Goal: Task Accomplishment & Management: Manage account settings

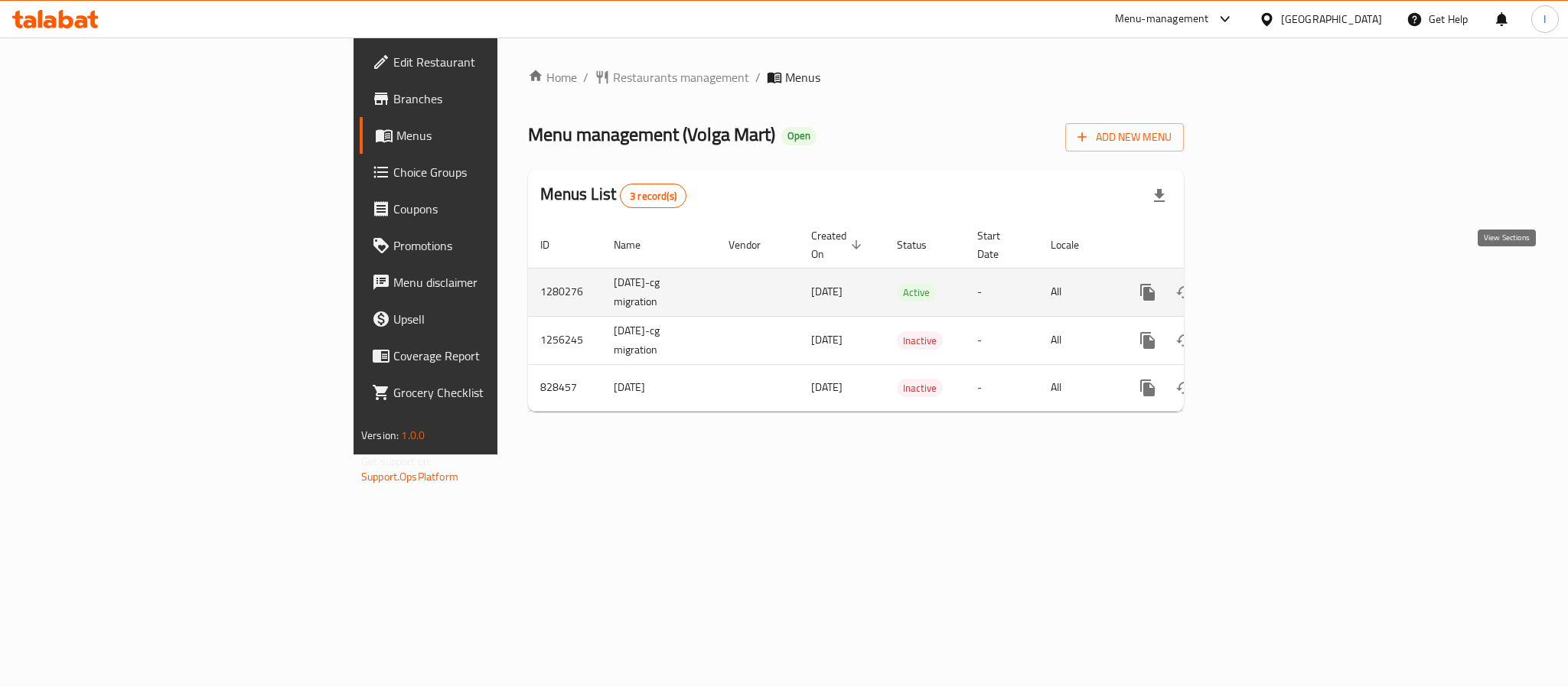
click at [1277, 276] on link "enhanced table" at bounding box center [1258, 292] width 37 height 37
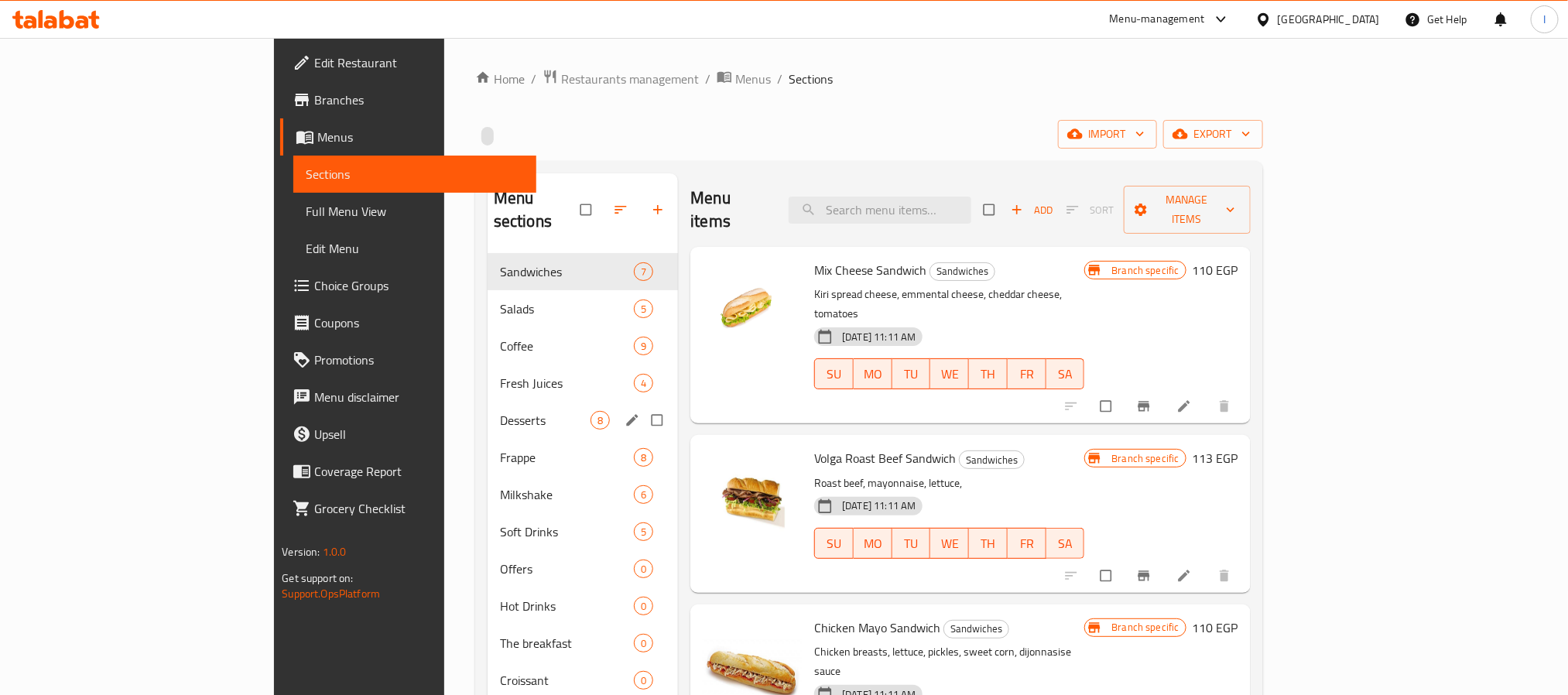
drag, startPoint x: 423, startPoint y: 413, endPoint x: 432, endPoint y: 423, distance: 13.5
click at [488, 413] on div "Desserts 8" at bounding box center [583, 420] width 191 height 37
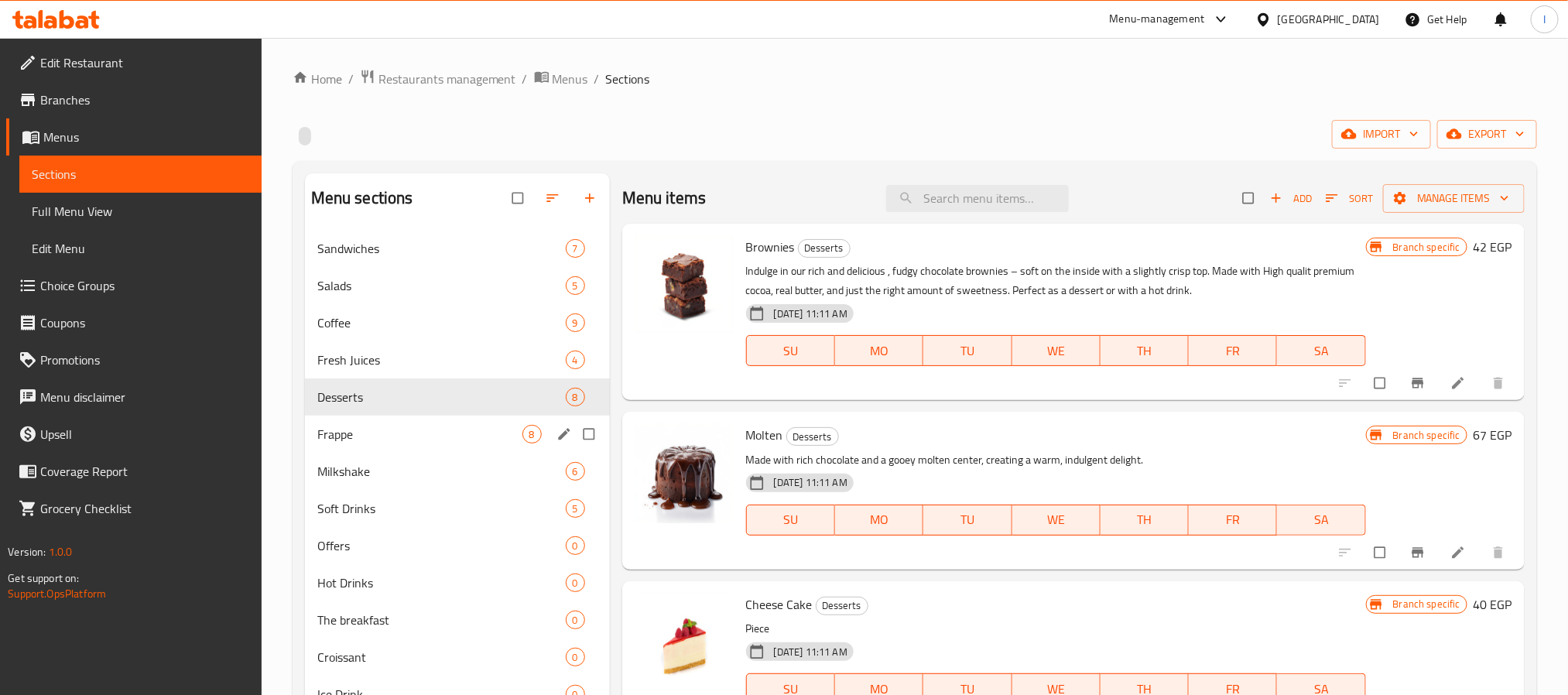
click at [432, 425] on span "Frappe" at bounding box center [420, 434] width 205 height 18
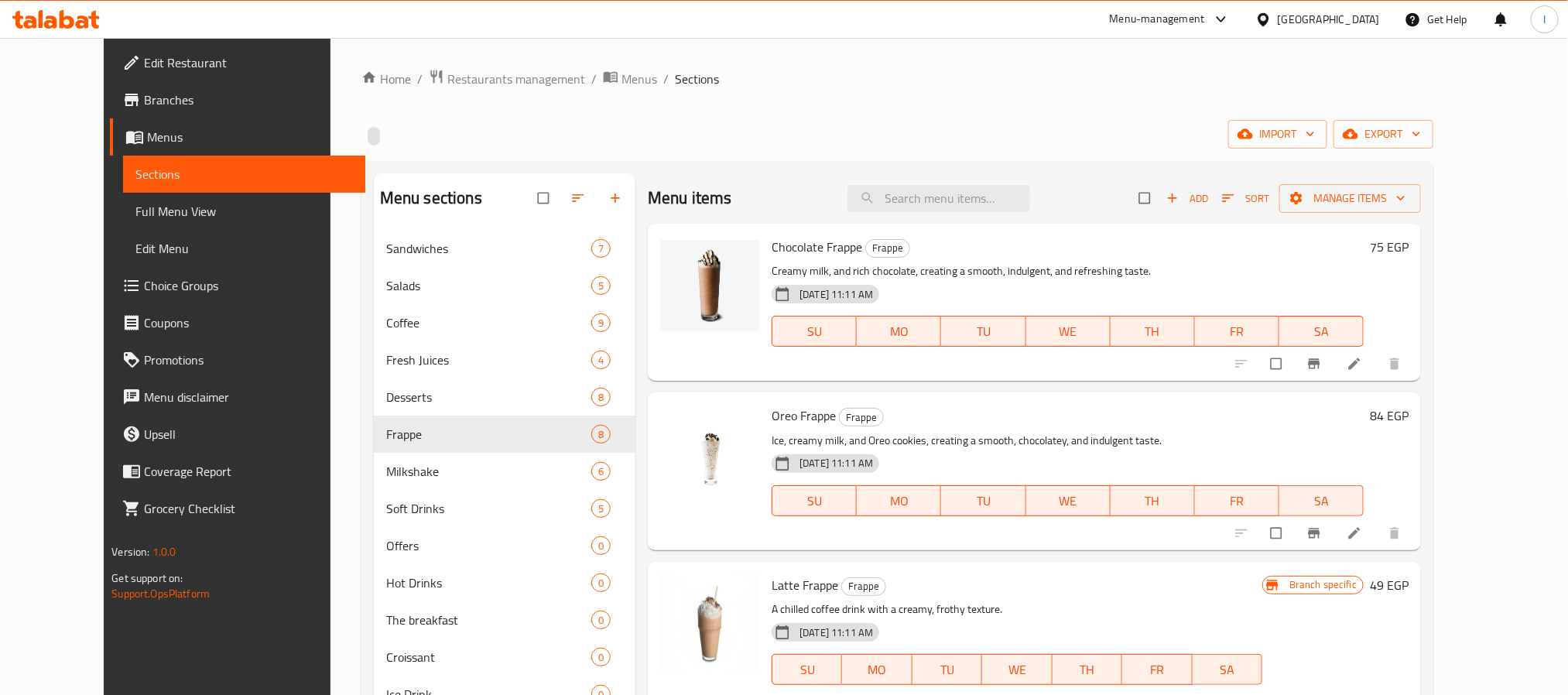
click at [746, 151] on div "Home / Restaurants management / Menus / Sections import export Menu sections Sa…" at bounding box center [897, 549] width 1072 height 959
click at [807, 167] on div "Menu sections Sandwiches 7 Salads 5 Coffee 9 Fresh Juices 4 Desserts 8 Frappe 8…" at bounding box center [897, 595] width 1072 height 867
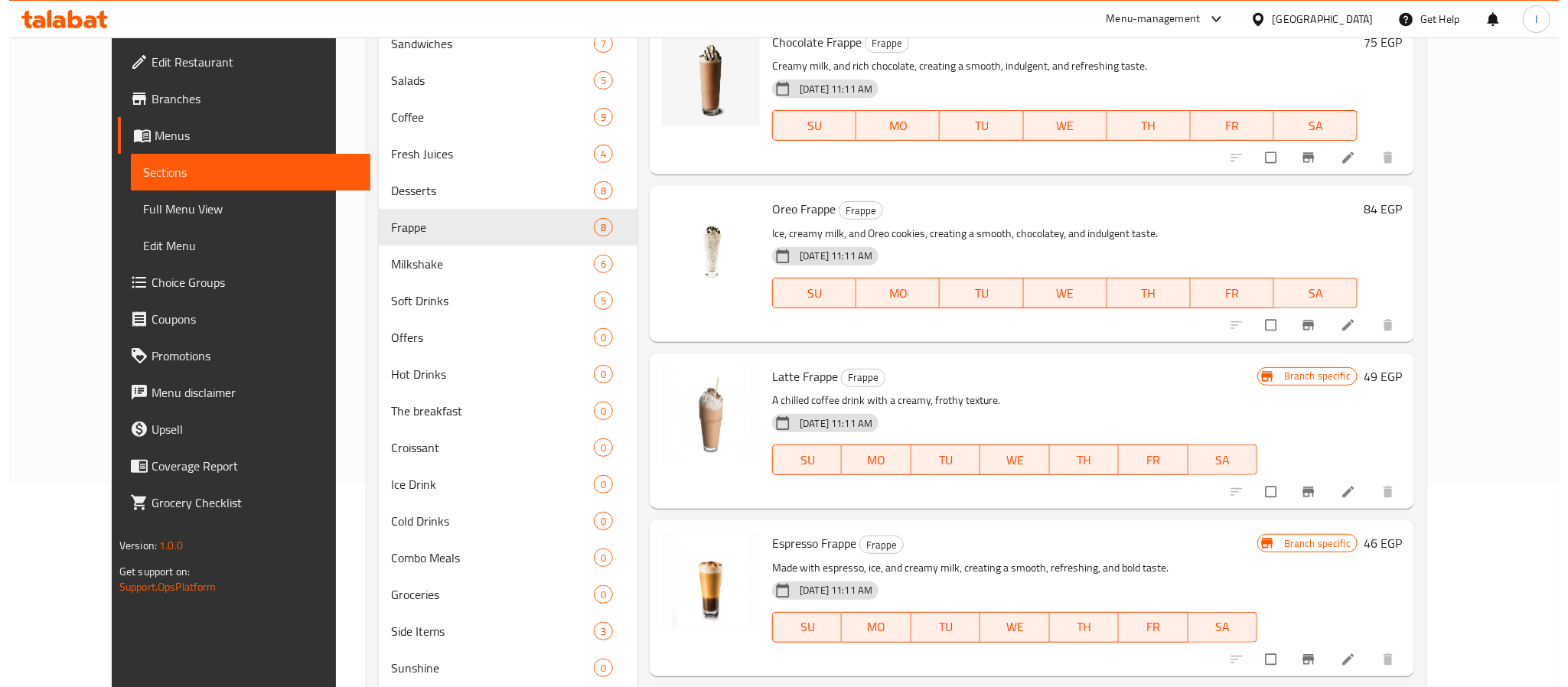
scroll to position [344, 0]
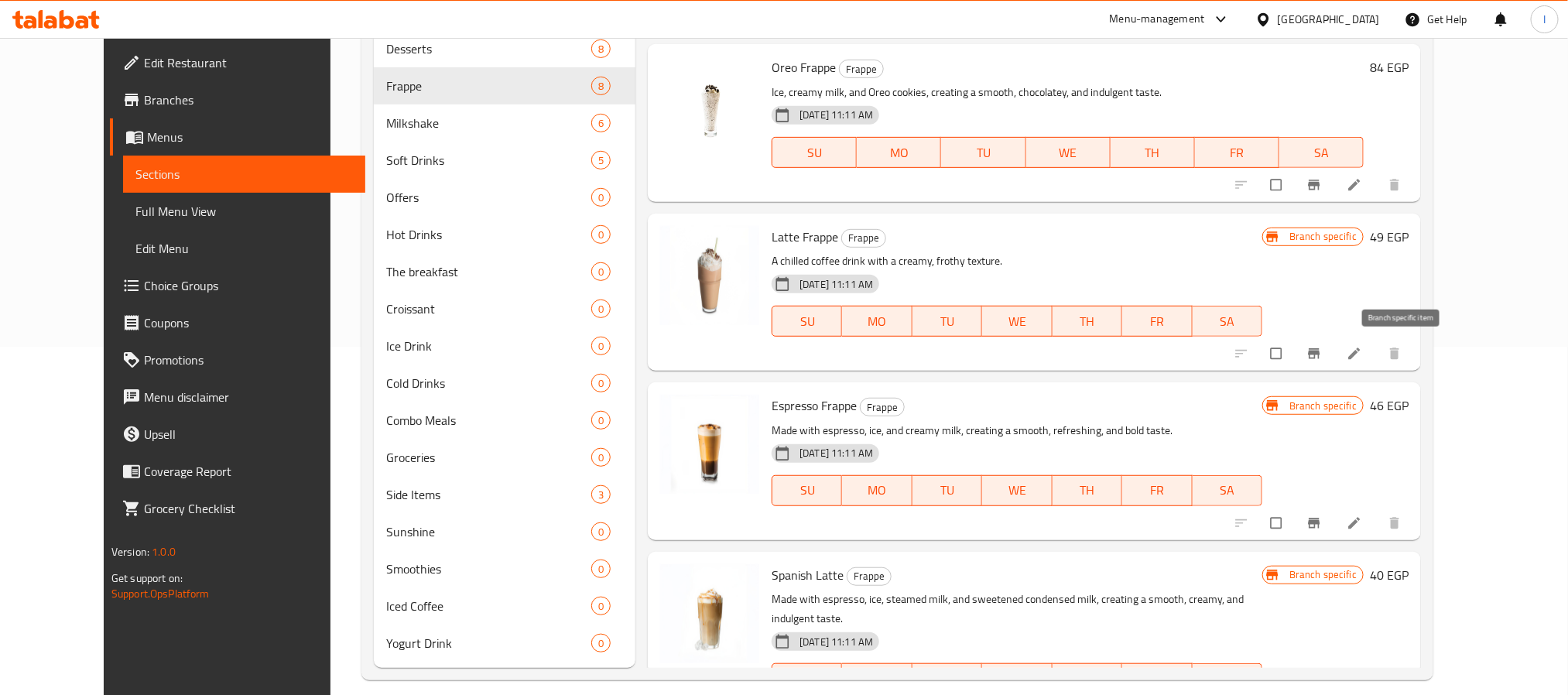
click at [1334, 356] on button "Branch-specific-item" at bounding box center [1315, 353] width 37 height 34
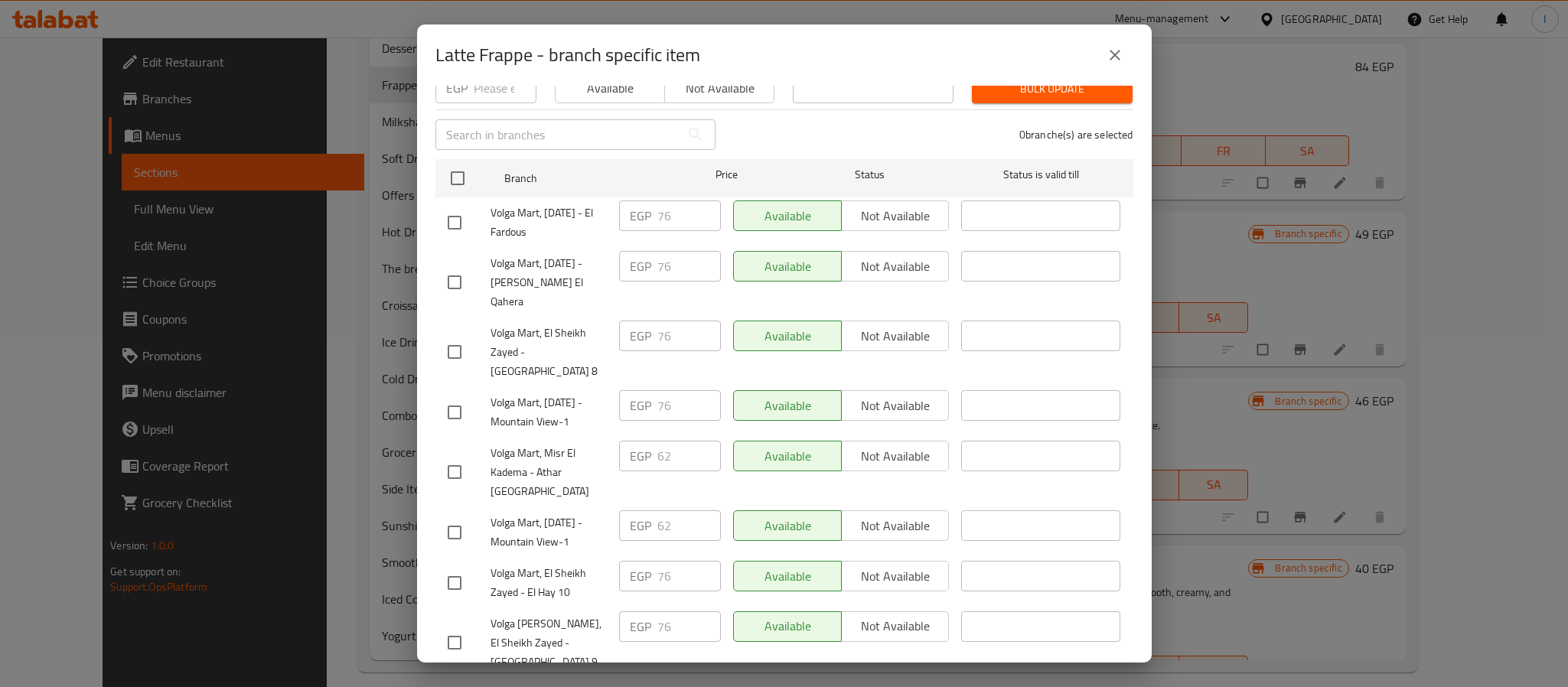
scroll to position [136, 0]
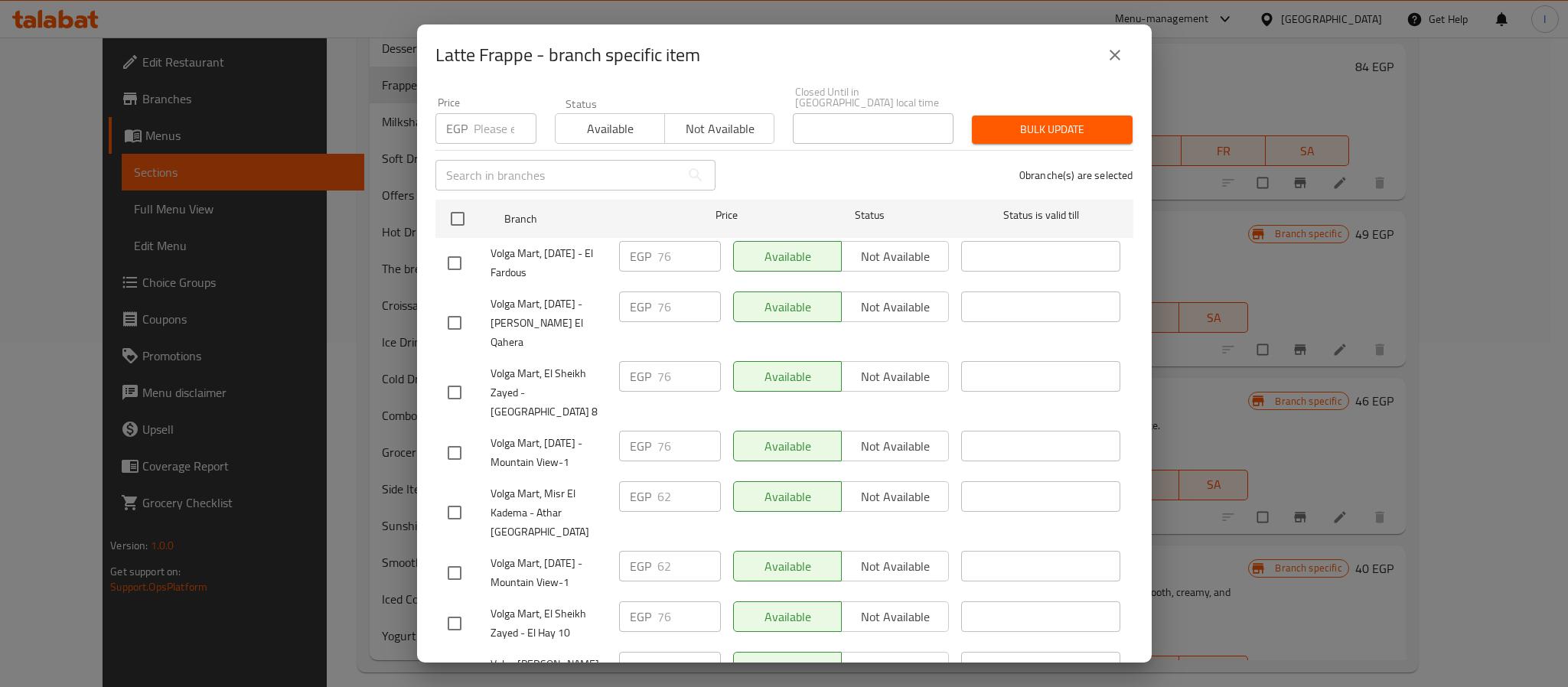
click at [460, 207] on input "checkbox" at bounding box center [457, 218] width 32 height 32
checkbox input "true"
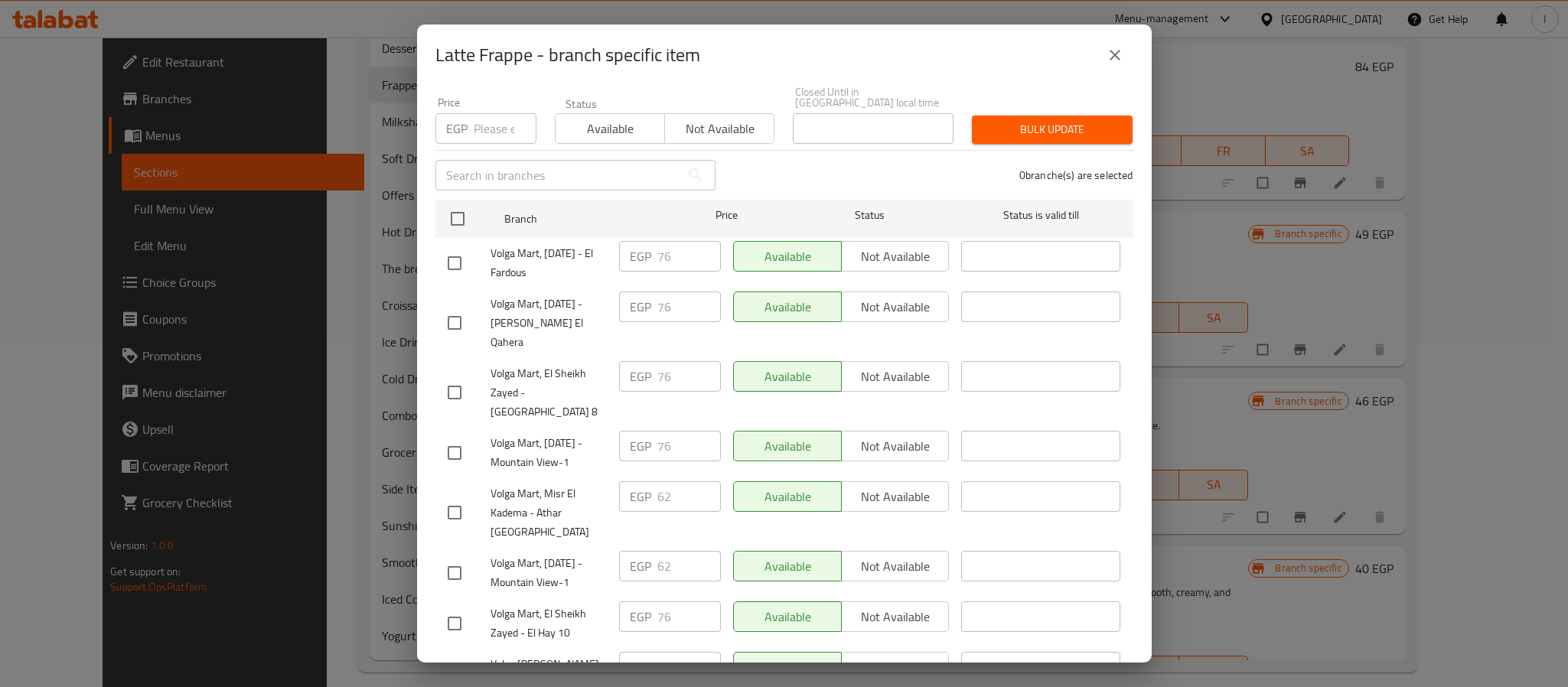
checkbox input "true"
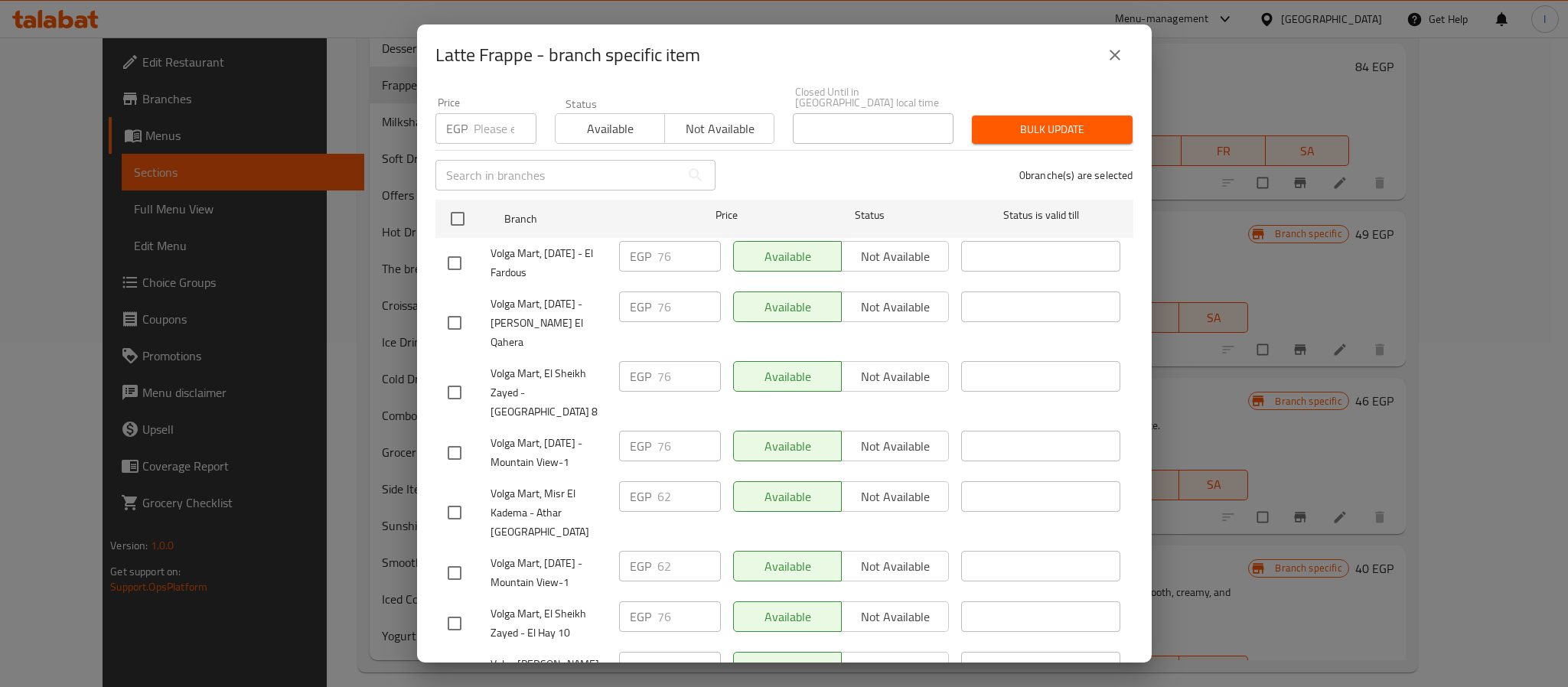
checkbox input "true"
click at [672, 246] on input "76" at bounding box center [689, 256] width 64 height 31
type input "79"
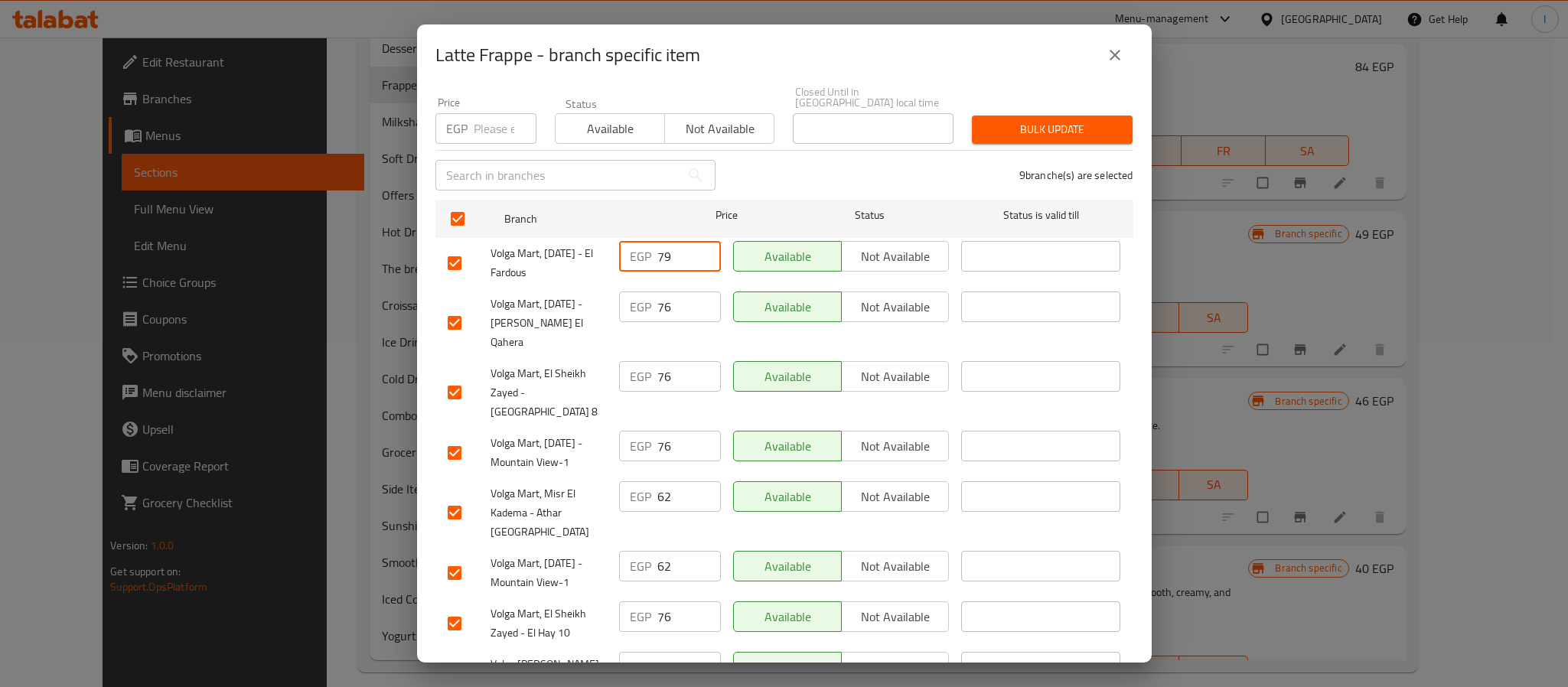
click at [664, 294] on input "76" at bounding box center [689, 306] width 64 height 31
paste input "9"
type input "79"
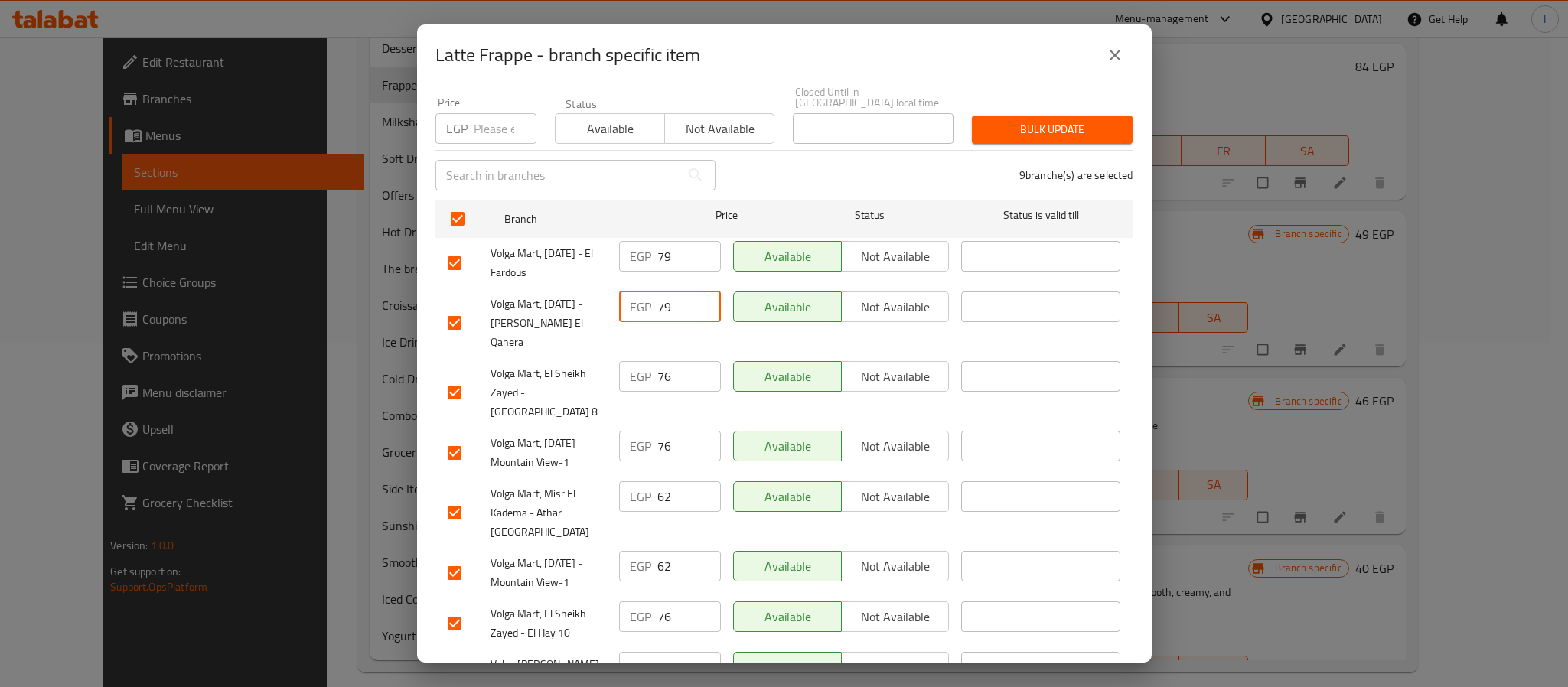
click at [672, 371] on input "76" at bounding box center [689, 376] width 64 height 31
paste input "9"
type input "79"
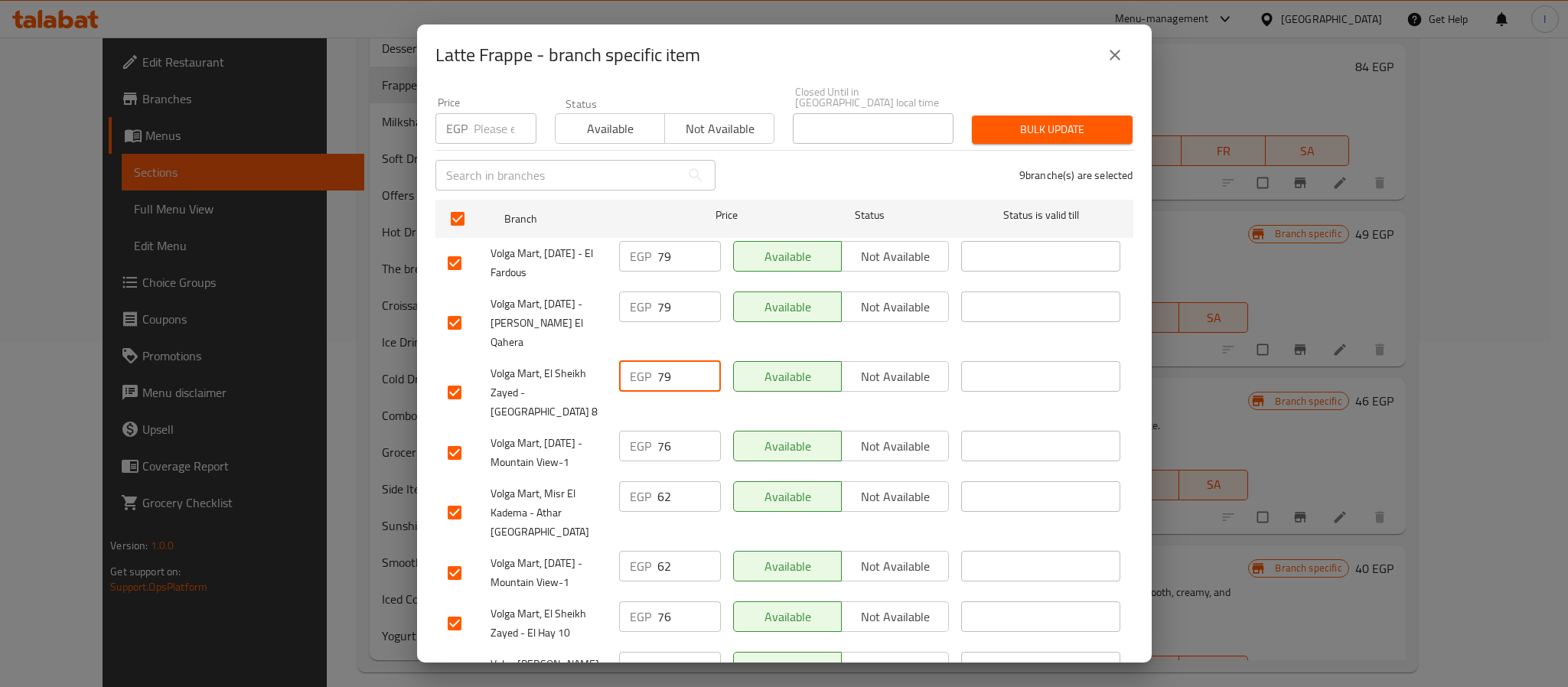
click at [672, 430] on input "76" at bounding box center [689, 445] width 64 height 31
paste input "9"
type input "79"
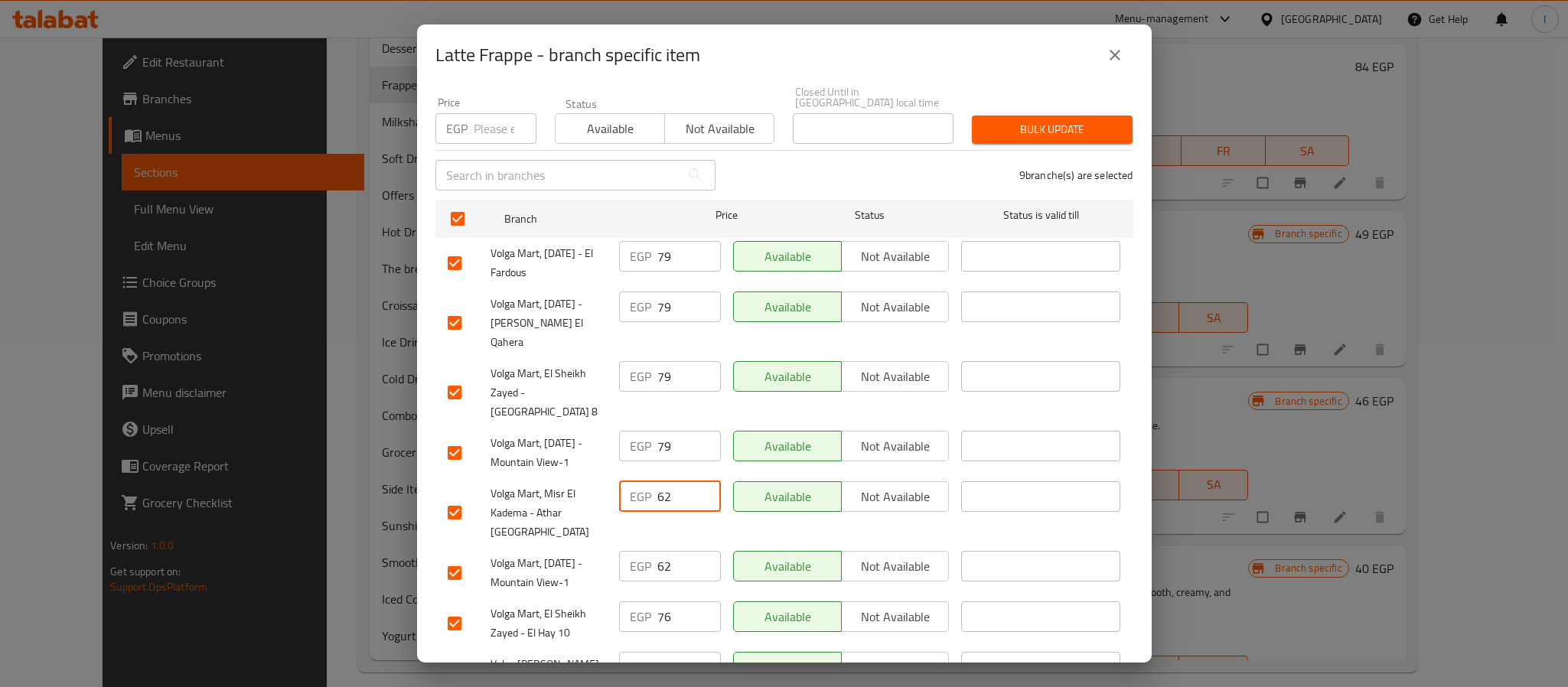
click at [680, 481] on input "62" at bounding box center [689, 496] width 64 height 31
paste input "79"
type input "79"
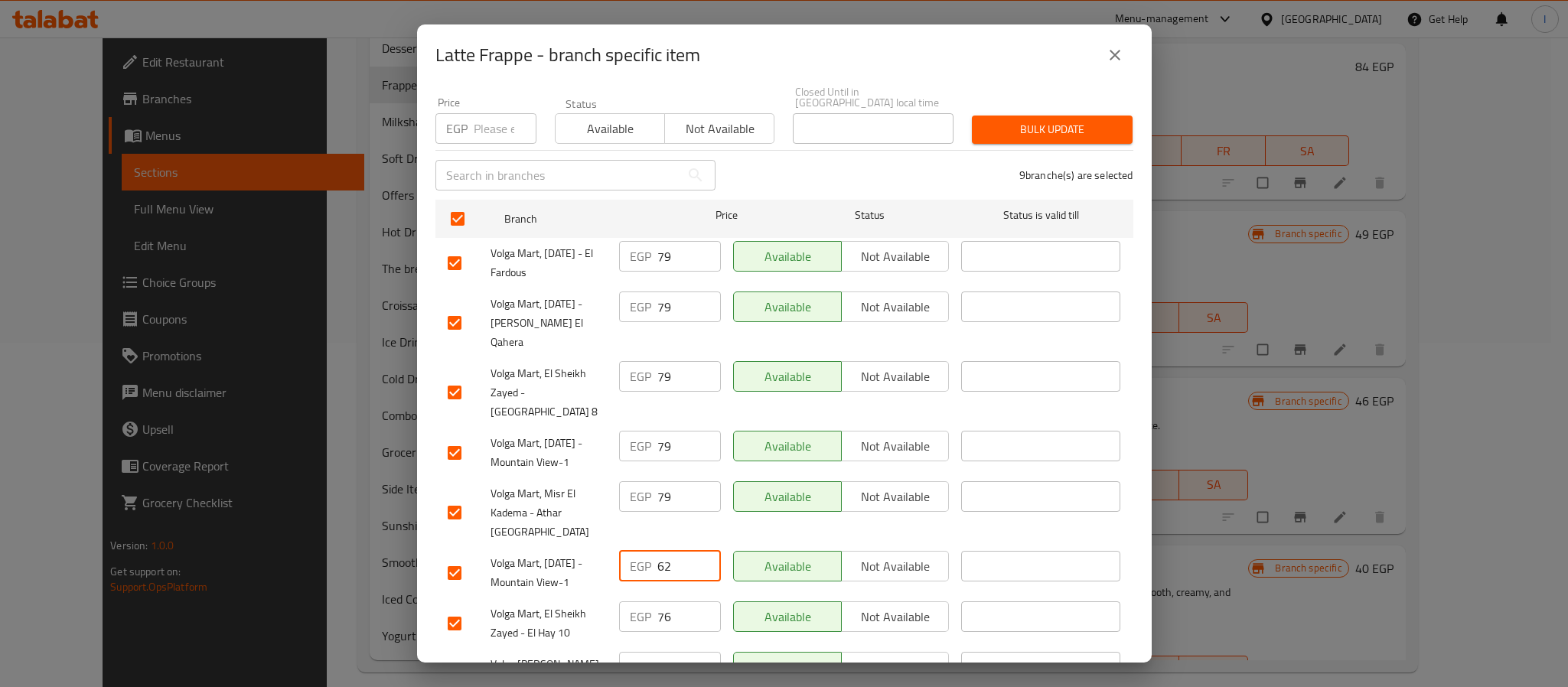
click at [687, 550] on input "62" at bounding box center [689, 565] width 64 height 31
paste input "79"
type input "79"
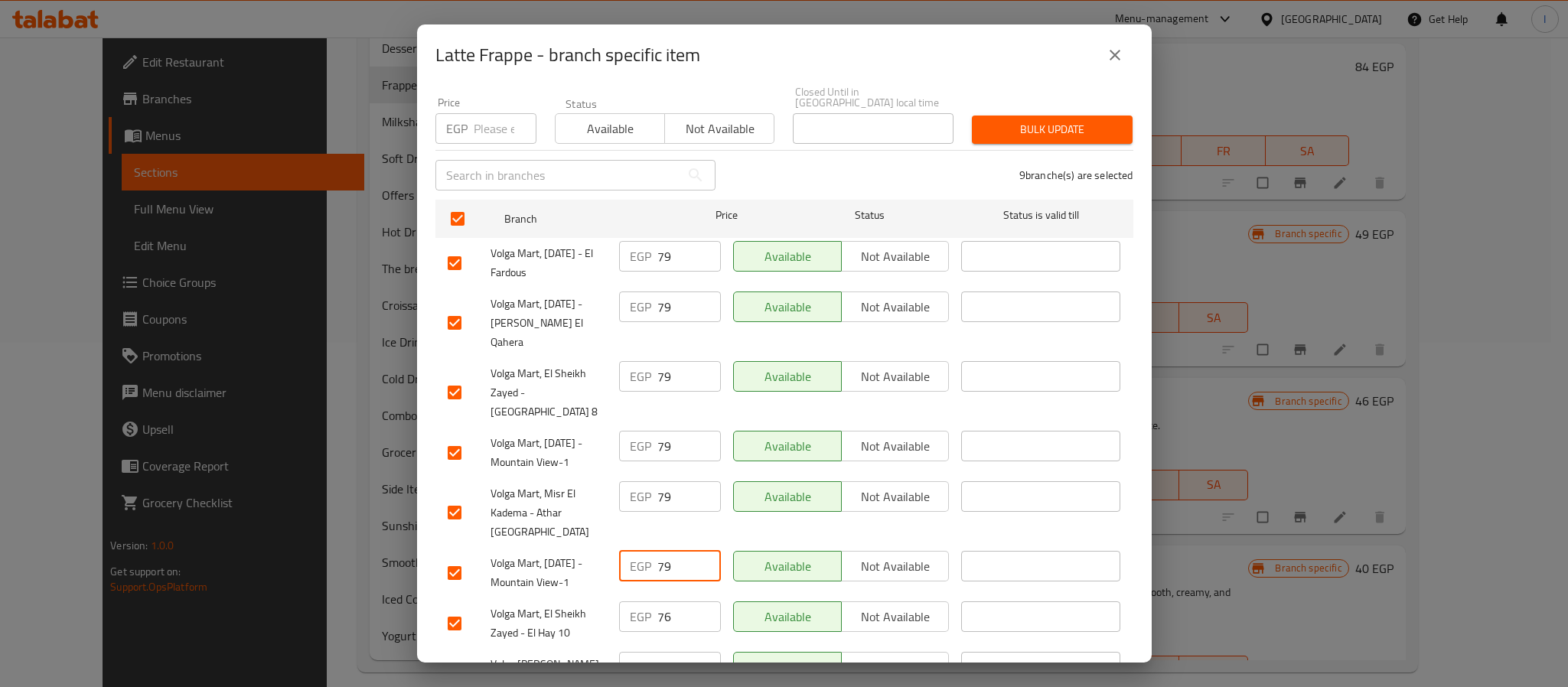
click at [676, 595] on div "EGP 76 ​" at bounding box center [669, 623] width 114 height 57
click at [666, 604] on input "76" at bounding box center [689, 616] width 64 height 31
paste input "9"
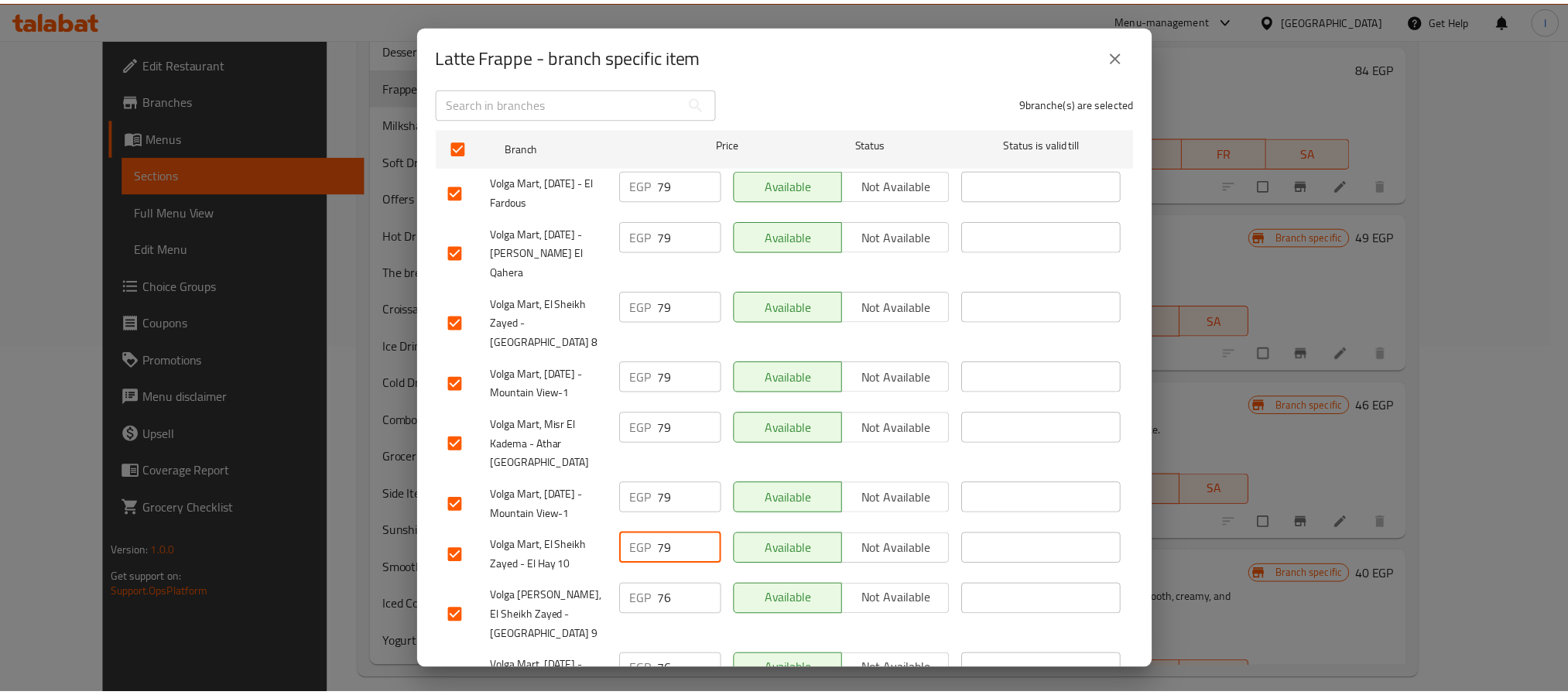
scroll to position [253, 0]
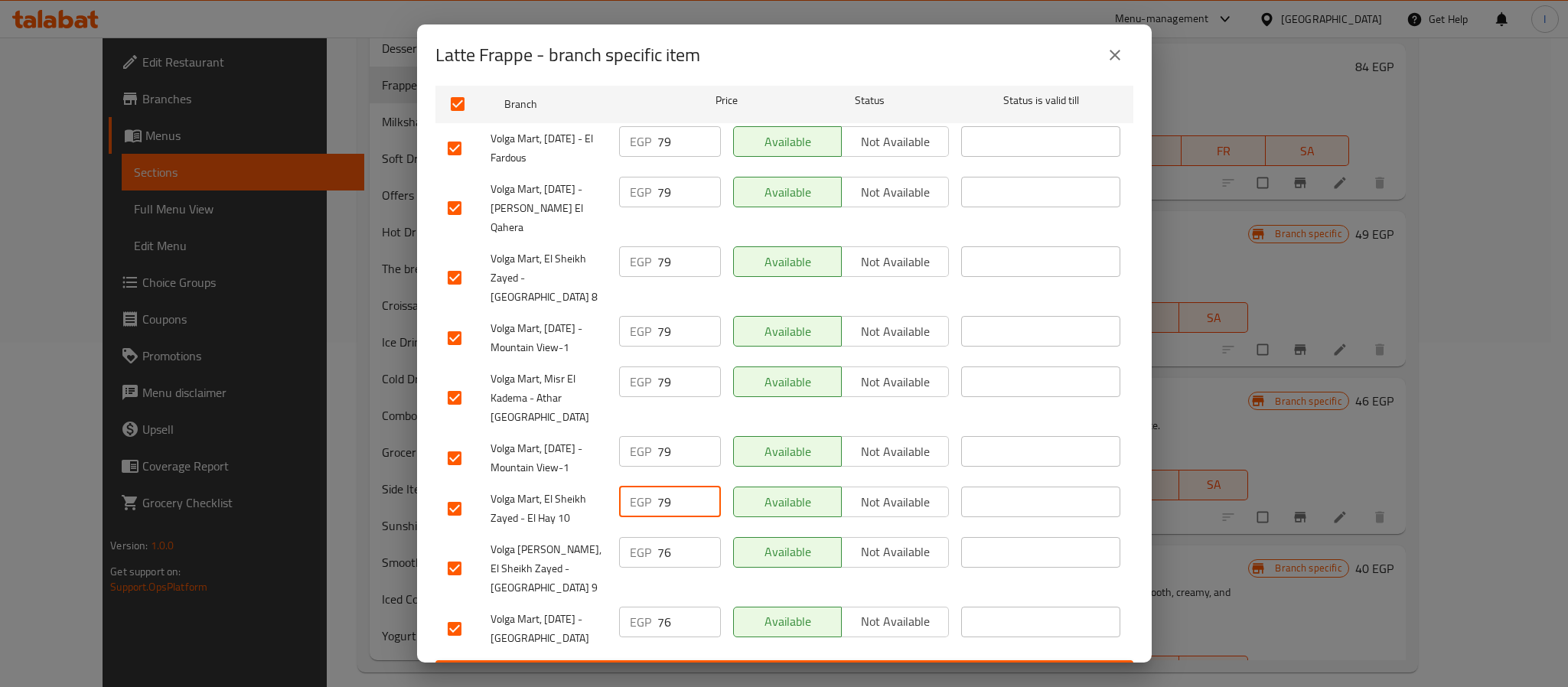
type input "79"
click at [671, 538] on input "76" at bounding box center [689, 552] width 64 height 31
paste input "9"
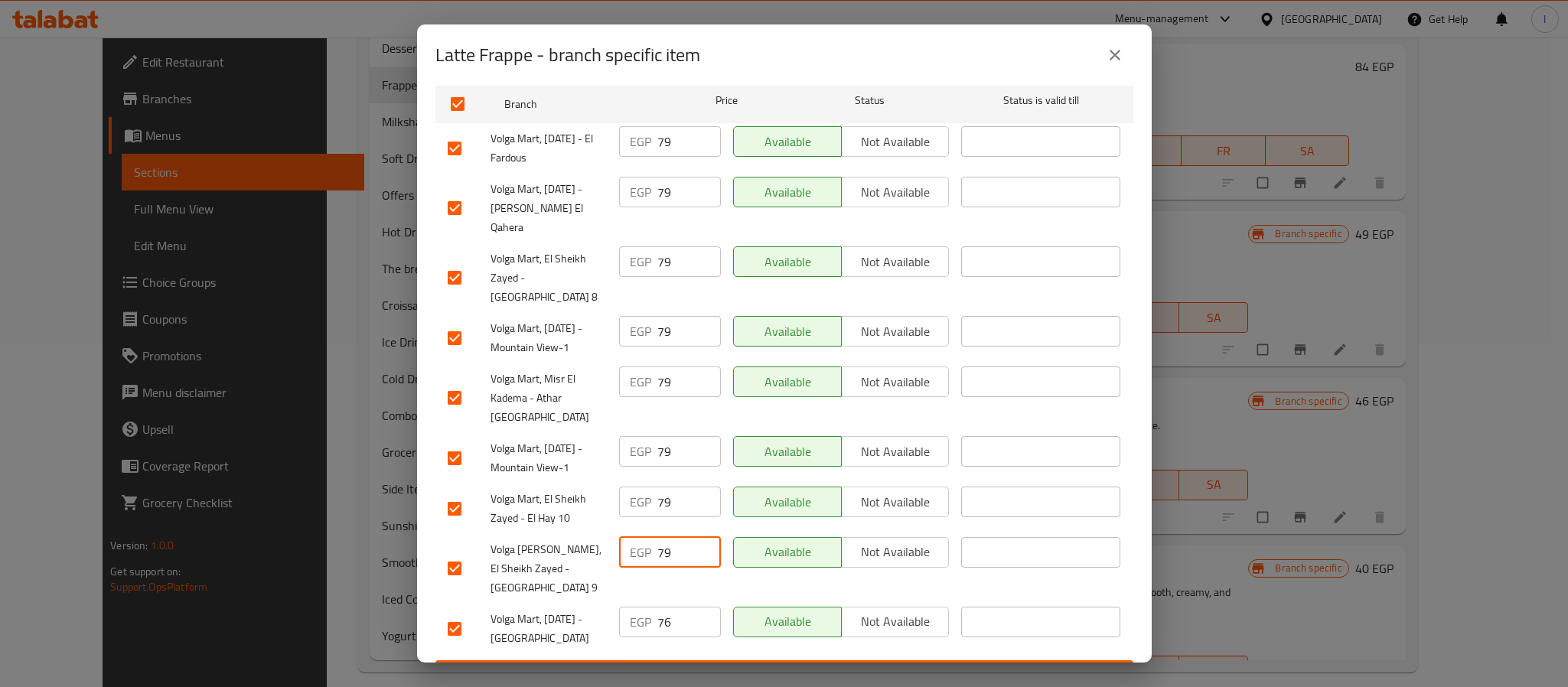
type input "79"
click at [671, 606] on input "76" at bounding box center [689, 621] width 64 height 31
paste input "9"
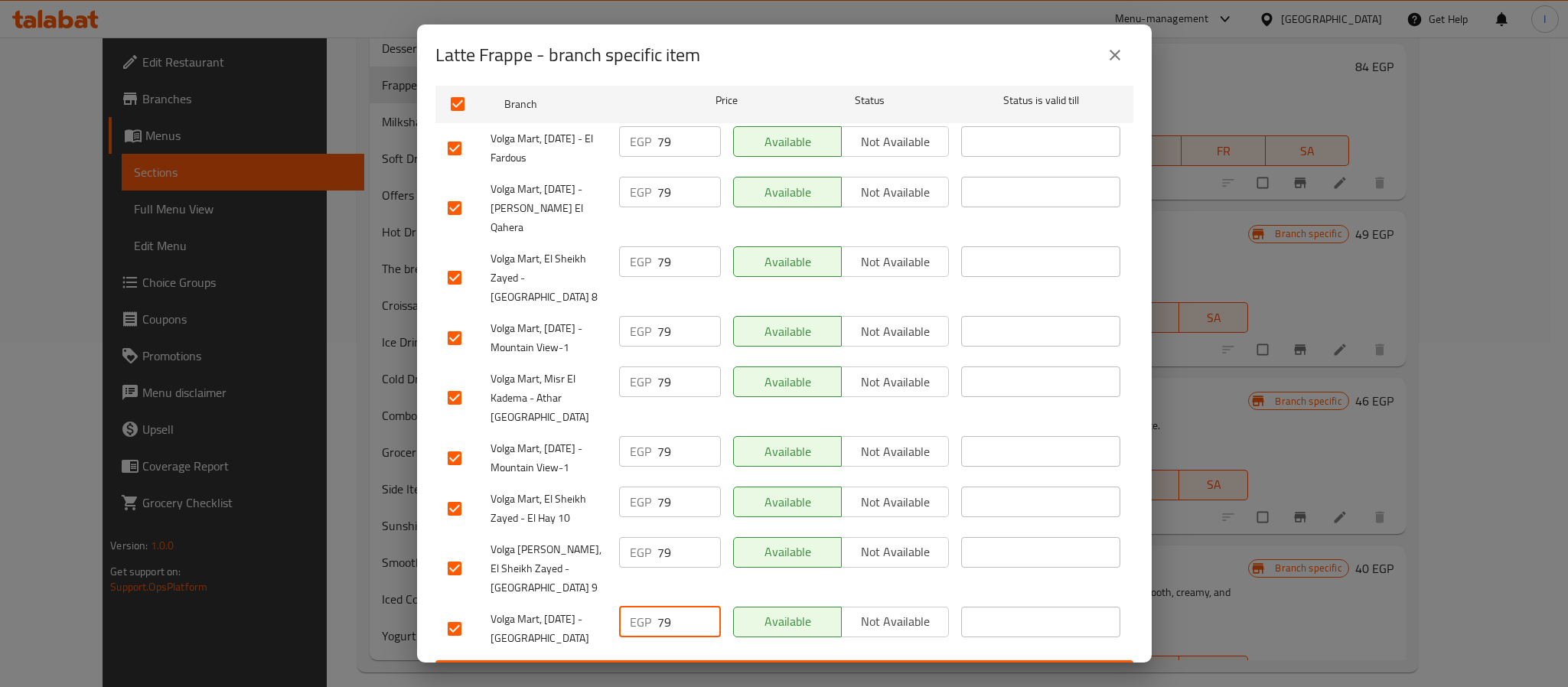
type input "79"
click at [687, 664] on span "Save" at bounding box center [784, 674] width 673 height 19
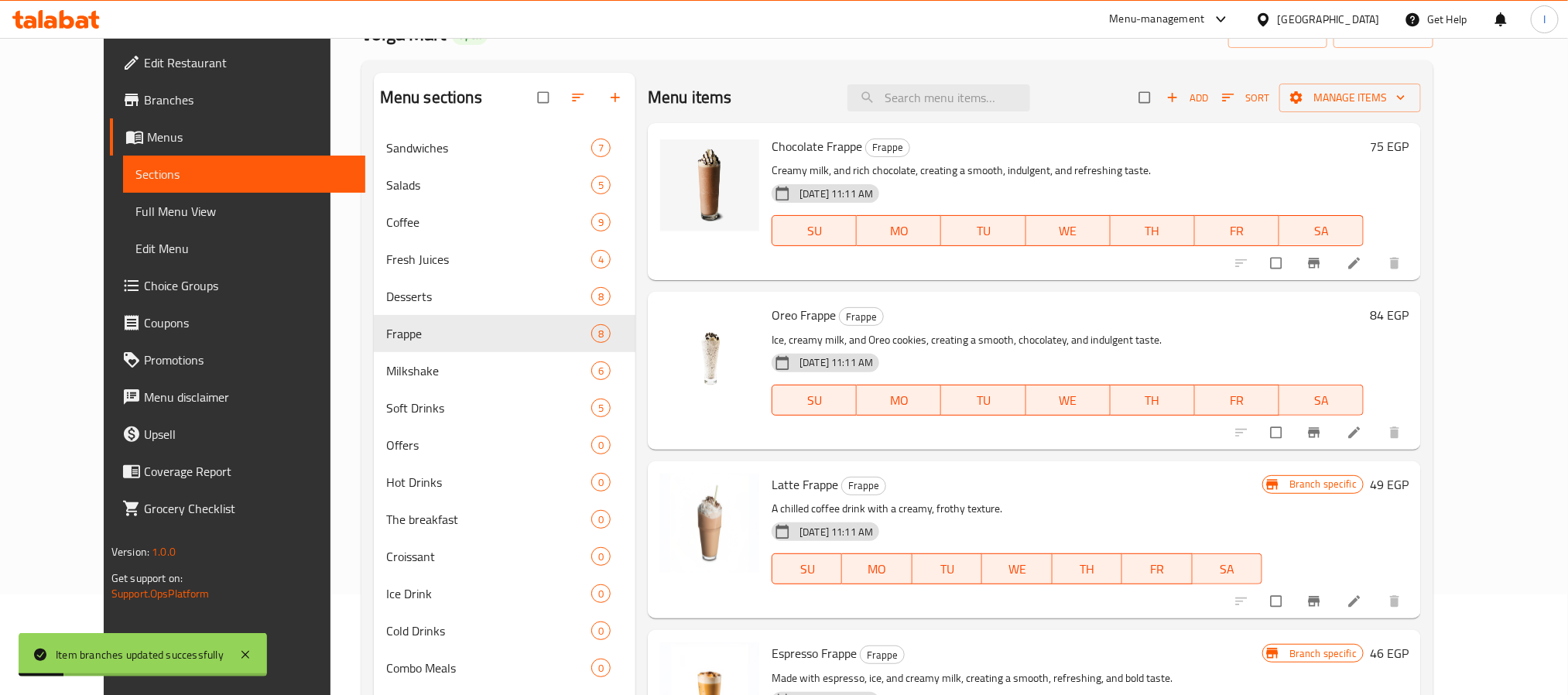
scroll to position [0, 0]
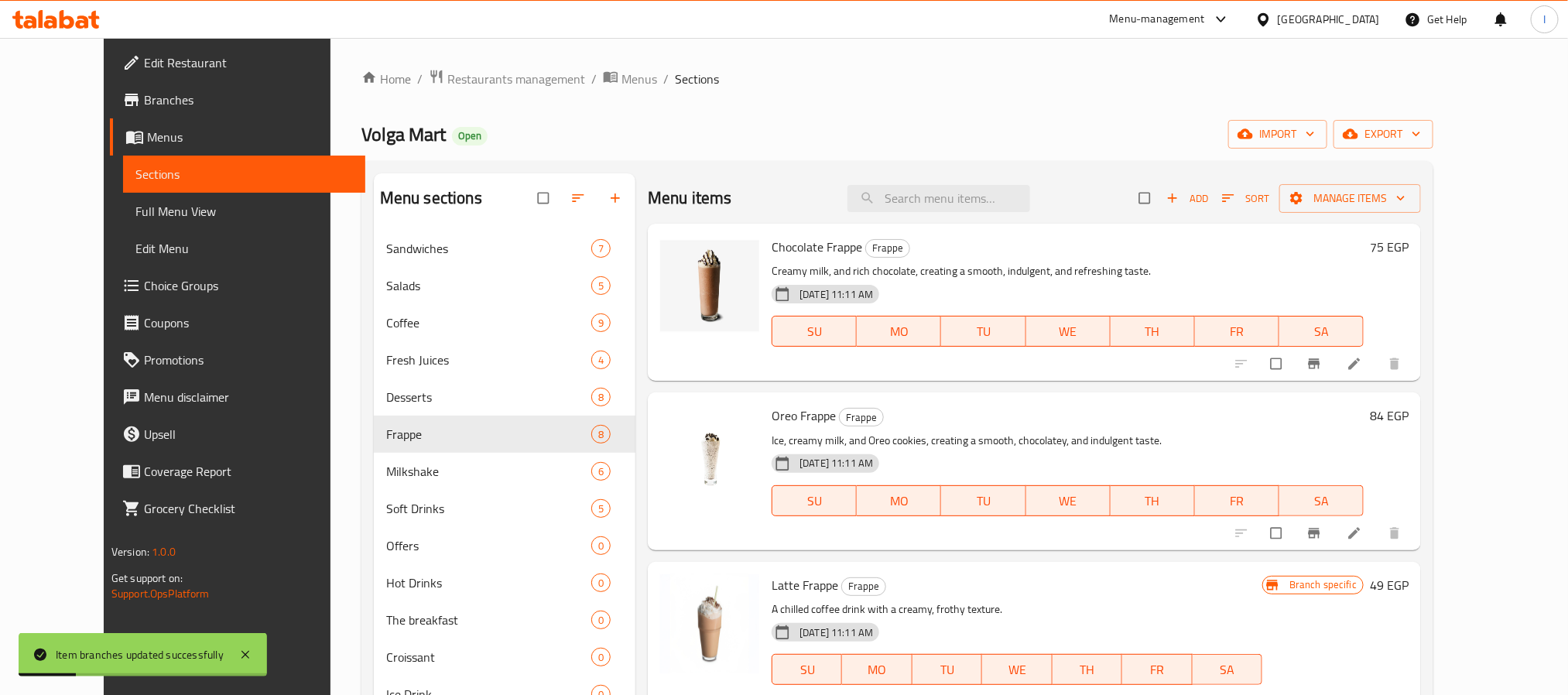
click at [794, 156] on div "Home / Restaurants management / Menus / Sections Volga Mart Open import export …" at bounding box center [897, 549] width 1072 height 959
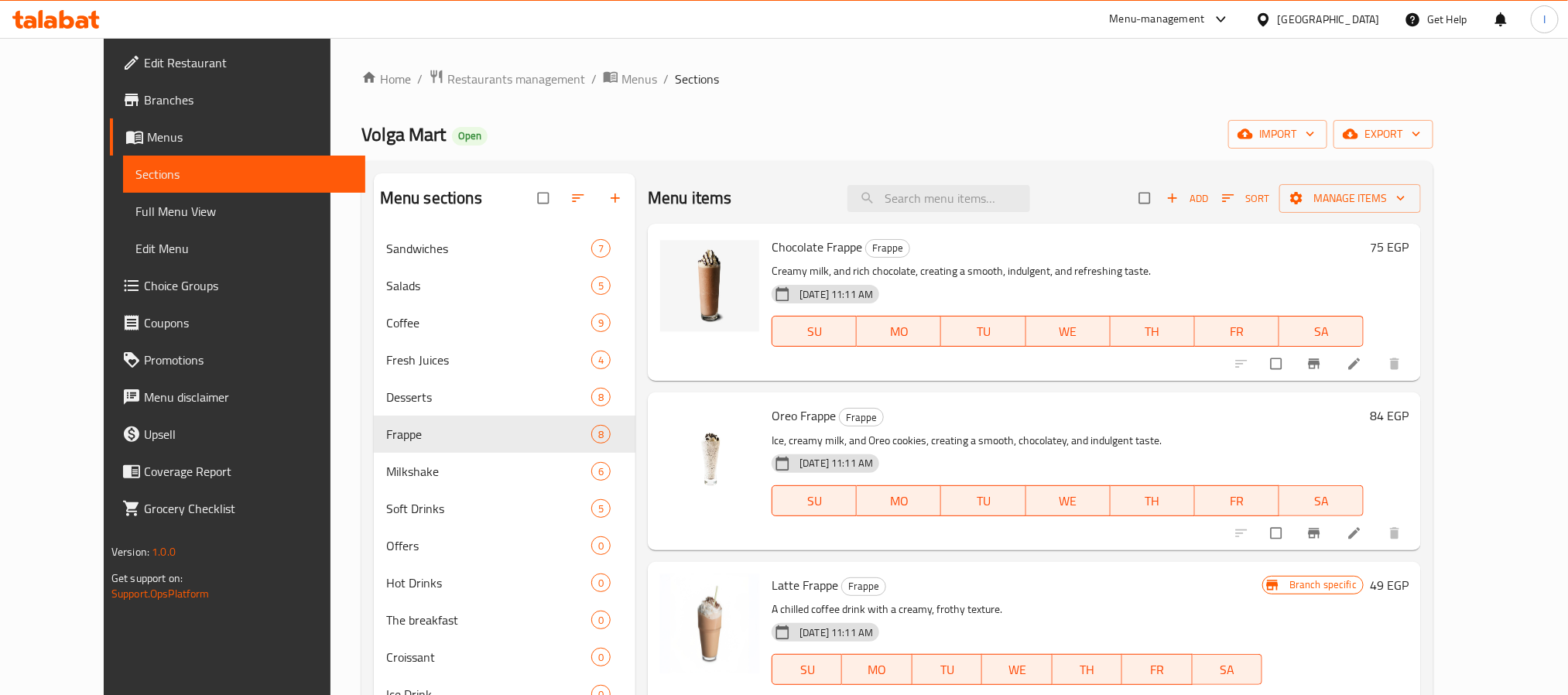
click at [739, 102] on div "Home / Restaurants management / Menus / Sections Volga Mart Open import export …" at bounding box center [897, 549] width 1072 height 959
click at [801, 152] on div "Home / Restaurants management / Menus / Sections Volga Mart Open import export …" at bounding box center [897, 549] width 1072 height 959
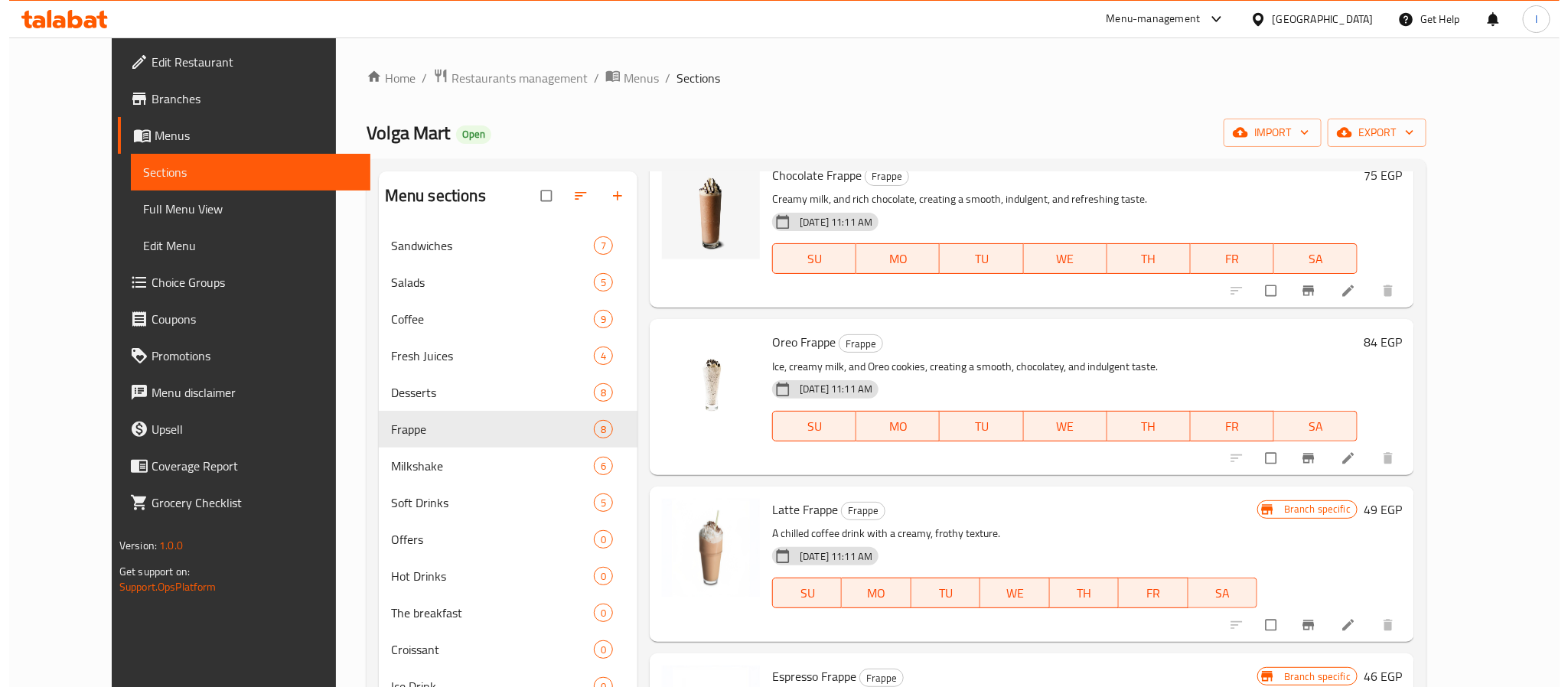
scroll to position [229, 0]
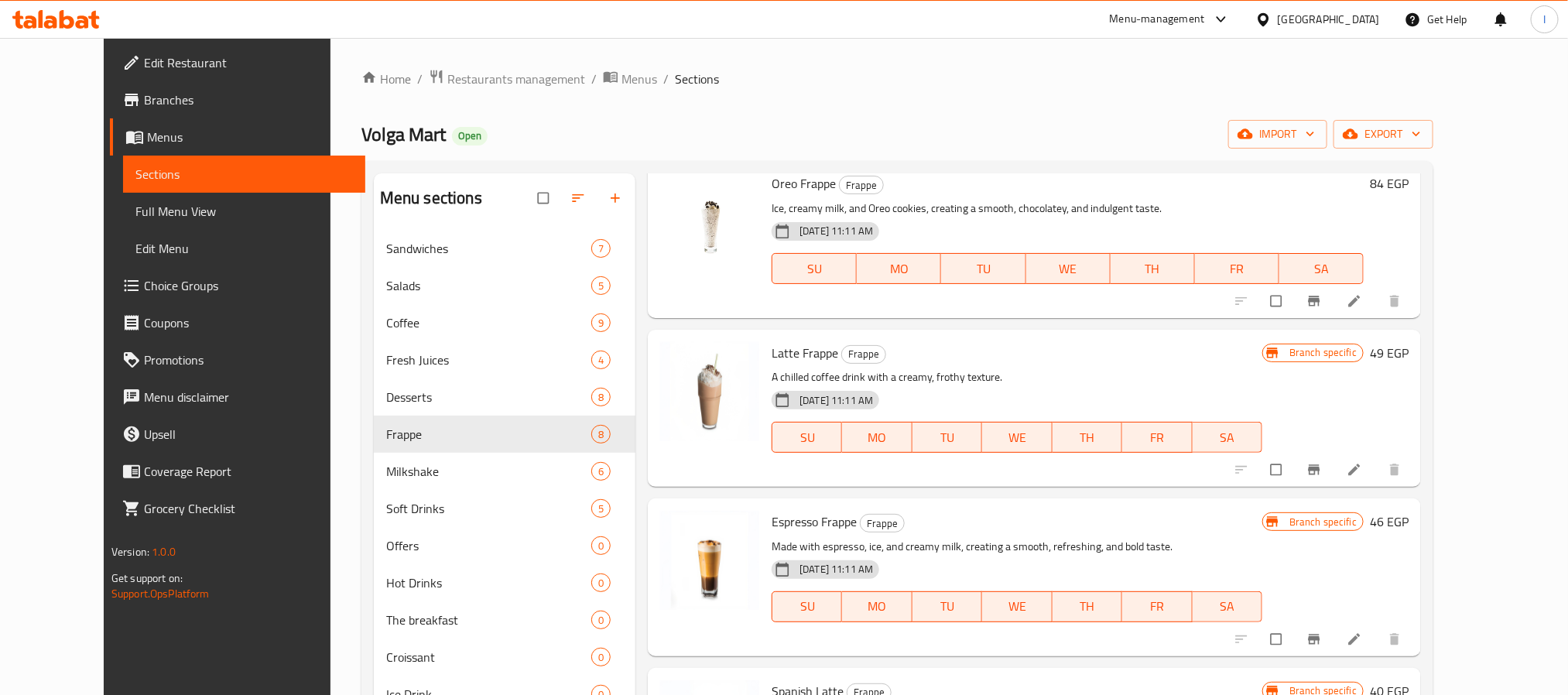
click at [1321, 465] on icon "Branch-specific-item" at bounding box center [1314, 469] width 12 height 10
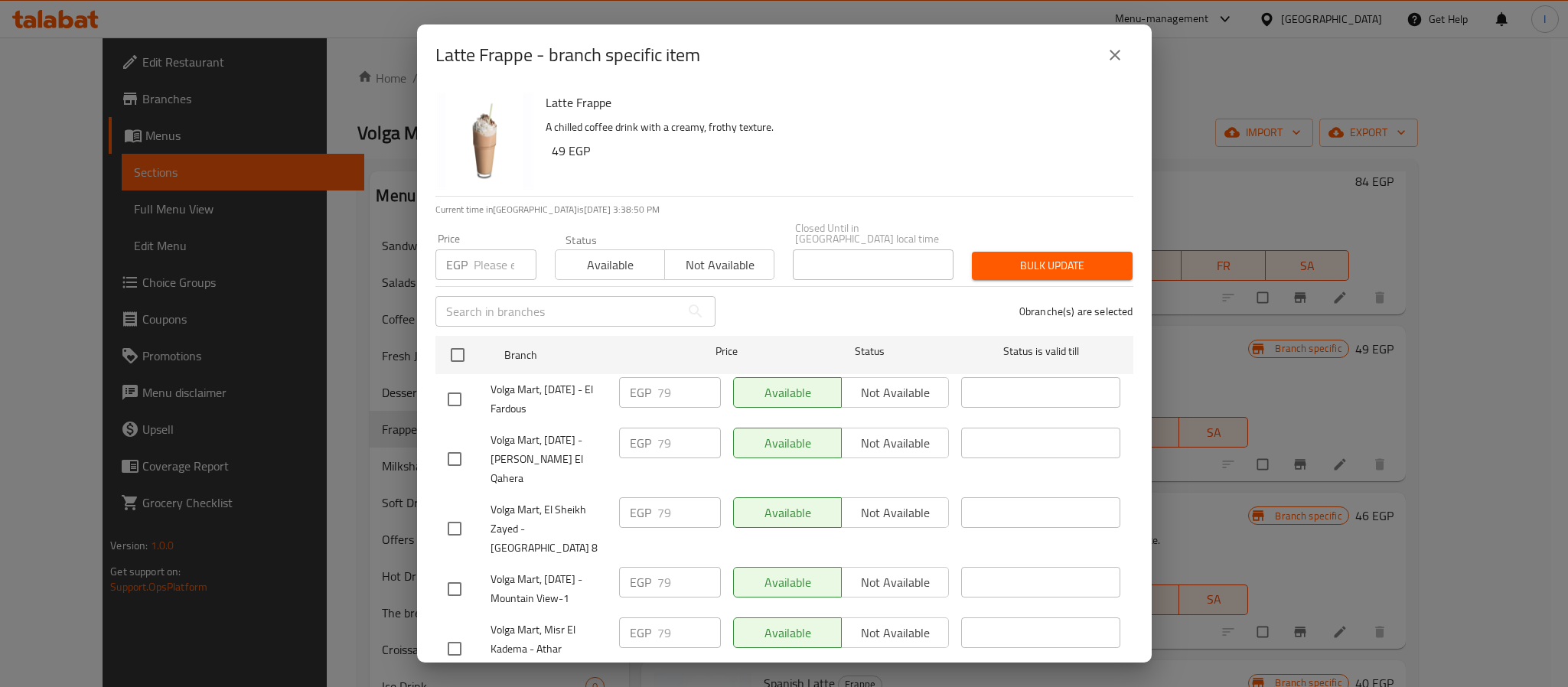
click at [807, 141] on h6 "49 EGP" at bounding box center [836, 150] width 570 height 21
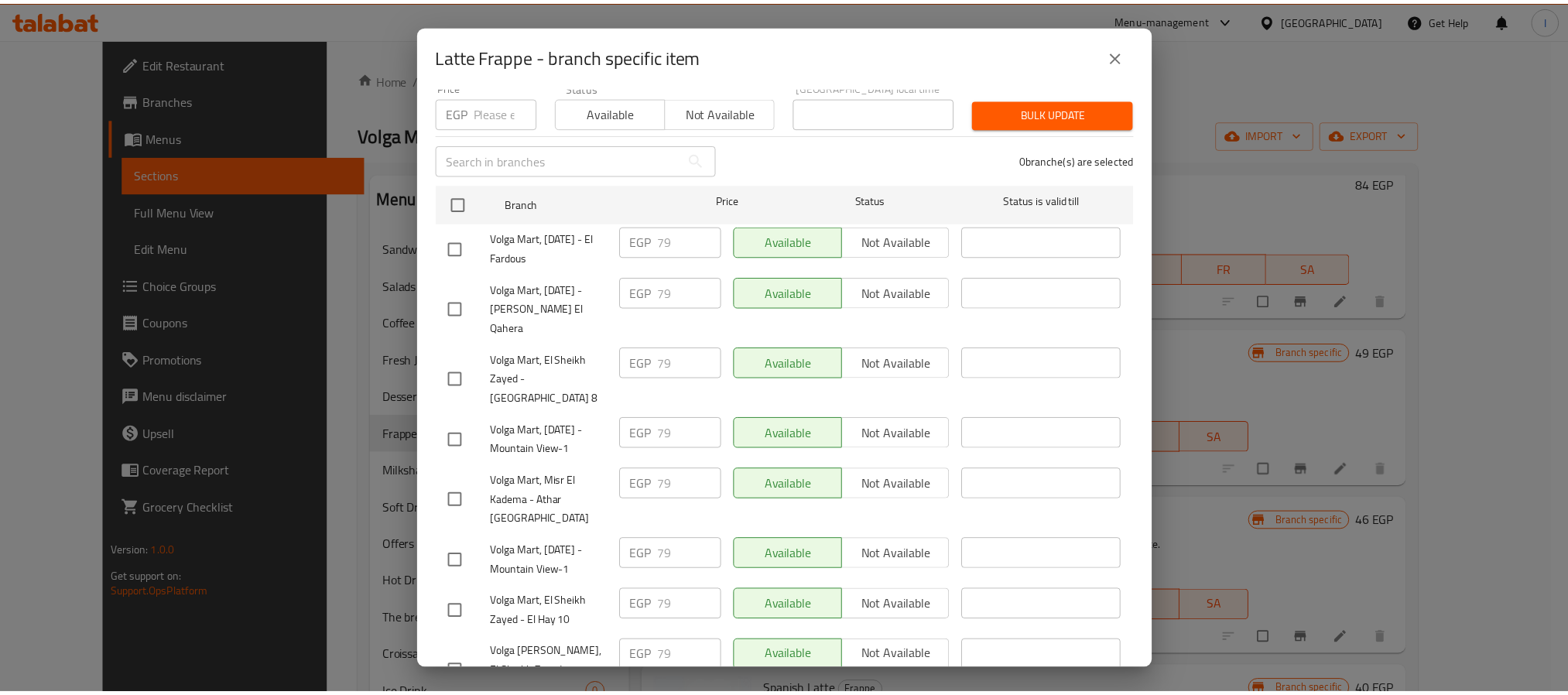
scroll to position [0, 0]
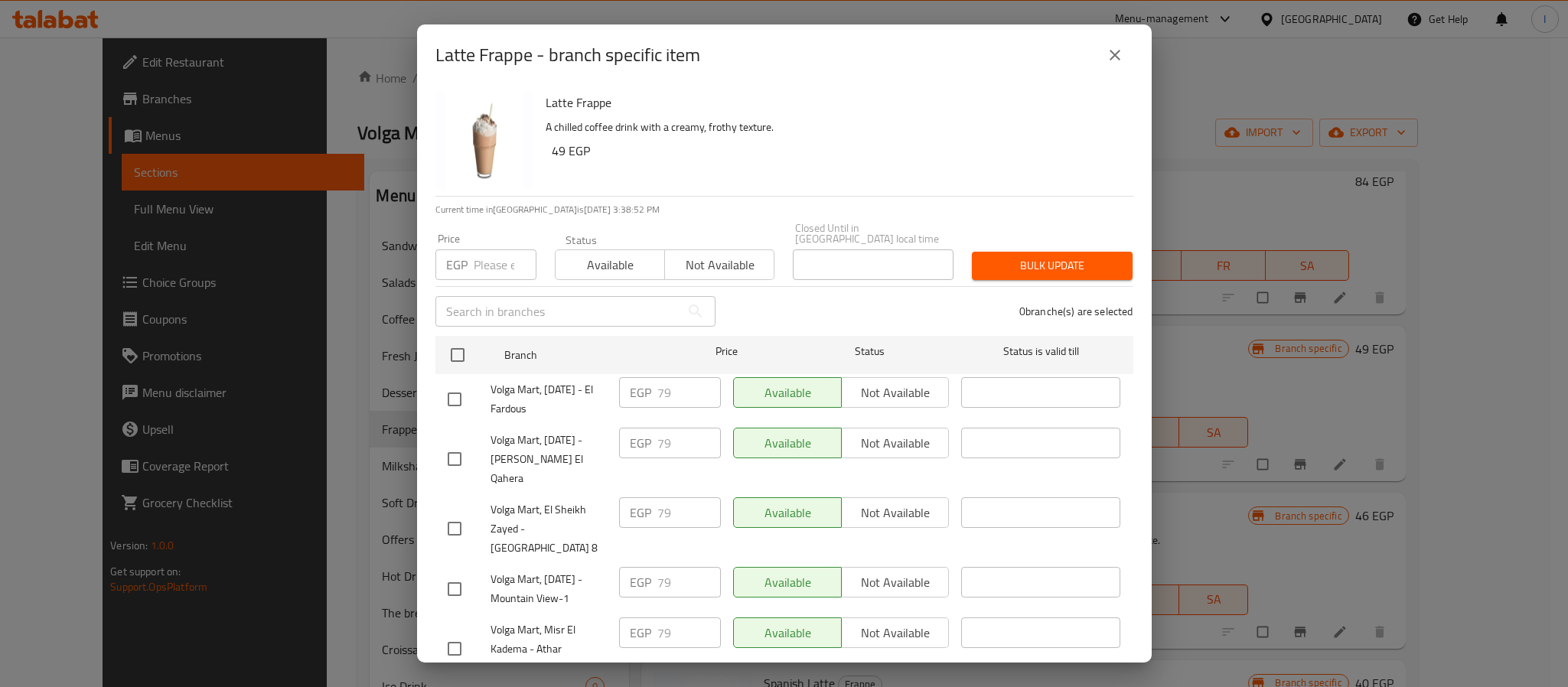
click at [1123, 51] on button "close" at bounding box center [1115, 55] width 37 height 37
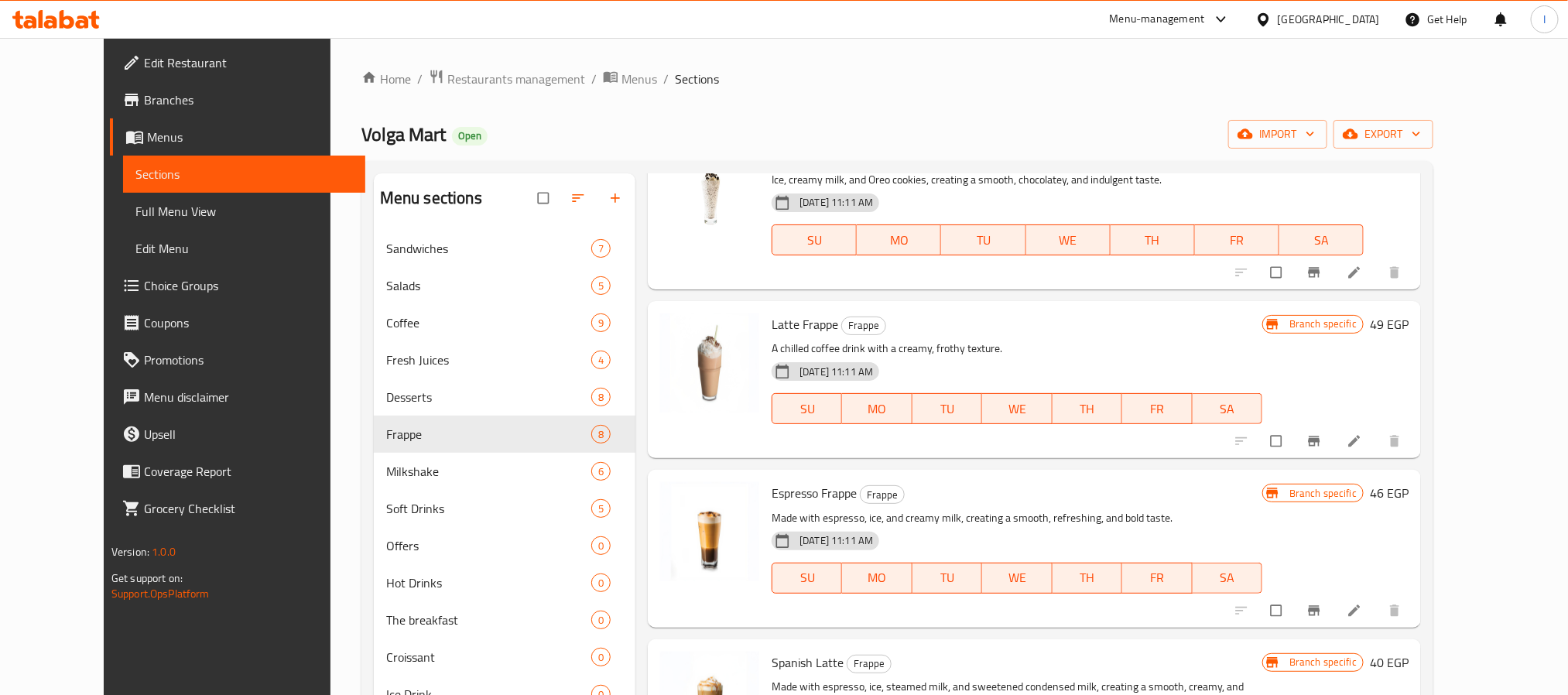
scroll to position [348, 0]
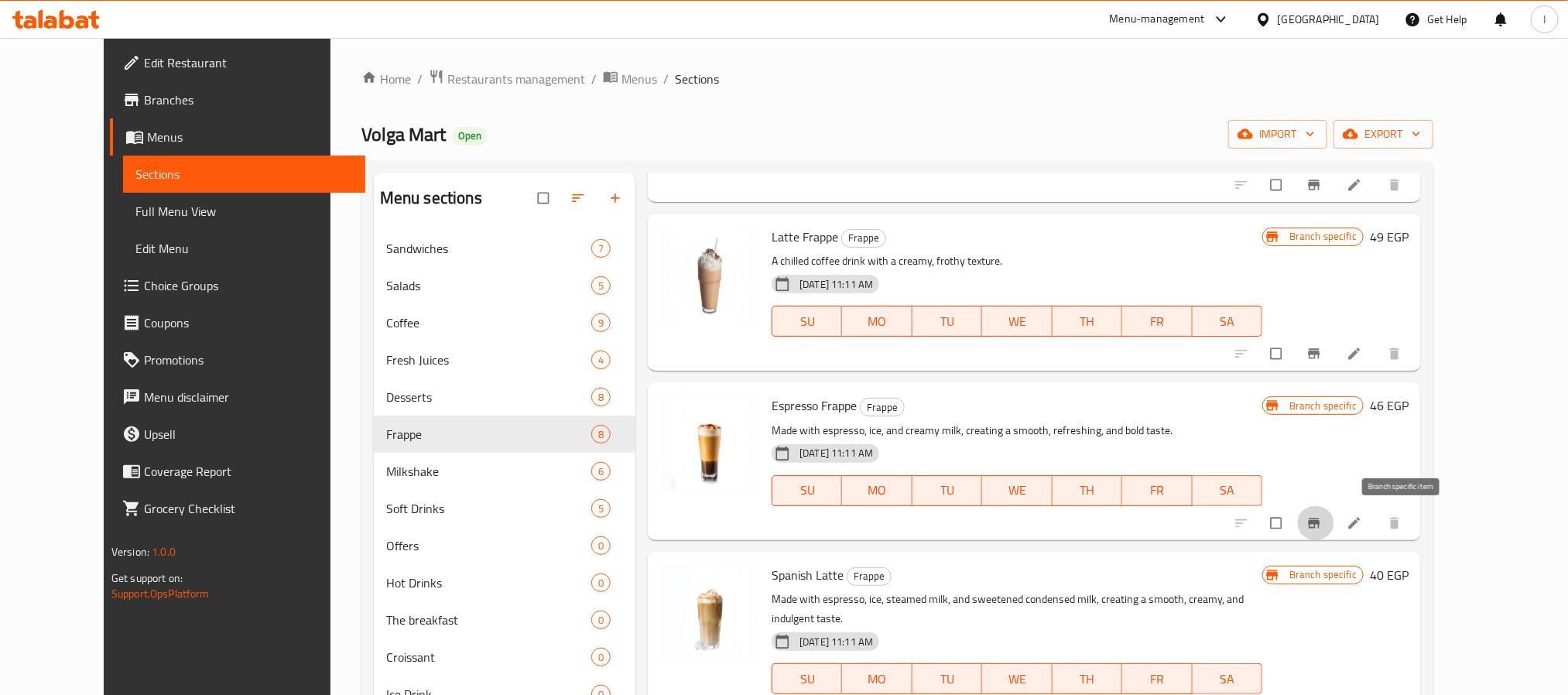
click at [1322, 525] on icon "Branch-specific-item" at bounding box center [1314, 523] width 15 height 15
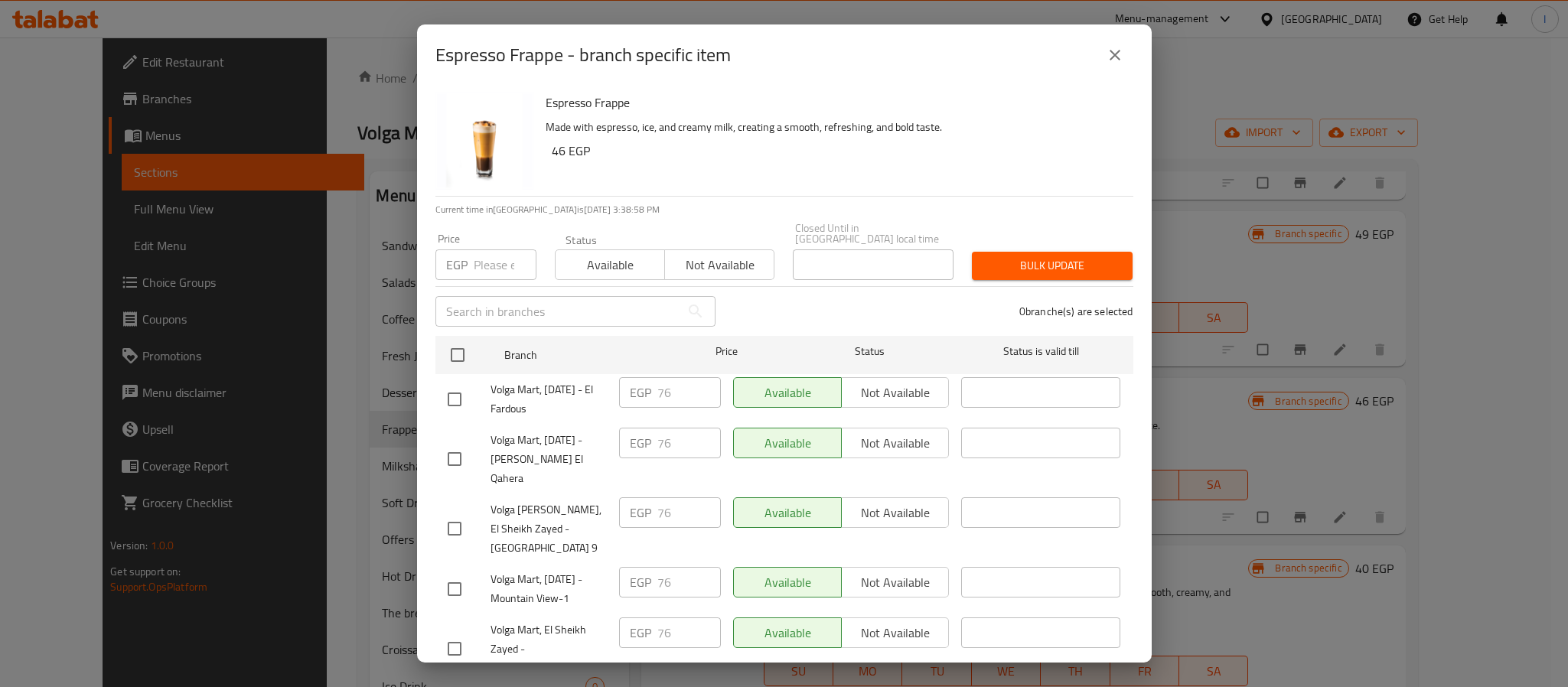
click at [500, 259] on input "number" at bounding box center [505, 265] width 63 height 31
paste input "79"
type input "79"
click at [1046, 256] on span "Bulk update" at bounding box center [1052, 265] width 136 height 19
click at [611, 254] on span "Available" at bounding box center [610, 265] width 97 height 22
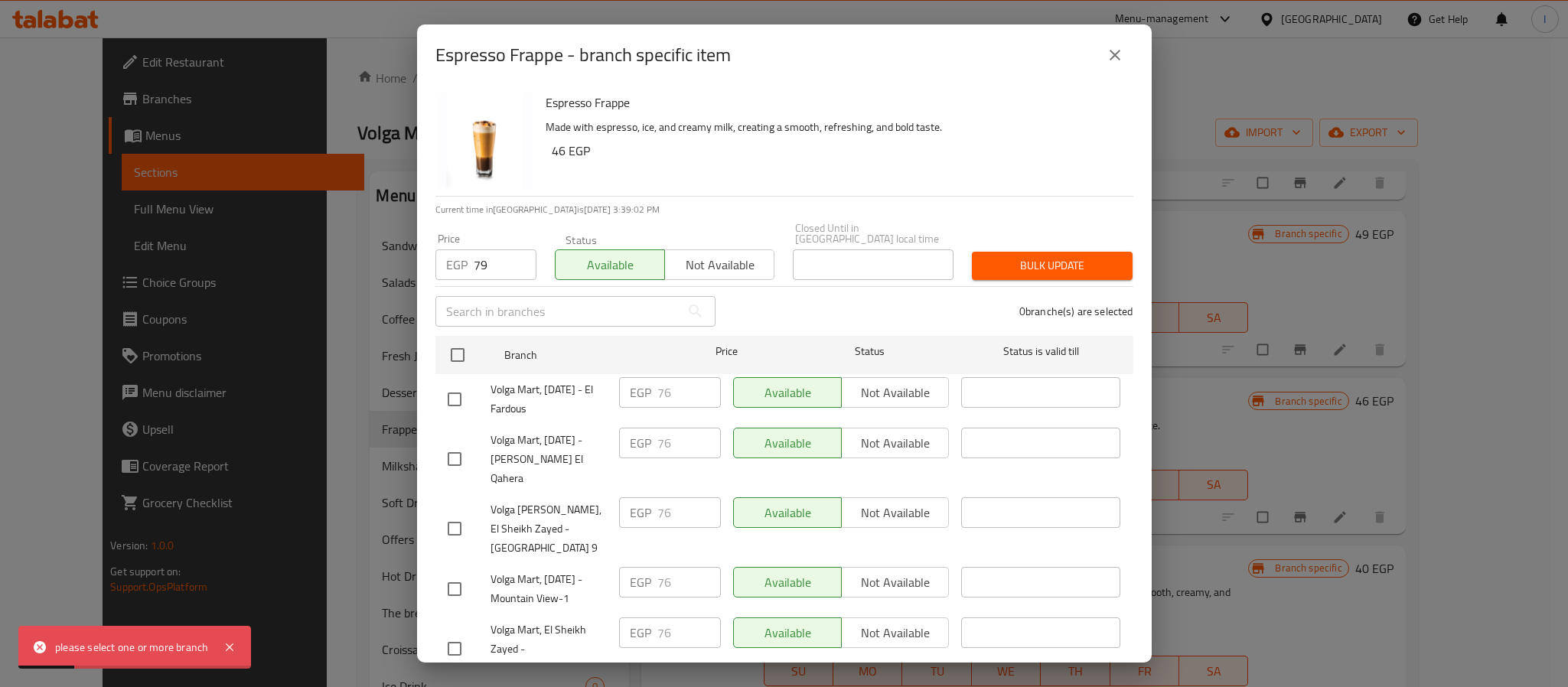
click at [1038, 256] on span "Bulk update" at bounding box center [1052, 265] width 136 height 19
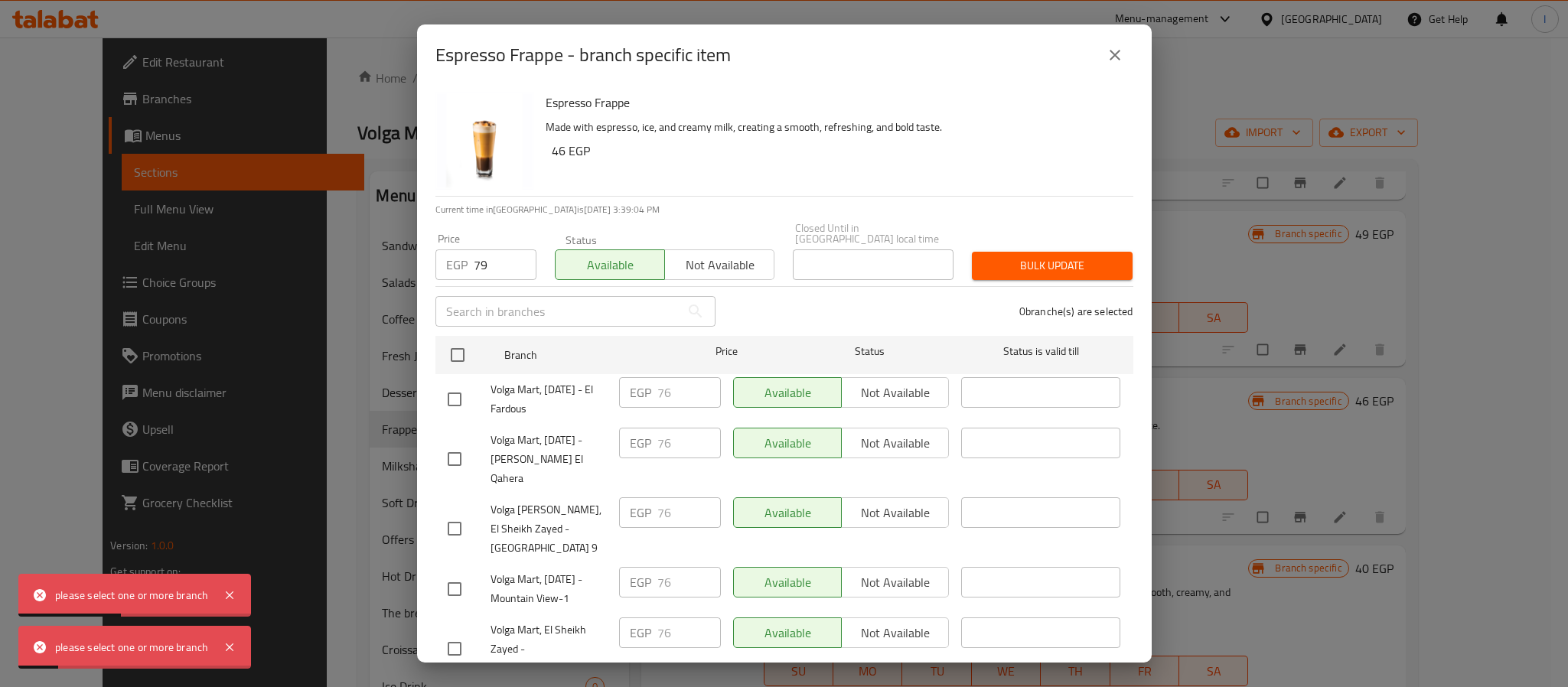
click at [581, 296] on input "text" at bounding box center [558, 311] width 245 height 31
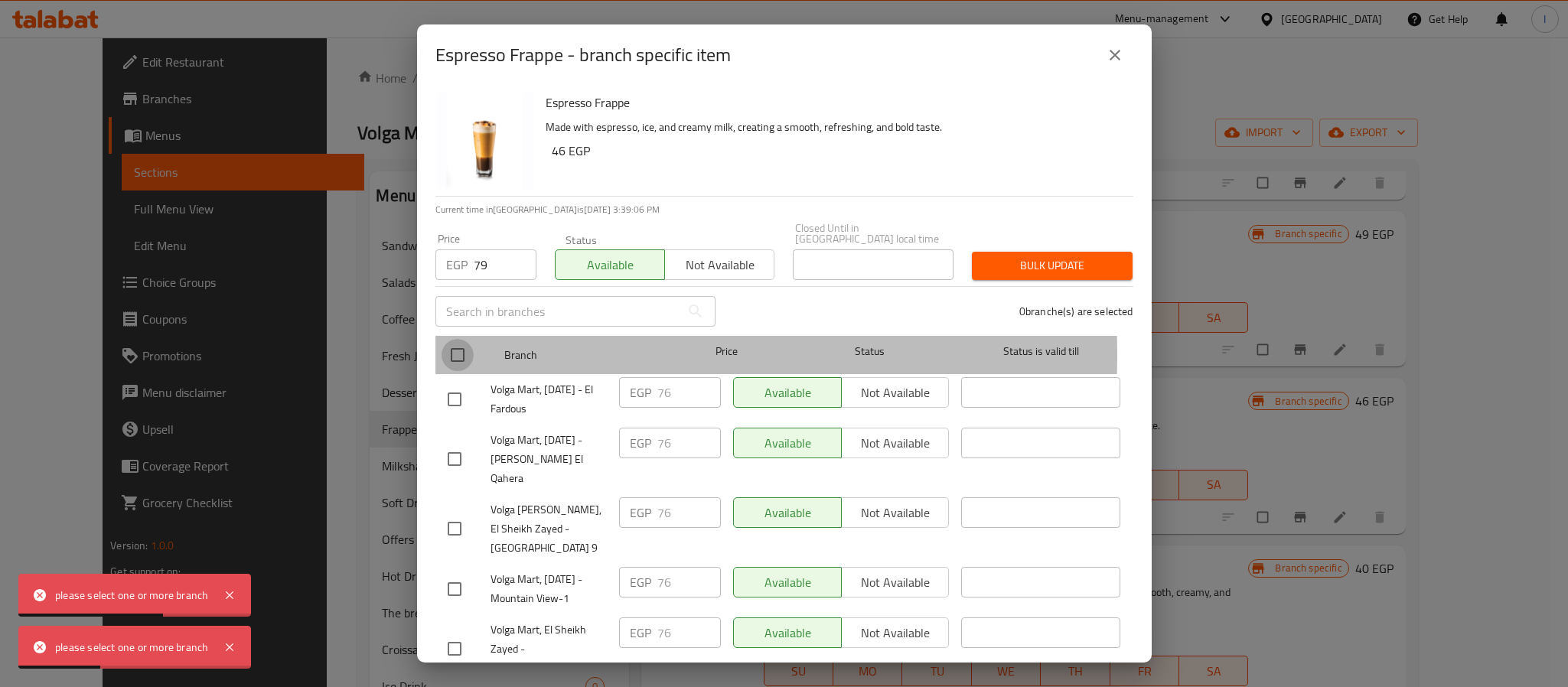
click at [456, 344] on input "checkbox" at bounding box center [457, 354] width 32 height 32
checkbox input "true"
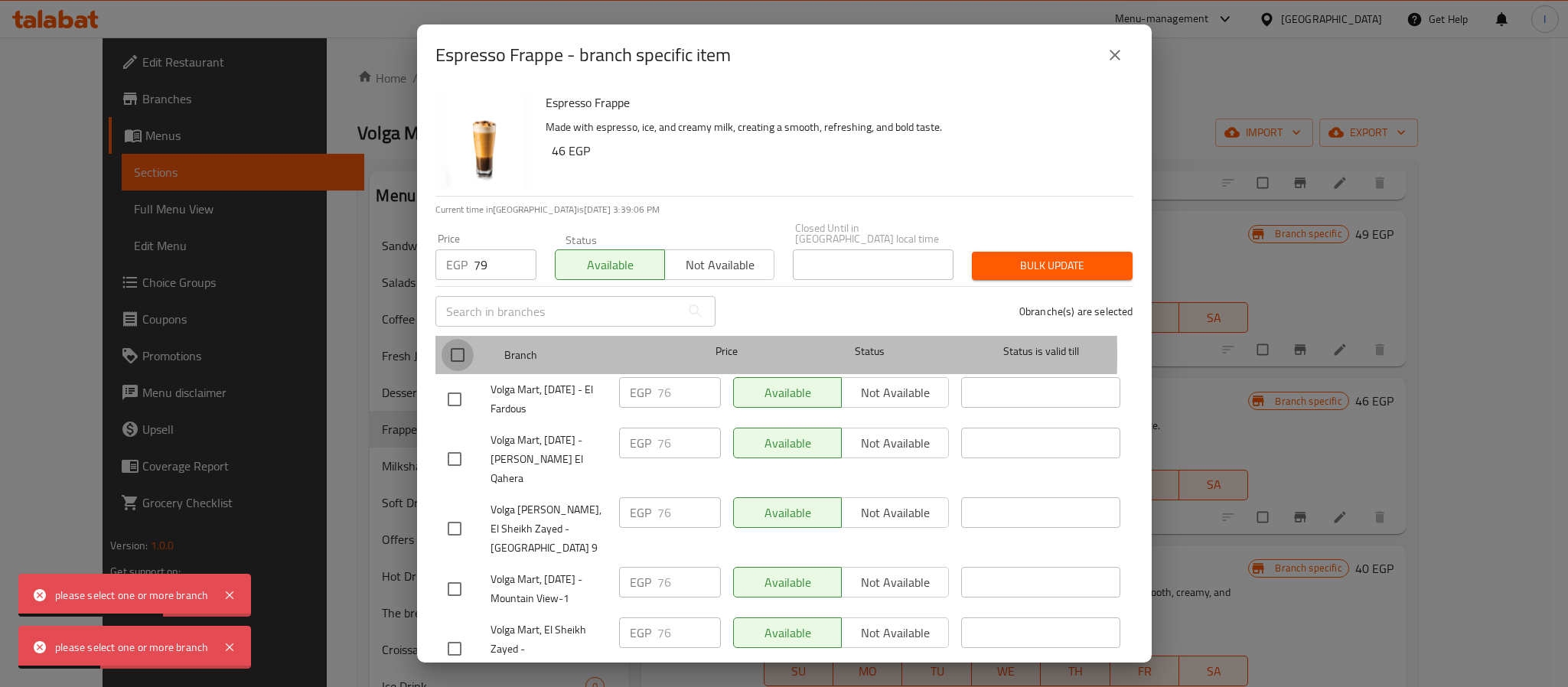
checkbox input "true"
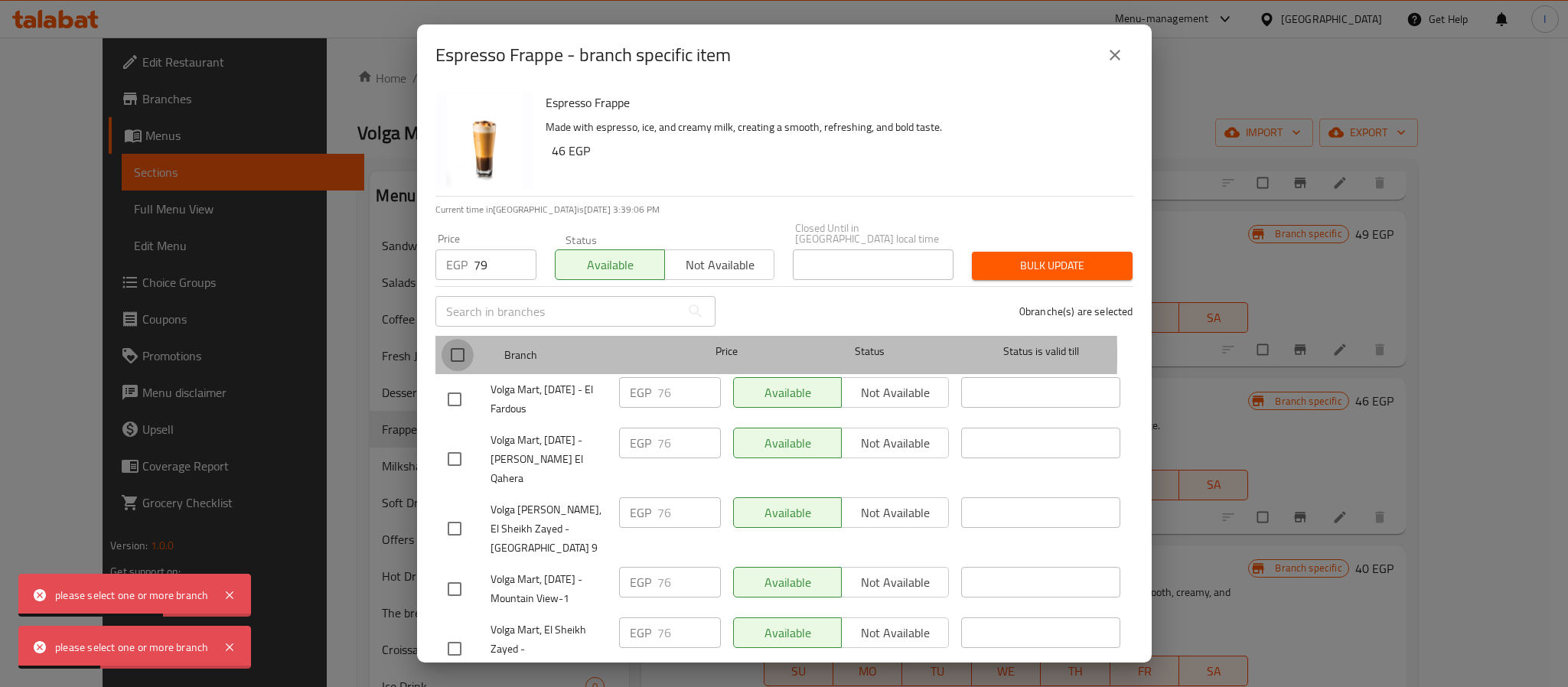
checkbox input "true"
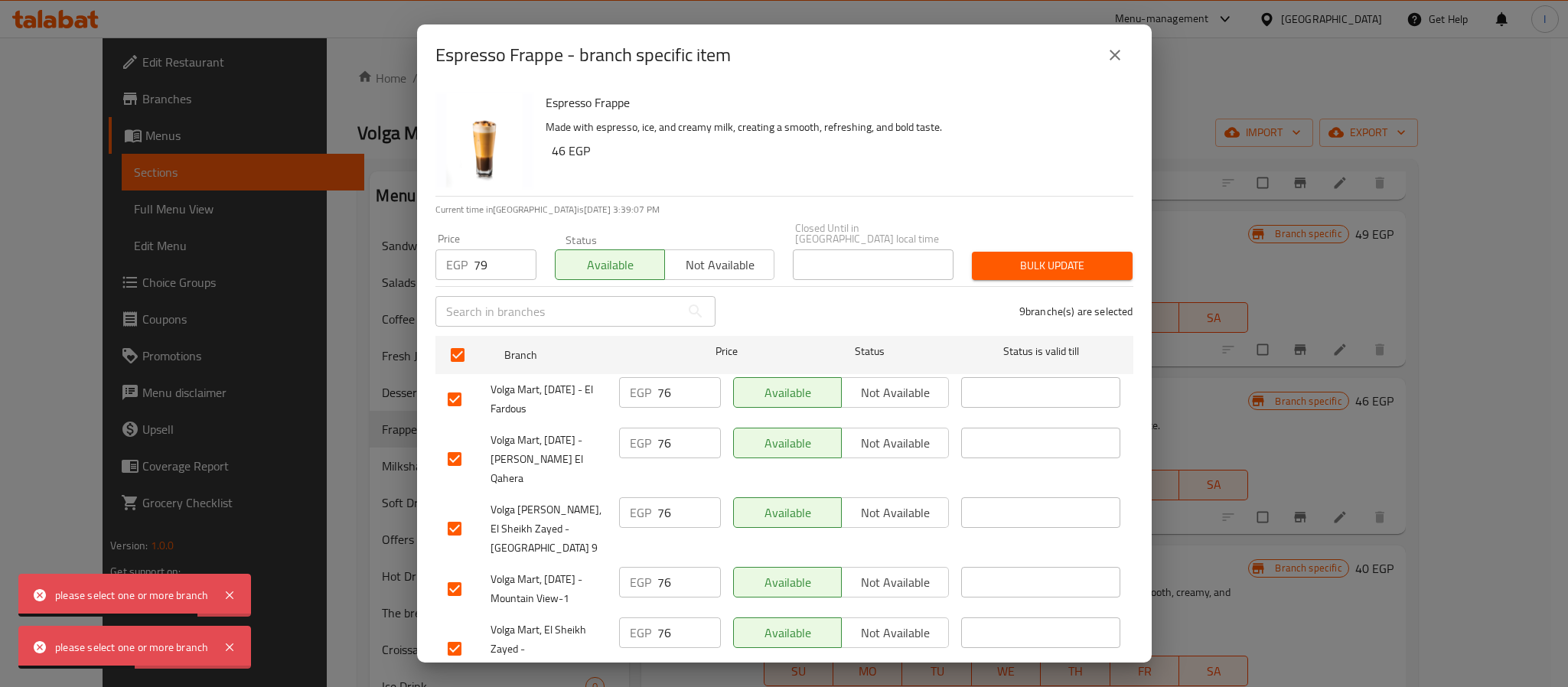
click at [1052, 258] on span "Bulk update" at bounding box center [1052, 265] width 136 height 19
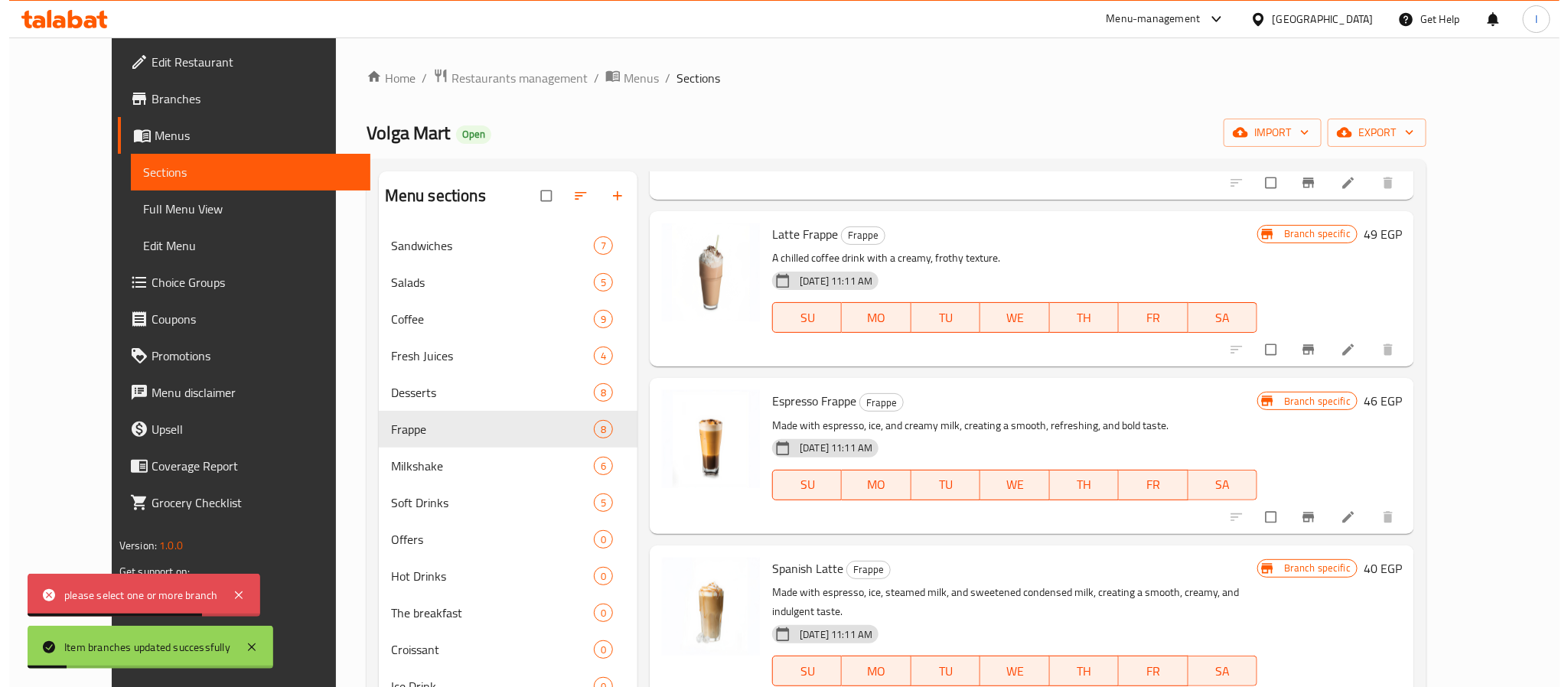
scroll to position [459, 0]
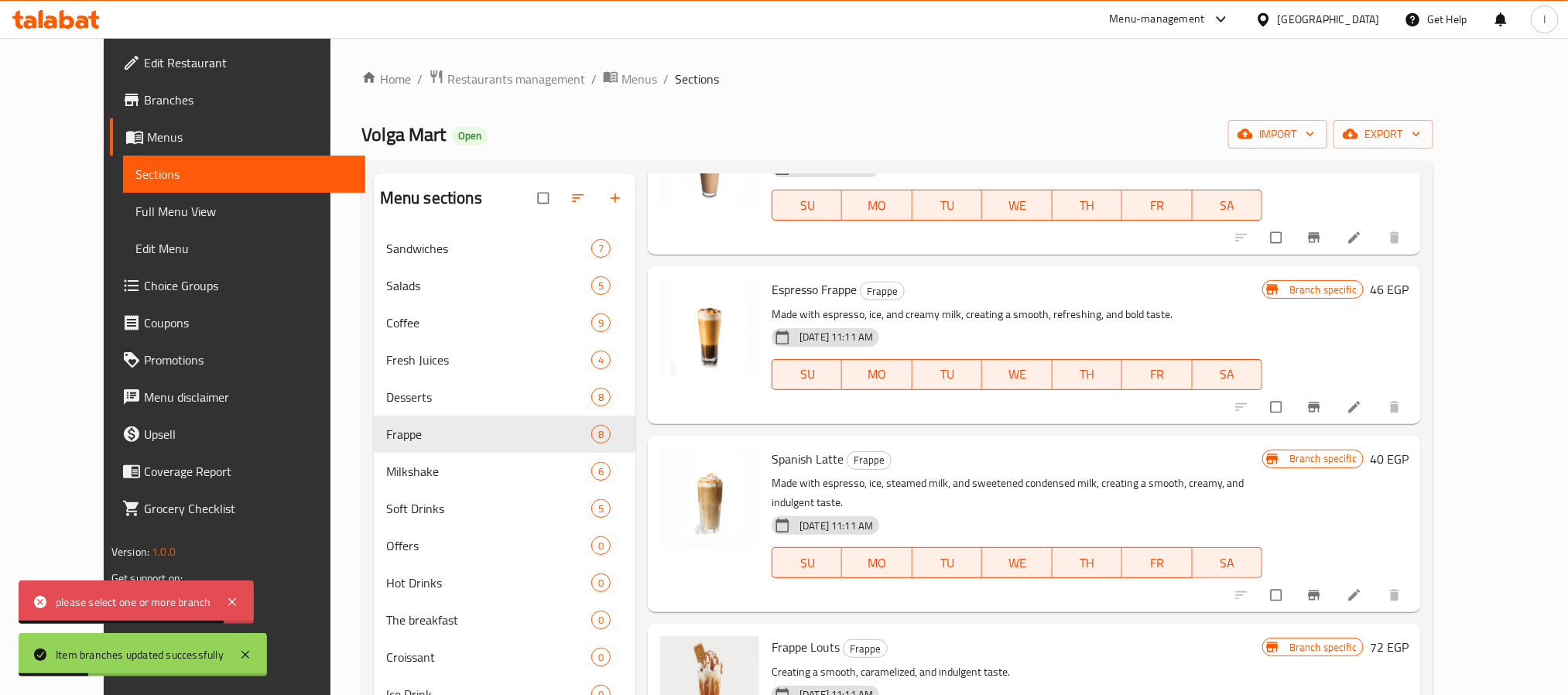
click at [1321, 407] on icon "Branch-specific-item" at bounding box center [1314, 407] width 12 height 10
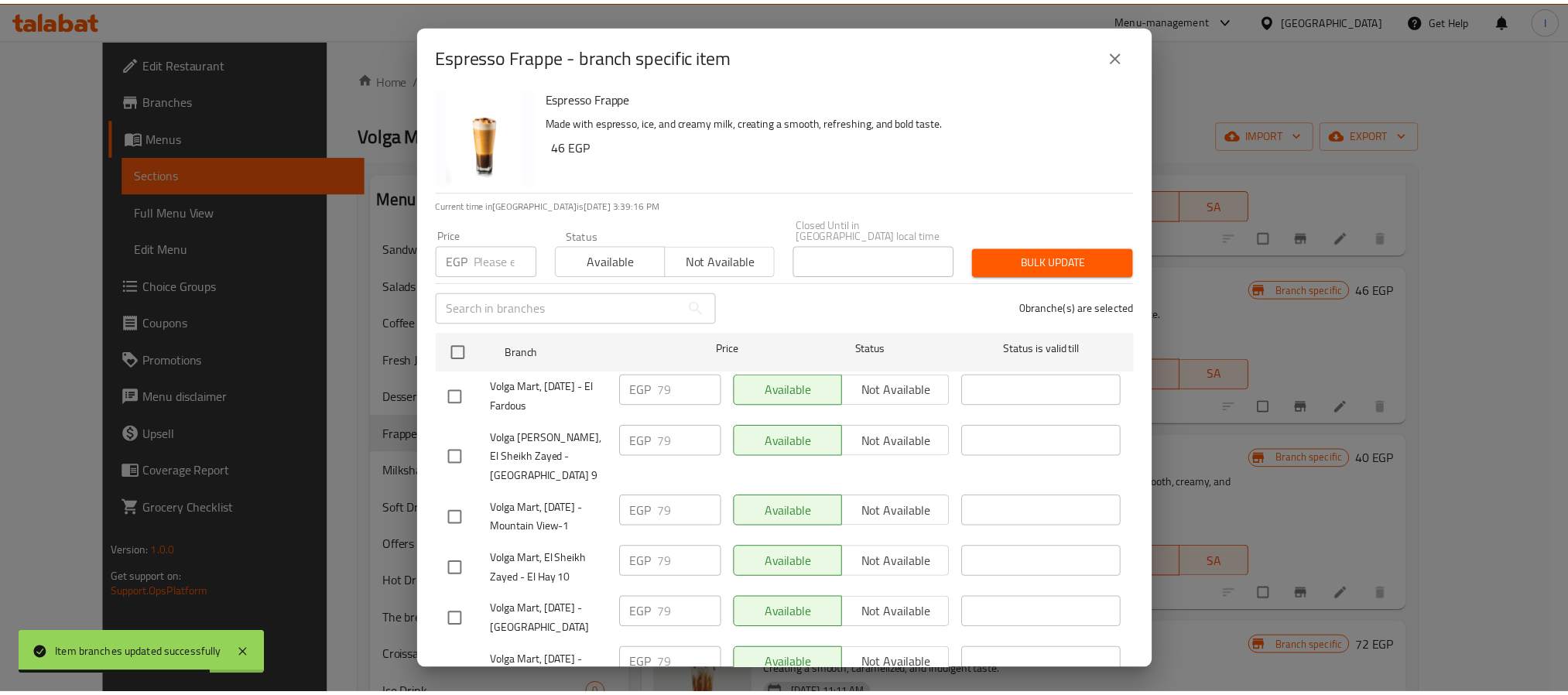
scroll to position [0, 0]
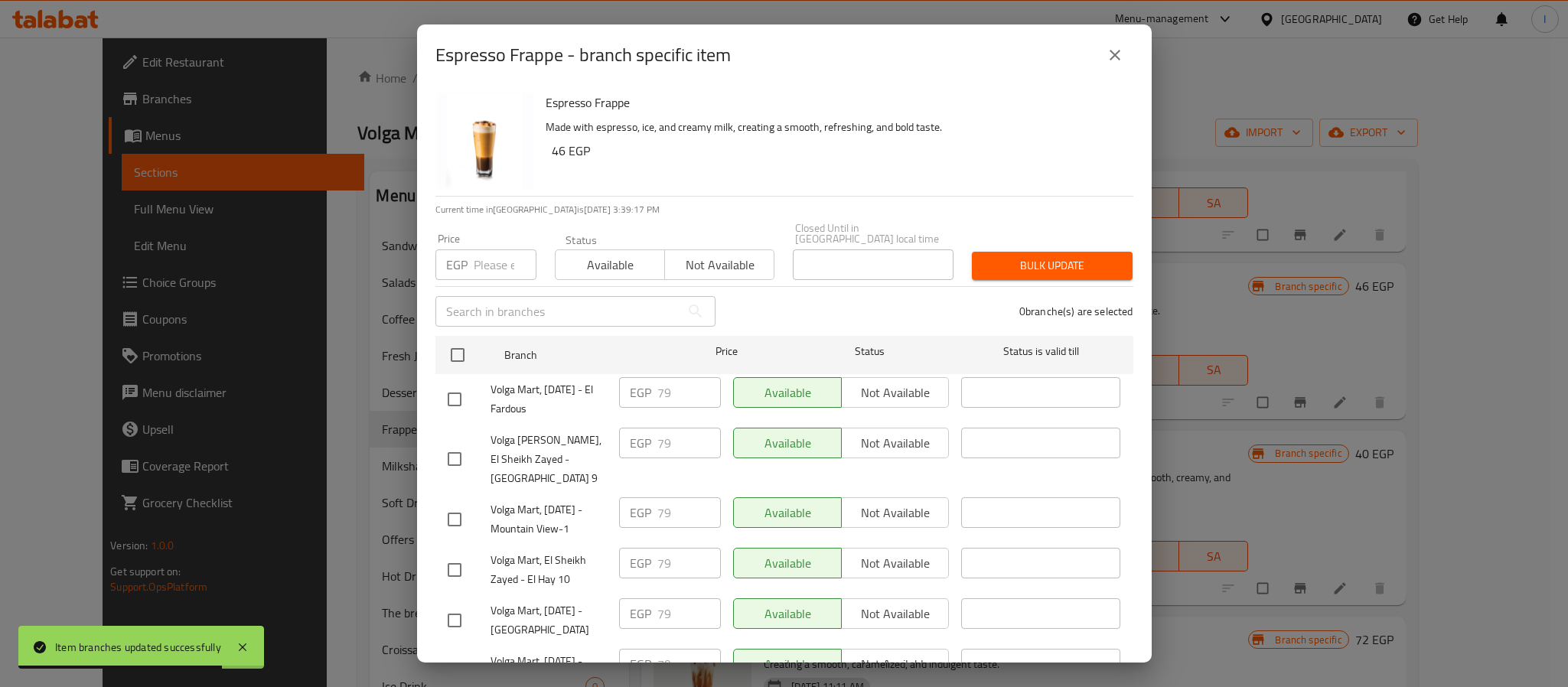
click at [1114, 60] on icon "close" at bounding box center [1114, 54] width 18 height 18
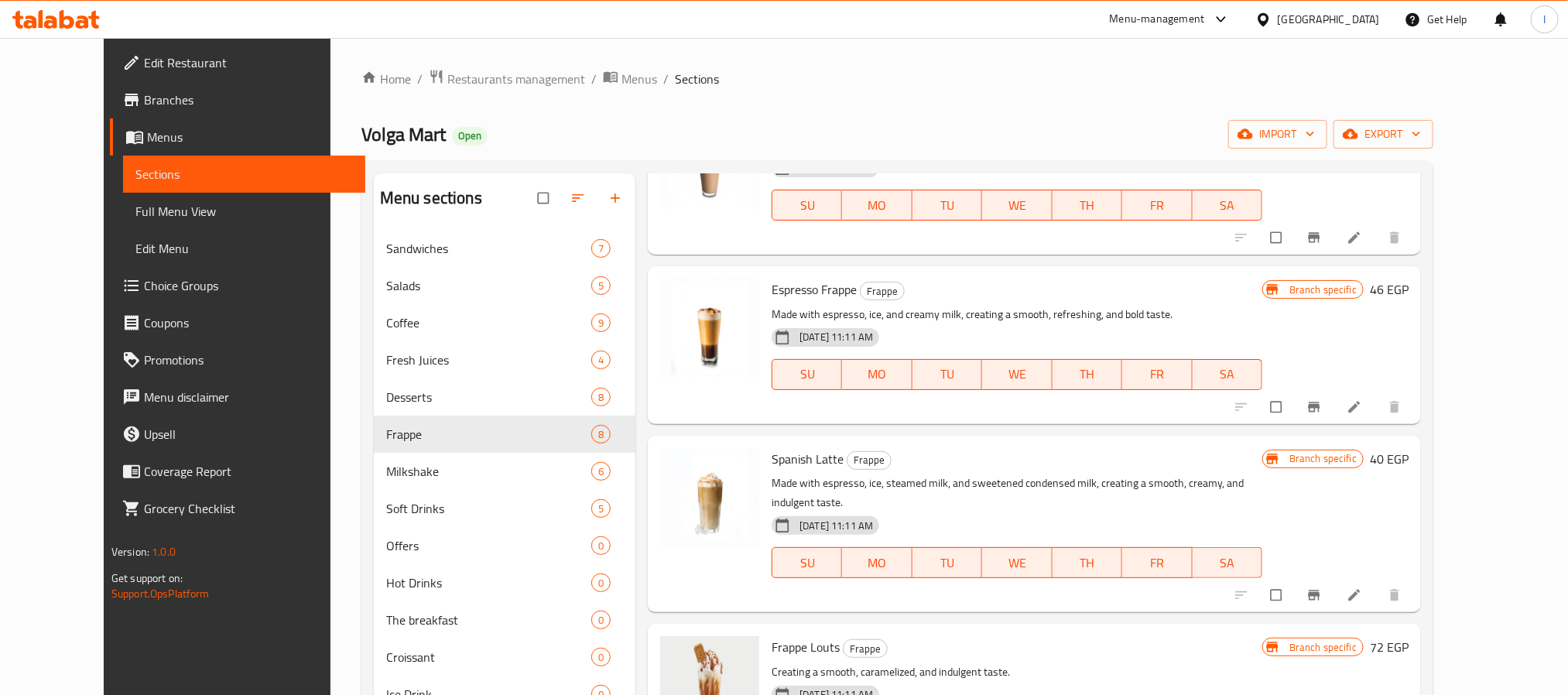
drag, startPoint x: 788, startPoint y: 119, endPoint x: 822, endPoint y: 180, distance: 69.8
click at [788, 120] on div "Volga Mart Open import export" at bounding box center [897, 134] width 1072 height 29
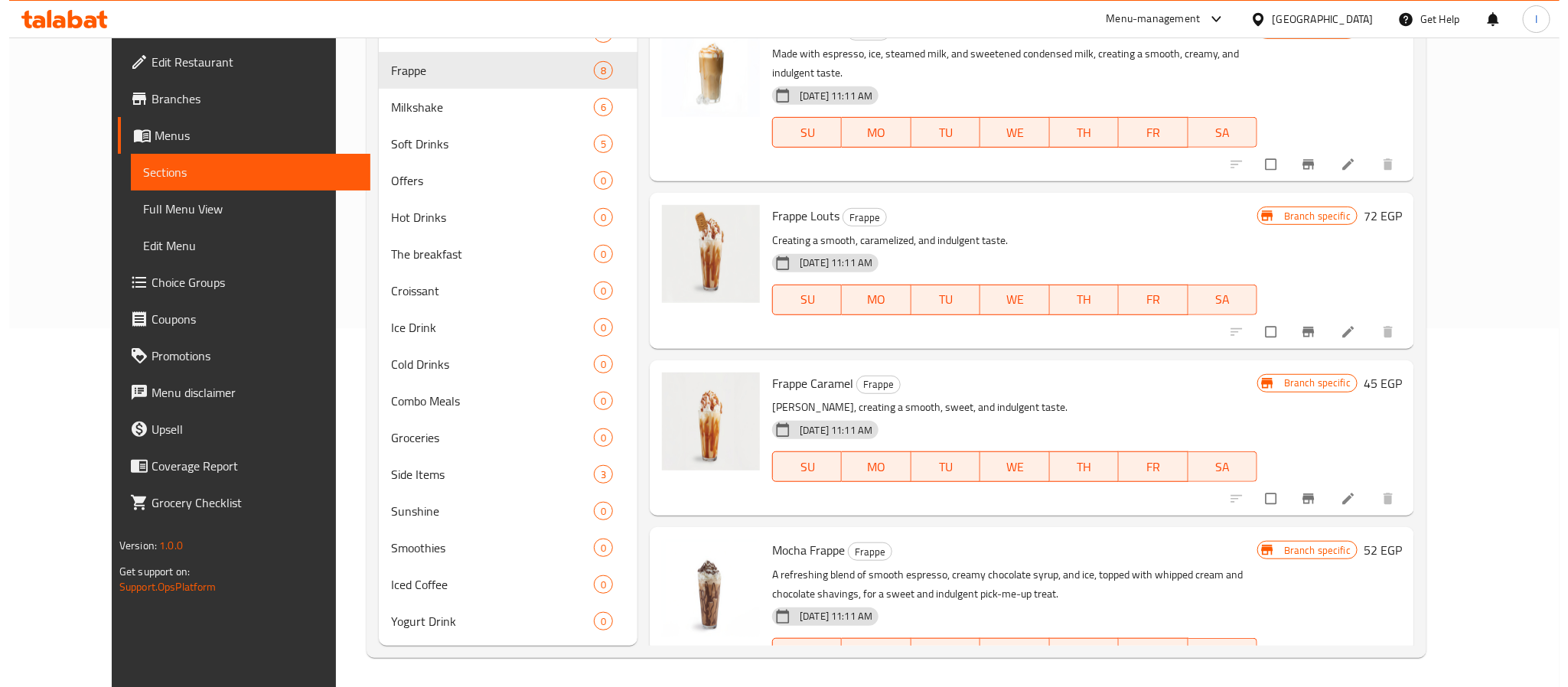
scroll to position [561, 0]
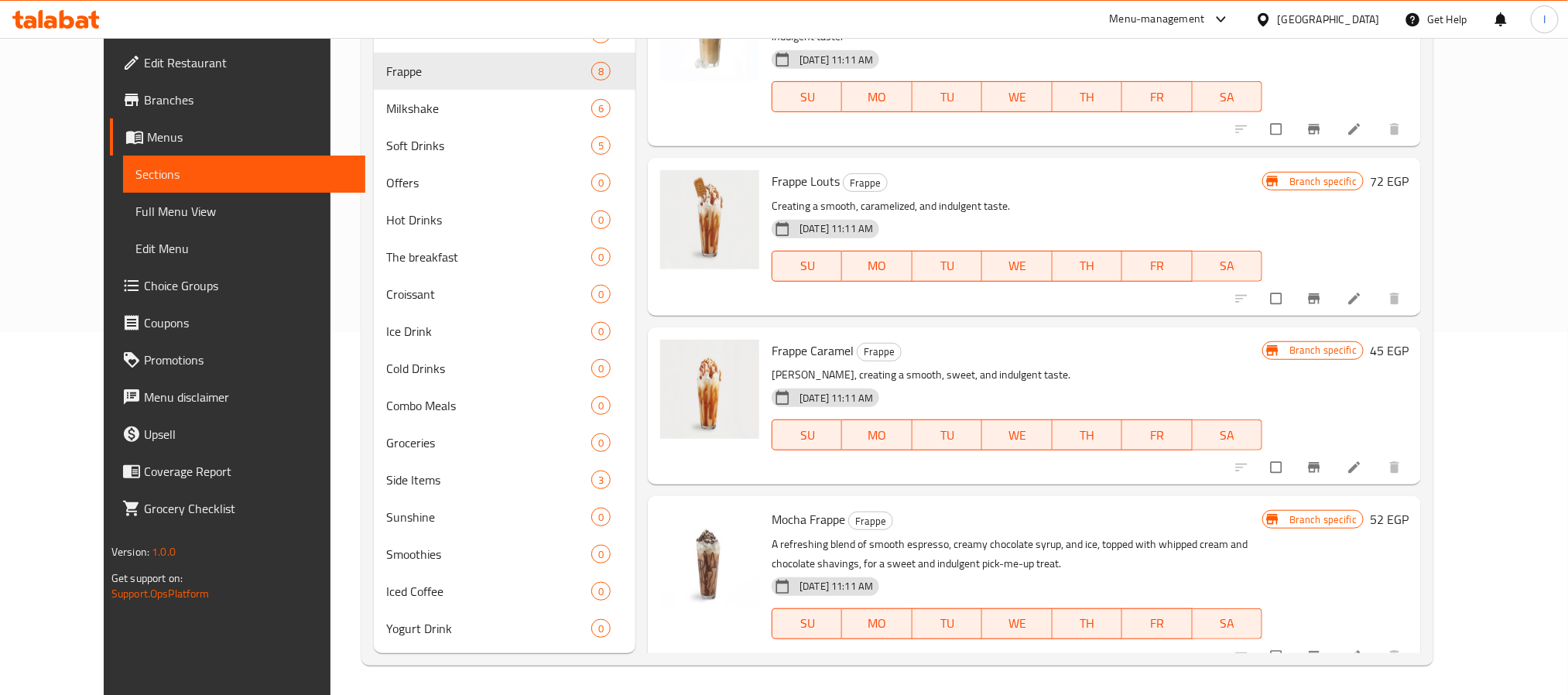
click at [1322, 648] on icon "Branch-specific-item" at bounding box center [1314, 655] width 15 height 15
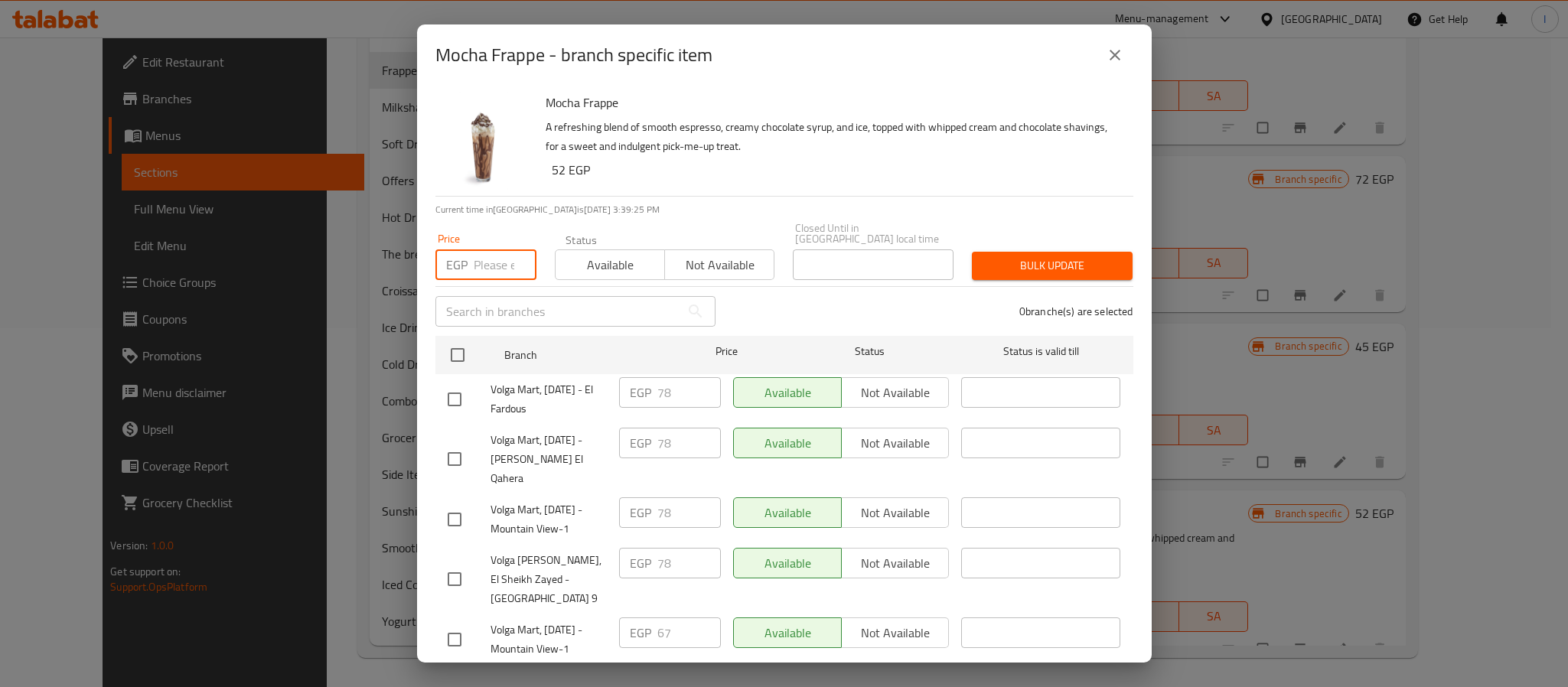
click at [482, 253] on input "number" at bounding box center [505, 265] width 63 height 31
type input "79"
click at [462, 342] on input "checkbox" at bounding box center [457, 354] width 32 height 32
checkbox input "true"
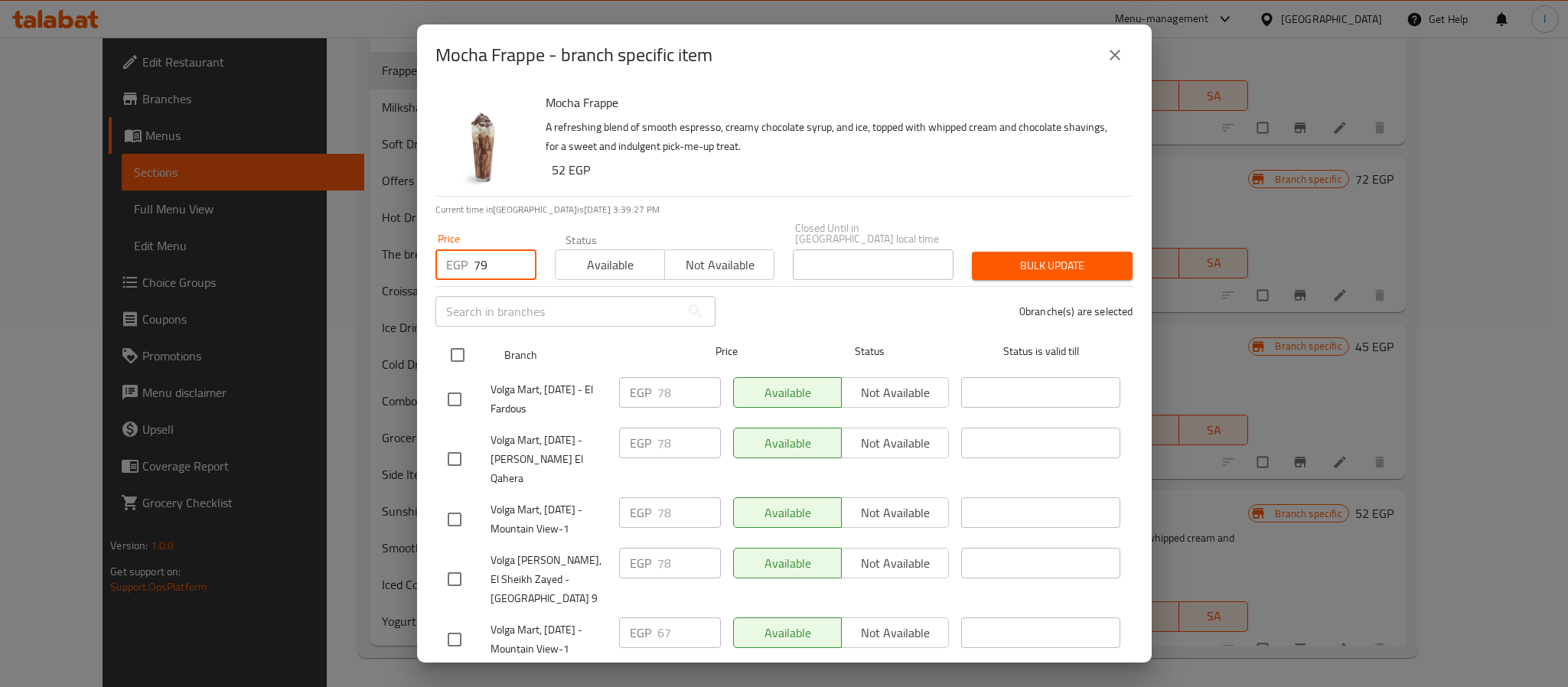
checkbox input "true"
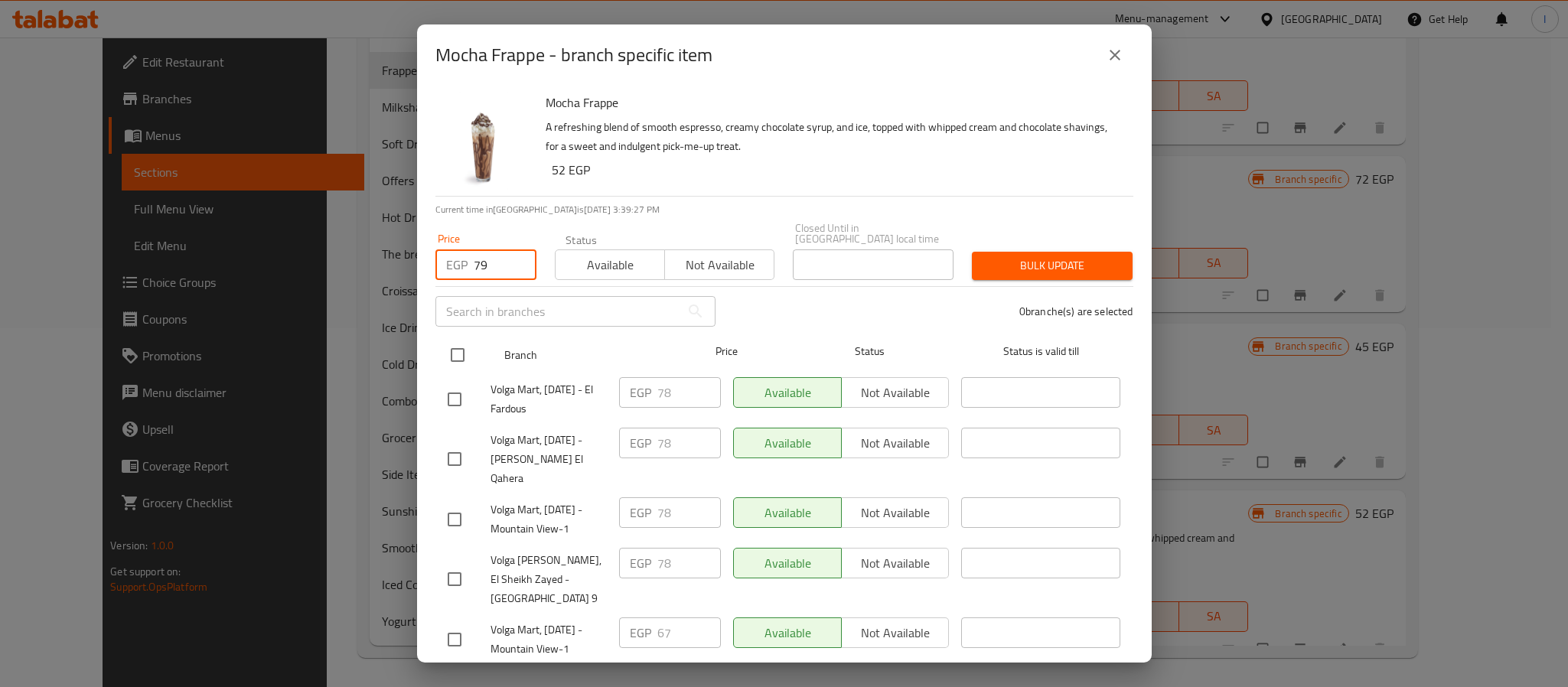
checkbox input "true"
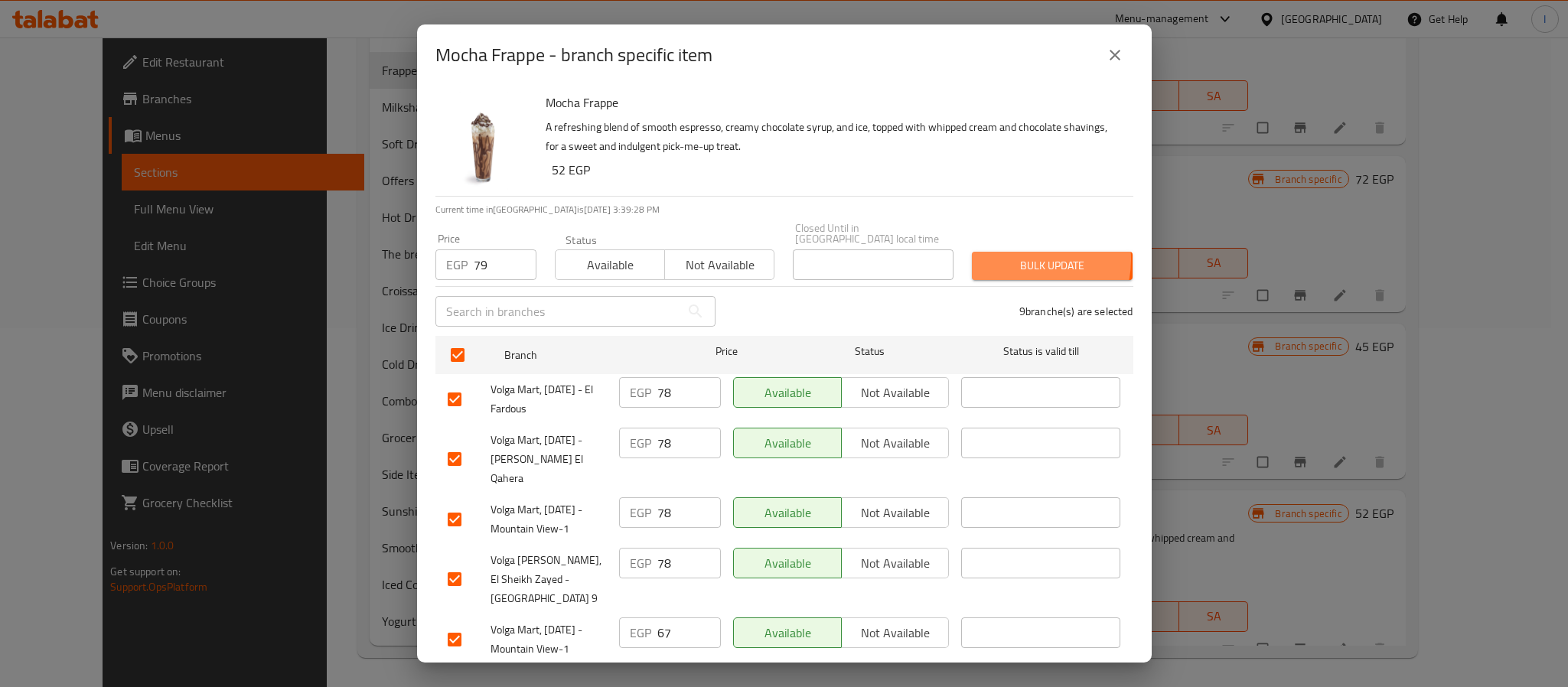
click at [1010, 256] on span "Bulk update" at bounding box center [1052, 265] width 136 height 19
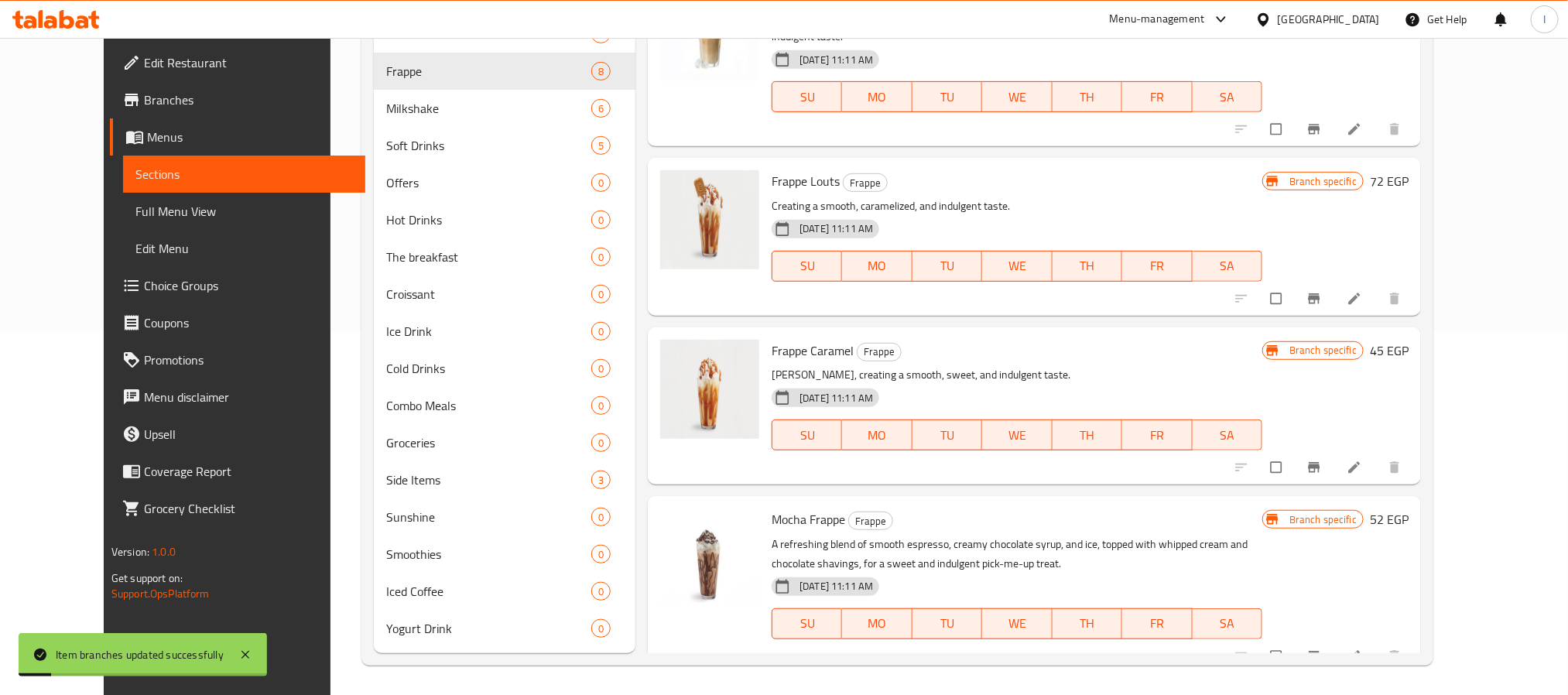
click at [1322, 648] on icon "Branch-specific-item" at bounding box center [1314, 655] width 15 height 15
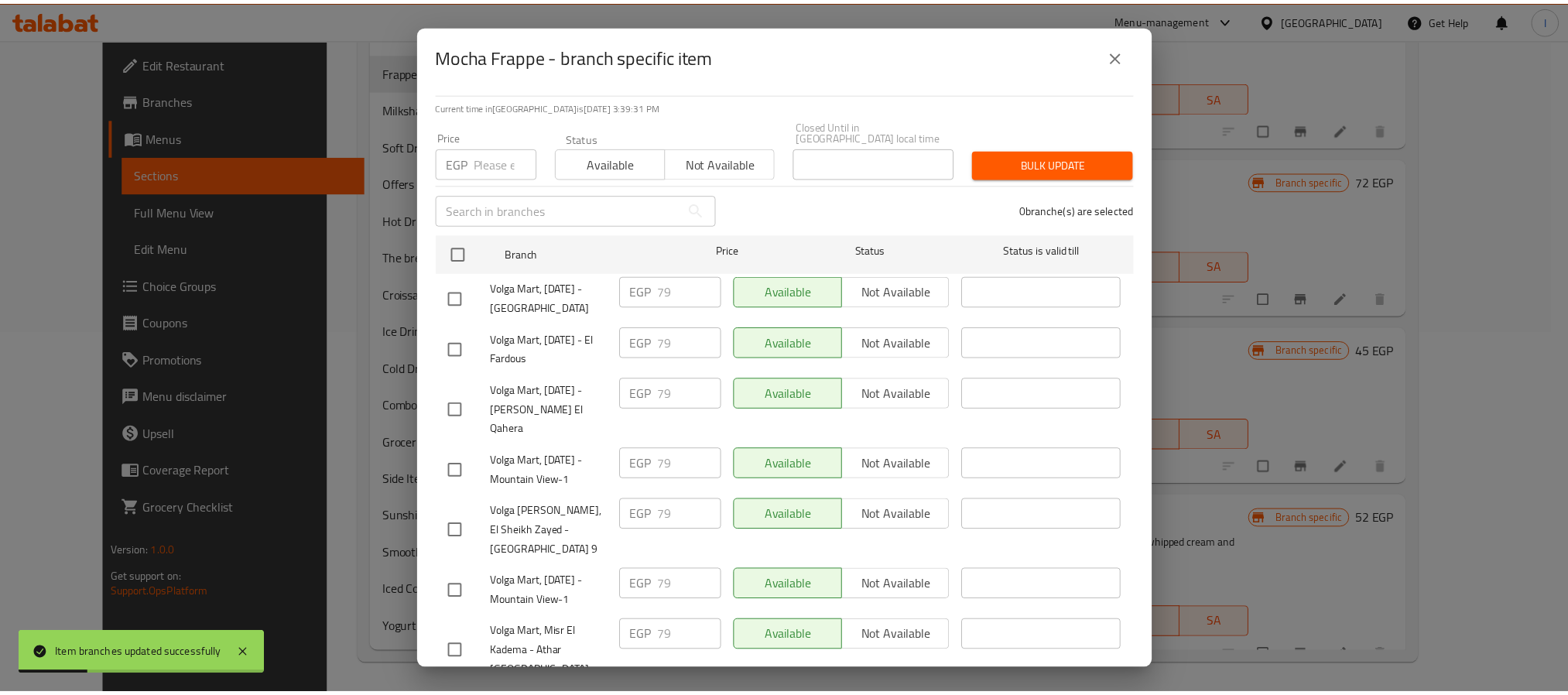
scroll to position [0, 0]
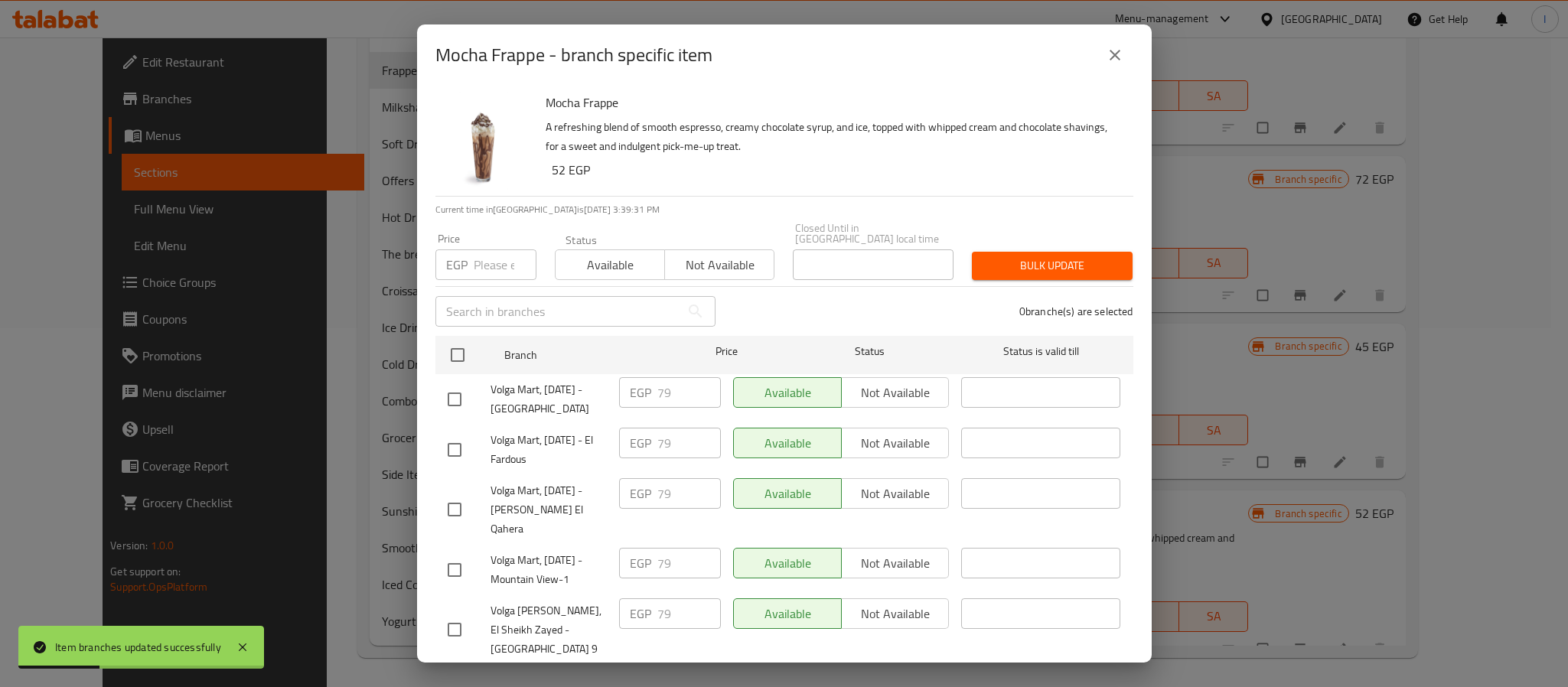
click at [1109, 56] on icon "close" at bounding box center [1114, 54] width 18 height 18
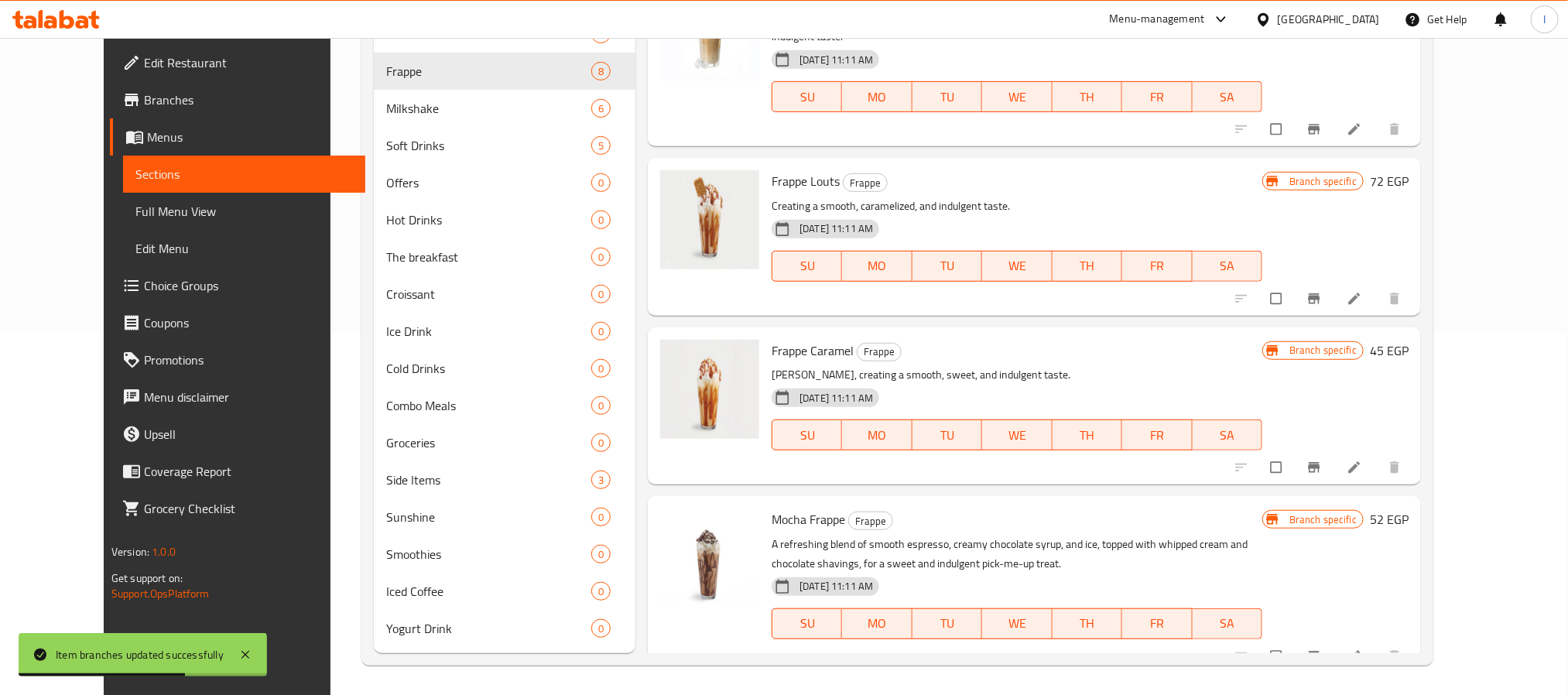
click at [636, 635] on div "Menu items Add Sort Manage items Chocolate Frappe Frappe Creamy milk, and rich …" at bounding box center [1028, 231] width 786 height 843
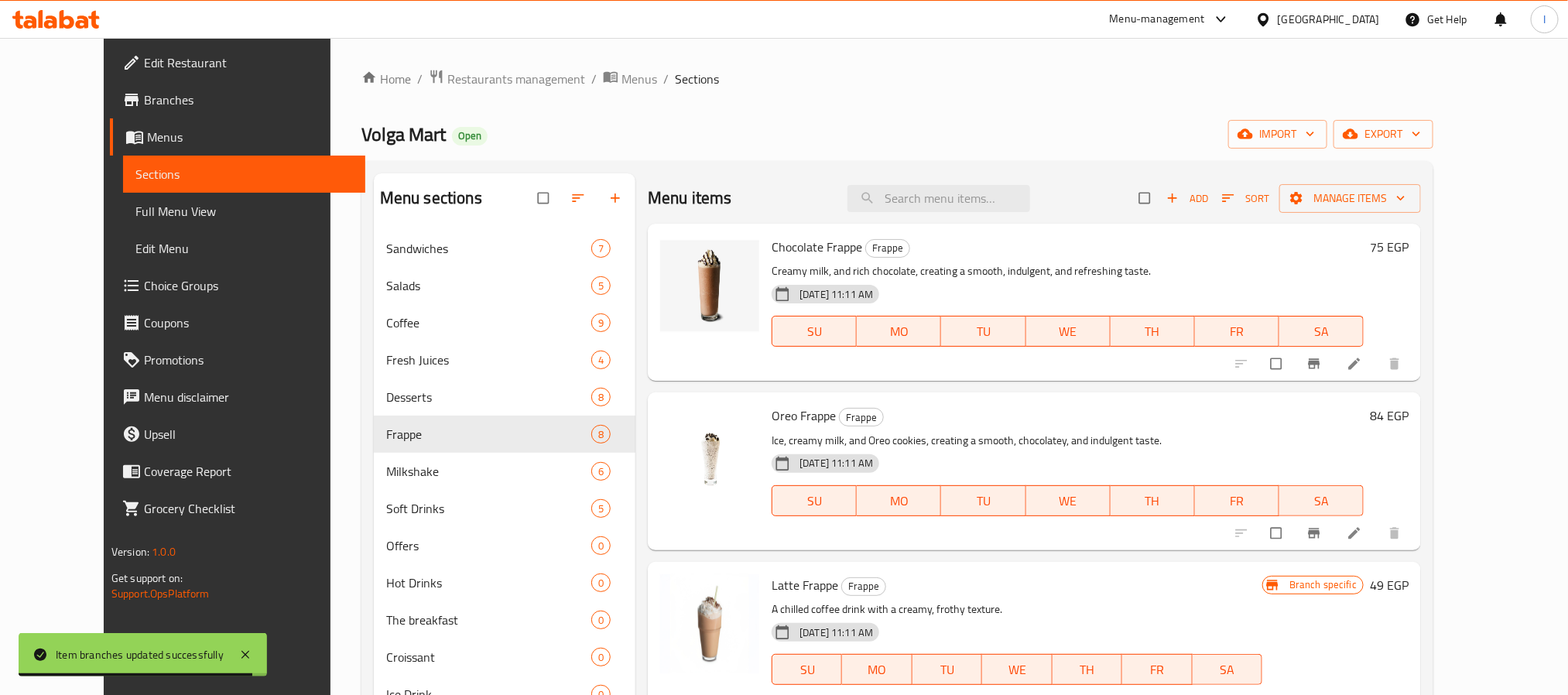
click at [1321, 363] on icon "Branch-specific-item" at bounding box center [1314, 364] width 12 height 10
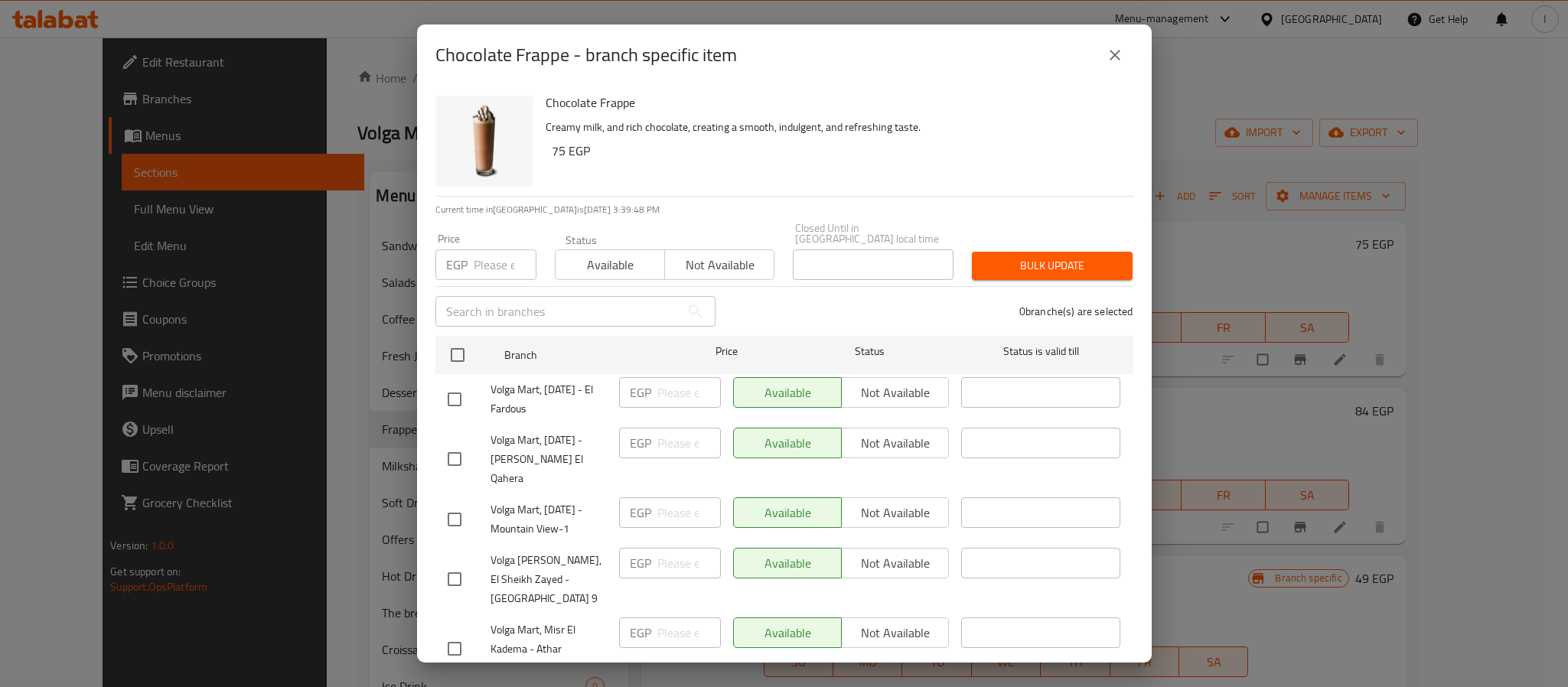
click at [468, 250] on div "EGP Price" at bounding box center [485, 265] width 101 height 31
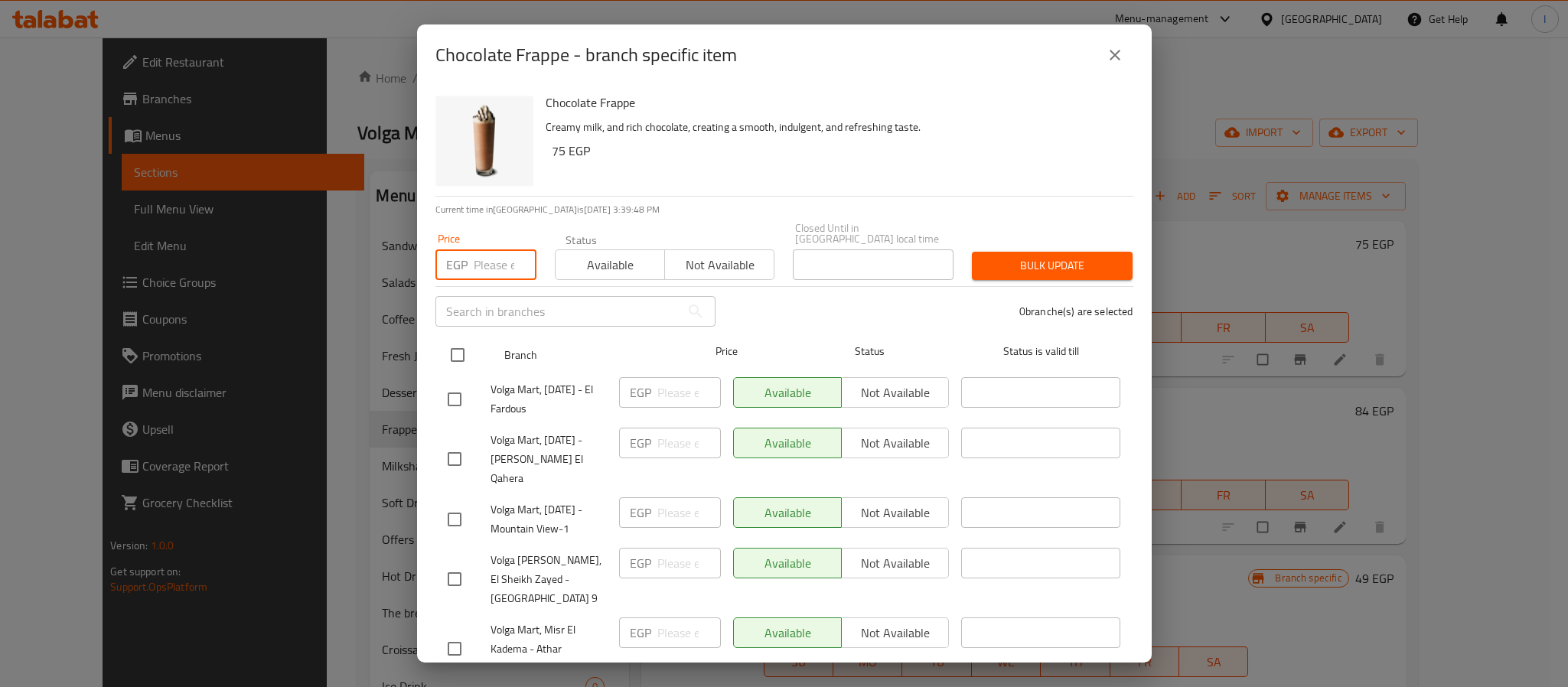
paste input "79"
type input "79"
click at [457, 344] on input "checkbox" at bounding box center [457, 354] width 32 height 32
checkbox input "true"
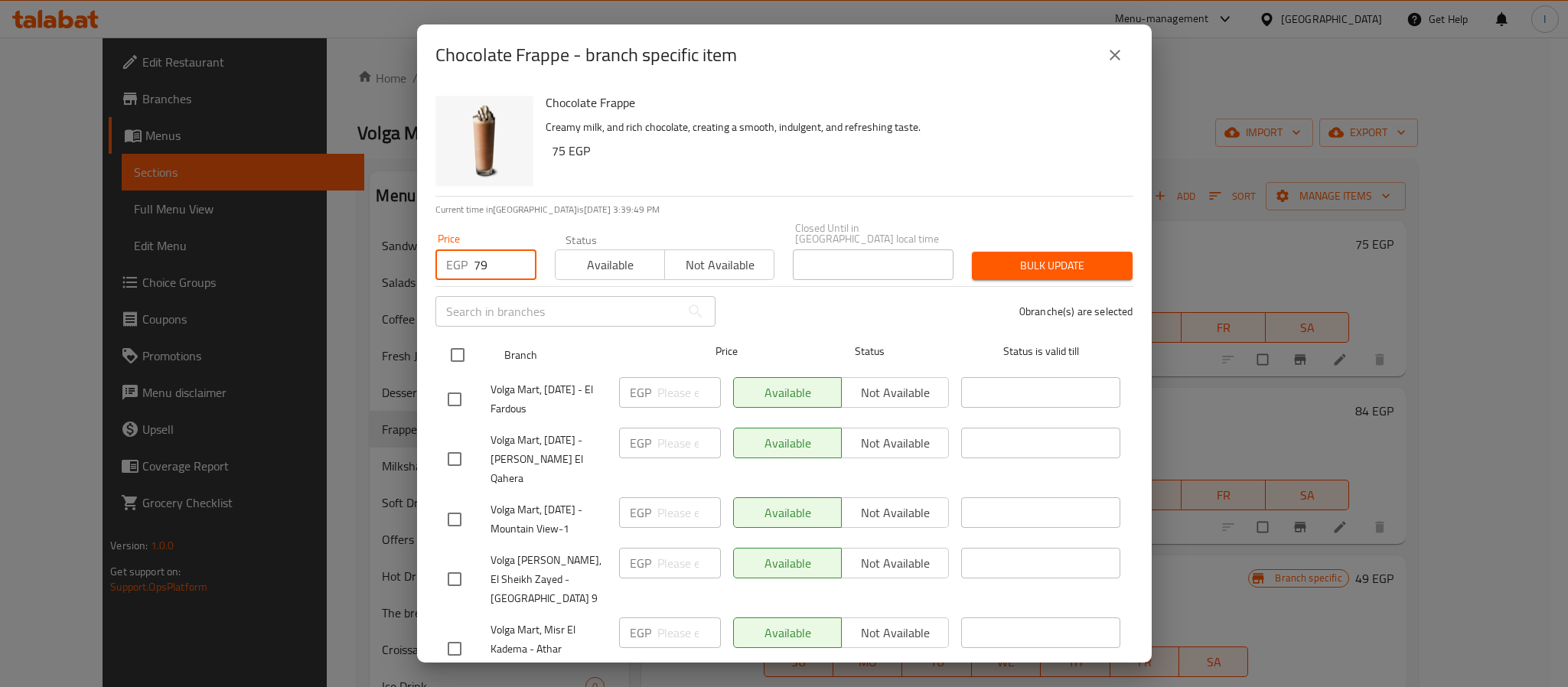
checkbox input "true"
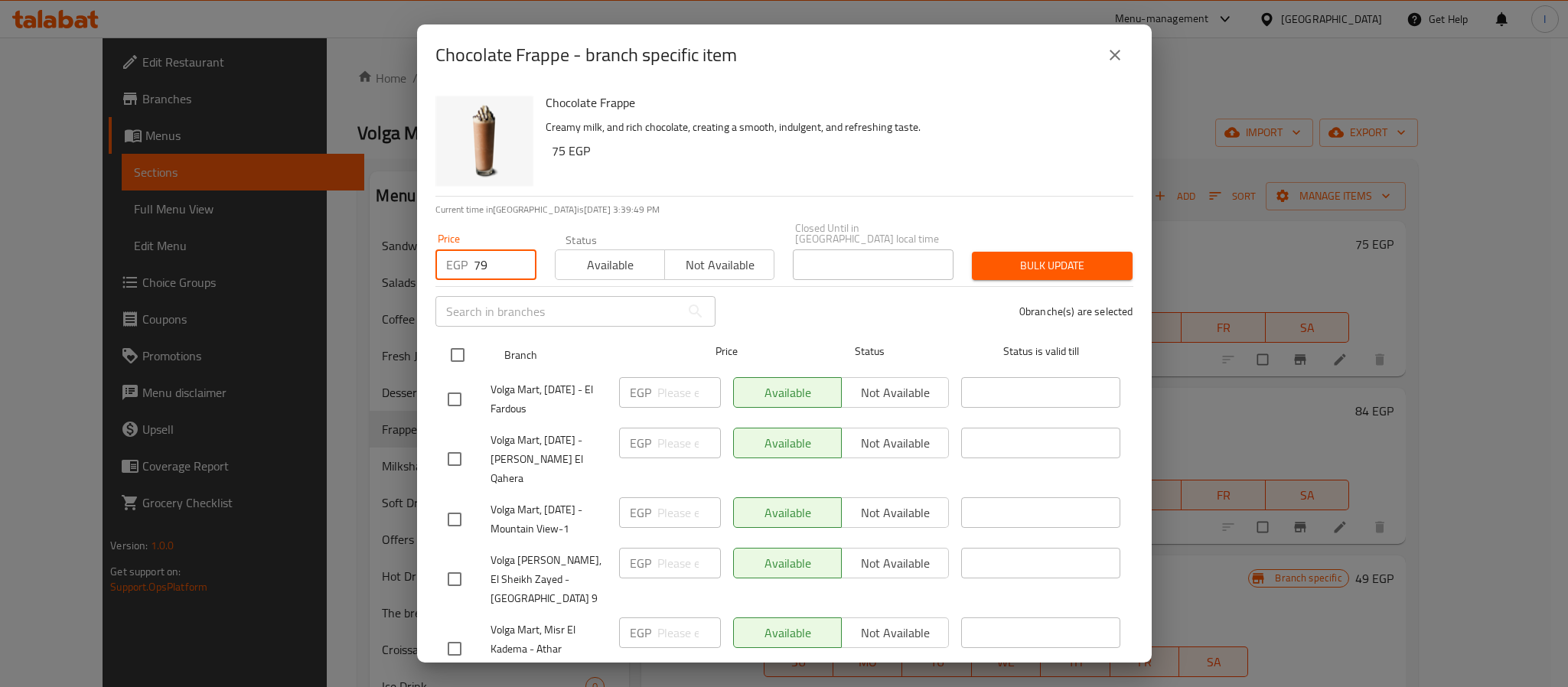
checkbox input "true"
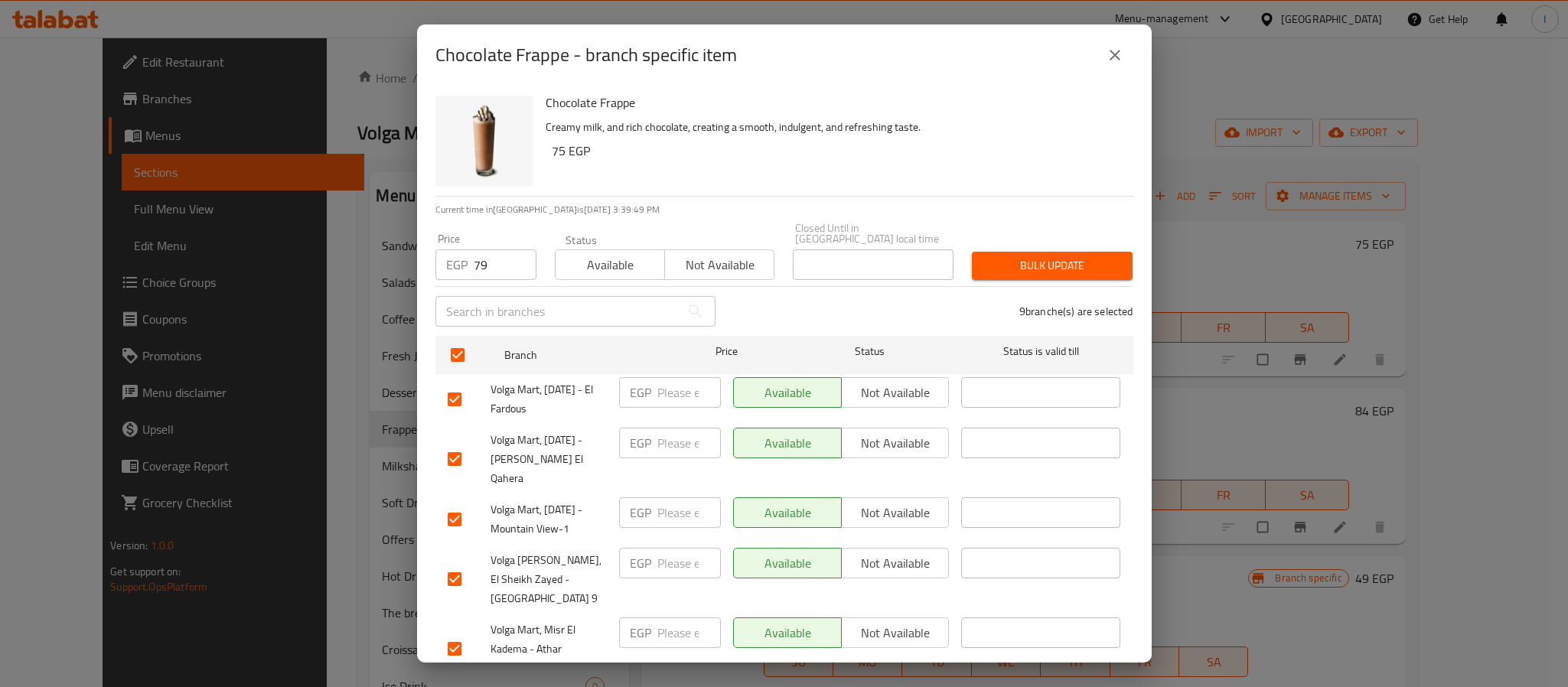
click at [1016, 251] on button "Bulk update" at bounding box center [1052, 265] width 161 height 28
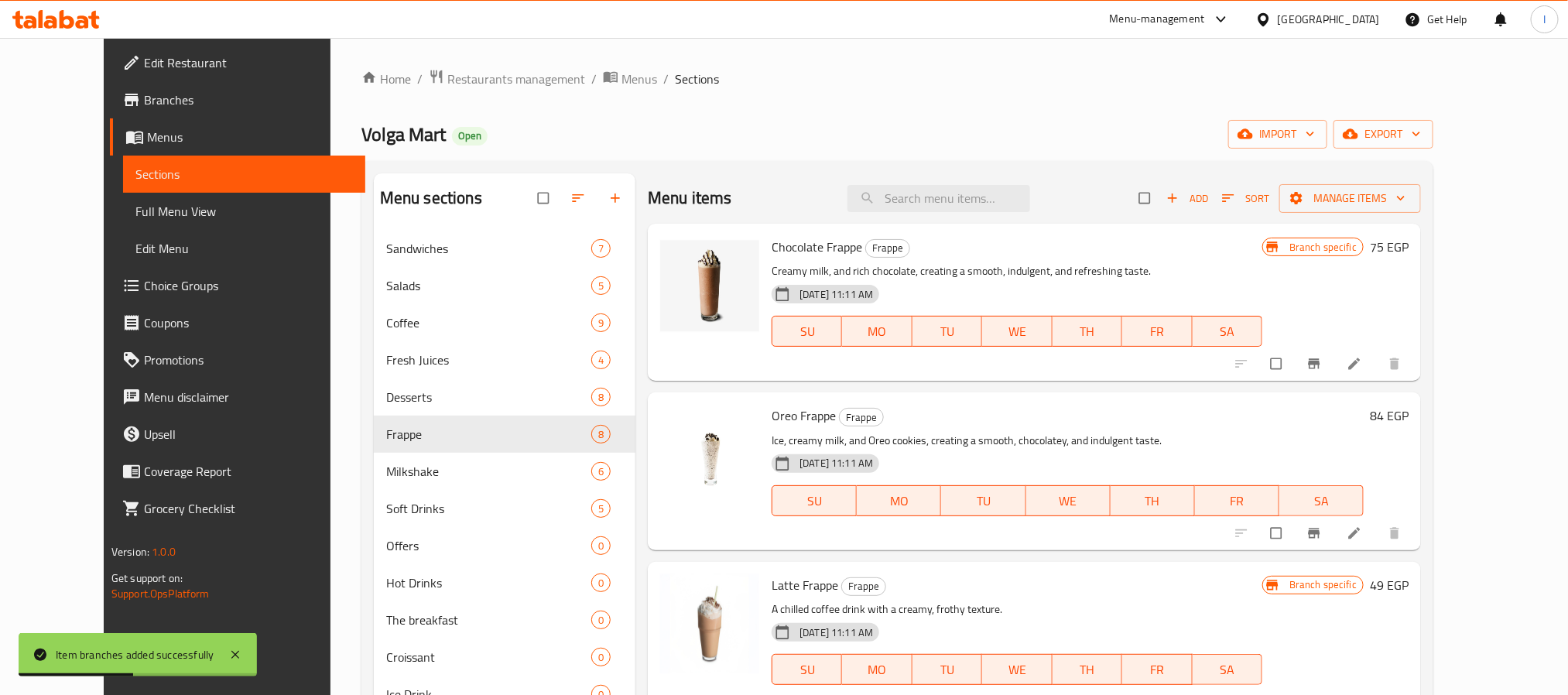
click at [773, 131] on div "Volga Mart Open import export" at bounding box center [897, 134] width 1072 height 29
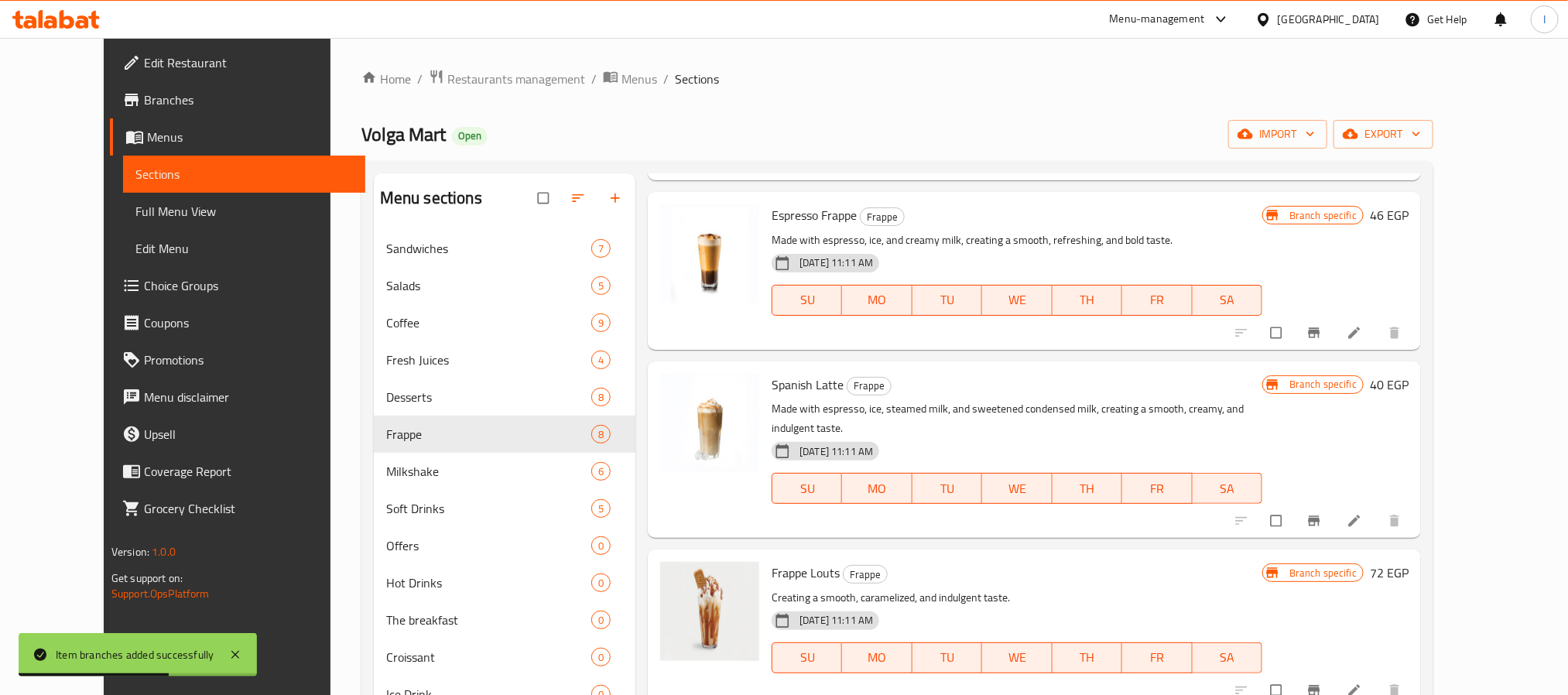
scroll to position [567, 0]
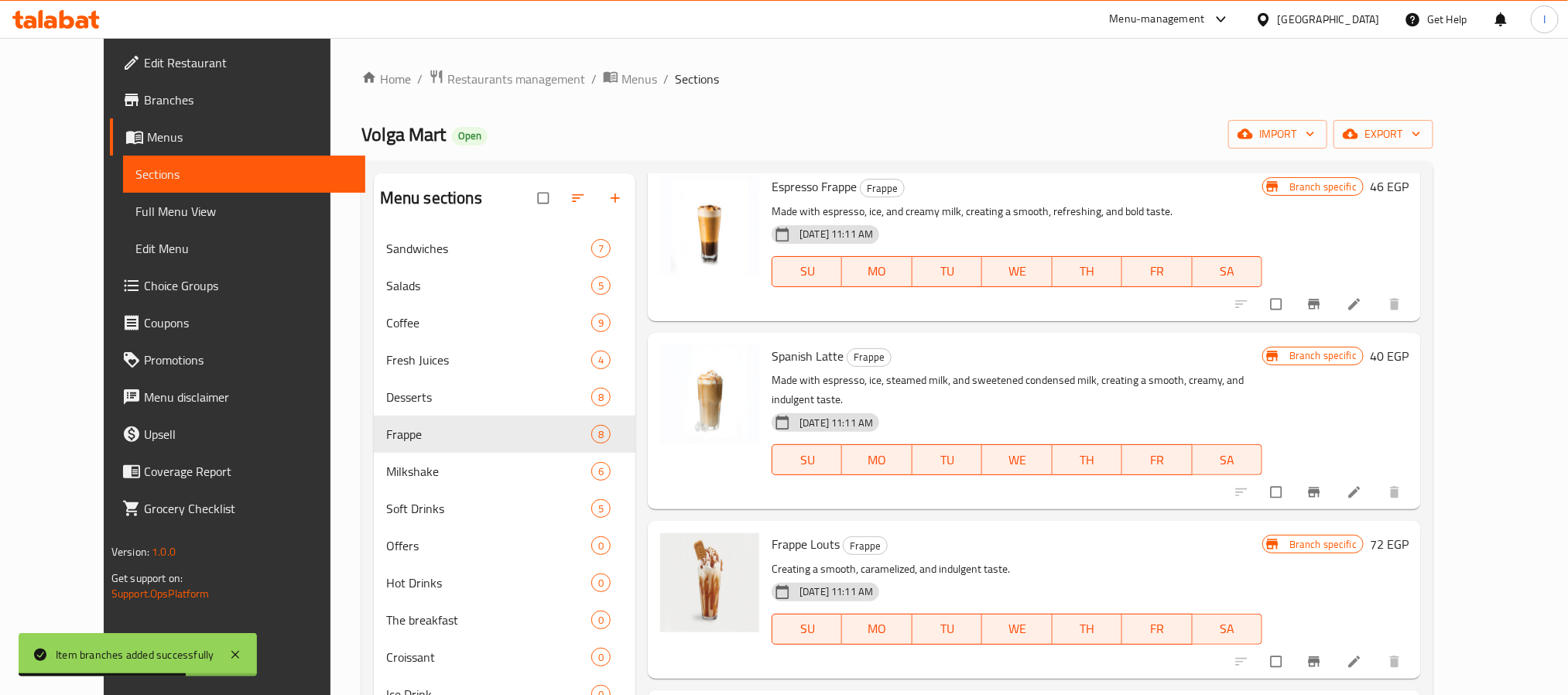
click at [1321, 488] on icon "Branch-specific-item" at bounding box center [1314, 492] width 12 height 10
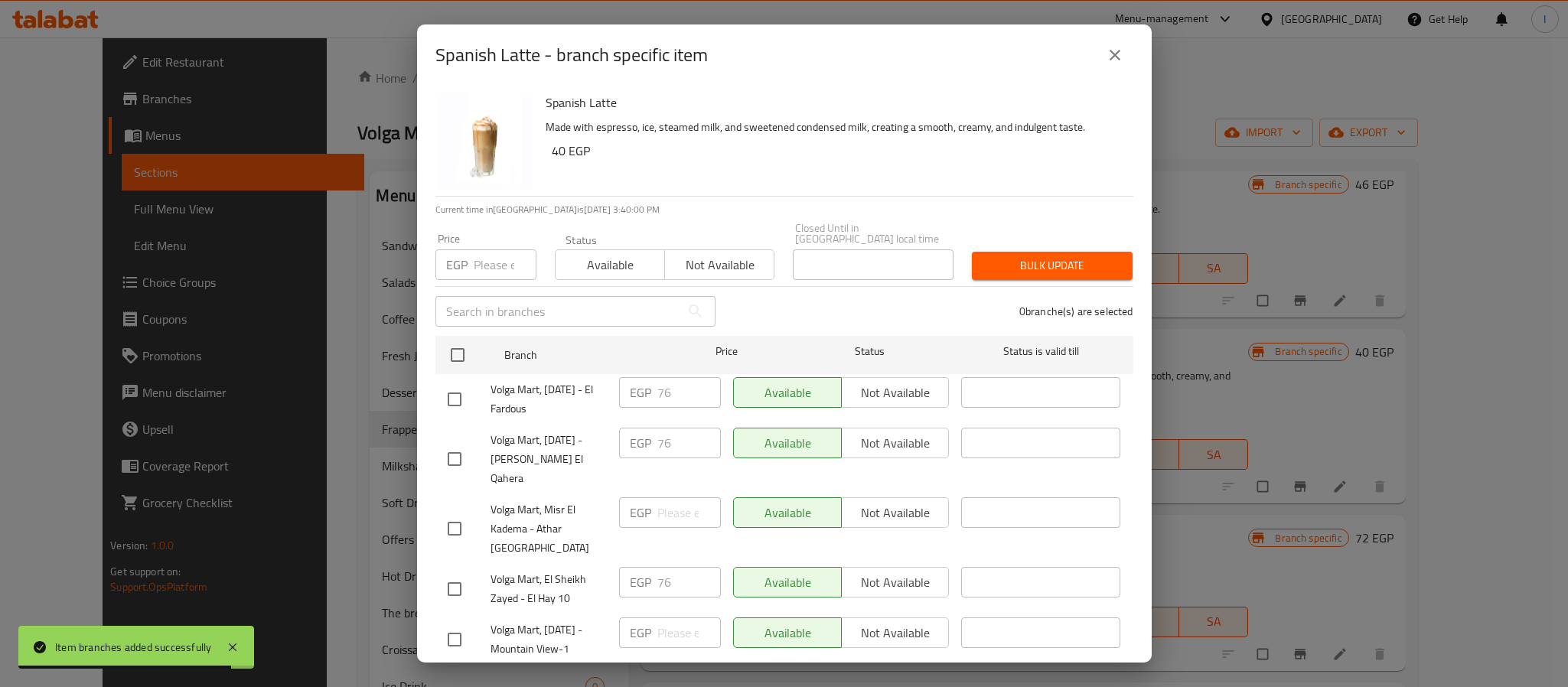
click at [471, 266] on div "EGP Price" at bounding box center [485, 265] width 101 height 31
paste input "79"
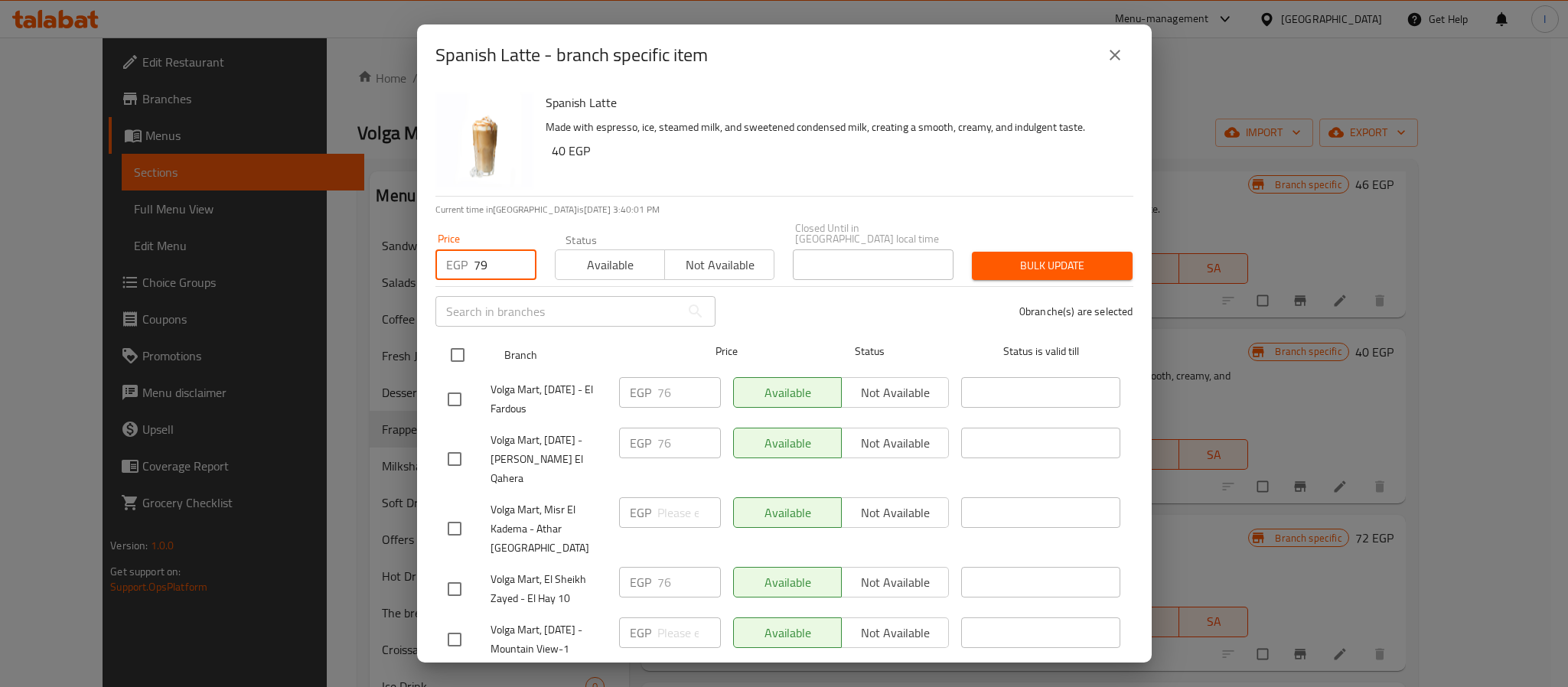
type input "79"
click at [457, 344] on input "checkbox" at bounding box center [457, 354] width 32 height 32
checkbox input "true"
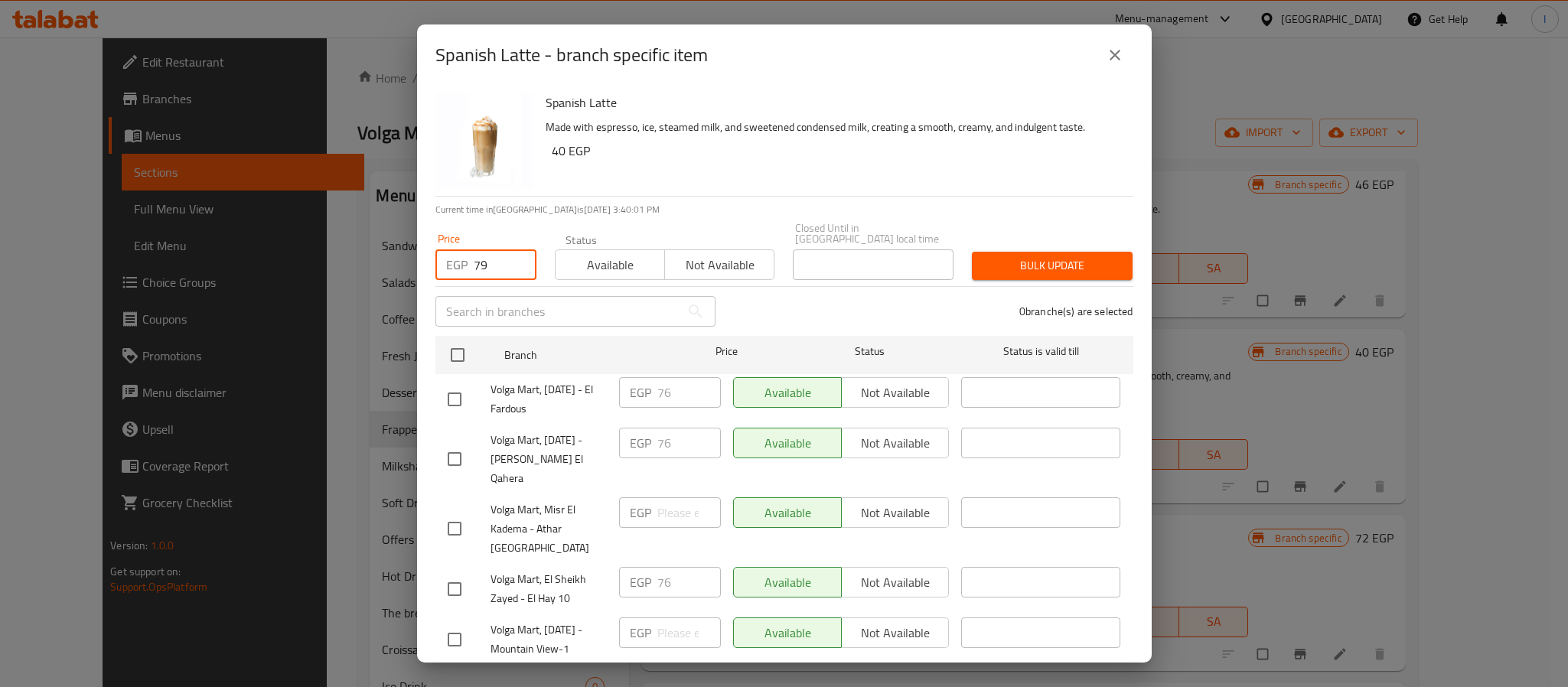
checkbox input "true"
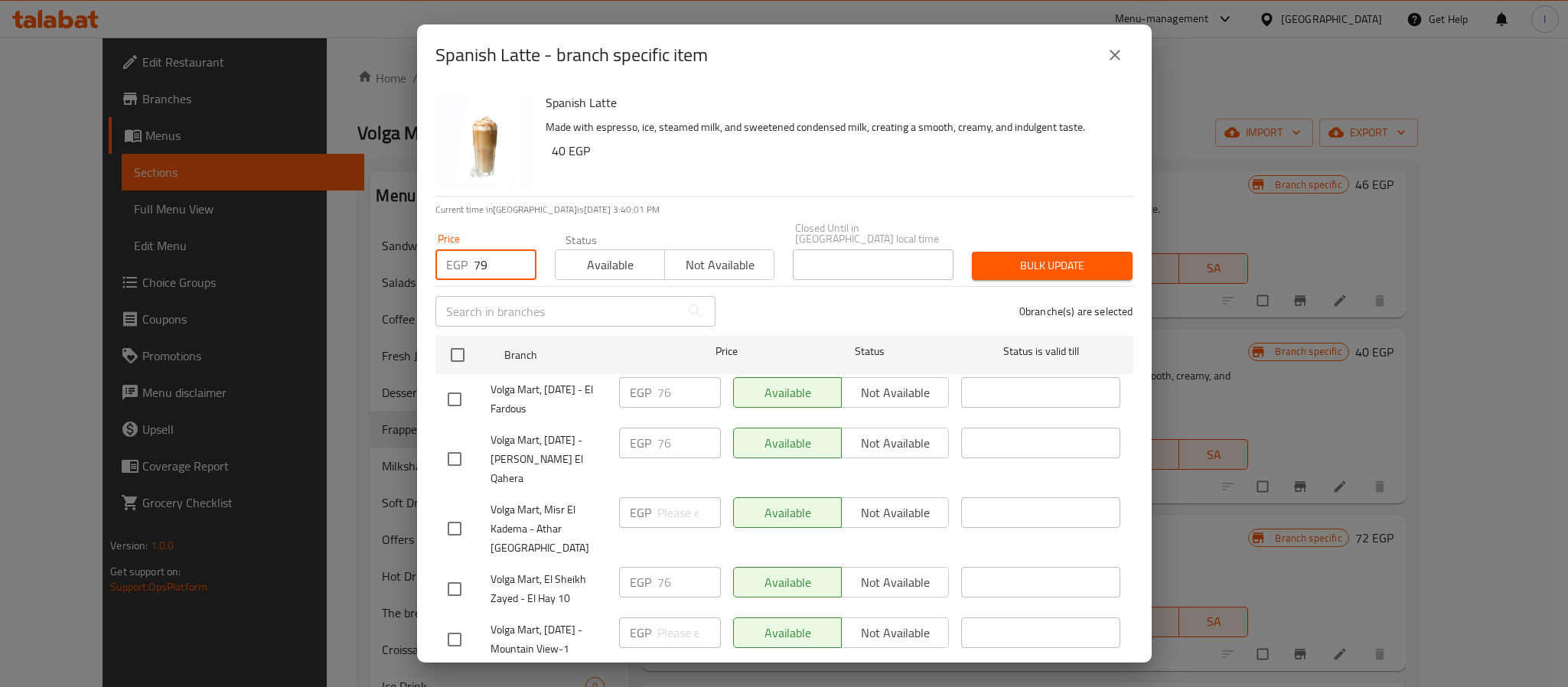
checkbox input "true"
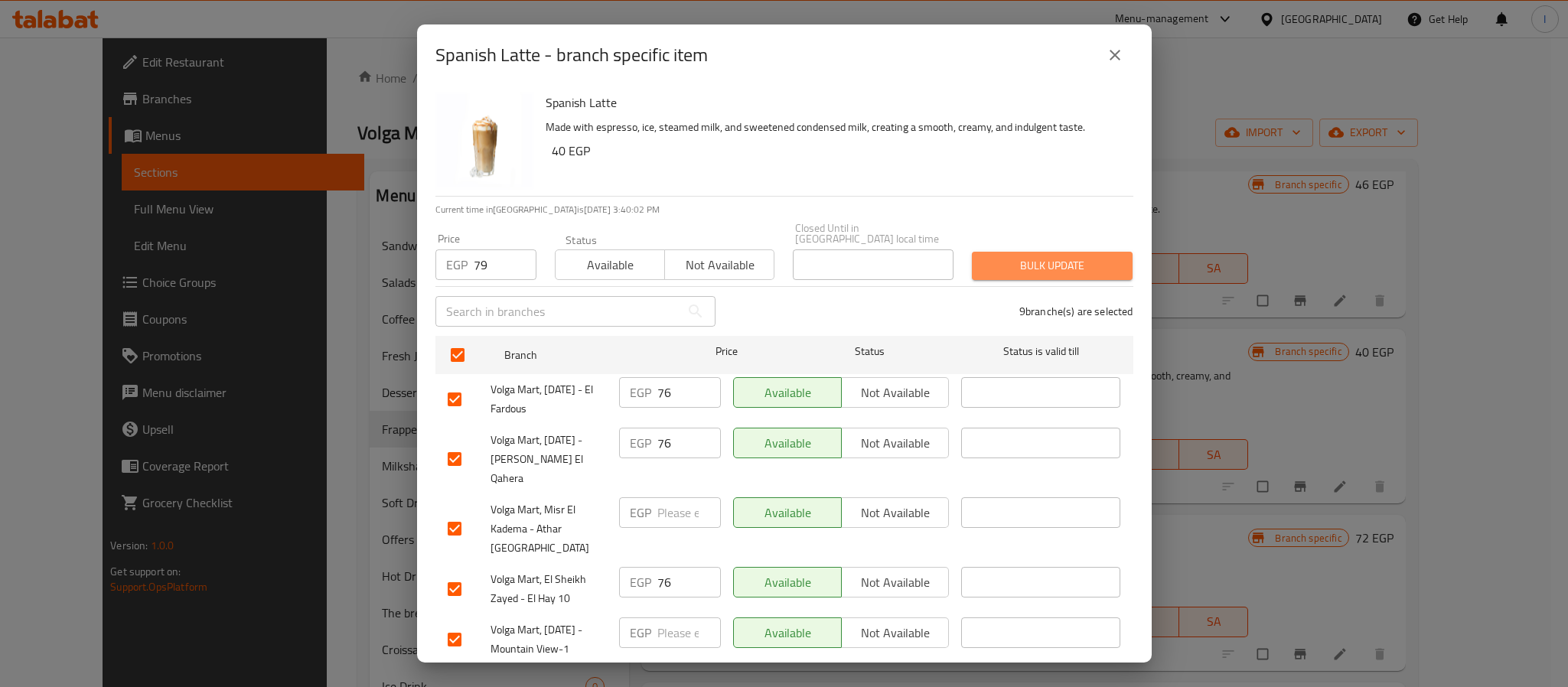
click at [1046, 251] on button "Bulk update" at bounding box center [1052, 265] width 161 height 28
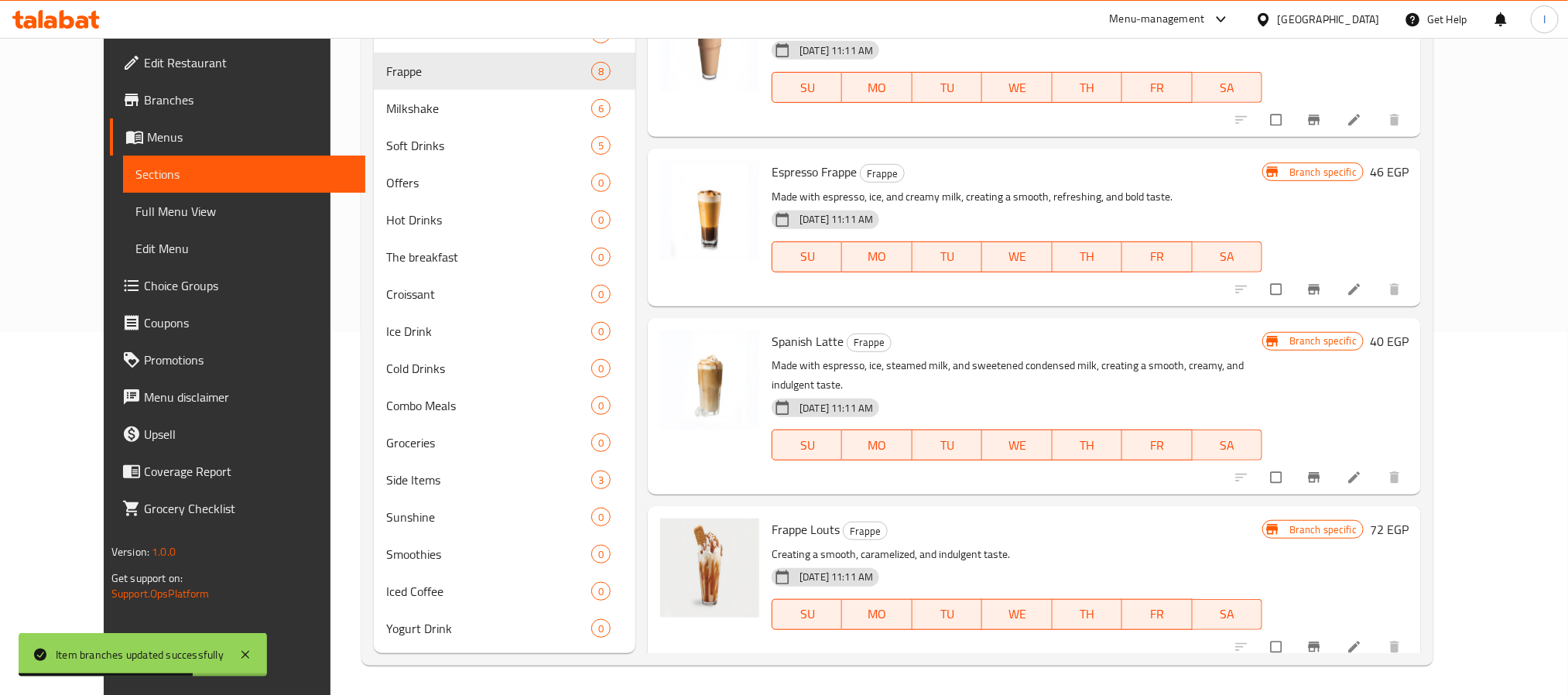
scroll to position [103, 0]
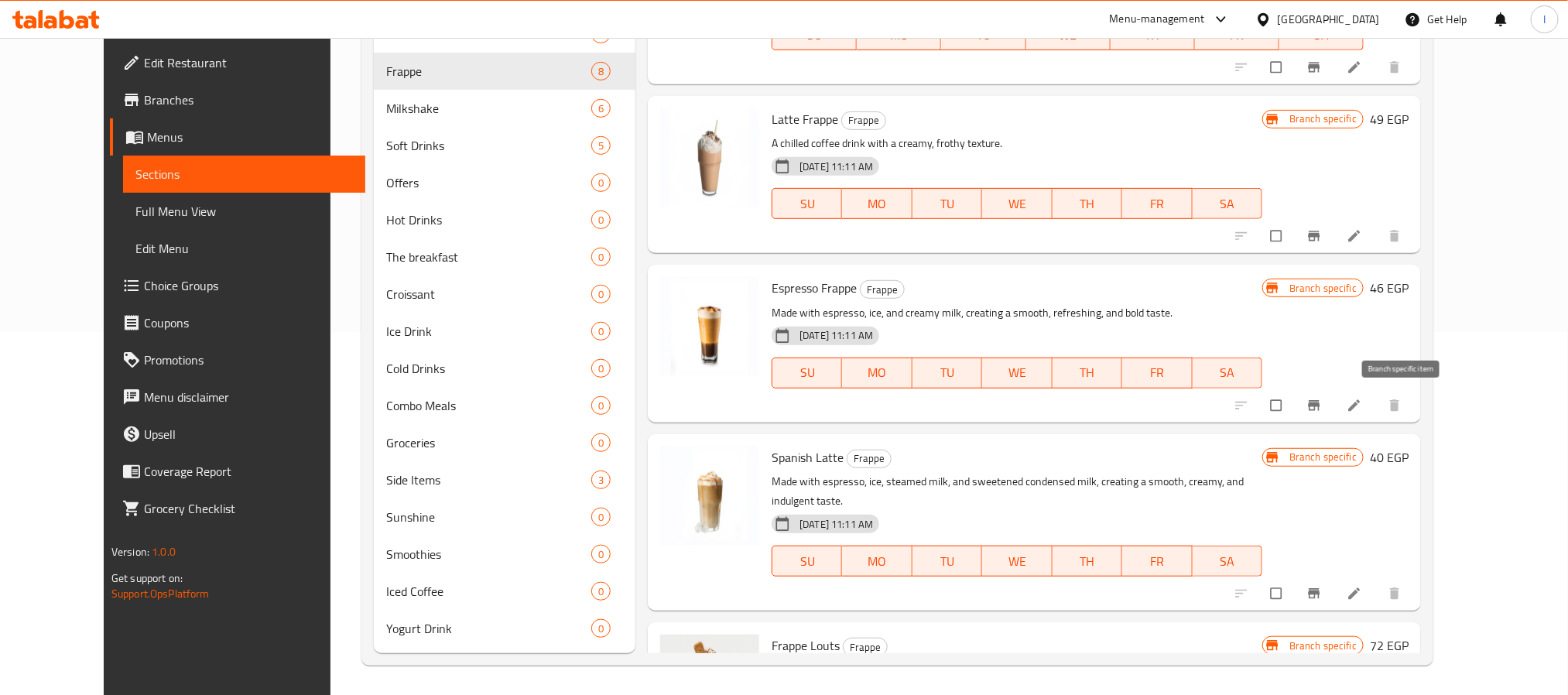
click at [1321, 403] on icon "Branch-specific-item" at bounding box center [1314, 405] width 12 height 10
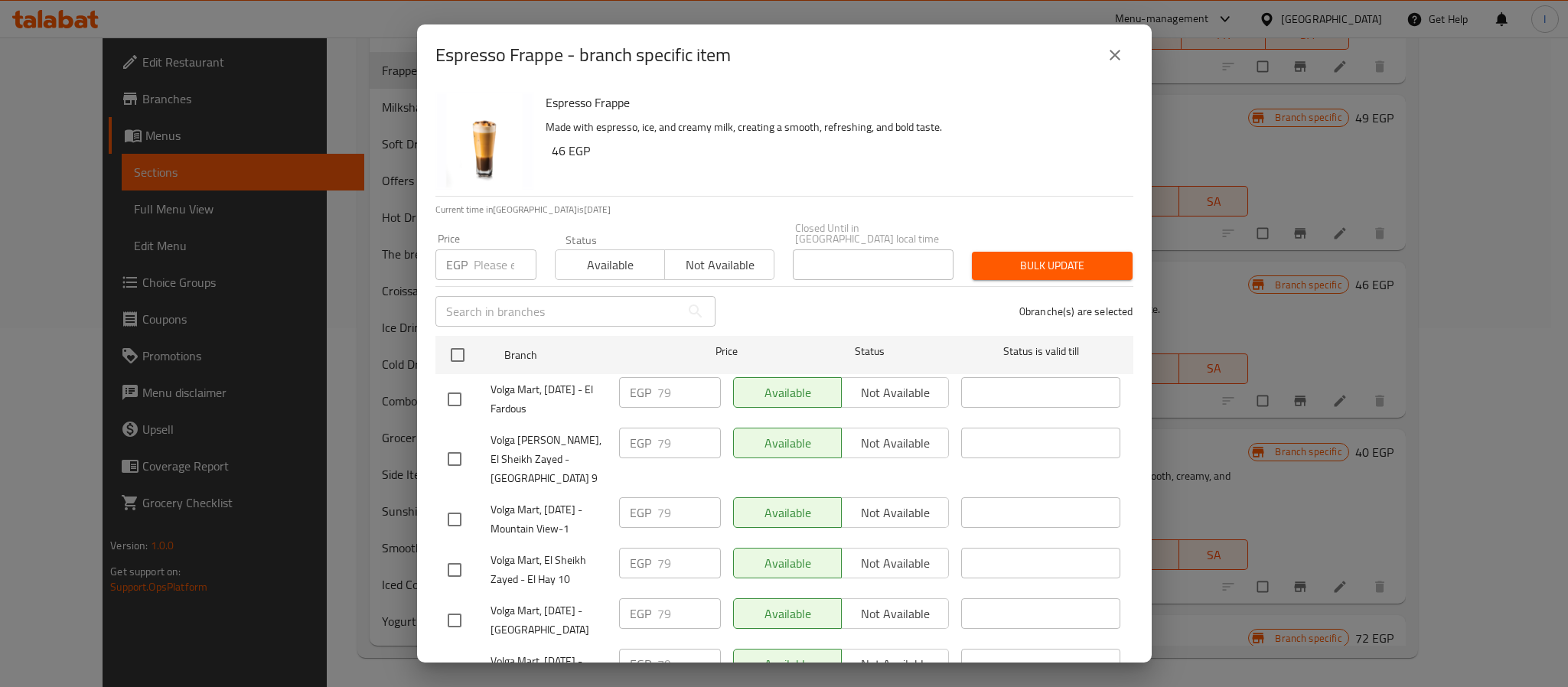
click at [1114, 60] on icon "close" at bounding box center [1114, 54] width 18 height 18
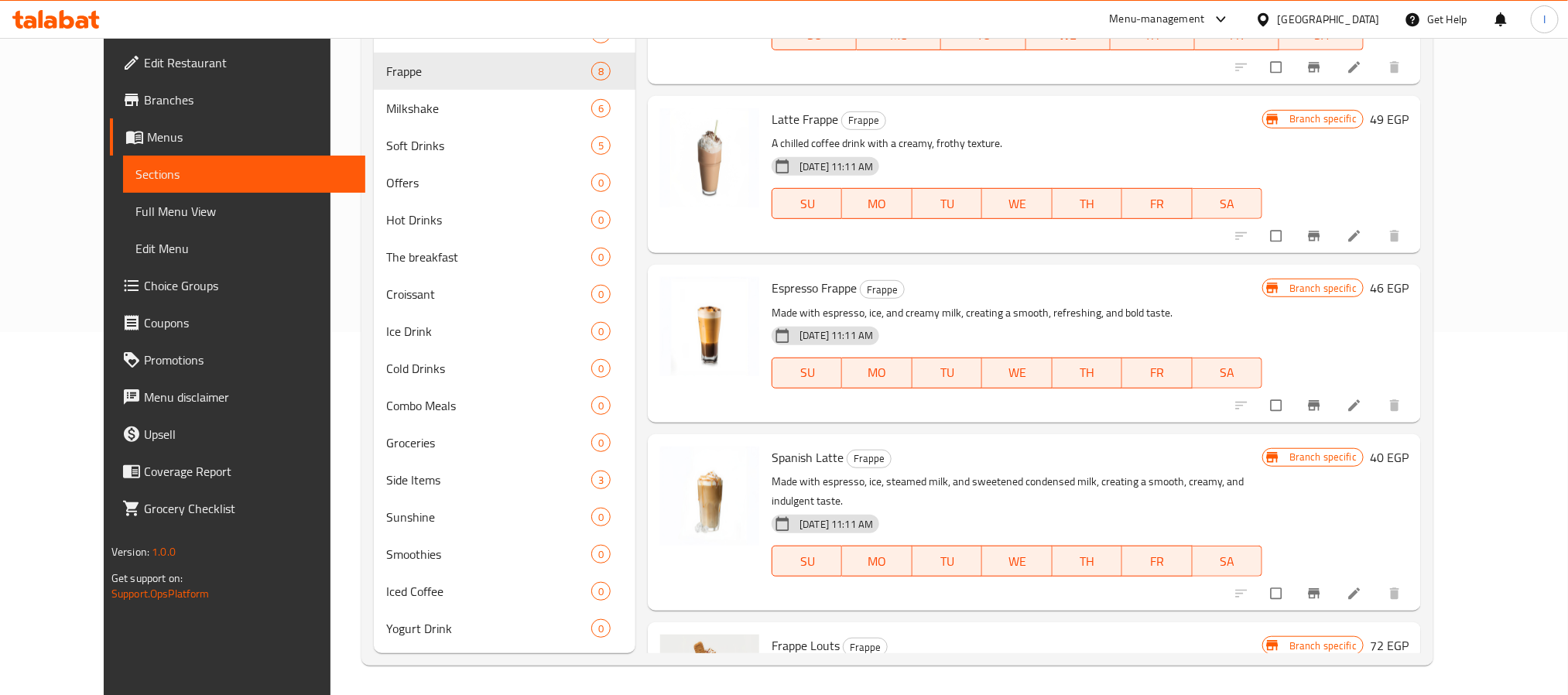
click at [636, 442] on div "Menu items Add Sort Manage items Chocolate Frappe Frappe Creamy milk, and rich …" at bounding box center [1028, 231] width 786 height 843
click at [1321, 589] on icon "Branch-specific-item" at bounding box center [1314, 593] width 12 height 10
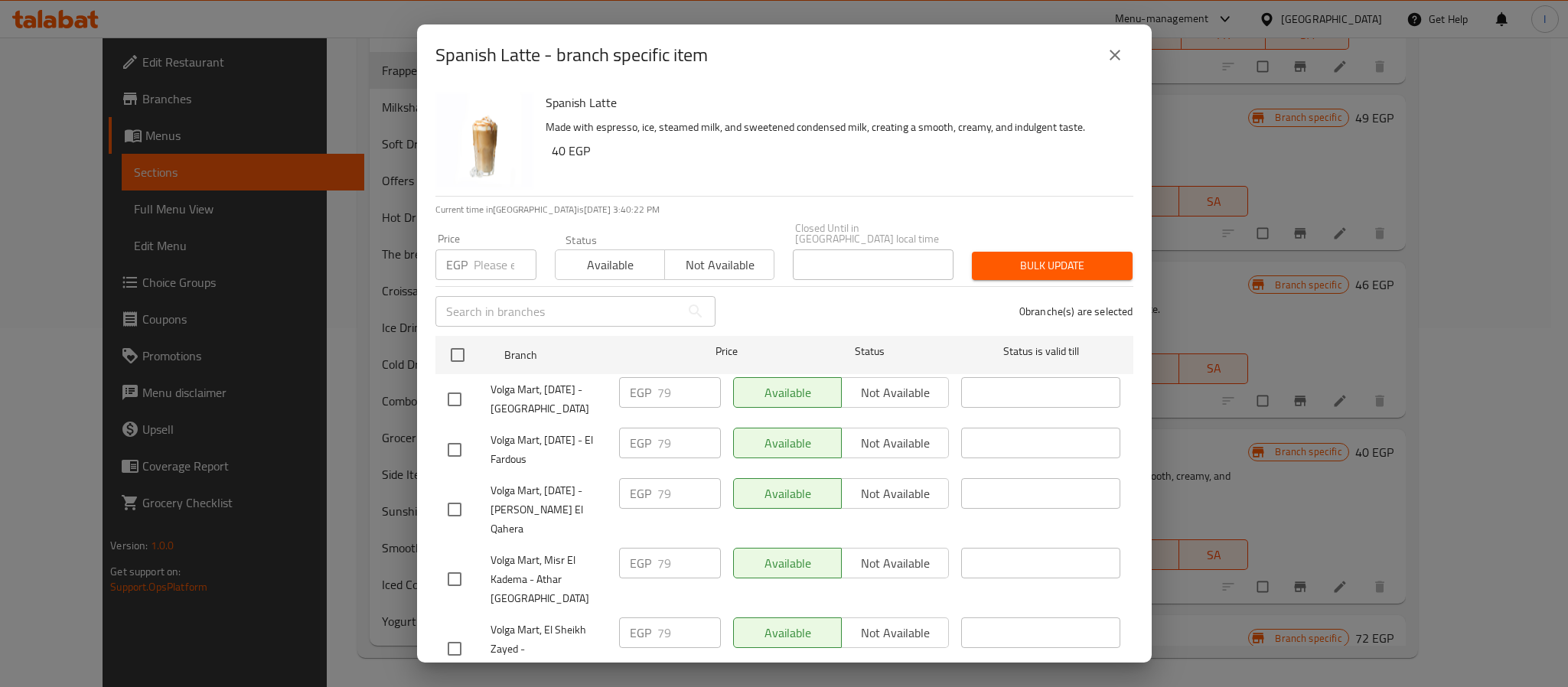
click at [1112, 67] on button "close" at bounding box center [1115, 55] width 37 height 37
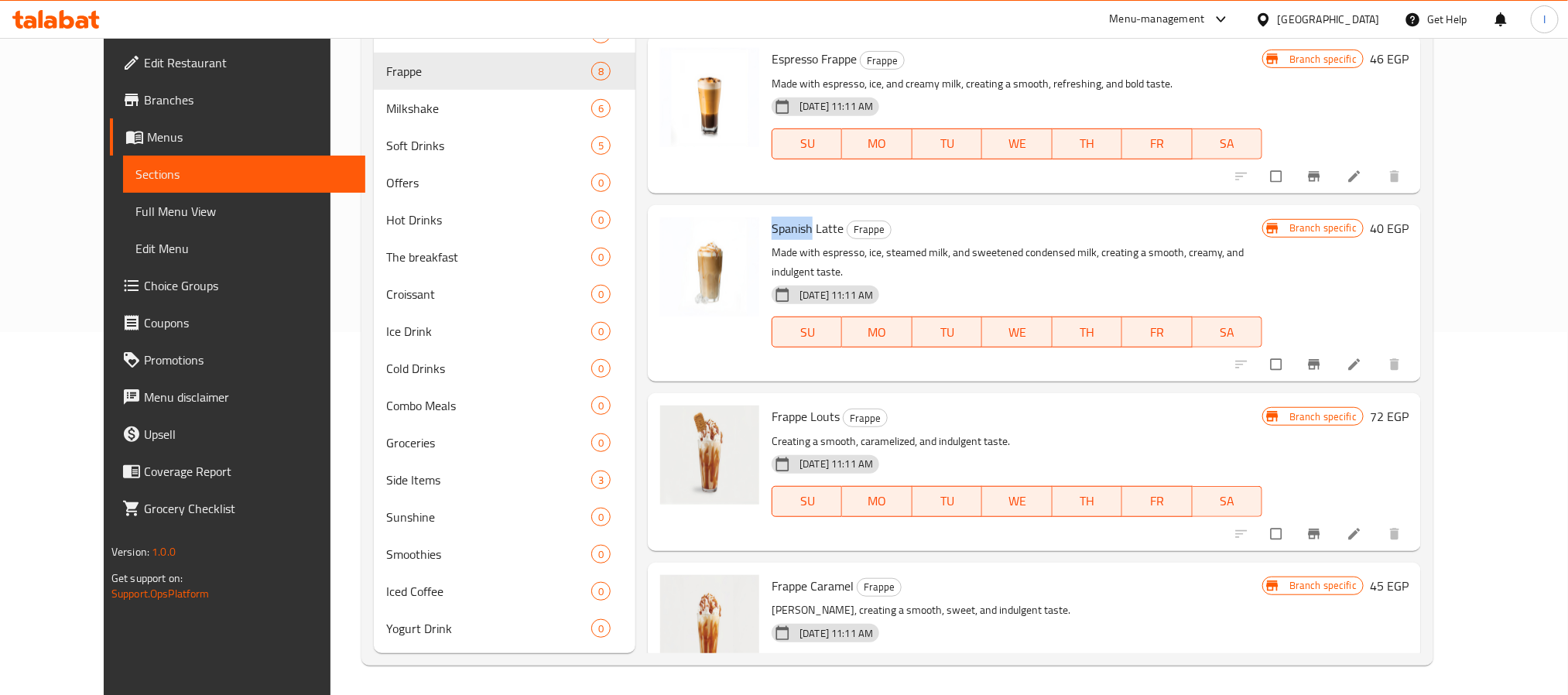
scroll to position [451, 0]
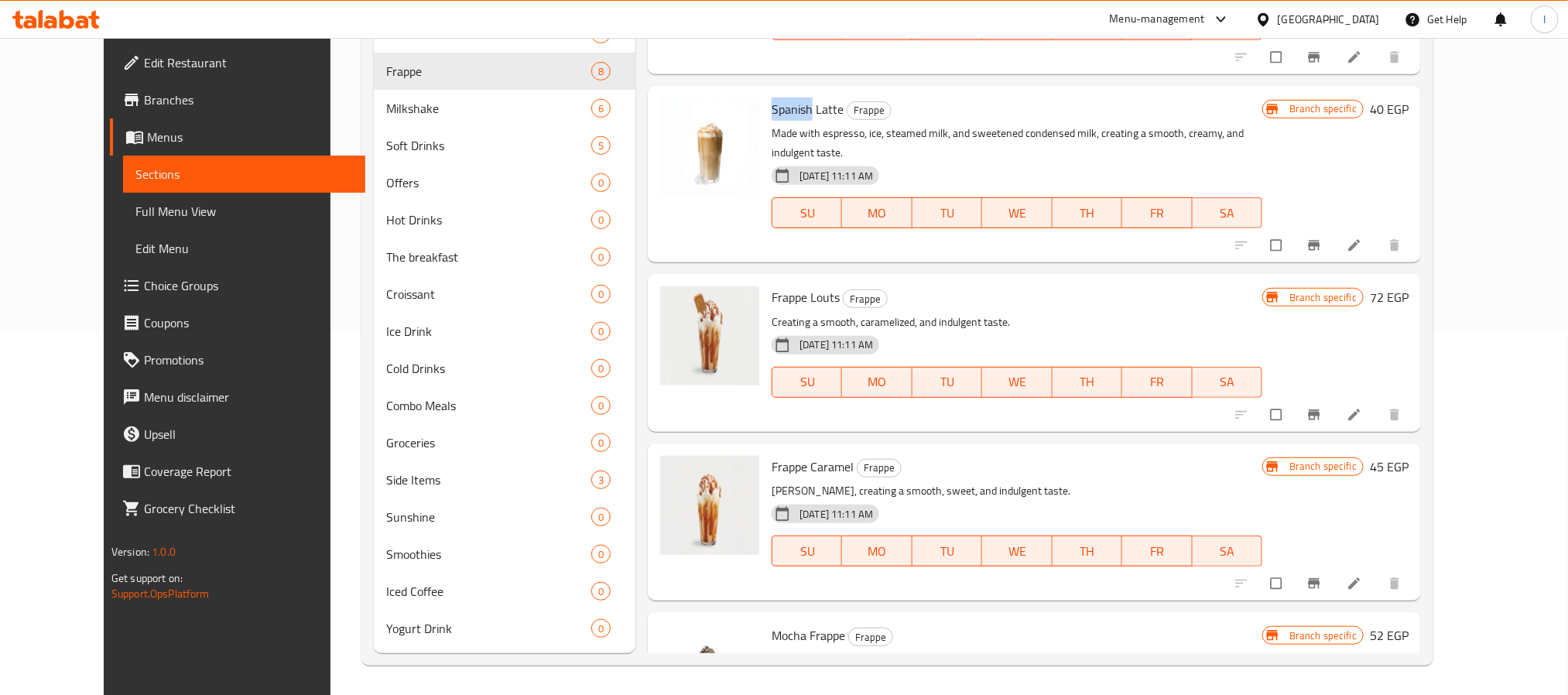
click at [1321, 409] on icon "Branch-specific-item" at bounding box center [1314, 414] width 12 height 10
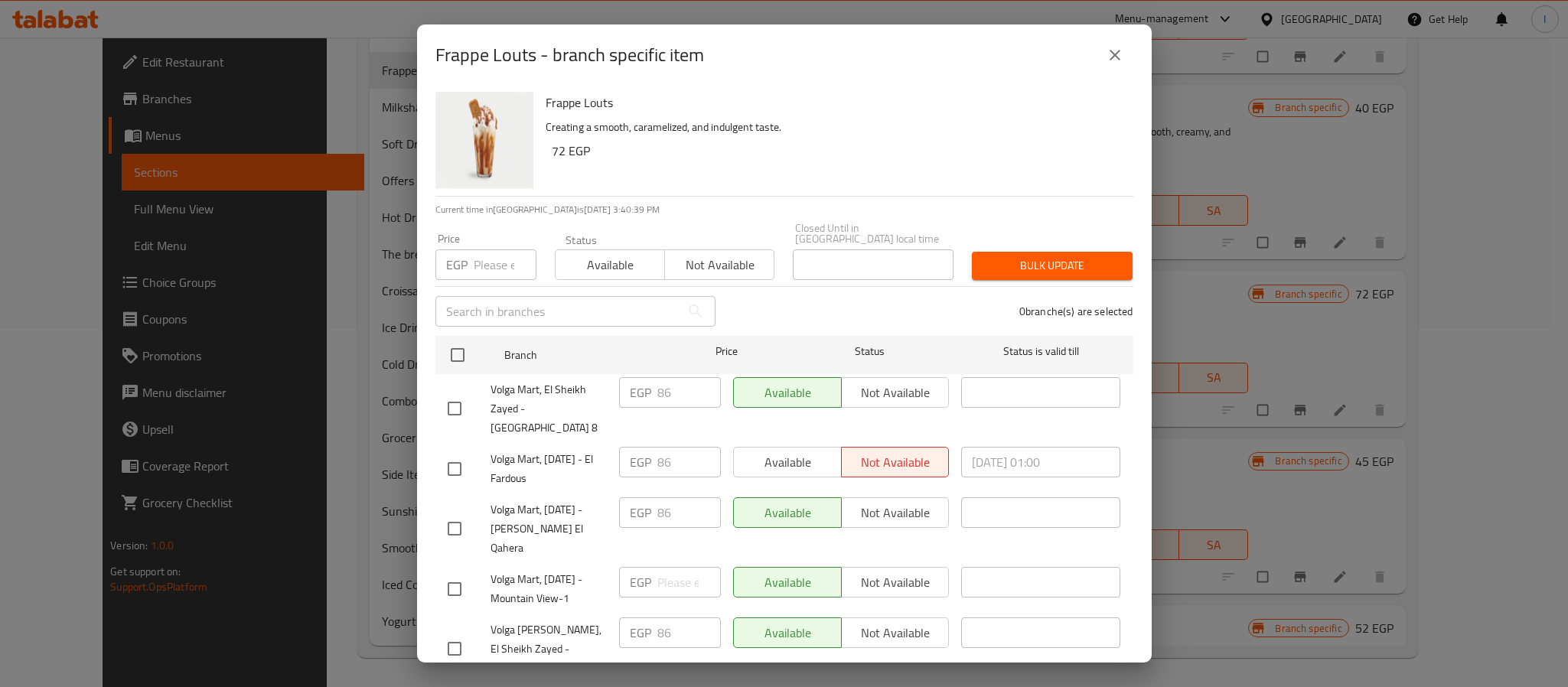
click at [478, 260] on input "number" at bounding box center [505, 265] width 63 height 31
paste input "89"
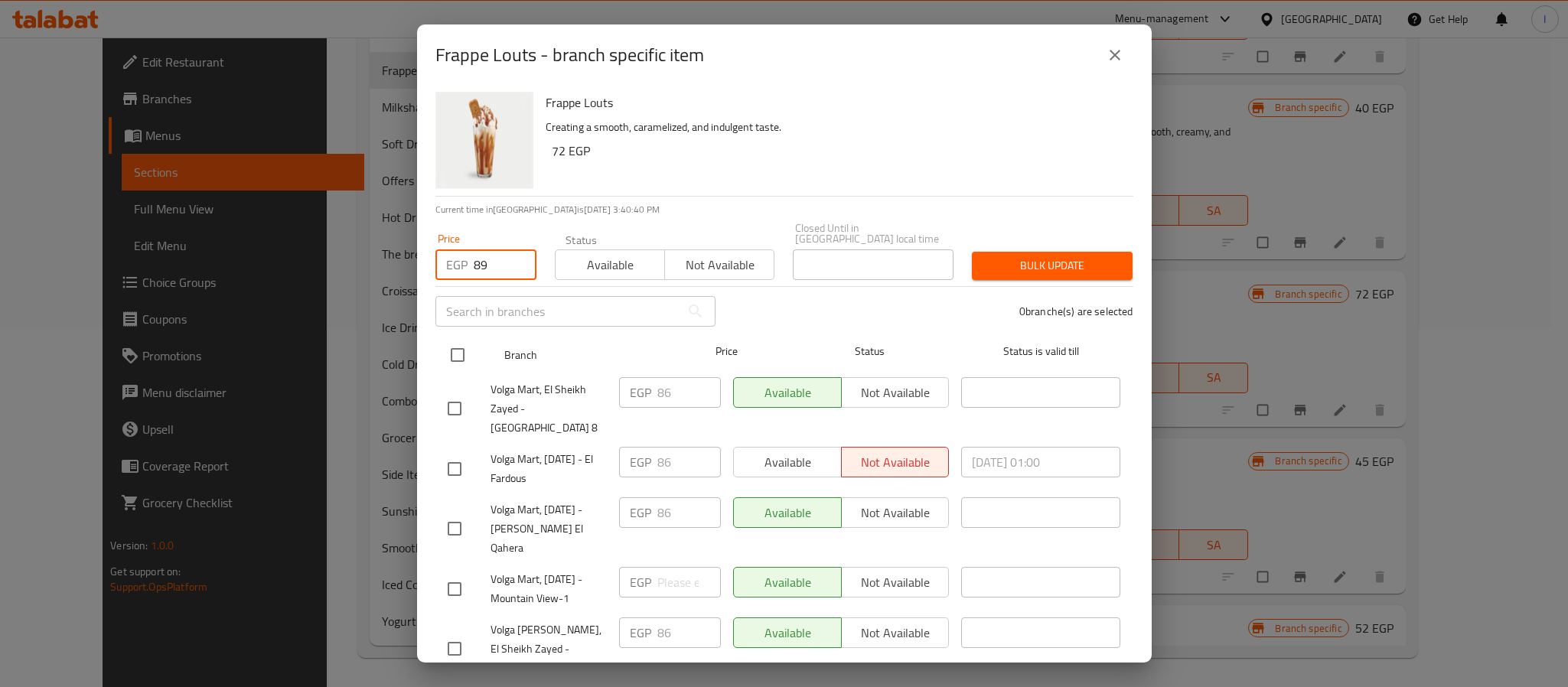
type input "89"
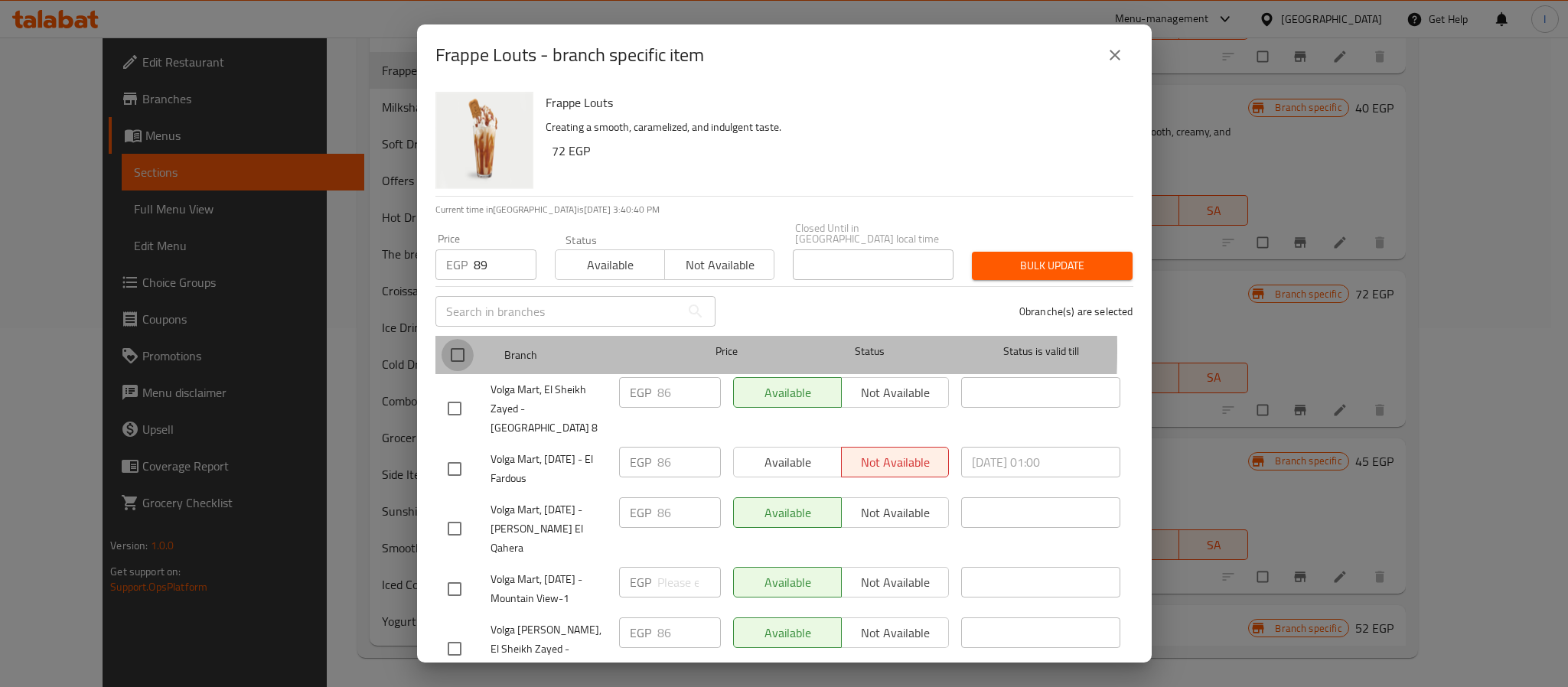
click at [453, 338] on input "checkbox" at bounding box center [457, 354] width 32 height 32
checkbox input "true"
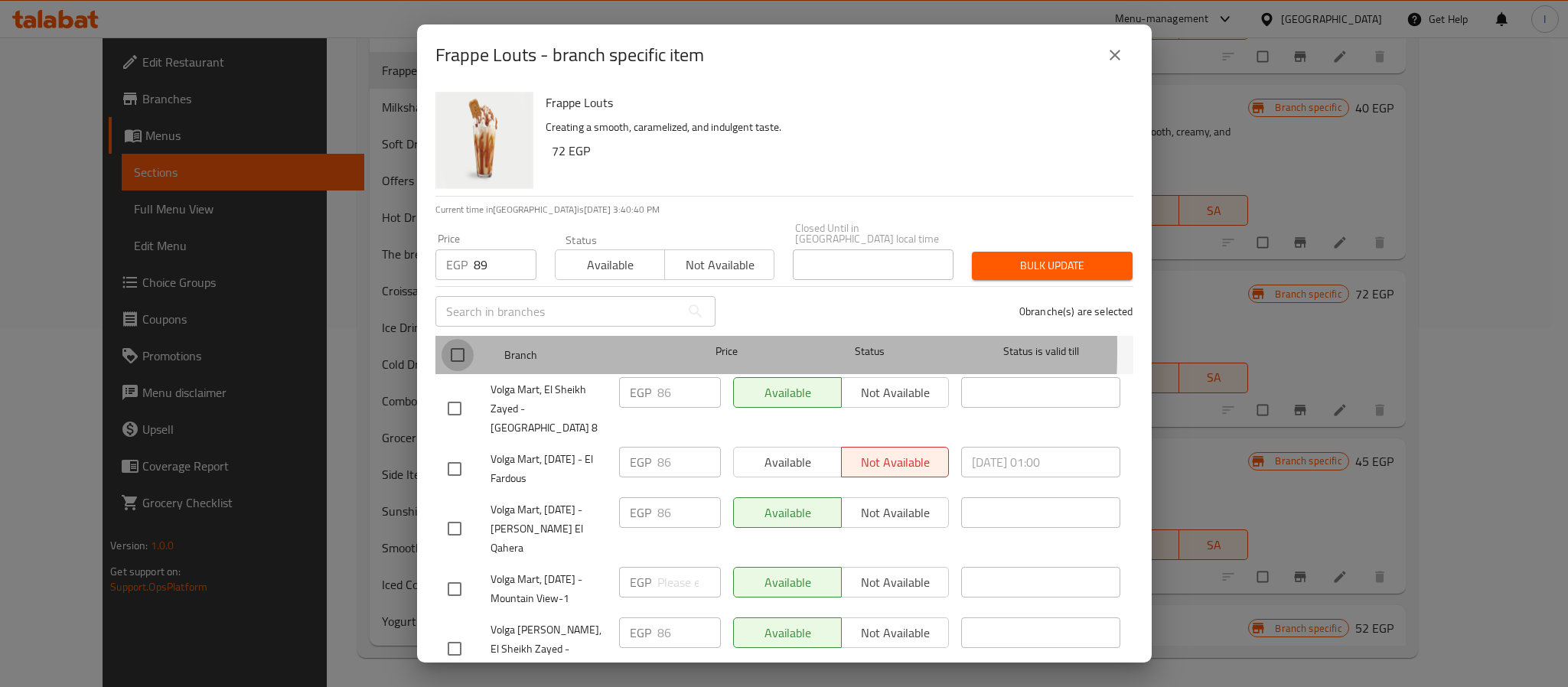
checkbox input "true"
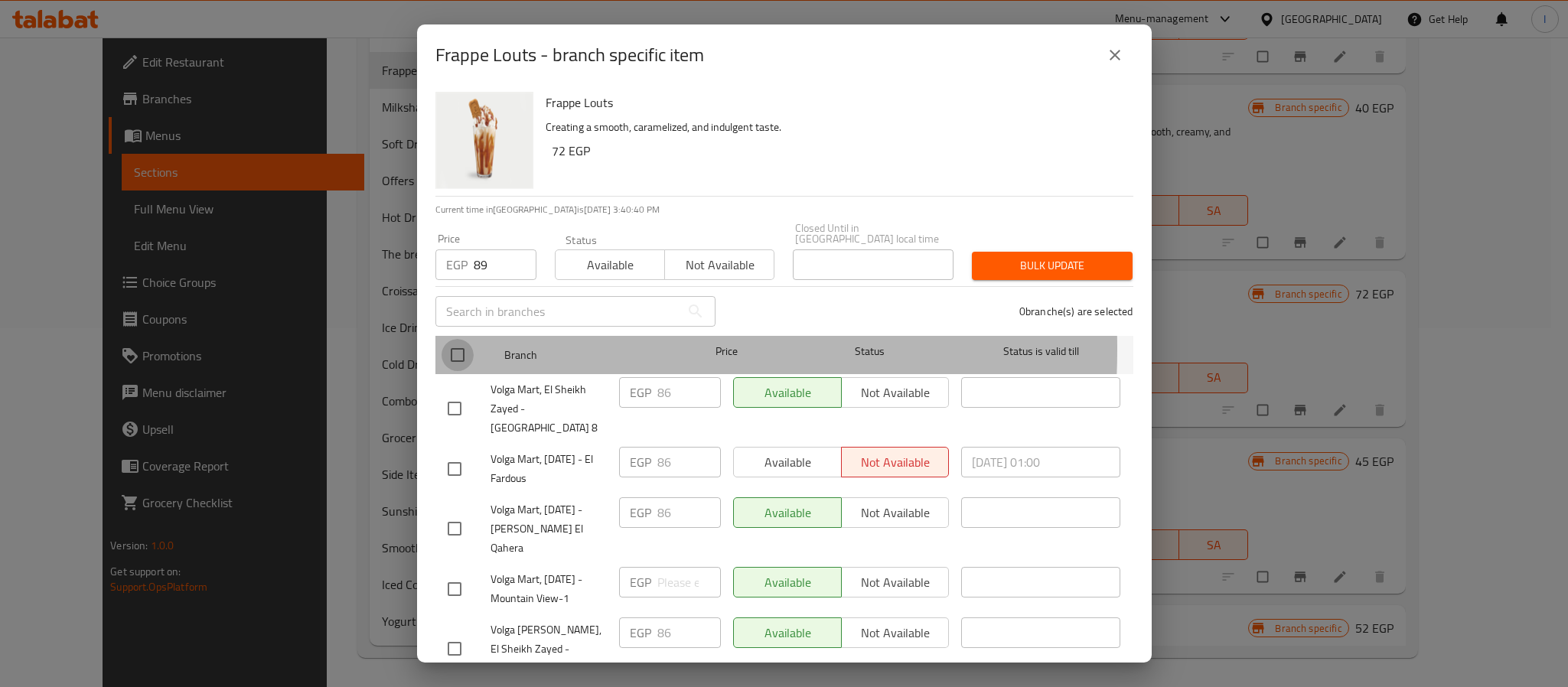
checkbox input "true"
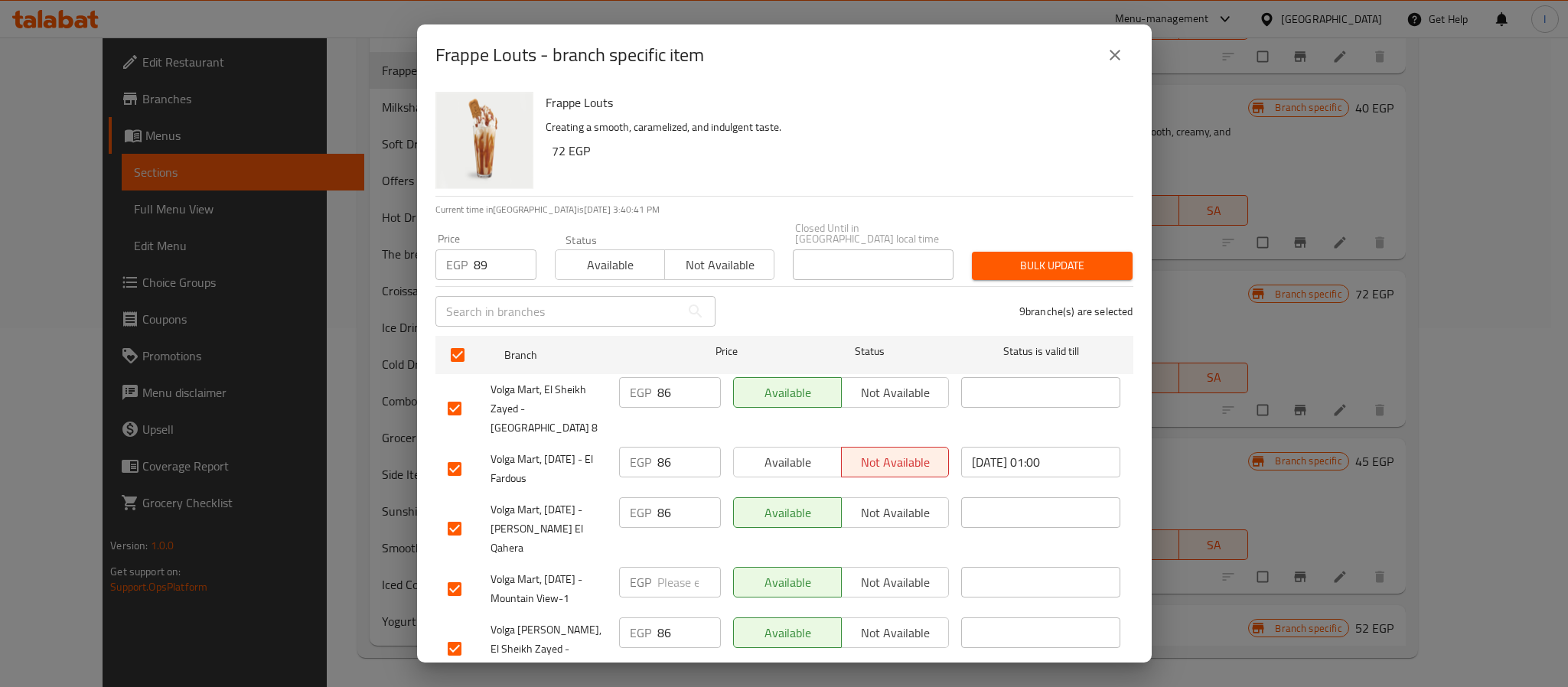
click at [1058, 256] on span "Bulk update" at bounding box center [1052, 265] width 136 height 19
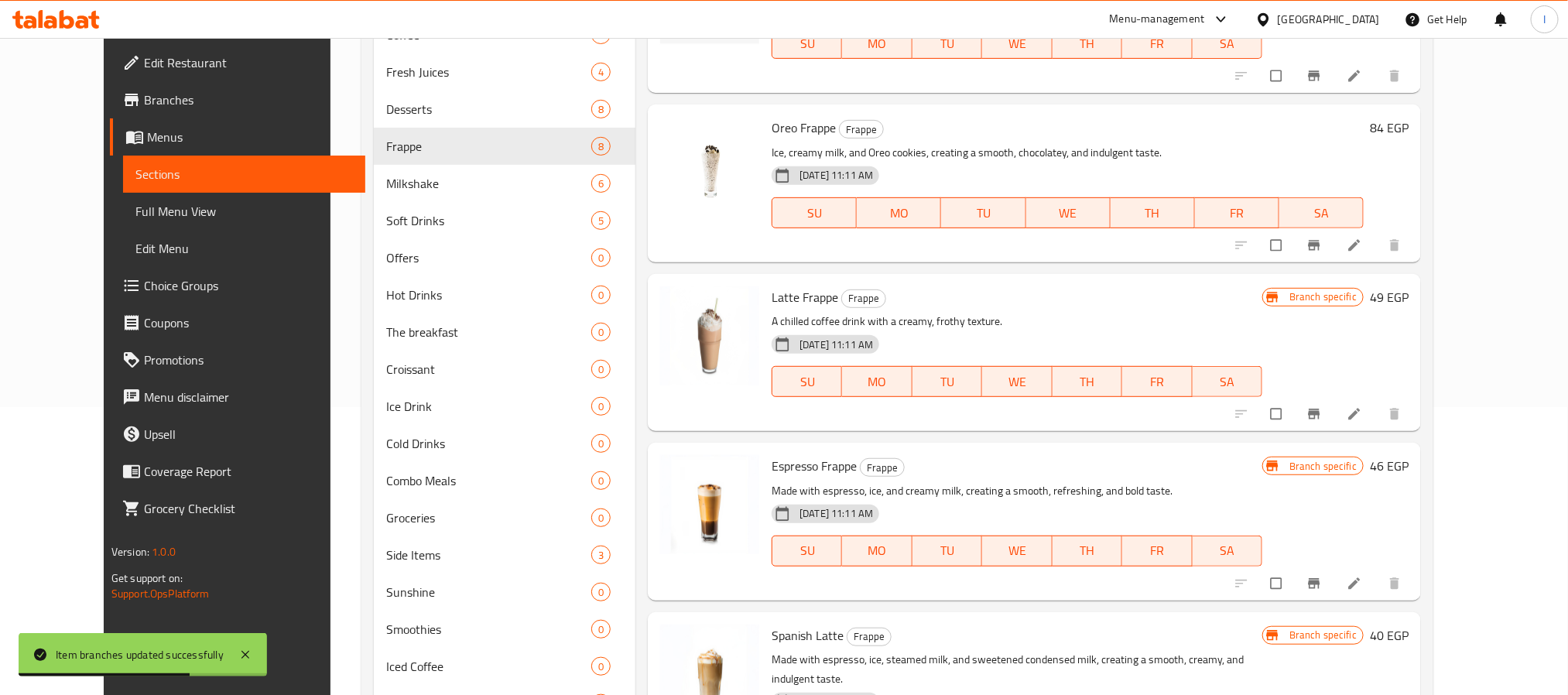
scroll to position [247, 0]
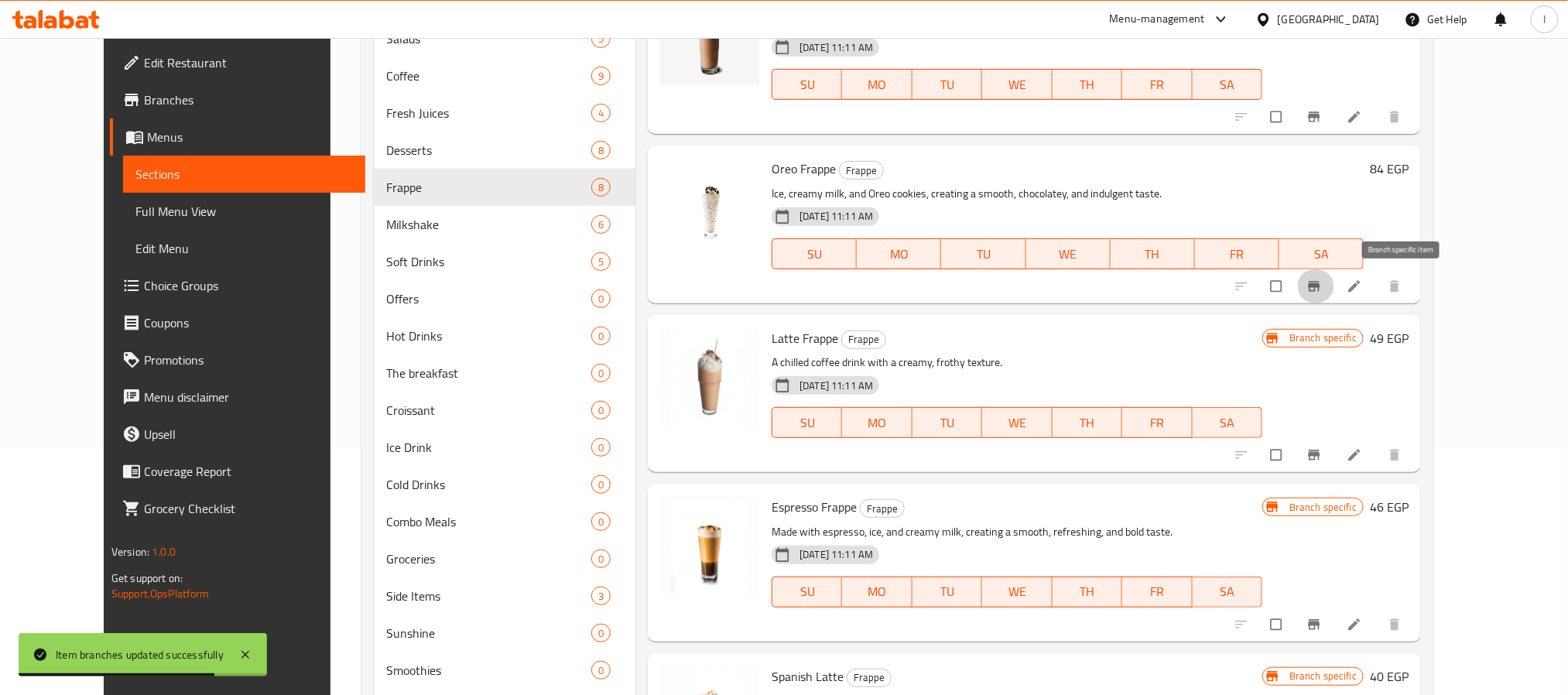
click at [1321, 288] on icon "Branch-specific-item" at bounding box center [1314, 286] width 12 height 10
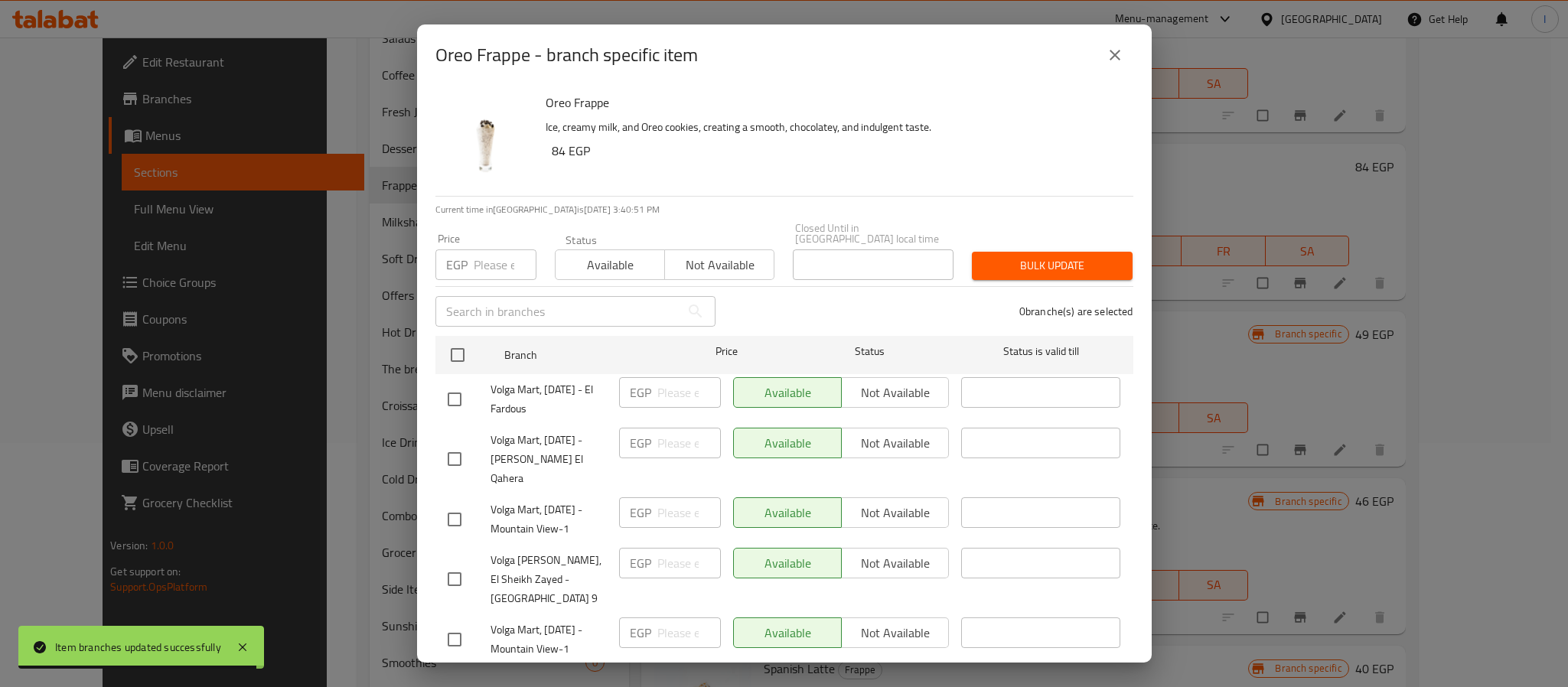
click at [486, 260] on input "number" at bounding box center [505, 265] width 63 height 31
paste input "89"
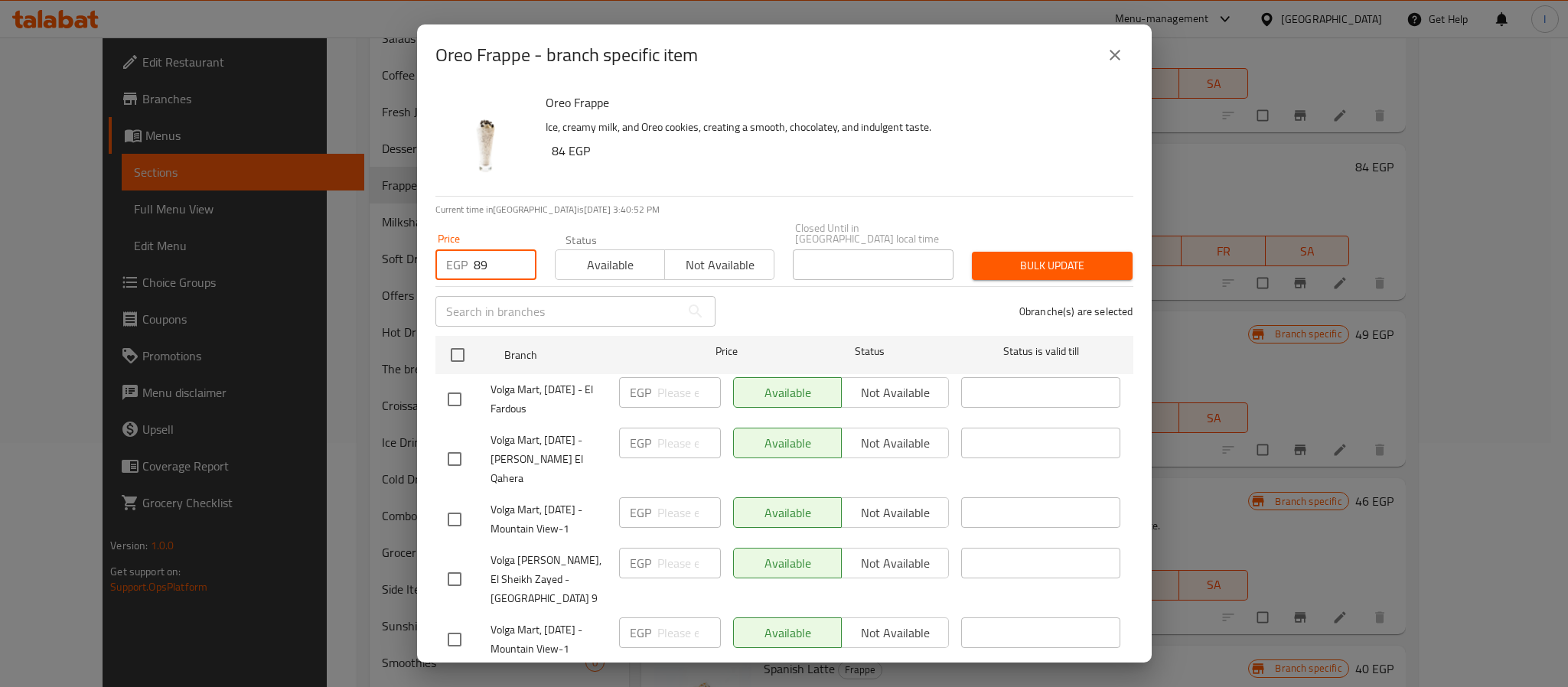
type input "89"
click at [1056, 256] on span "Bulk update" at bounding box center [1052, 265] width 136 height 19
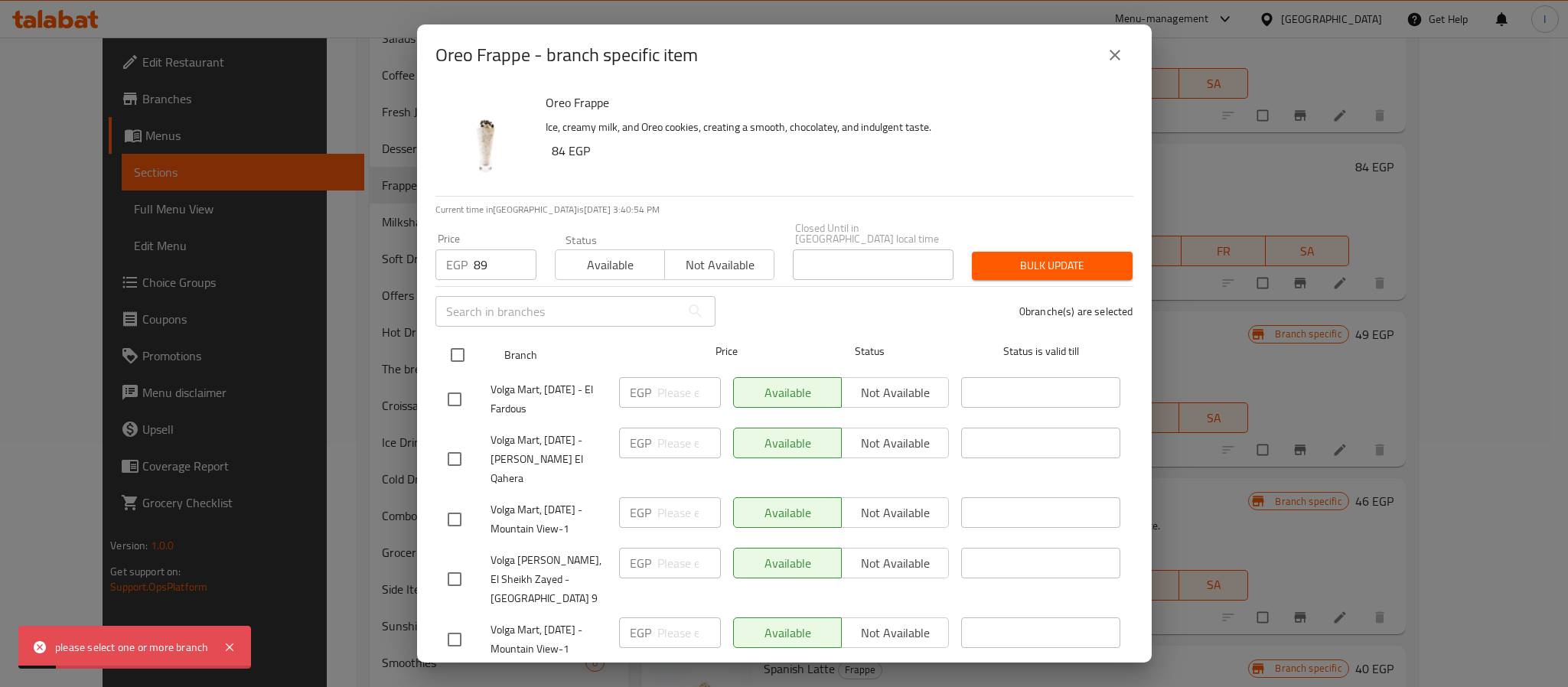
click at [459, 345] on input "checkbox" at bounding box center [457, 354] width 32 height 32
checkbox input "true"
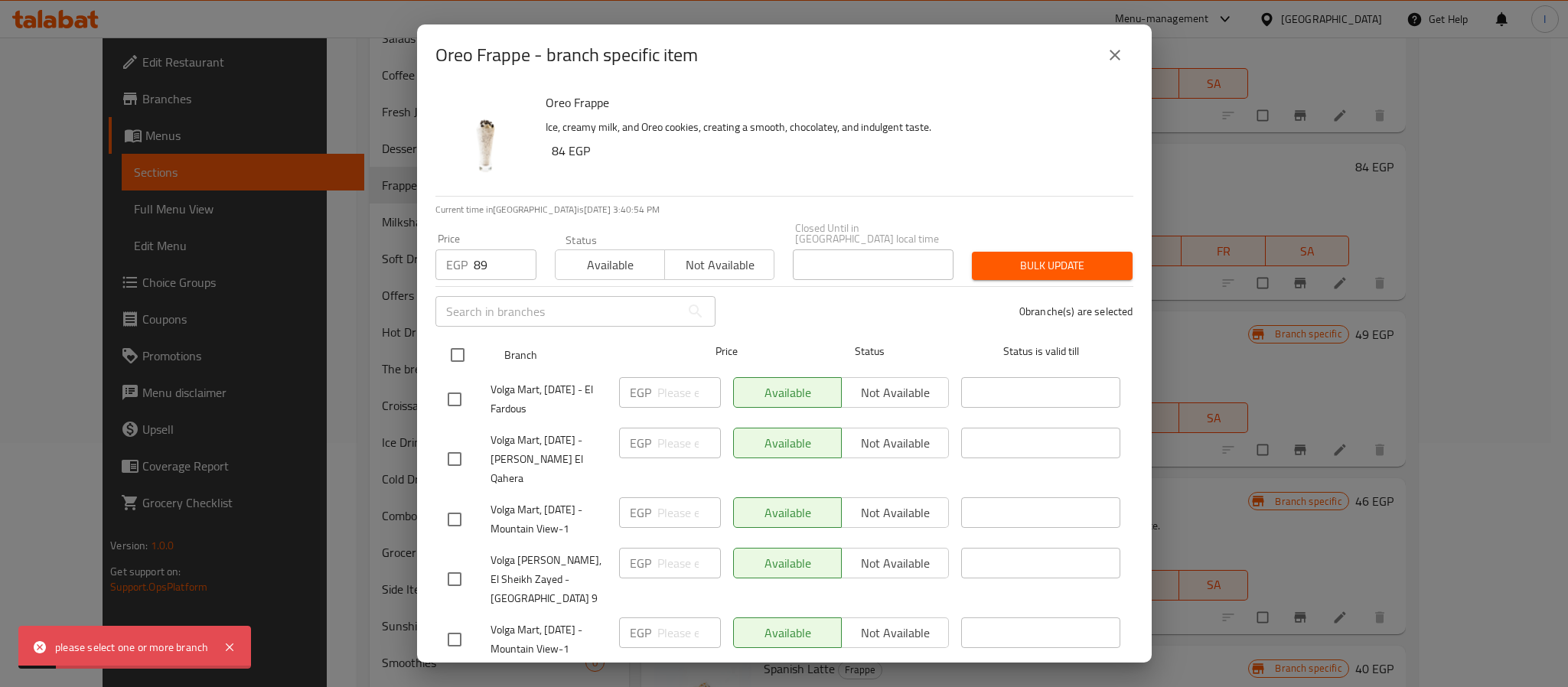
checkbox input "true"
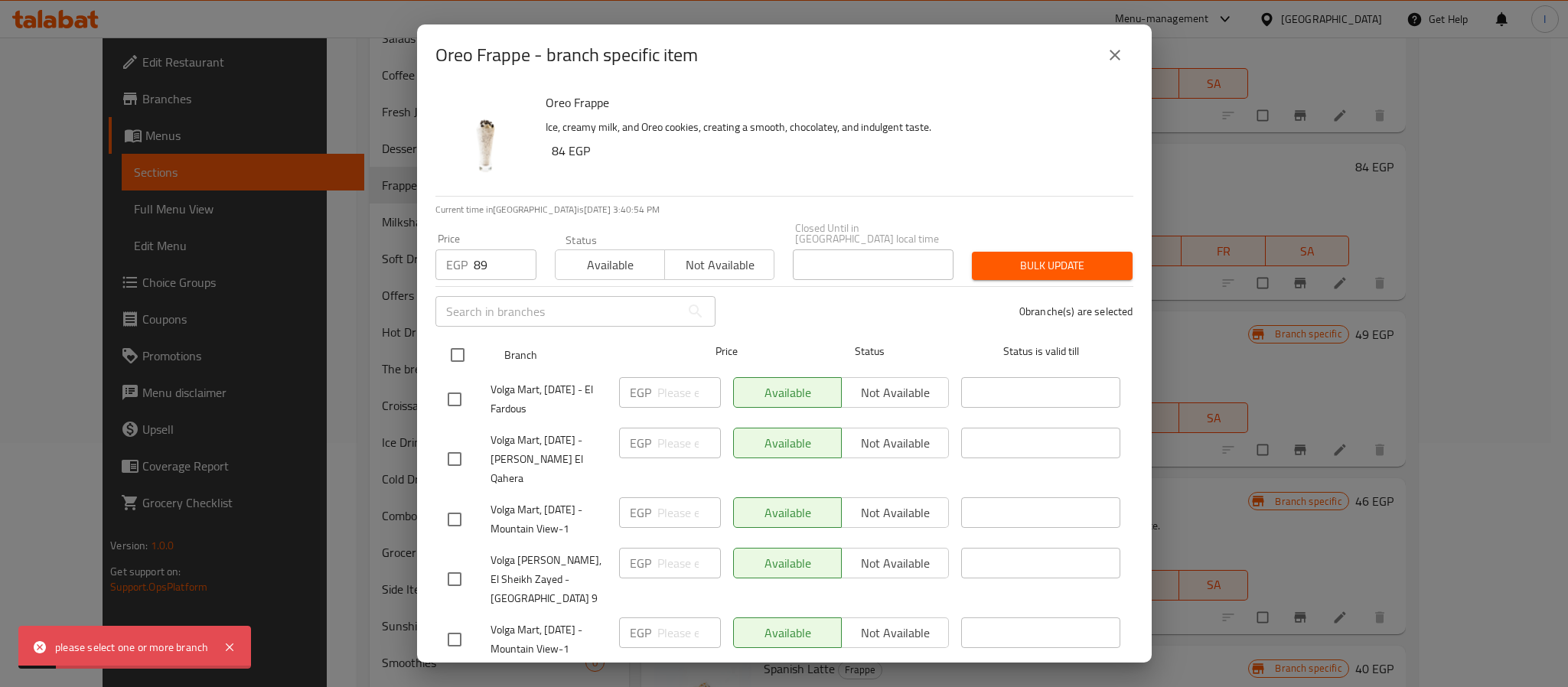
checkbox input "true"
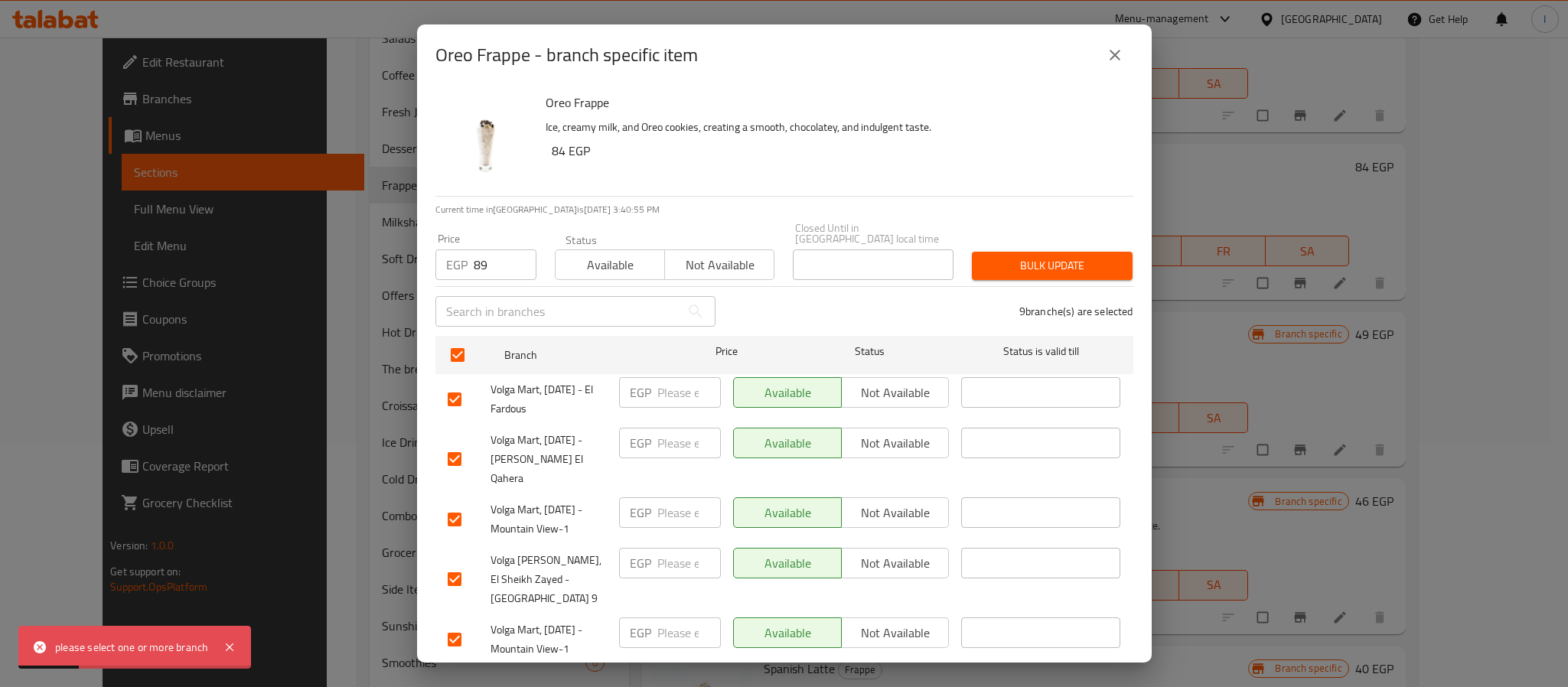
click at [1039, 256] on span "Bulk update" at bounding box center [1052, 265] width 136 height 19
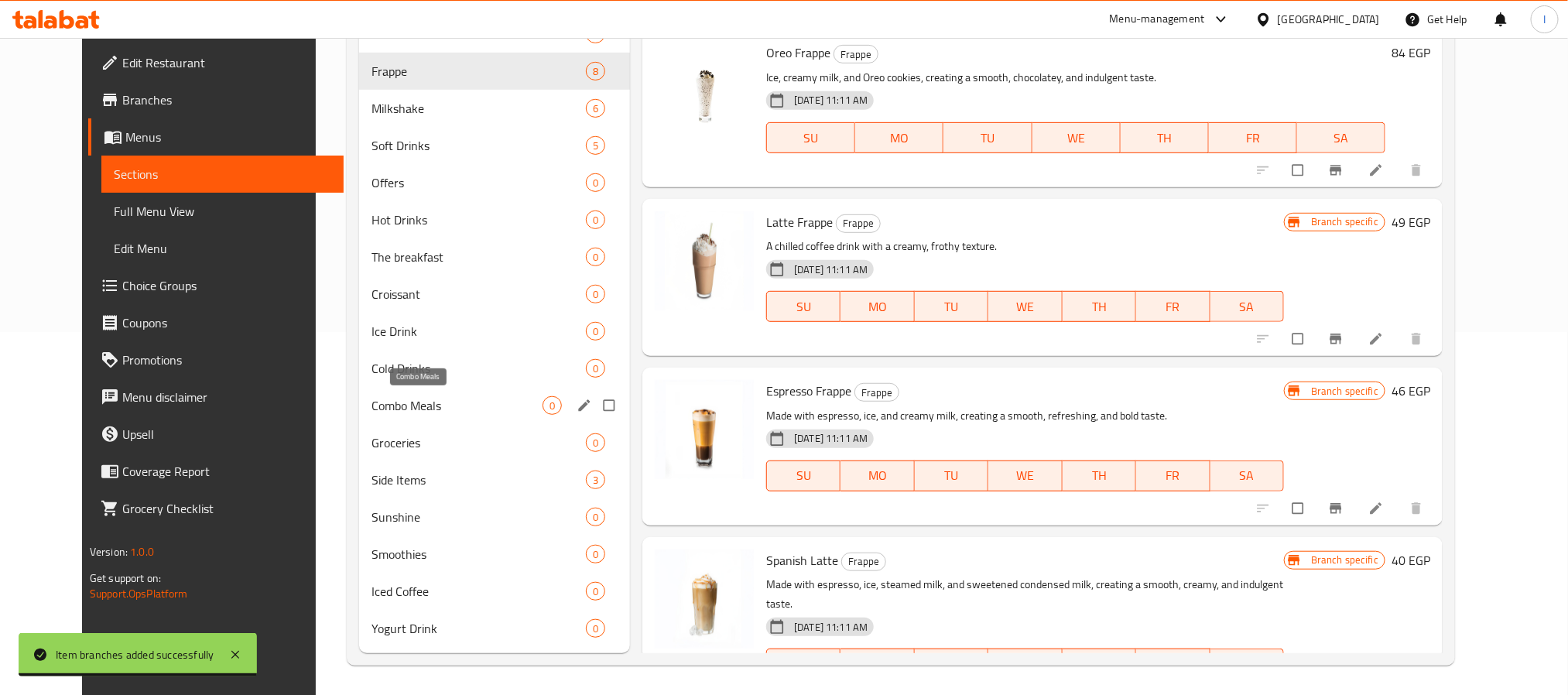
scroll to position [0, 0]
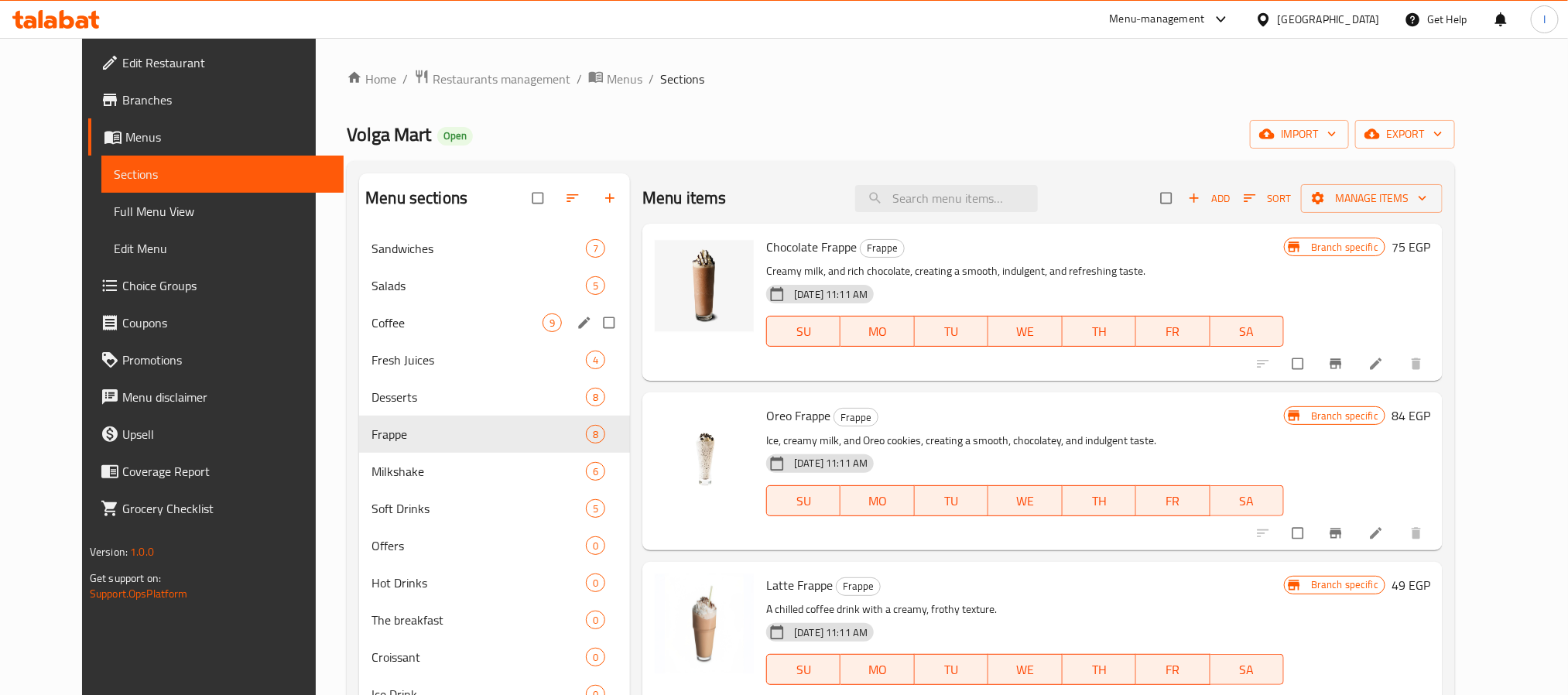
click at [477, 323] on span "Coffee" at bounding box center [457, 322] width 171 height 18
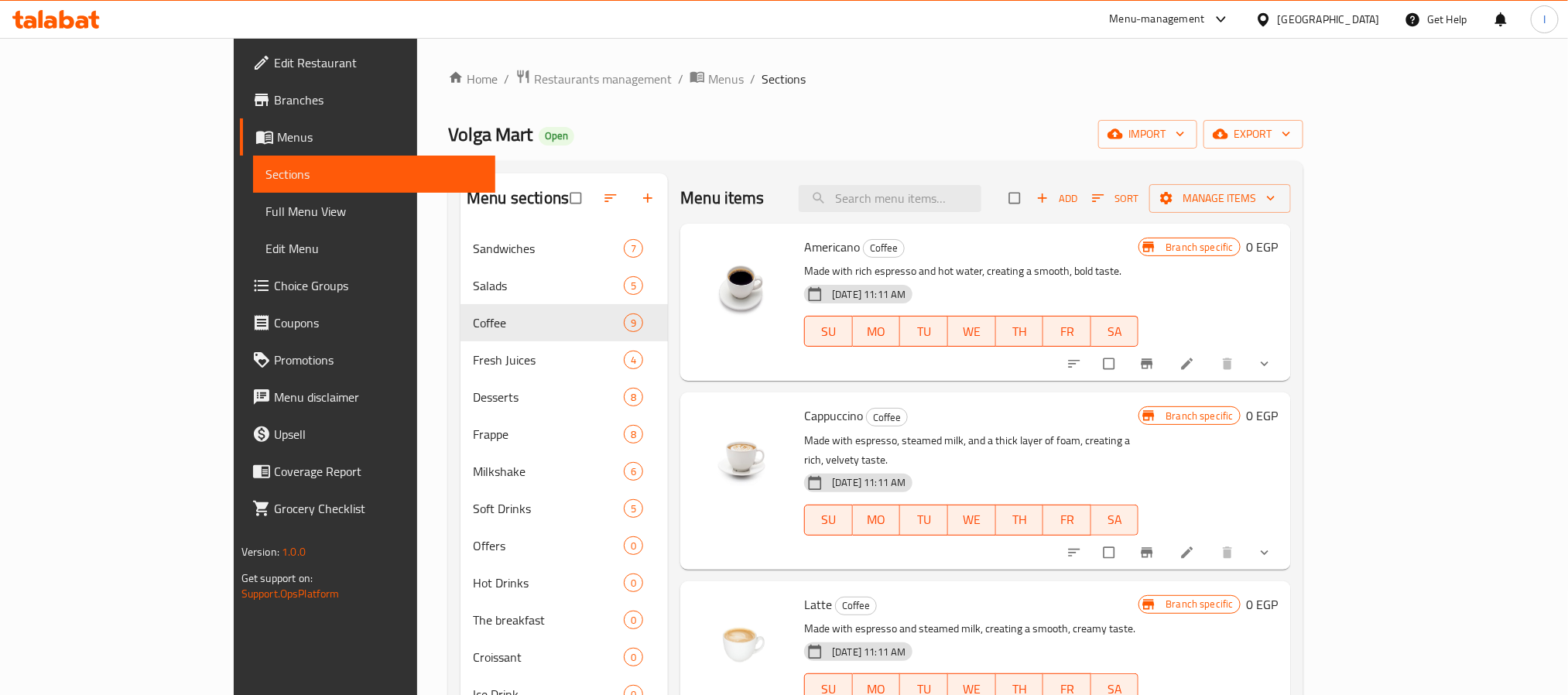
click at [772, 117] on div "Home / Restaurants management / Menus / Sections Volga Mart Open import export …" at bounding box center [876, 549] width 855 height 959
click at [799, 98] on div "Home / Restaurants management / Menus / Sections Volga Mart Open import export …" at bounding box center [876, 549] width 855 height 959
click at [1285, 369] on button "show more" at bounding box center [1266, 363] width 37 height 34
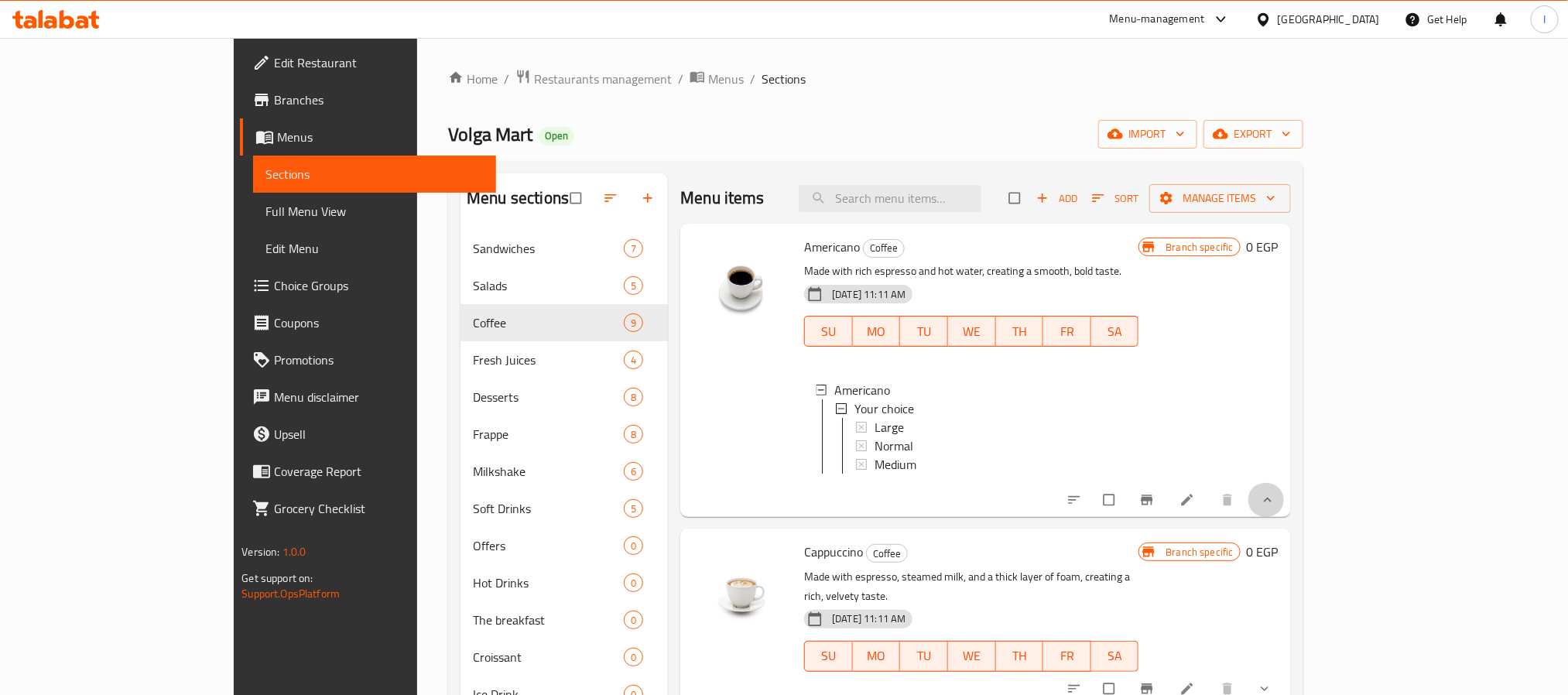
click at [1276, 508] on icon "show more" at bounding box center [1268, 499] width 15 height 15
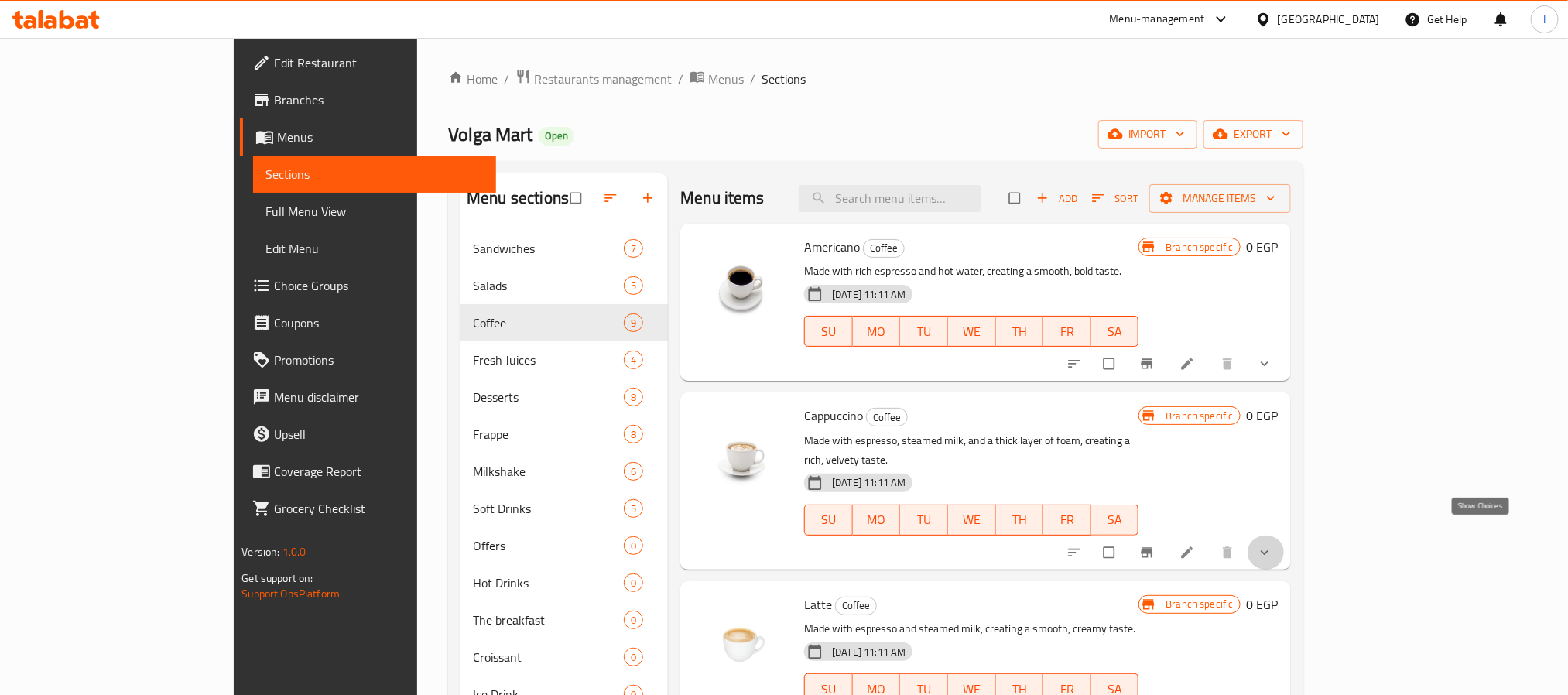
click at [1272, 545] on icon "show more" at bounding box center [1264, 552] width 15 height 15
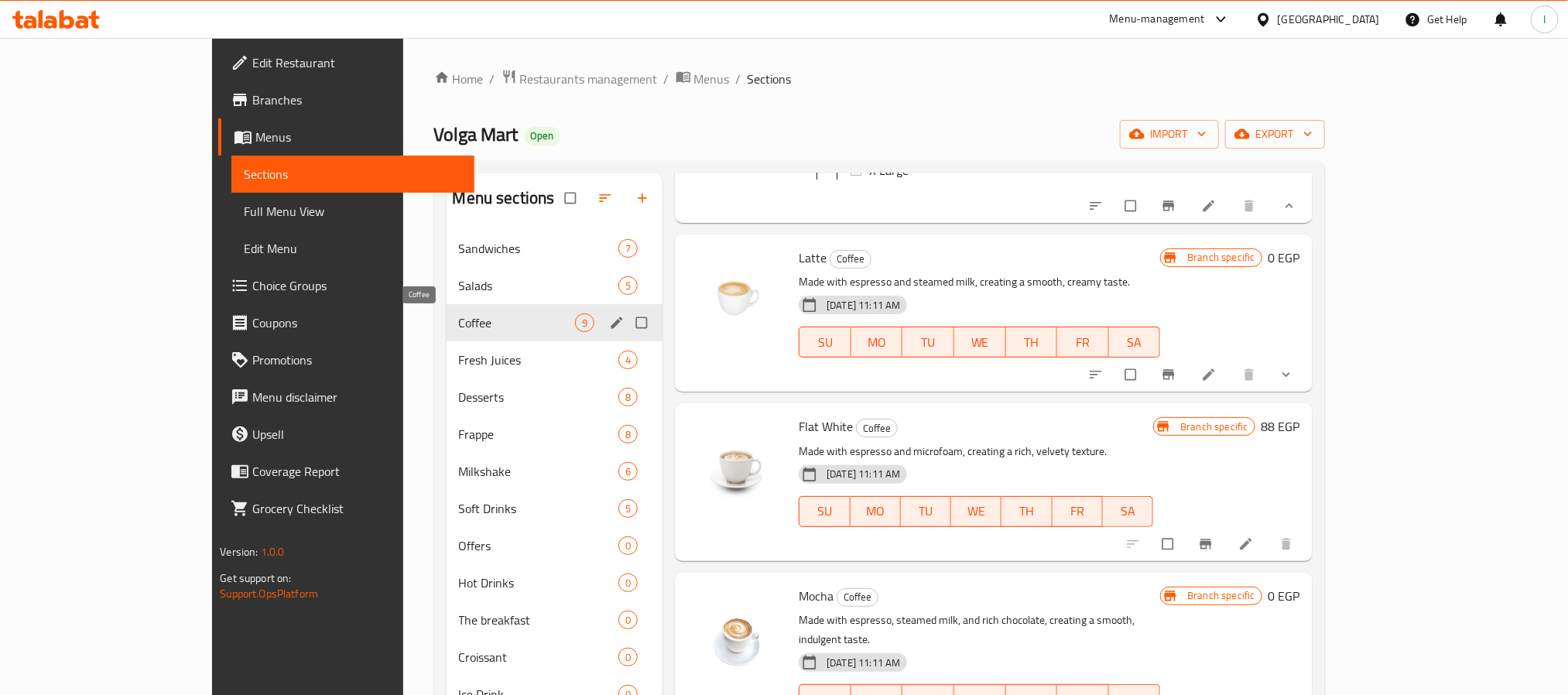
click at [459, 313] on span "Coffee" at bounding box center [517, 322] width 117 height 18
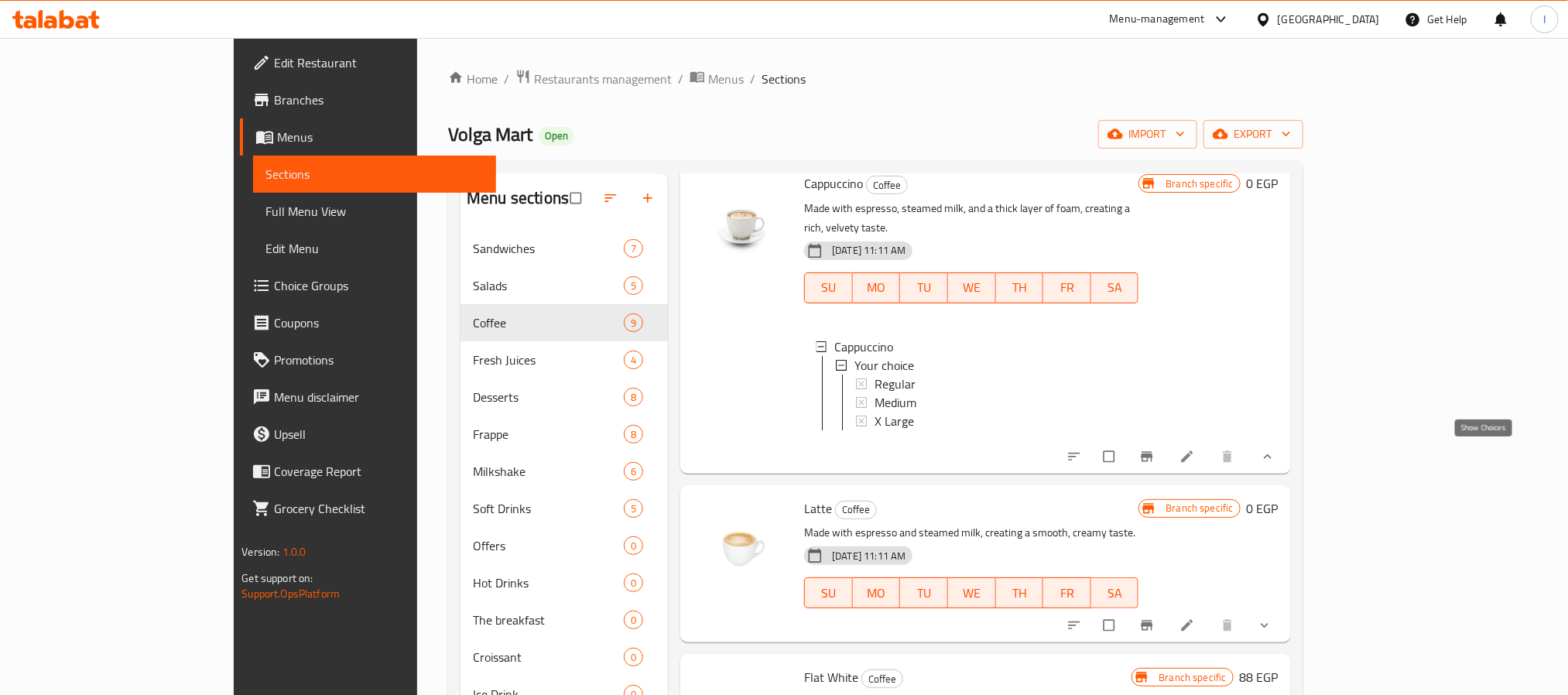
click at [1272, 455] on icon "show more" at bounding box center [1268, 456] width 8 height 5
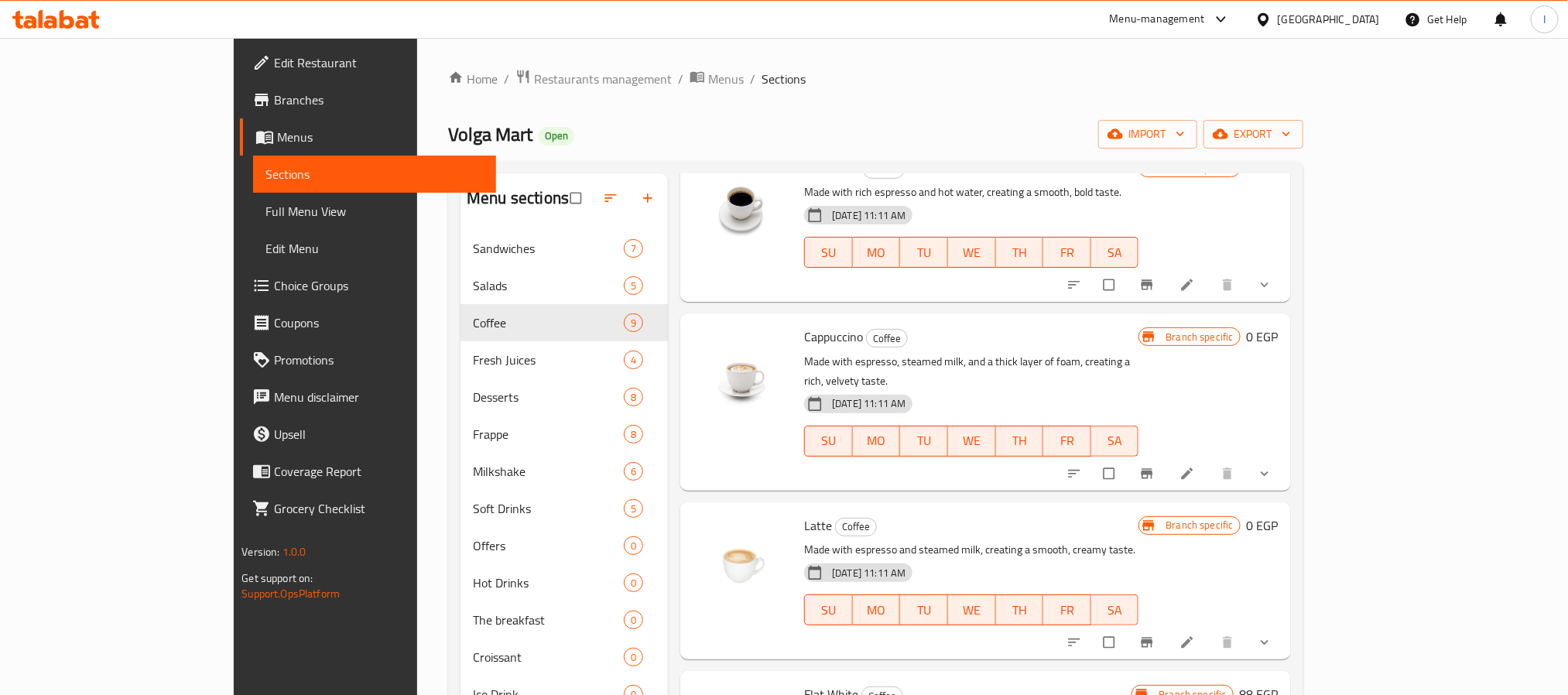
scroll to position [195, 0]
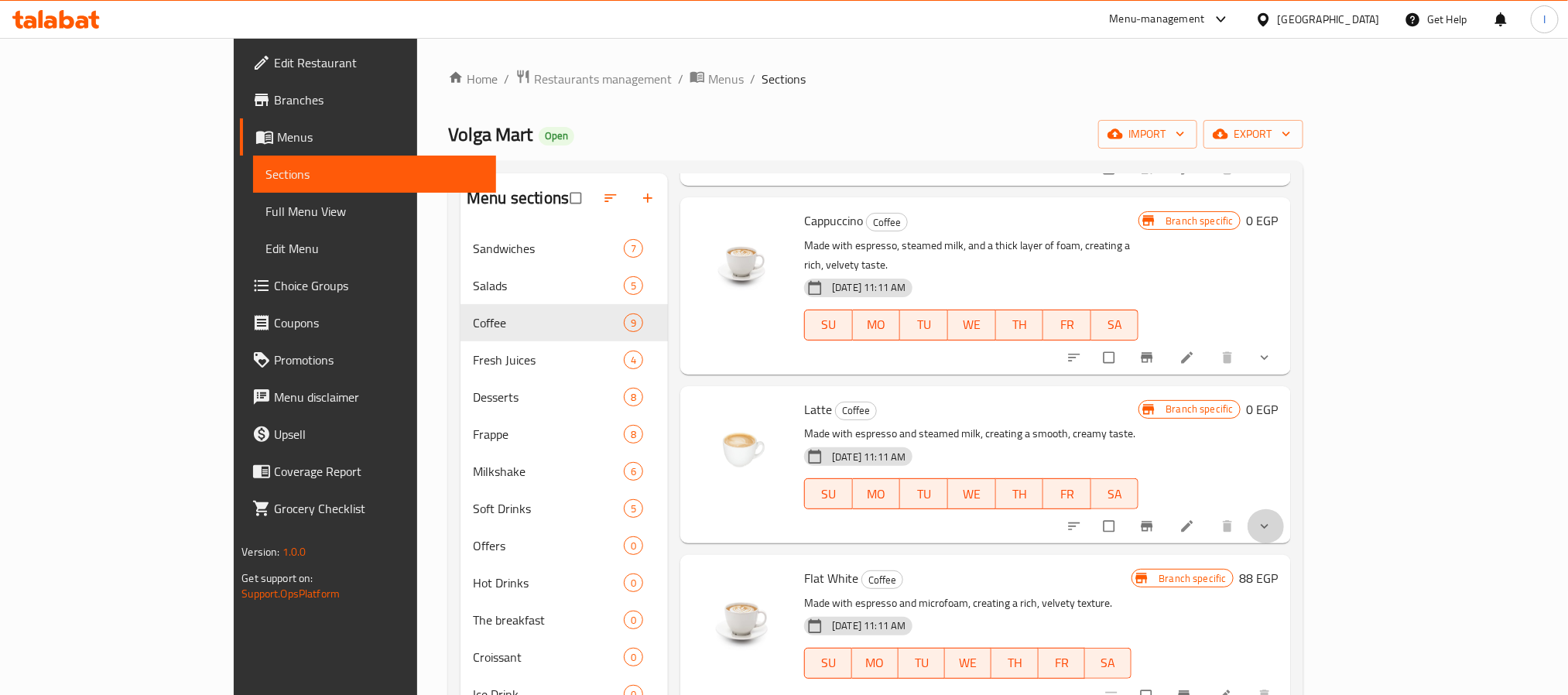
click at [1276, 519] on span "show more" at bounding box center [1266, 526] width 18 height 15
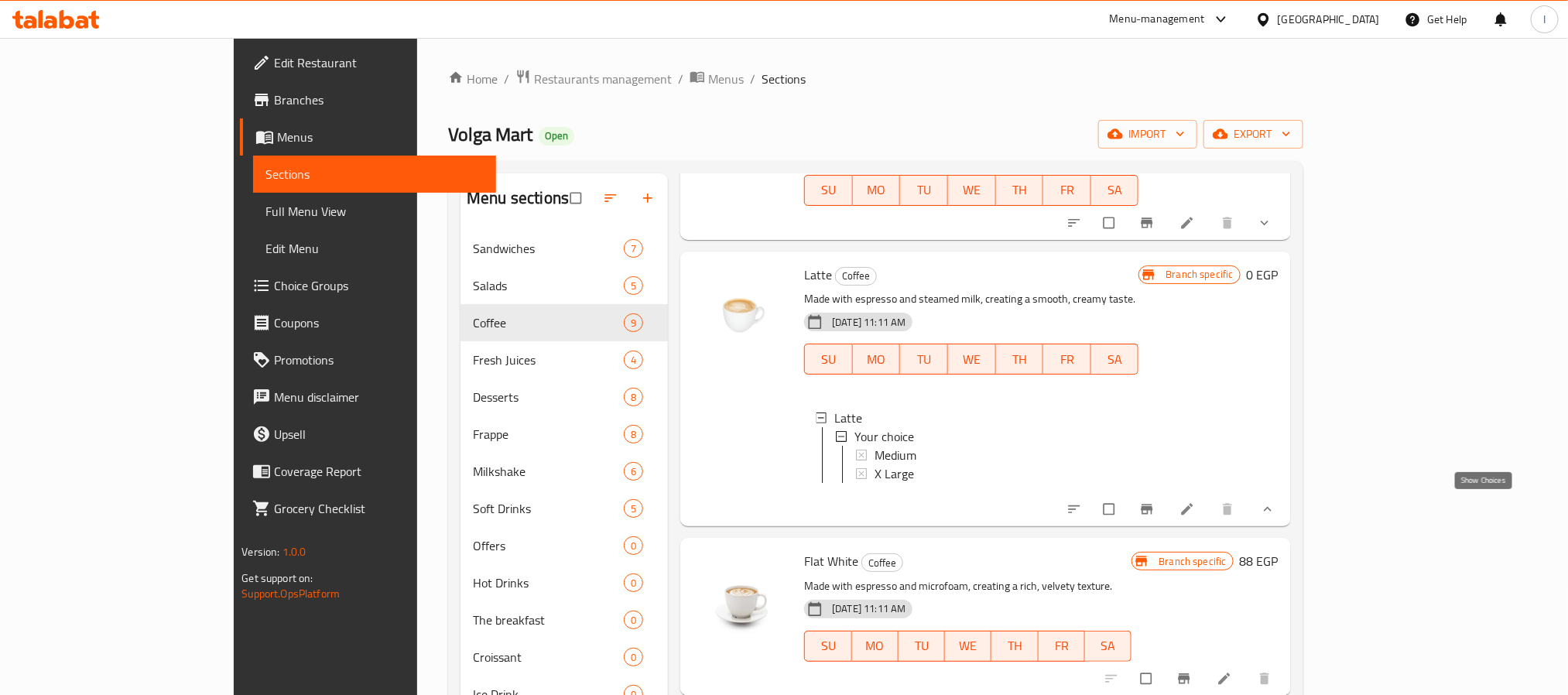
click at [1276, 511] on icon "show more" at bounding box center [1268, 508] width 15 height 15
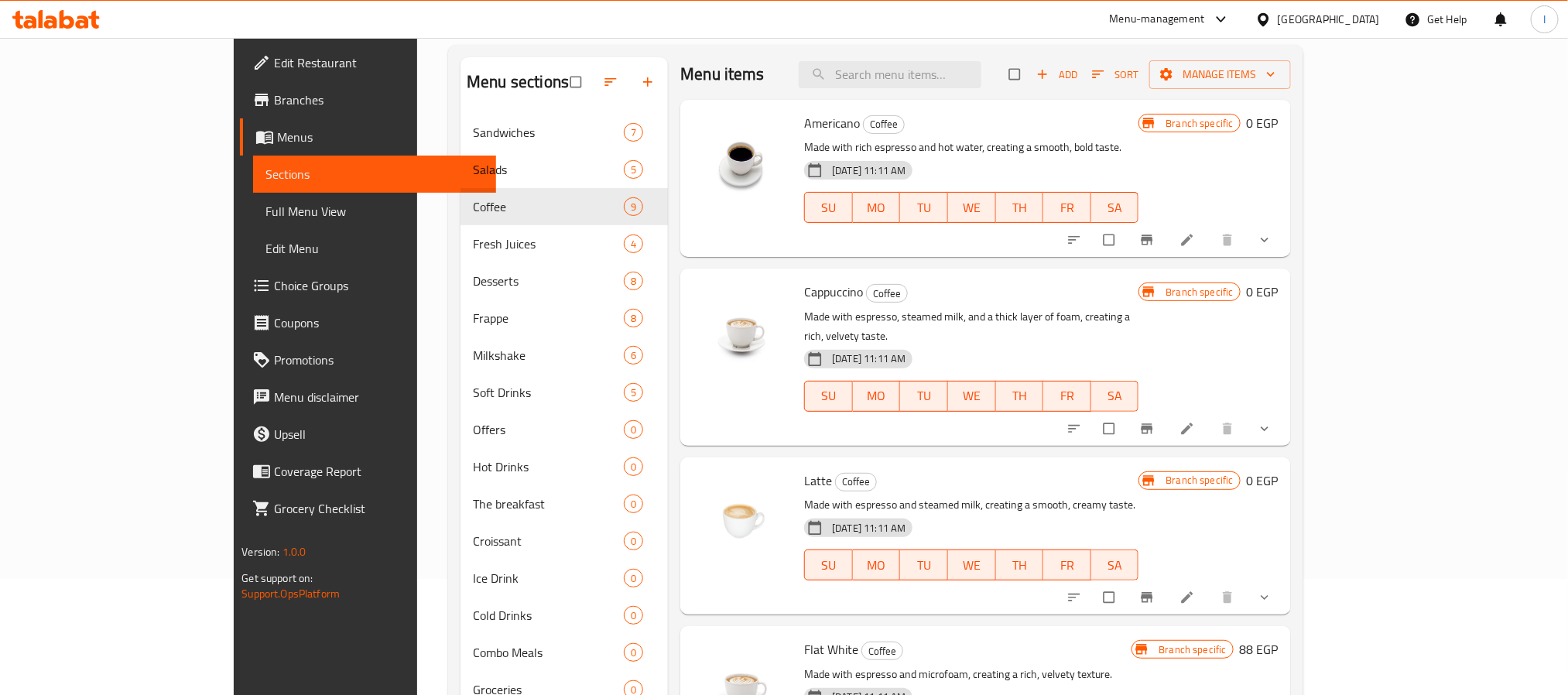
scroll to position [0, 0]
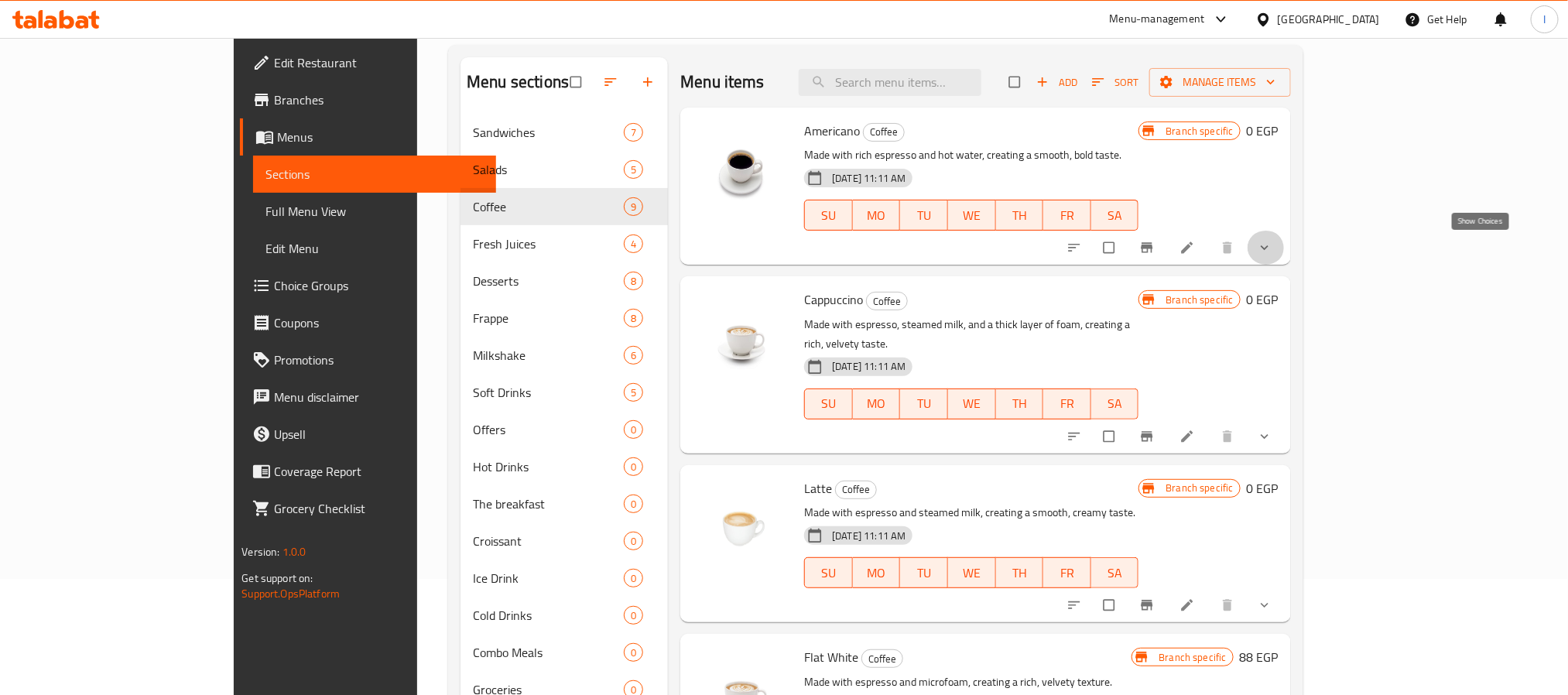
click at [1272, 242] on icon "show more" at bounding box center [1264, 247] width 15 height 15
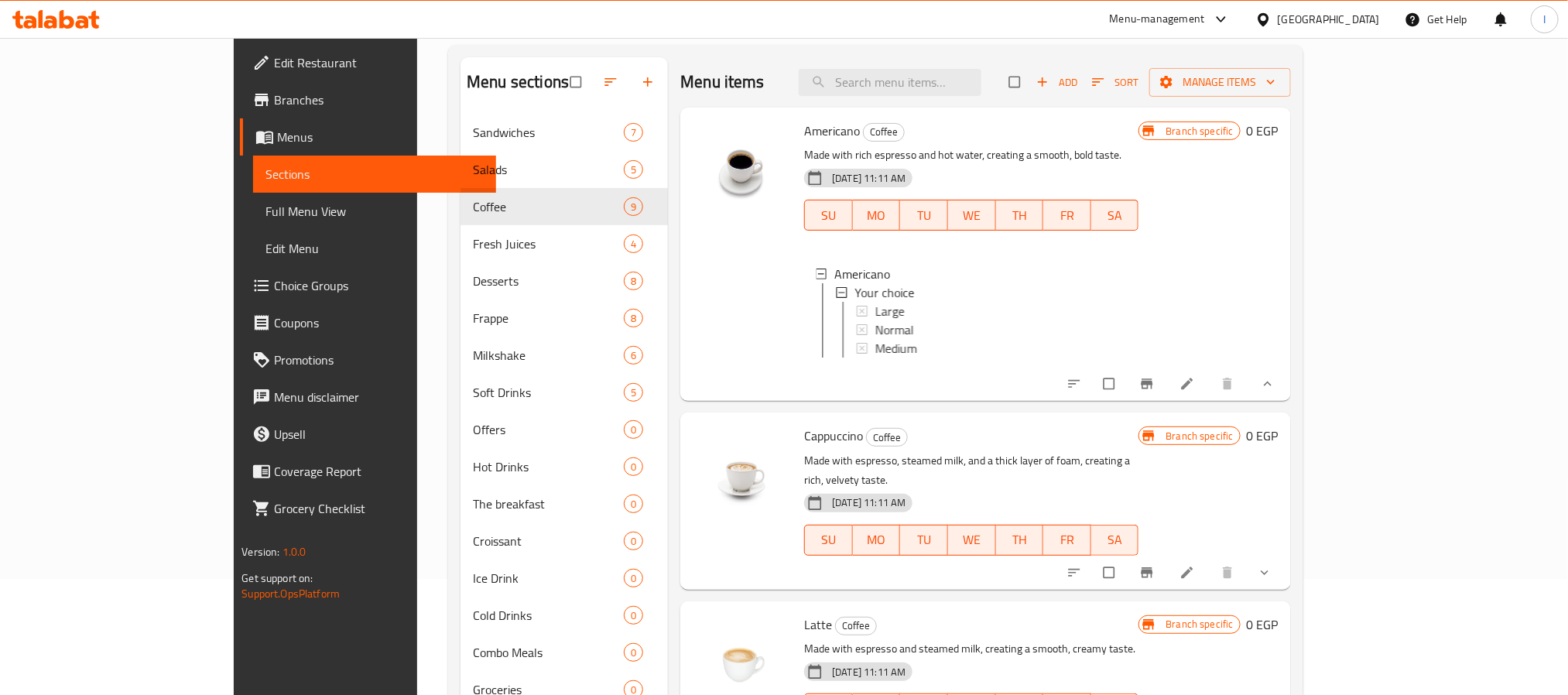
click at [1278, 242] on div "Branch specific 0 EGP" at bounding box center [1208, 254] width 139 height 268
click at [1276, 392] on span "show more" at bounding box center [1266, 383] width 18 height 15
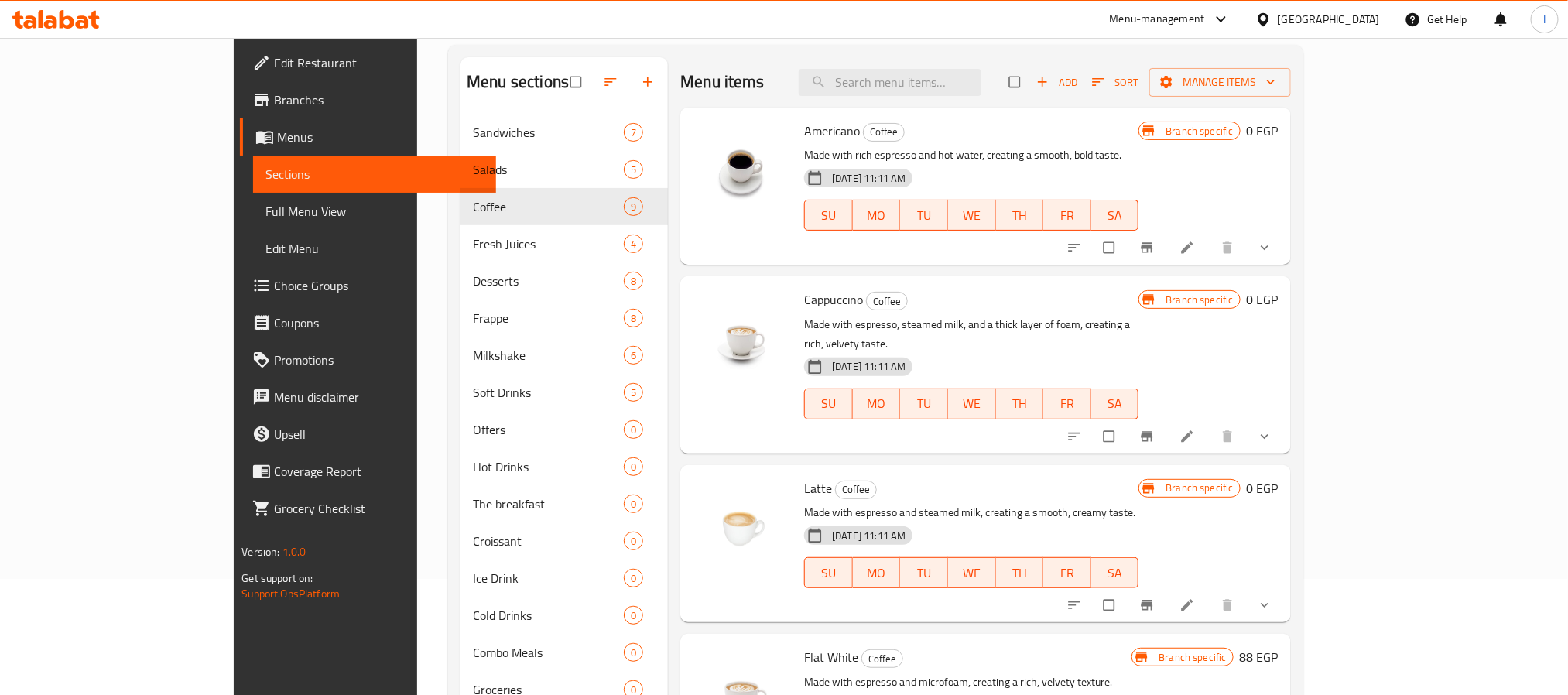
click at [1285, 256] on button "show more" at bounding box center [1266, 247] width 37 height 34
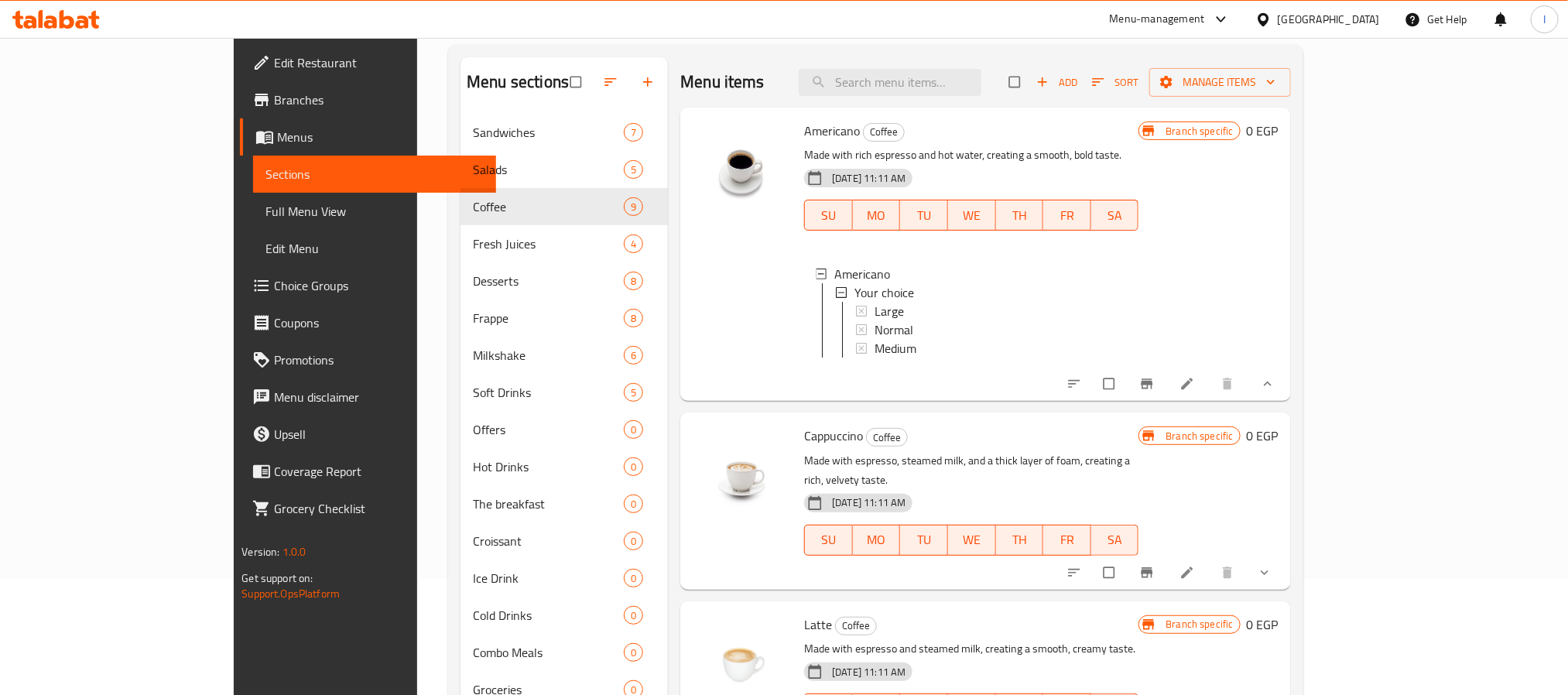
click at [1210, 396] on li at bounding box center [1189, 384] width 44 height 25
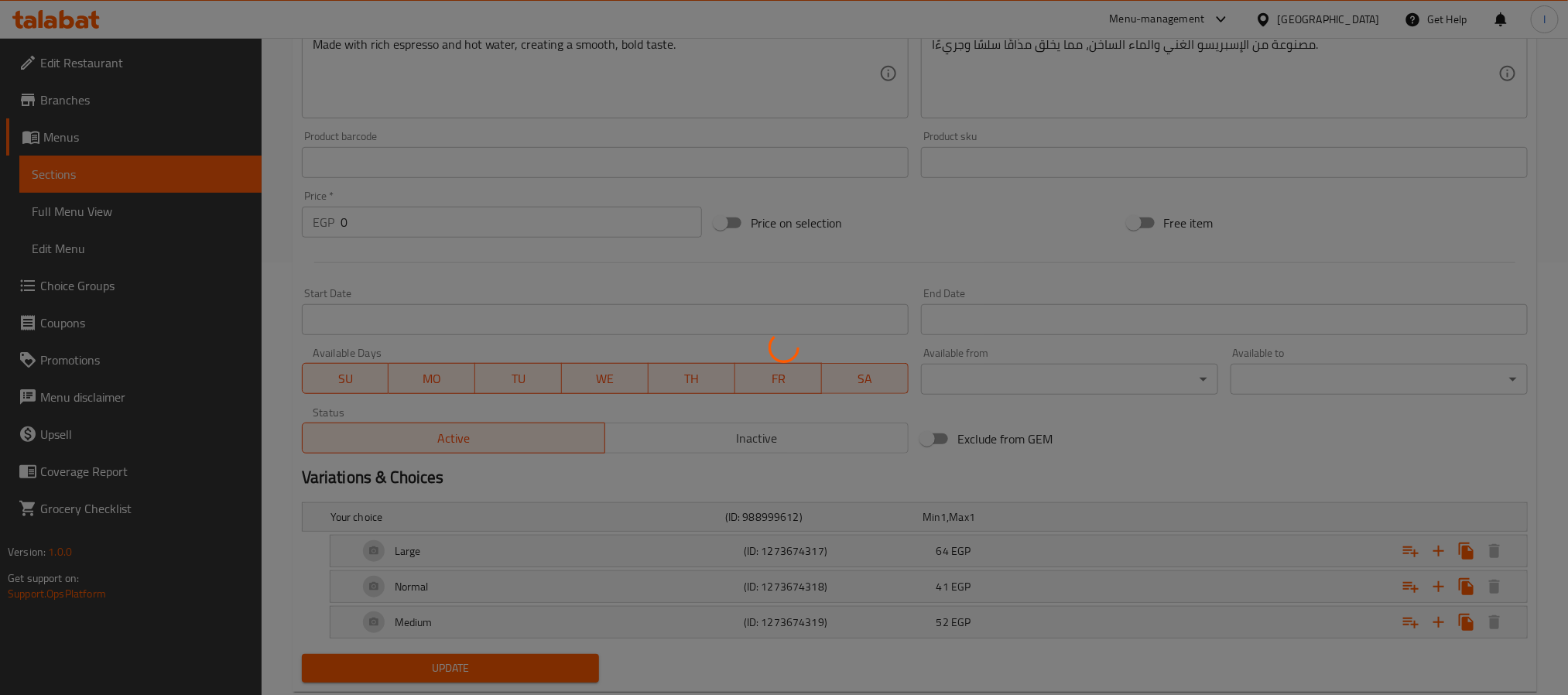
scroll to position [474, 0]
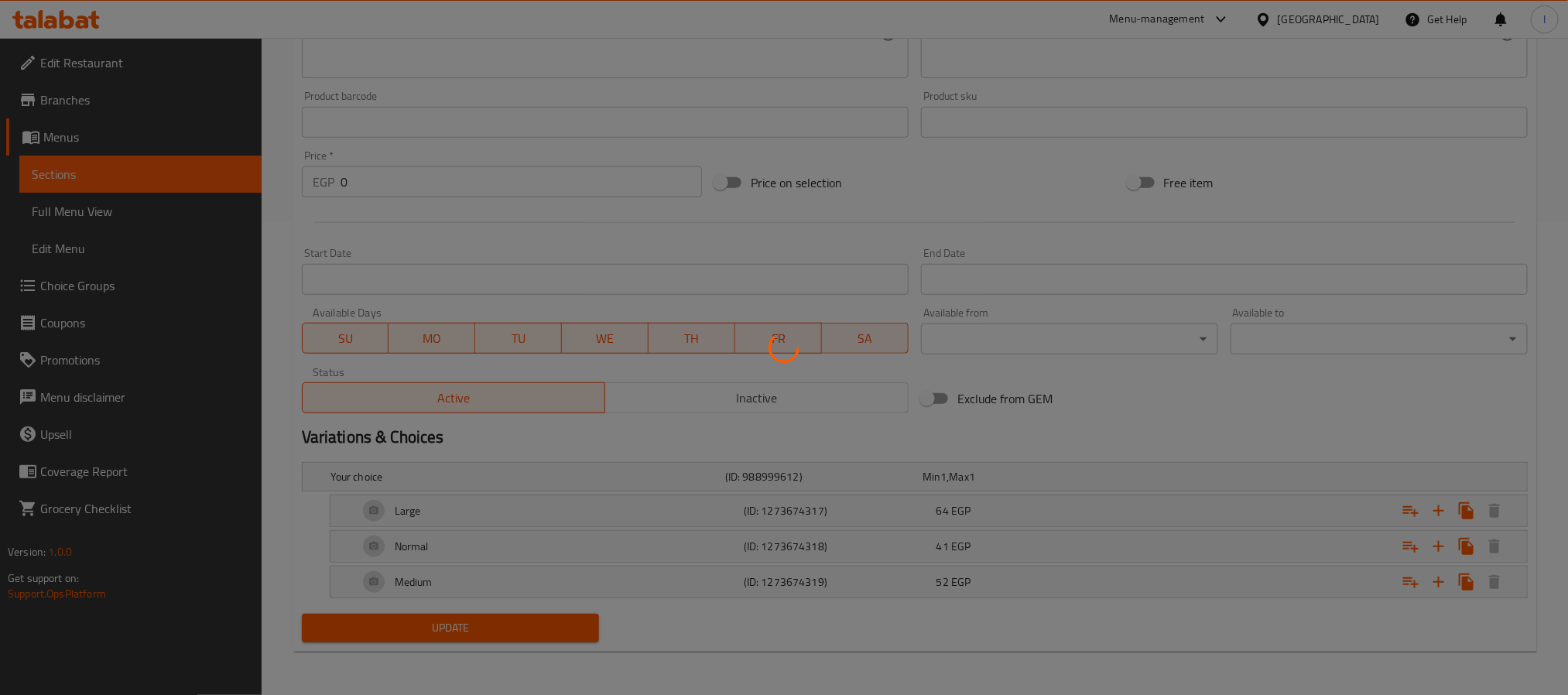
click at [1031, 509] on div at bounding box center [784, 347] width 1568 height 695
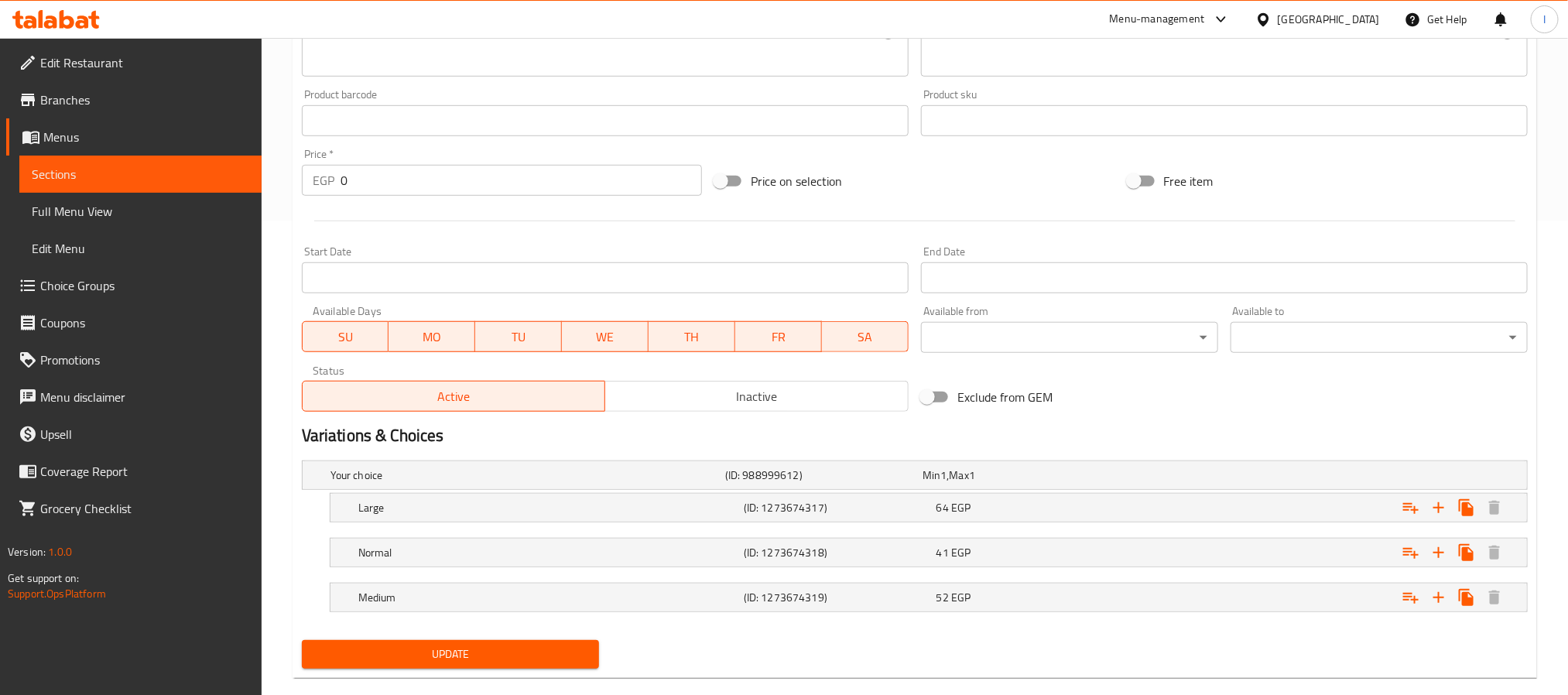
click at [1031, 509] on div "64 EGP" at bounding box center [1030, 507] width 187 height 15
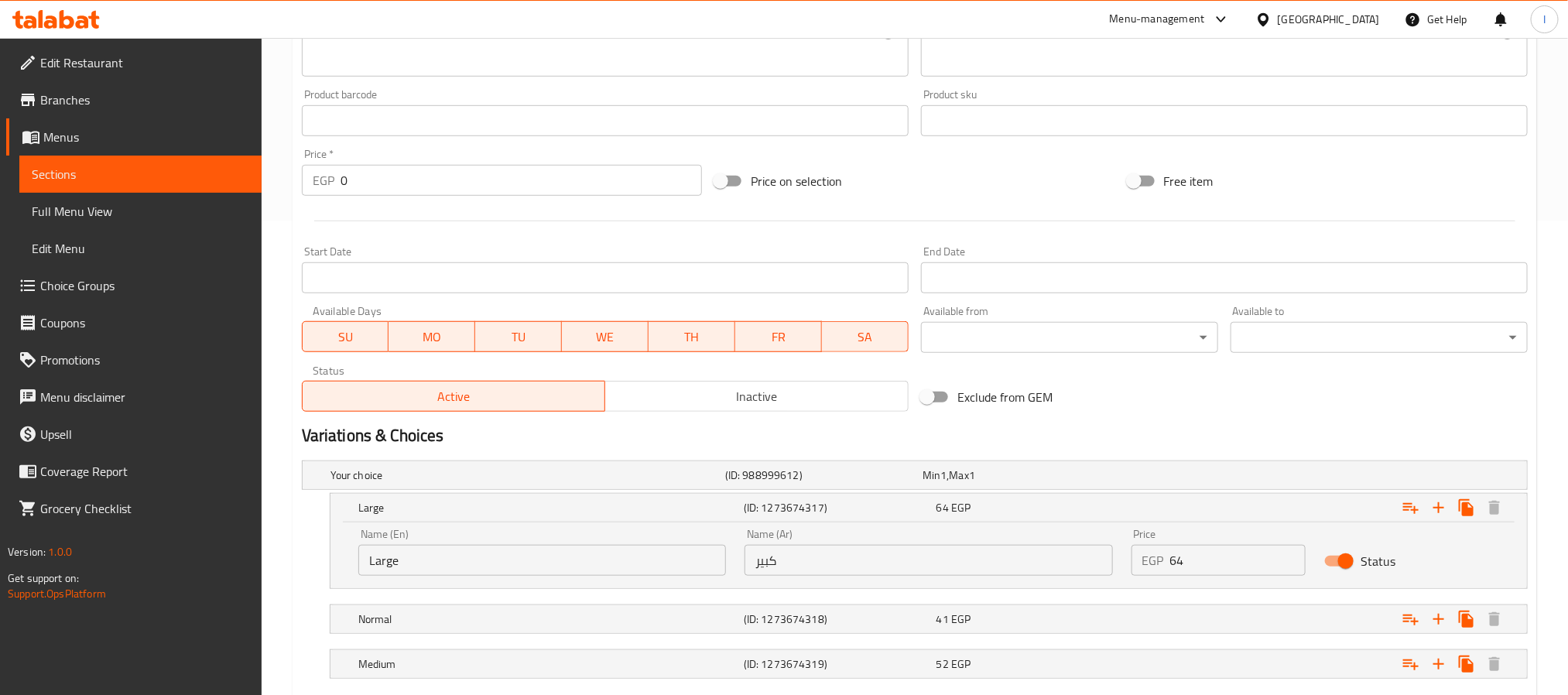
click at [1031, 509] on div "64 EGP" at bounding box center [1030, 507] width 187 height 15
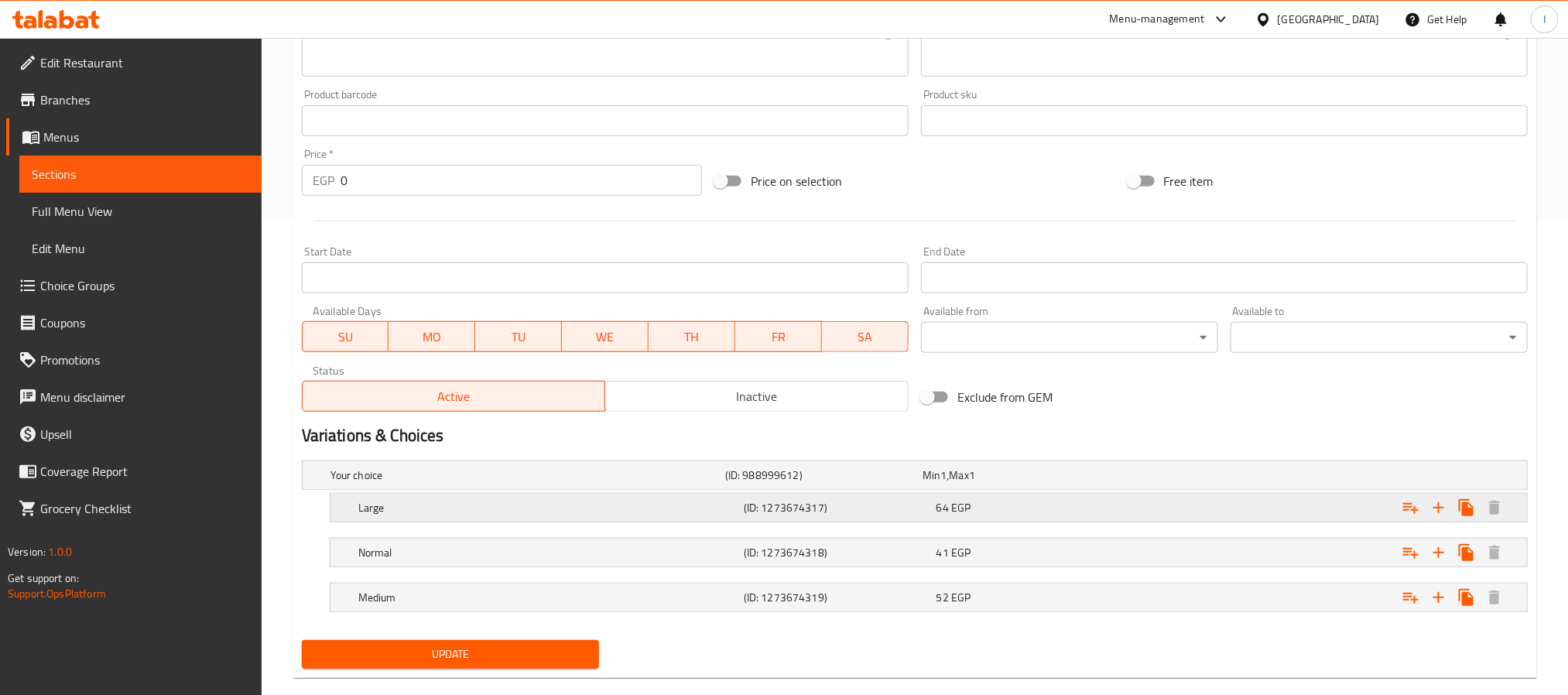
click at [1029, 508] on div "64 EGP" at bounding box center [1030, 507] width 187 height 15
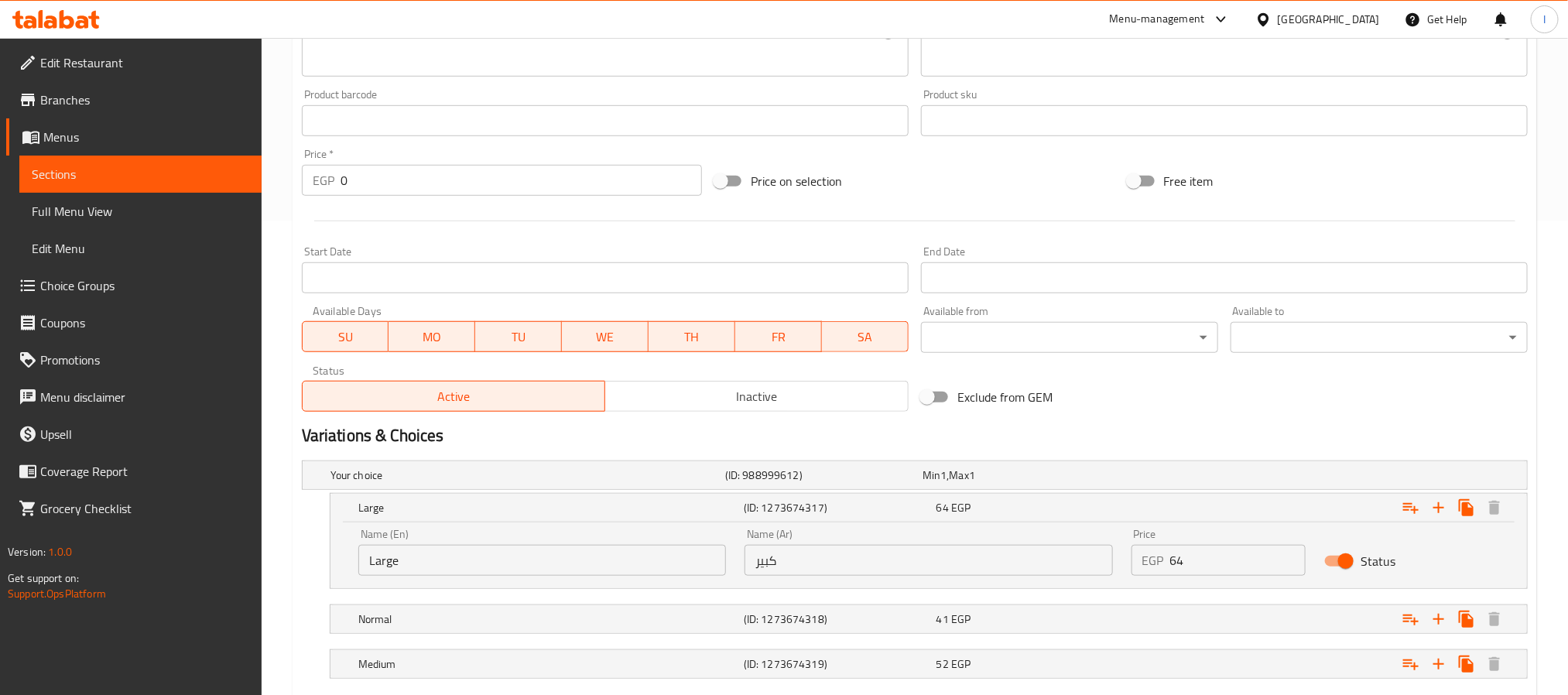
drag, startPoint x: 1350, startPoint y: 562, endPoint x: 1348, endPoint y: 574, distance: 12.2
click at [1348, 562] on input "Status" at bounding box center [1345, 561] width 88 height 29
checkbox input "false"
click at [1341, 620] on div "Expand" at bounding box center [1318, 619] width 385 height 34
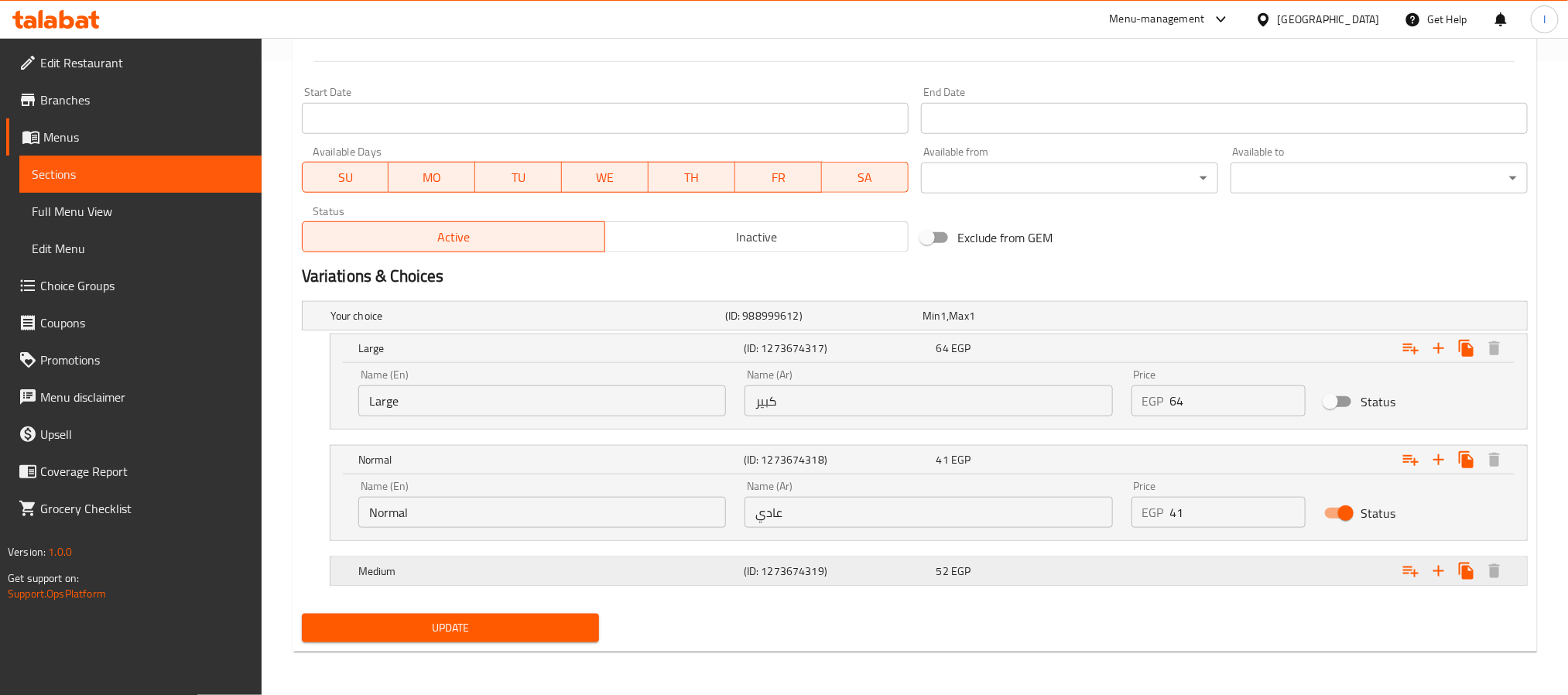
scroll to position [636, 0]
click at [1338, 501] on input "Status" at bounding box center [1345, 512] width 88 height 29
checkbox input "false"
click at [1336, 579] on div "Expand" at bounding box center [1318, 570] width 385 height 34
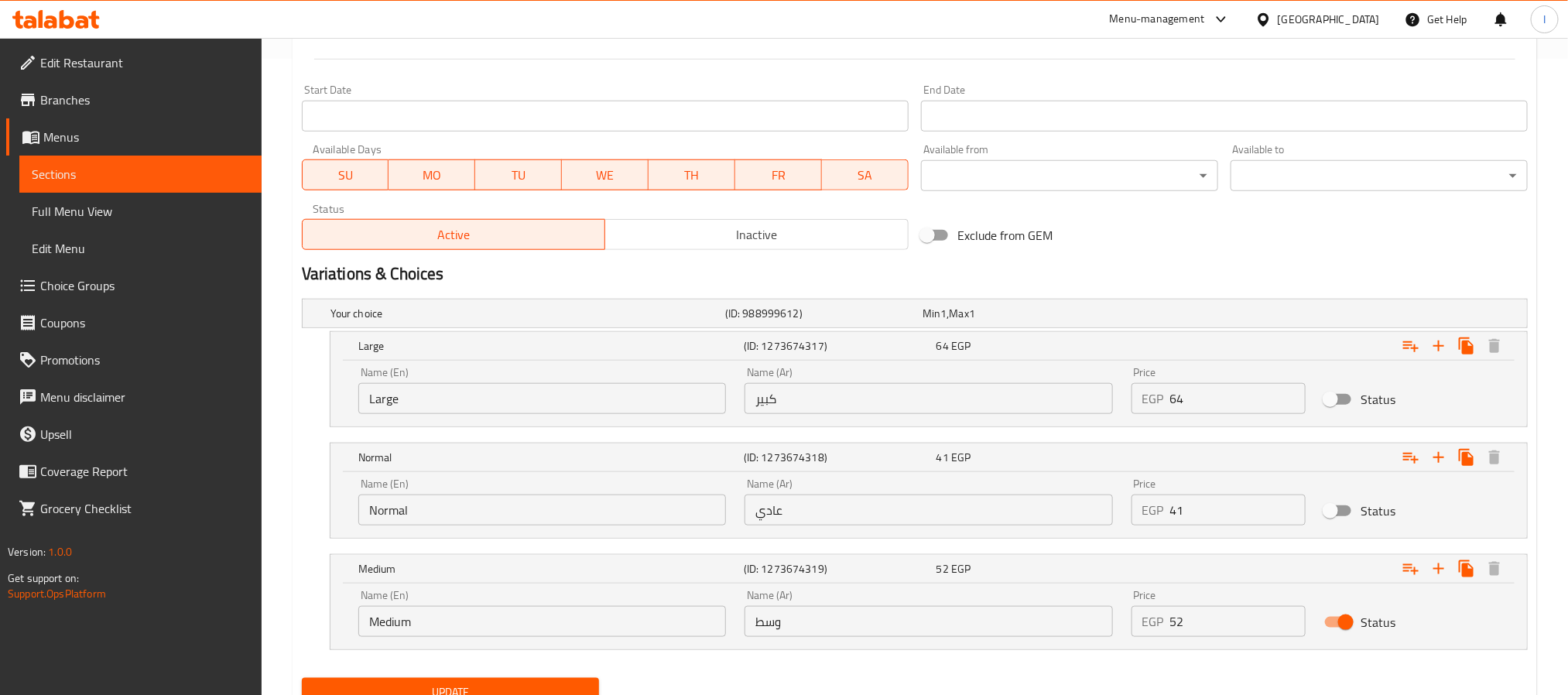
click at [1342, 622] on input "Status" at bounding box center [1345, 622] width 88 height 29
checkbox input "false"
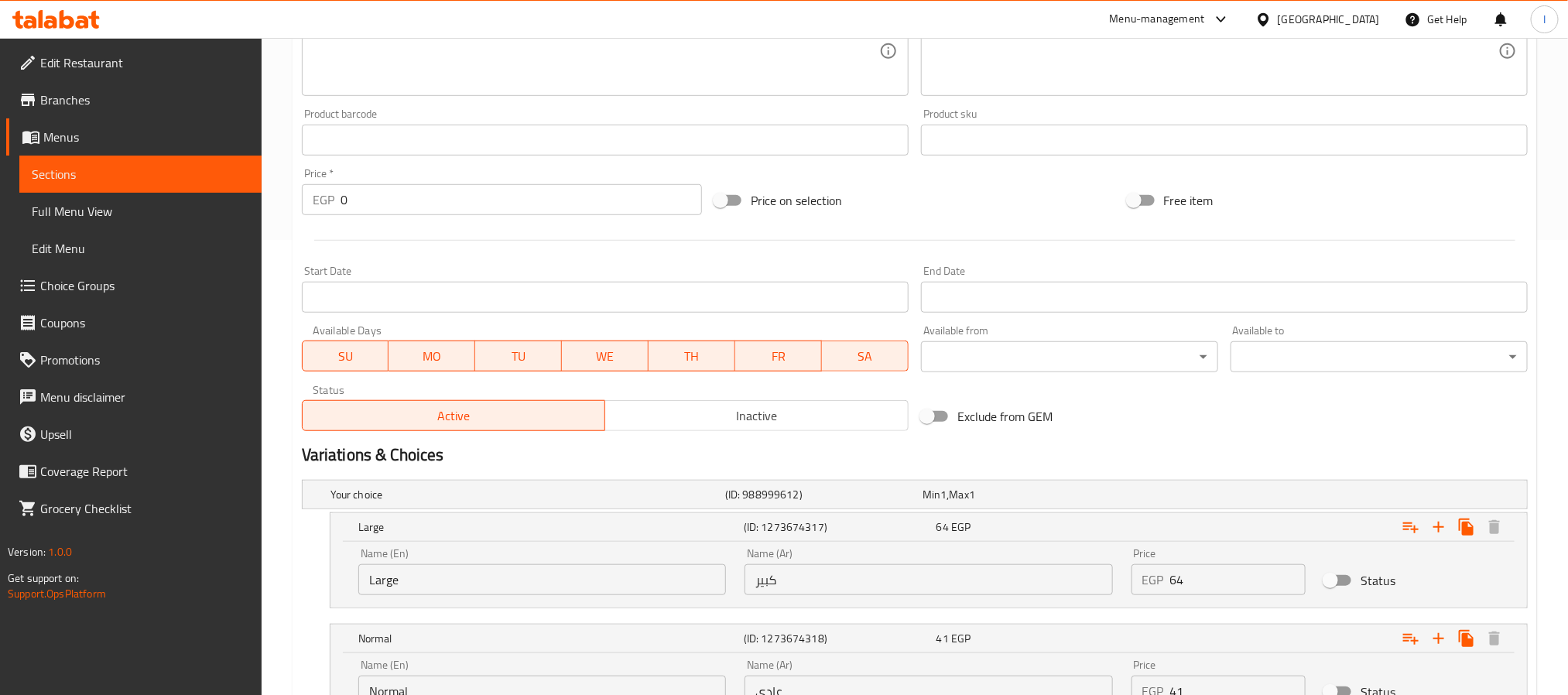
scroll to position [172, 0]
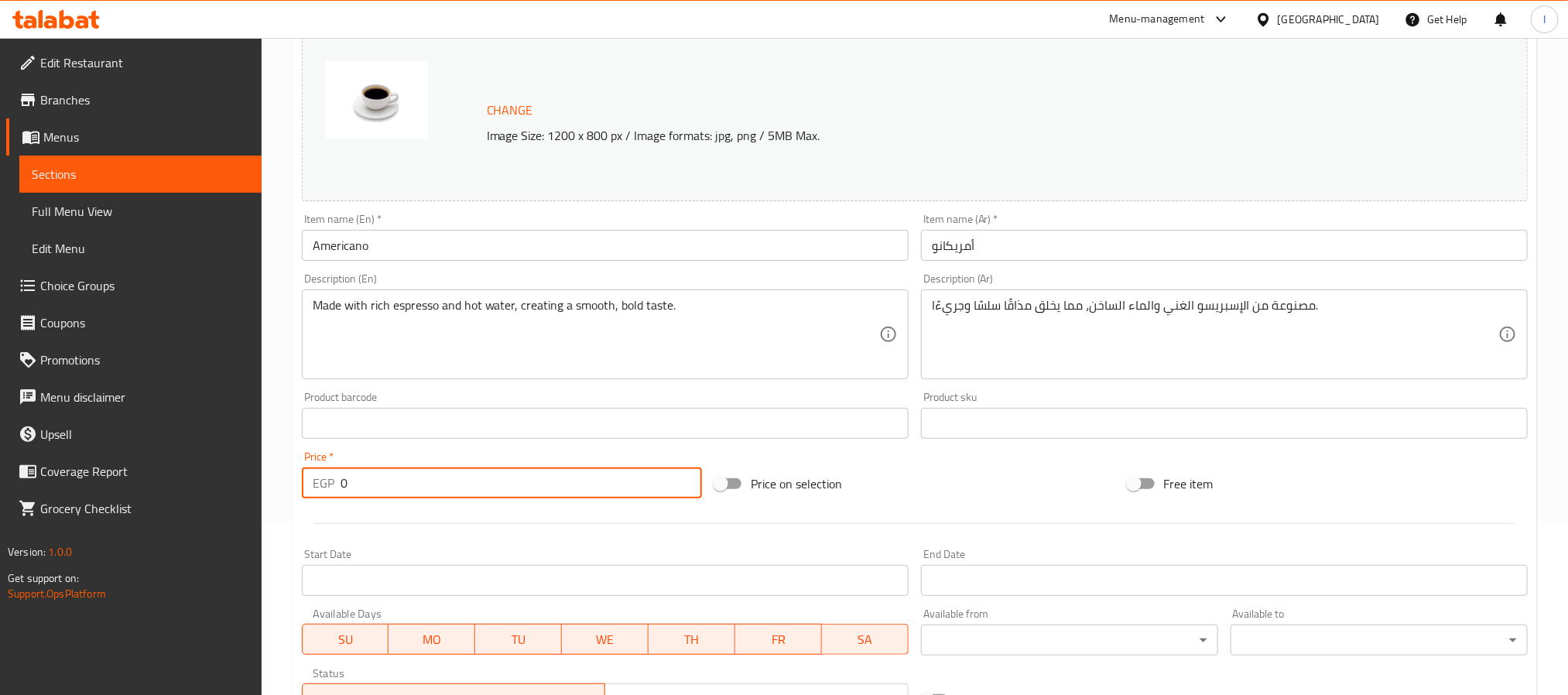
click at [441, 488] on input "0" at bounding box center [521, 482] width 362 height 31
type input "64"
click at [1022, 476] on div "Price on selection" at bounding box center [914, 483] width 412 height 42
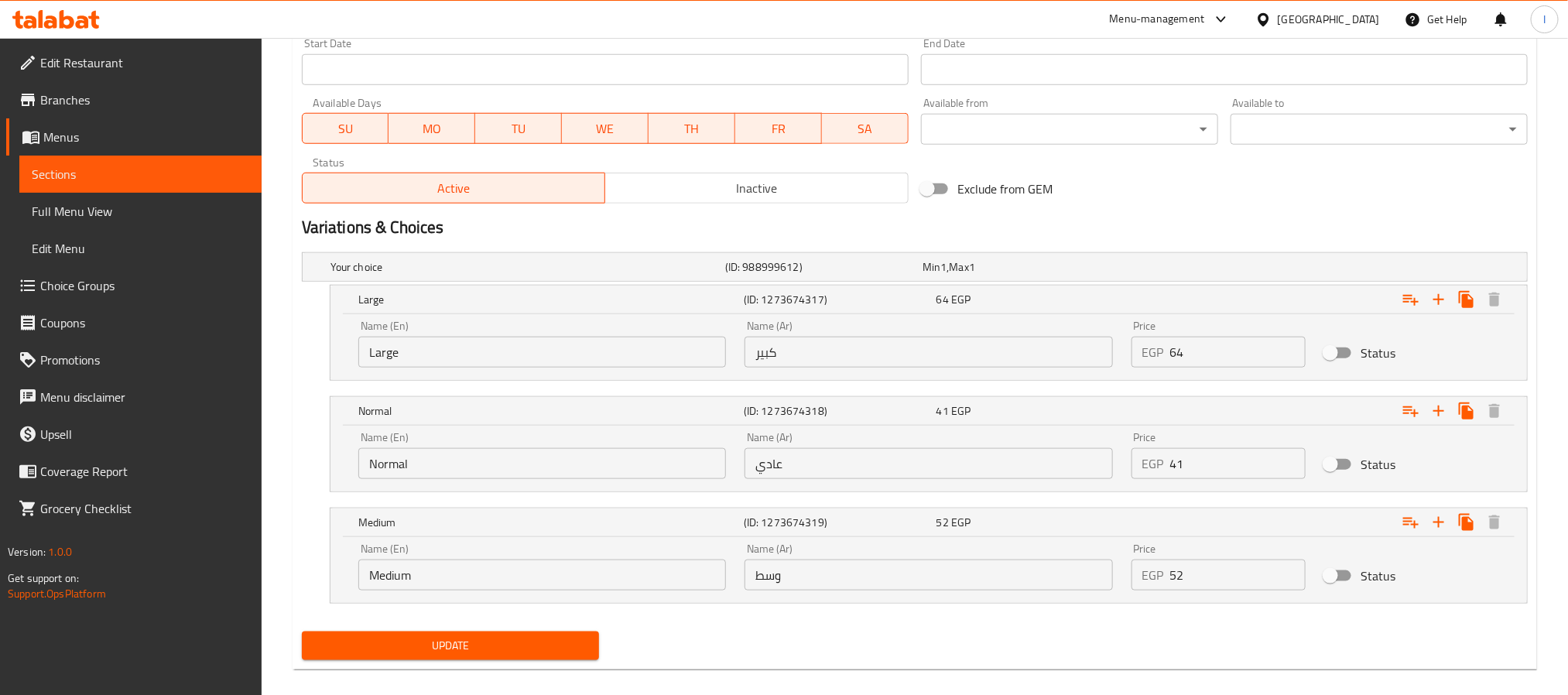
scroll to position [701, 0]
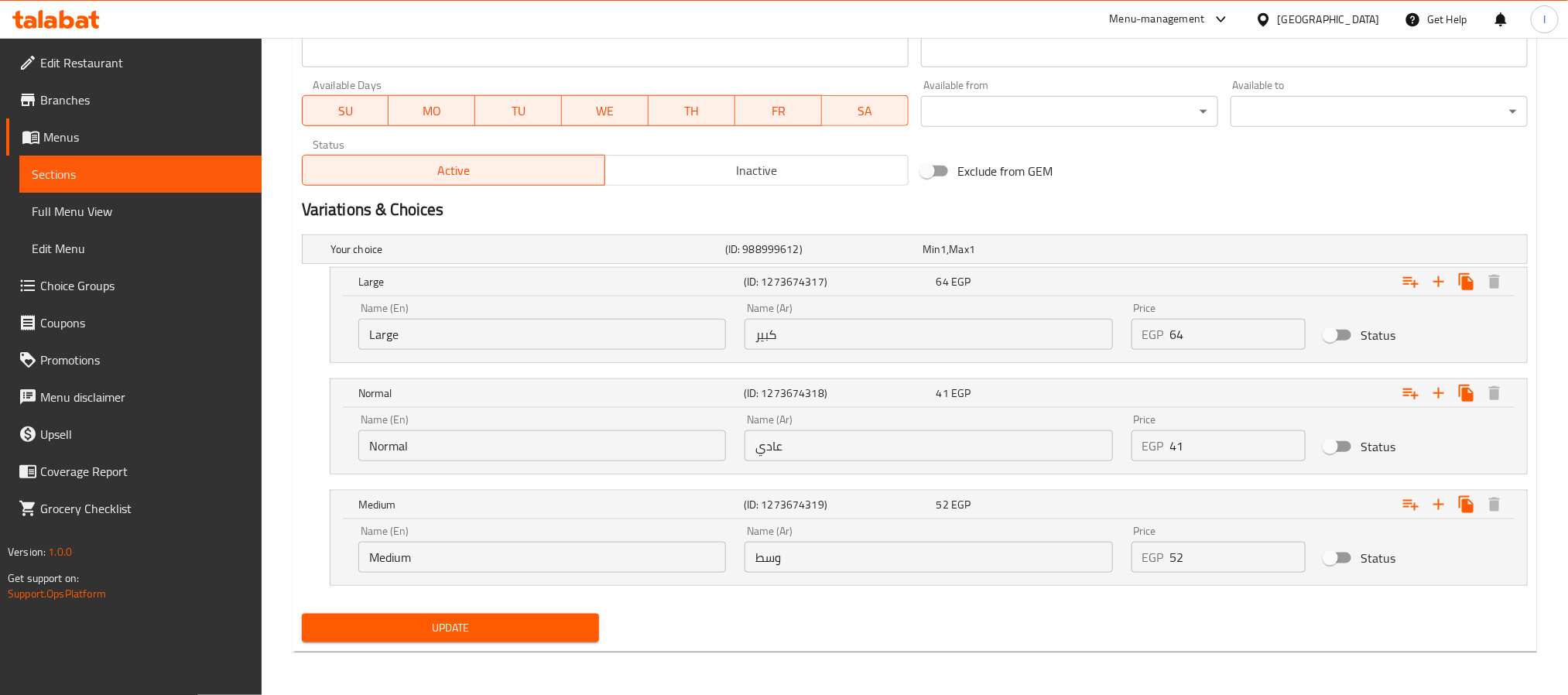
click at [495, 627] on span "Update" at bounding box center [450, 627] width 273 height 19
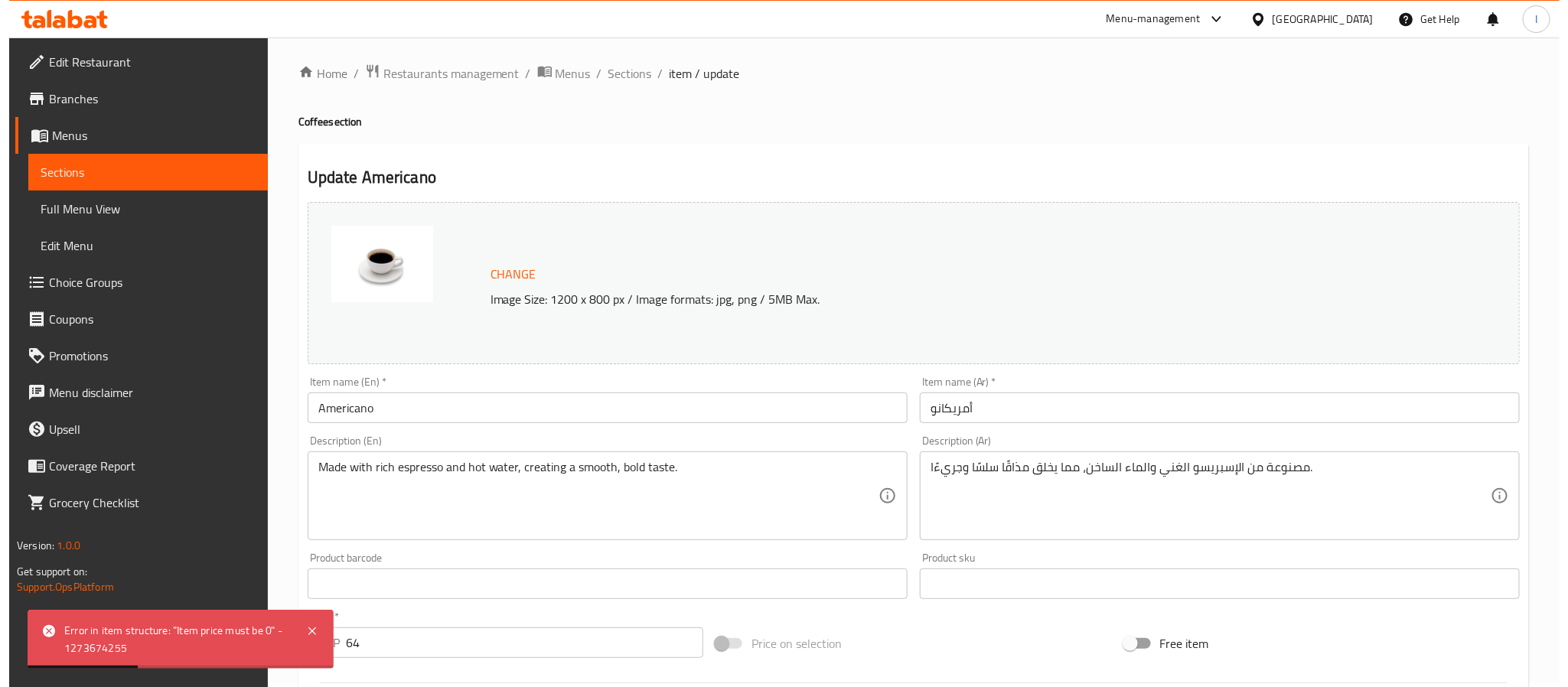
scroll to position [0, 0]
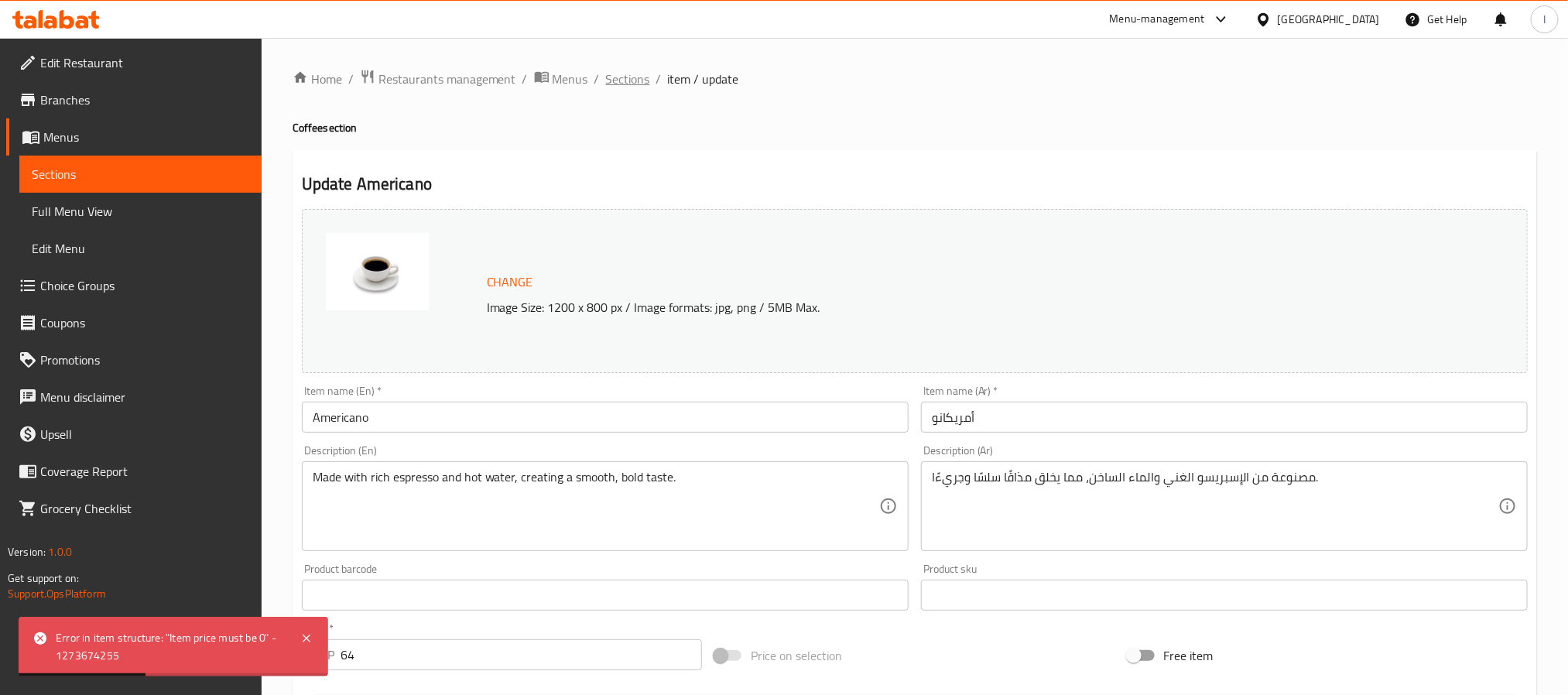
click at [639, 83] on span "Sections" at bounding box center [629, 79] width 45 height 18
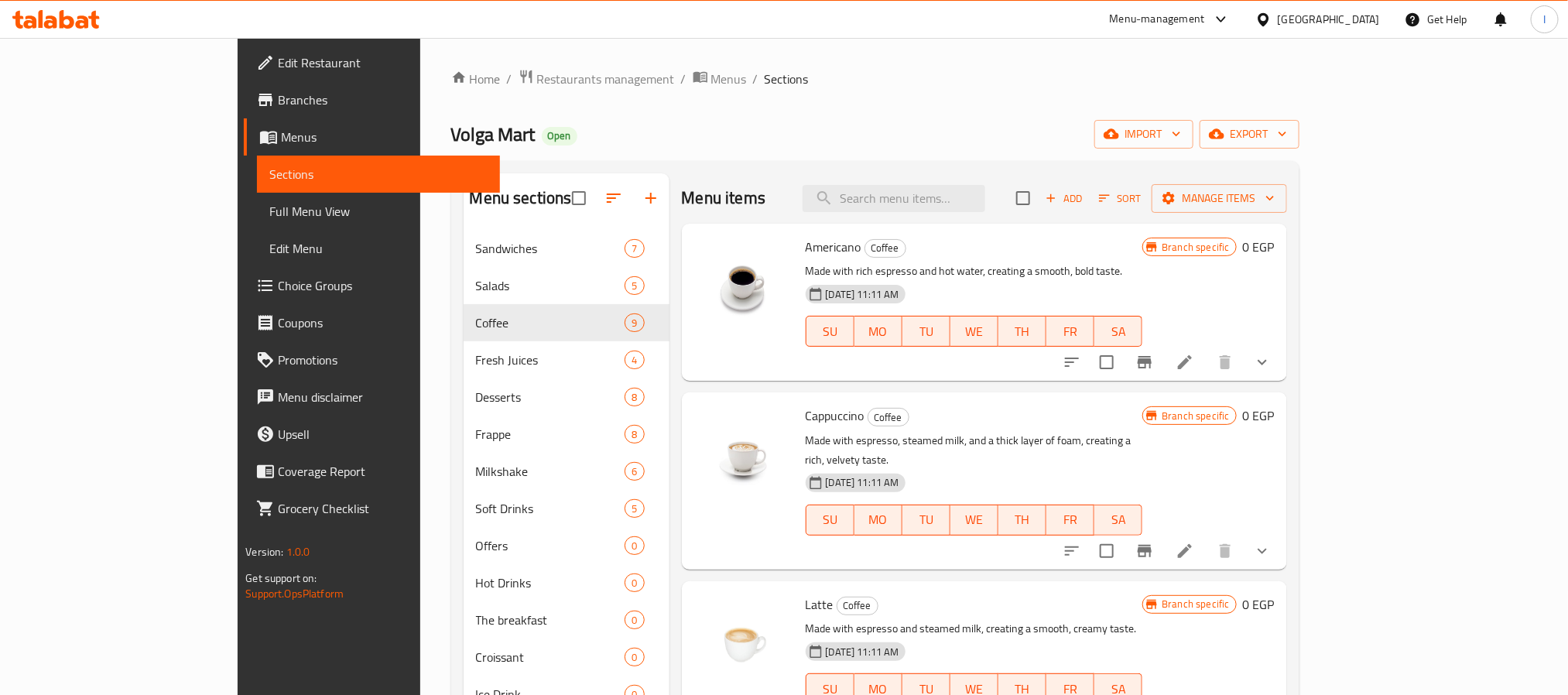
click at [784, 112] on div "Home / Restaurants management / Menus / Sections Volga Mart Open import export …" at bounding box center [876, 549] width 849 height 959
click at [1154, 365] on icon "Branch-specific-item" at bounding box center [1144, 361] width 18 height 18
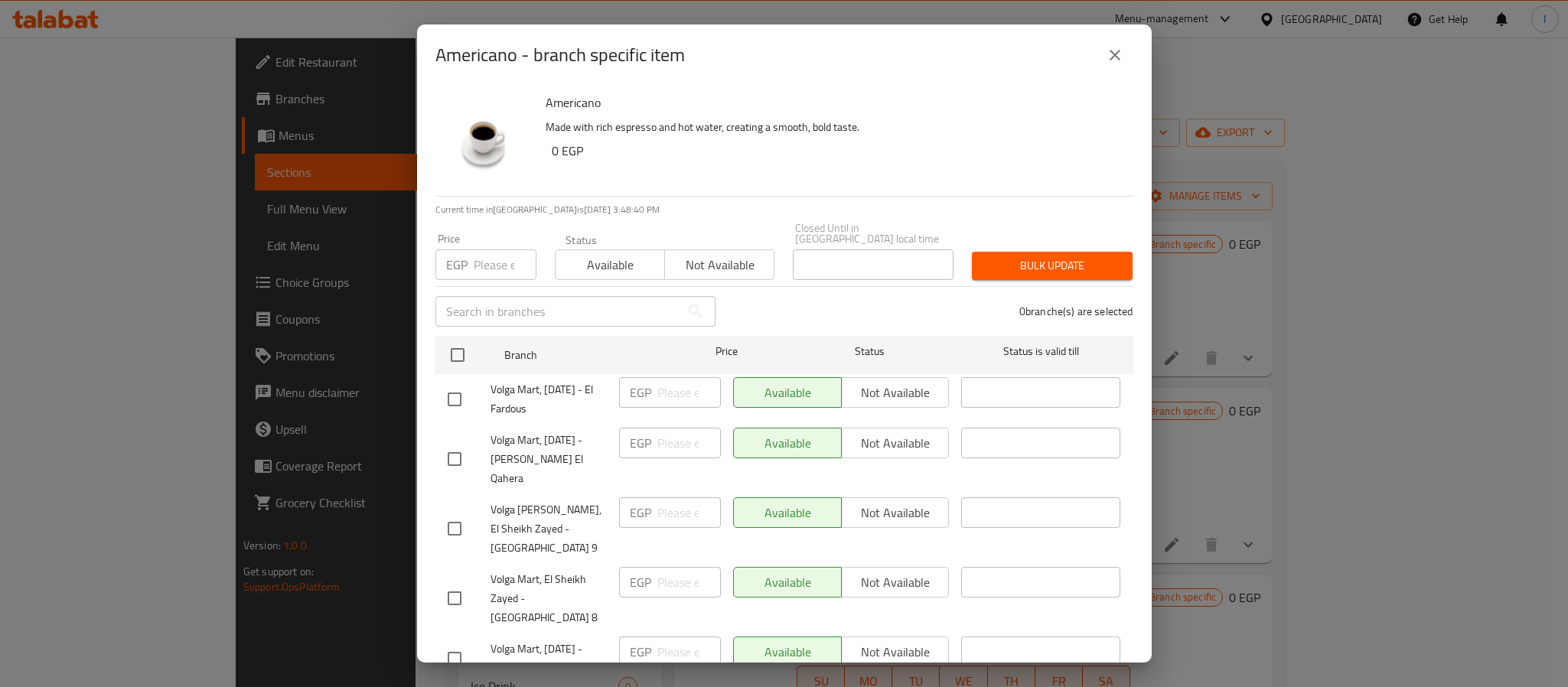
click at [1109, 46] on icon "close" at bounding box center [1114, 54] width 18 height 18
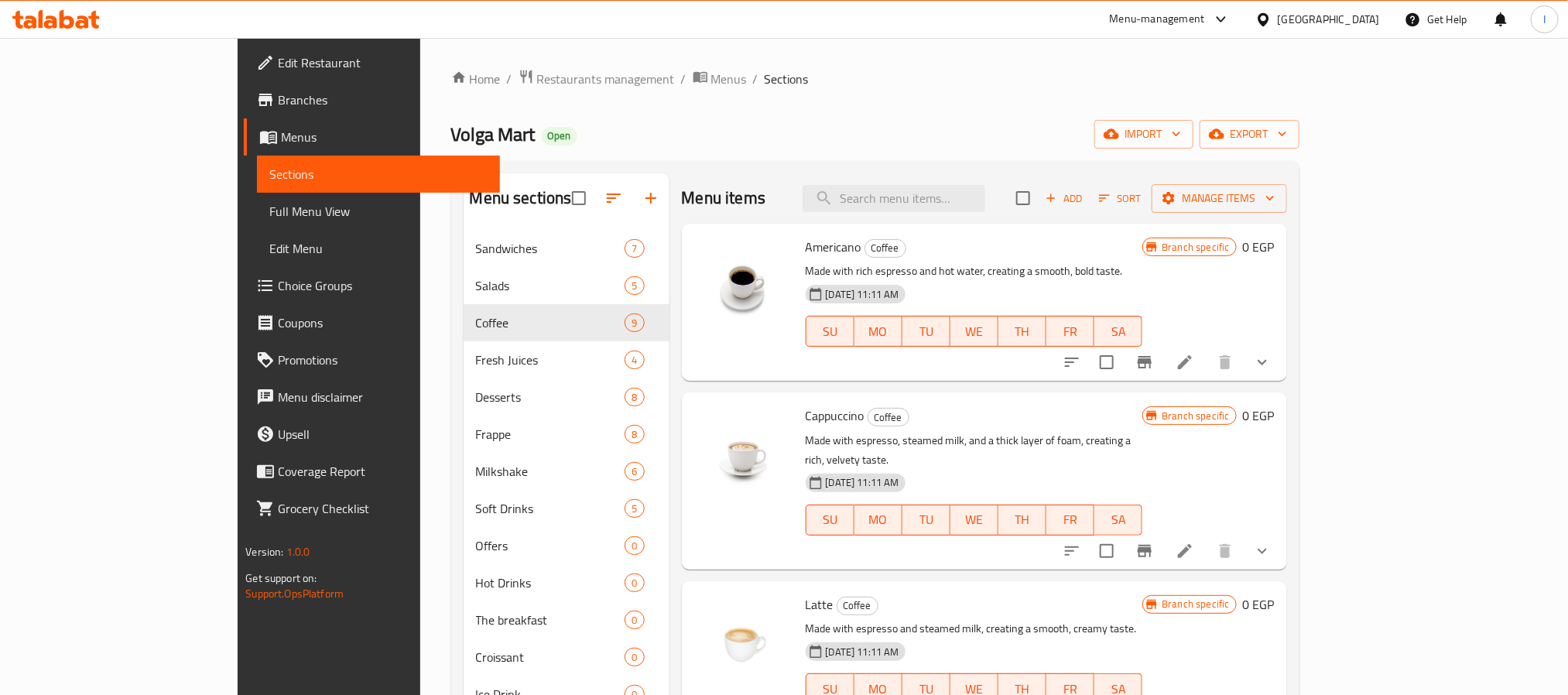
click at [1272, 361] on icon "show more" at bounding box center [1262, 361] width 18 height 18
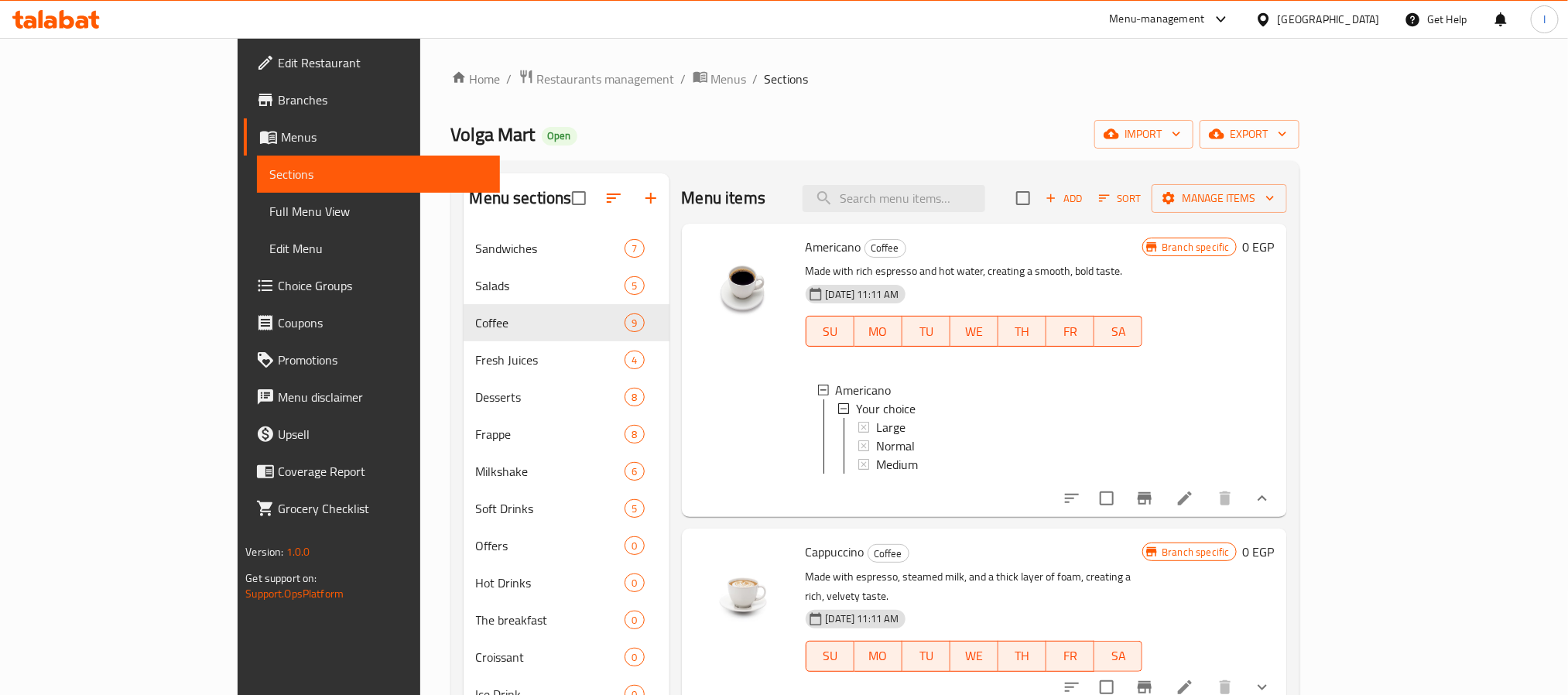
click at [825, 189] on div "Menu items Add Sort Manage items" at bounding box center [985, 198] width 606 height 50
click at [1272, 508] on icon "show more" at bounding box center [1262, 498] width 18 height 18
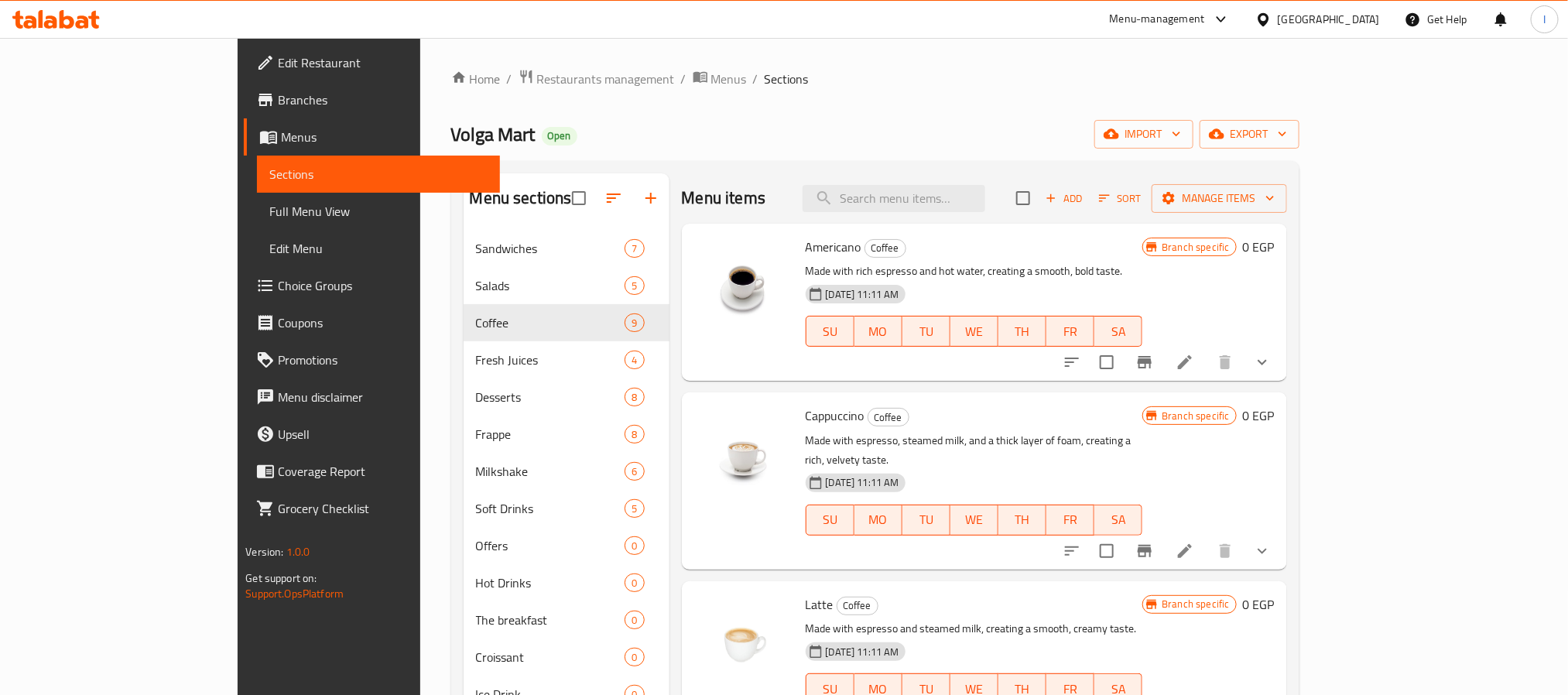
click at [788, 183] on div "Menu items Add Sort Manage items" at bounding box center [985, 198] width 606 height 50
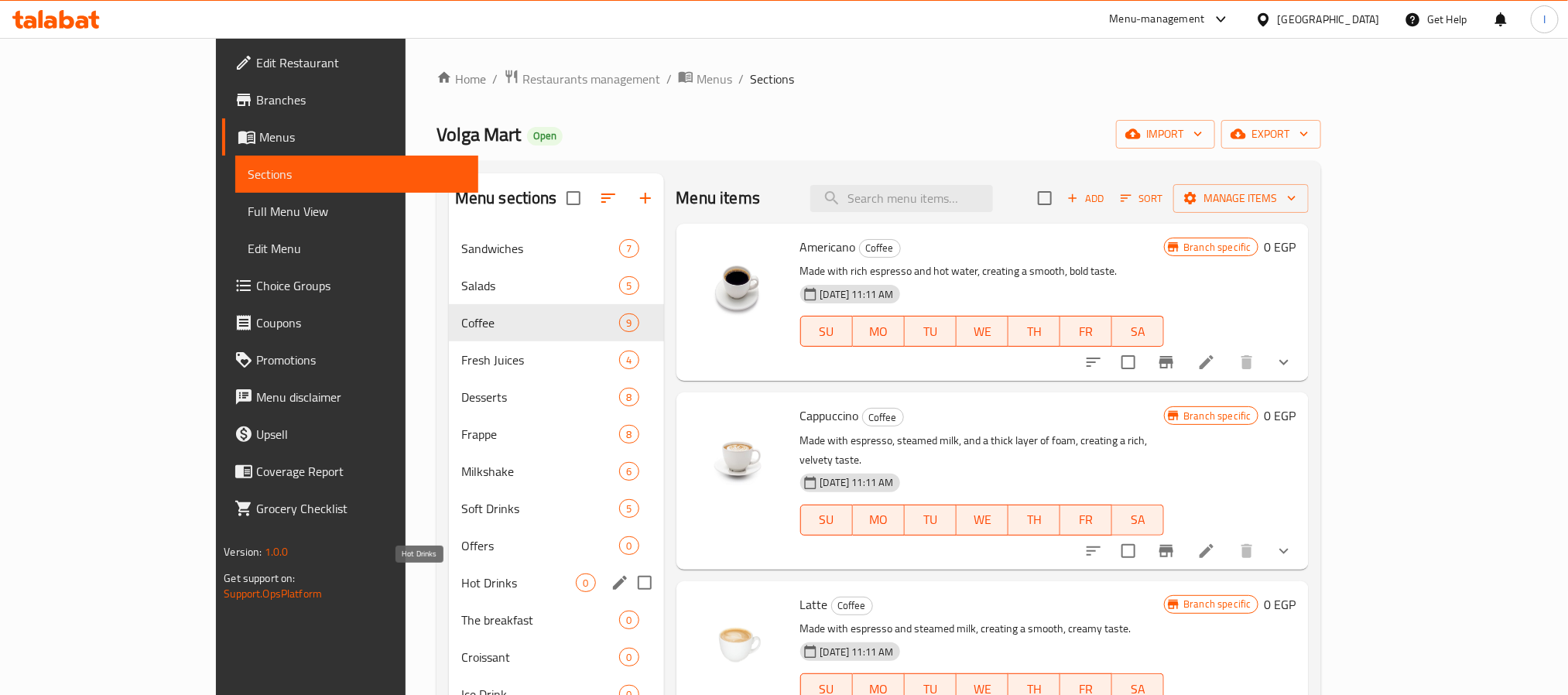
click at [462, 576] on span "Hot Drinks" at bounding box center [519, 582] width 115 height 18
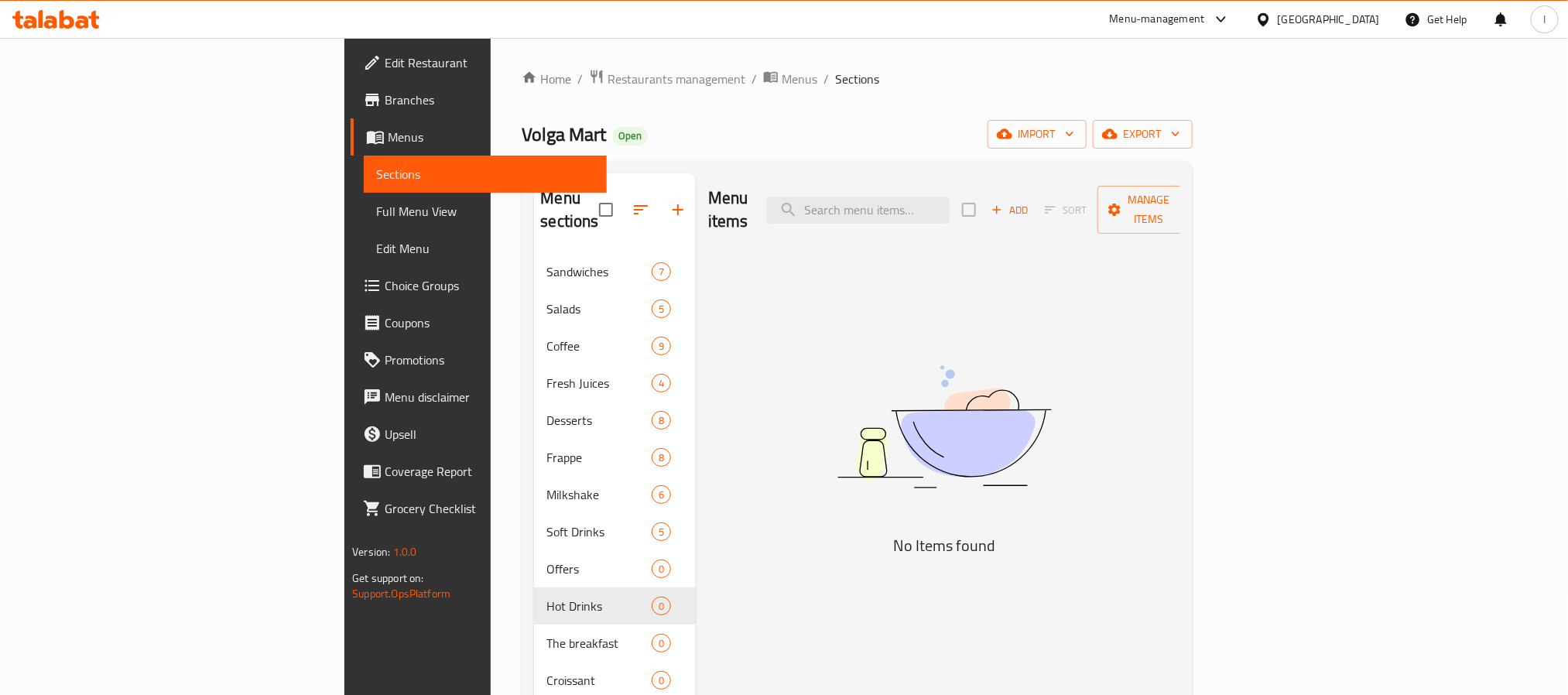
click at [781, 207] on div "Menu items Add Sort Manage items" at bounding box center [944, 210] width 472 height 74
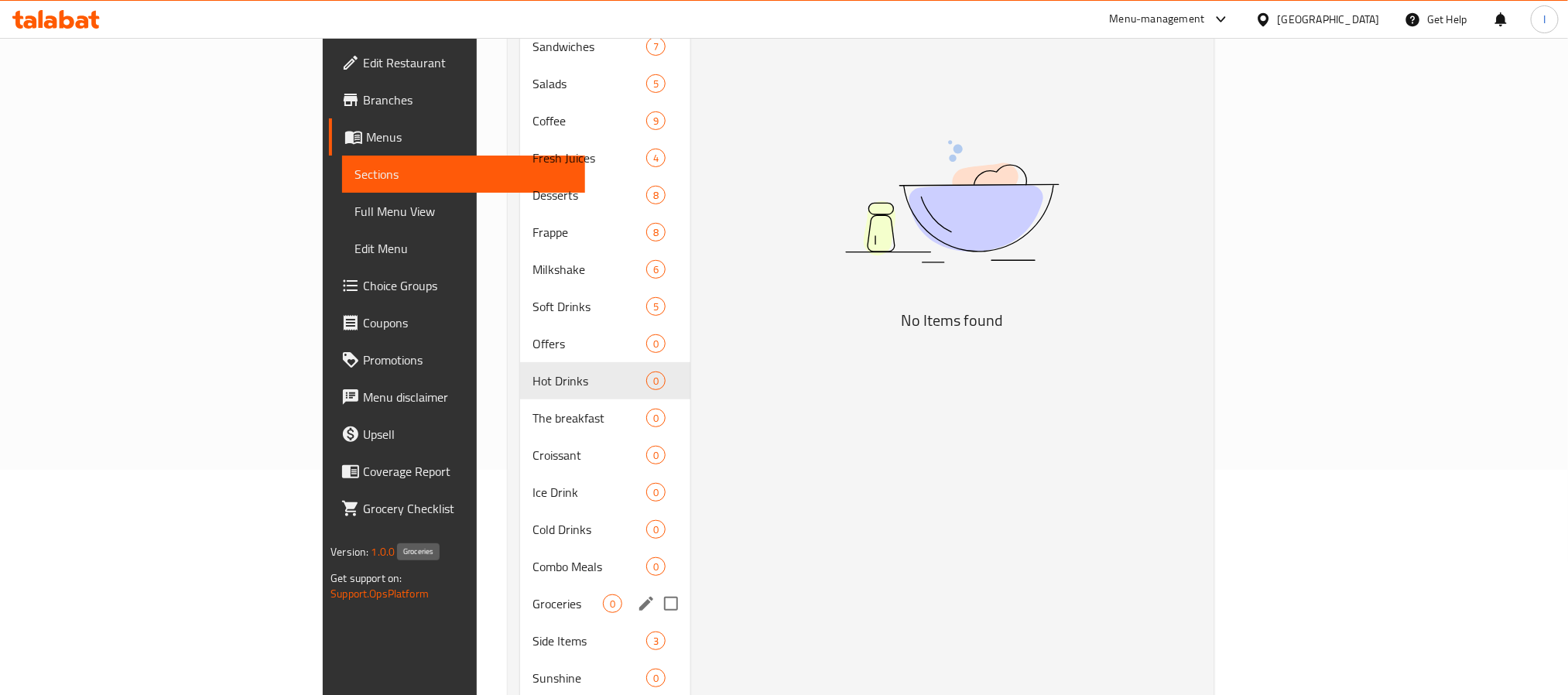
scroll to position [15, 0]
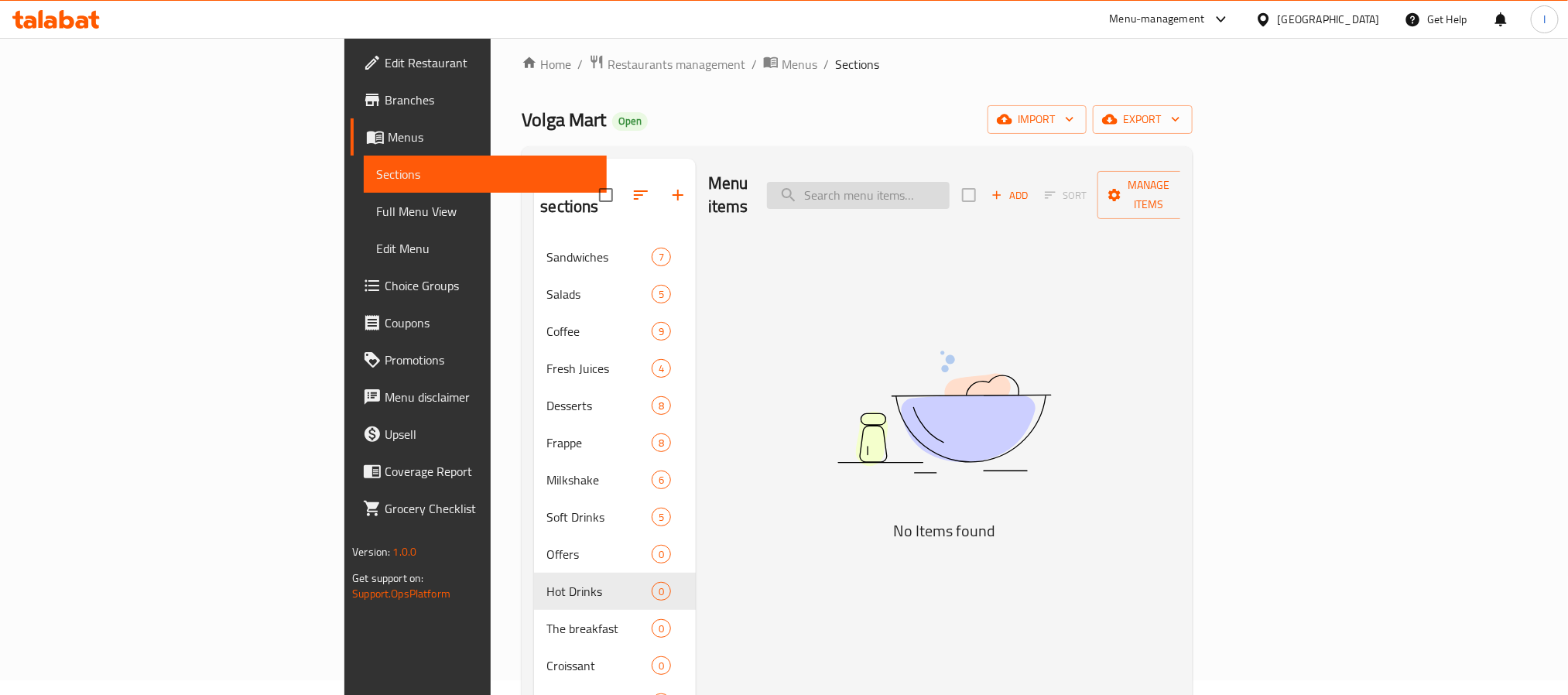
click at [939, 182] on input "search" at bounding box center [858, 195] width 183 height 27
type input "b"
click at [939, 182] on input "black" at bounding box center [858, 195] width 183 height 27
click at [950, 193] on input "black" at bounding box center [858, 195] width 183 height 27
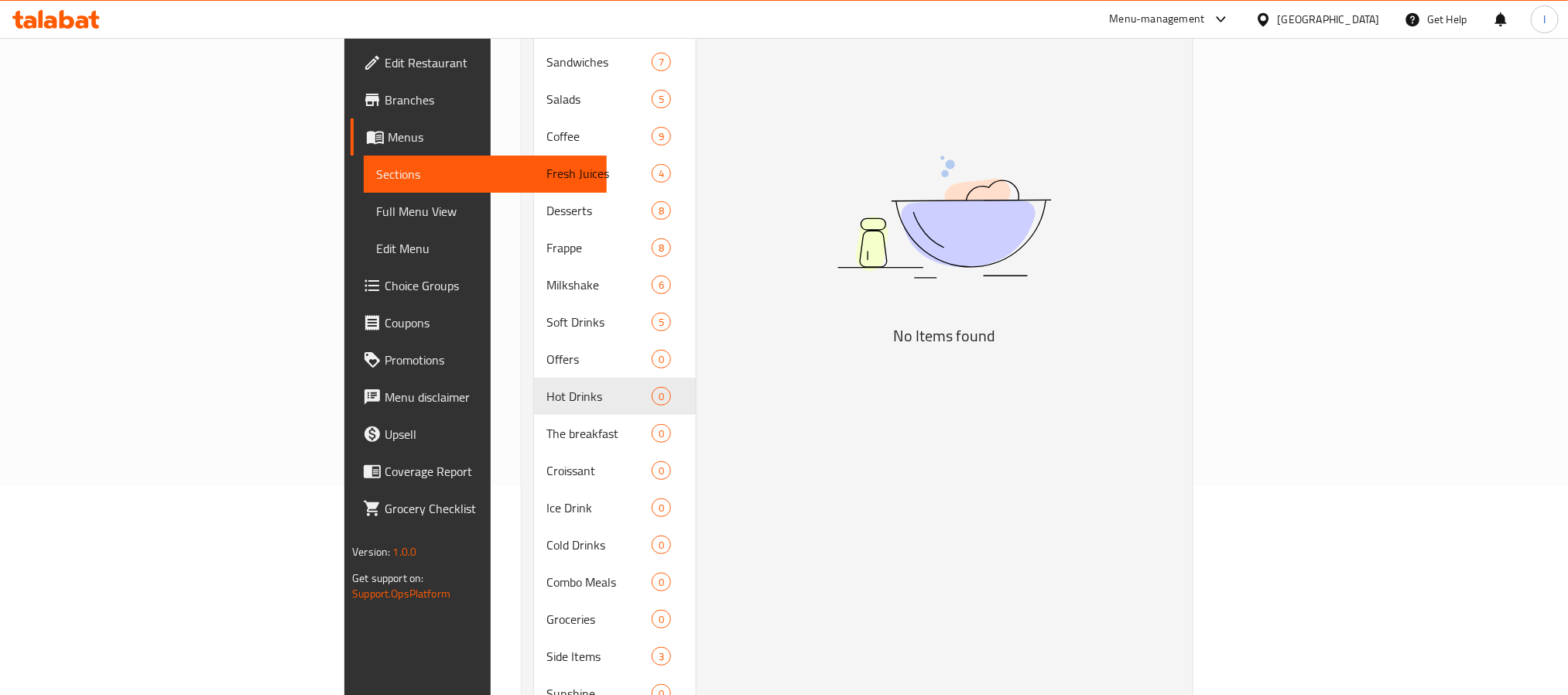
scroll to position [0, 0]
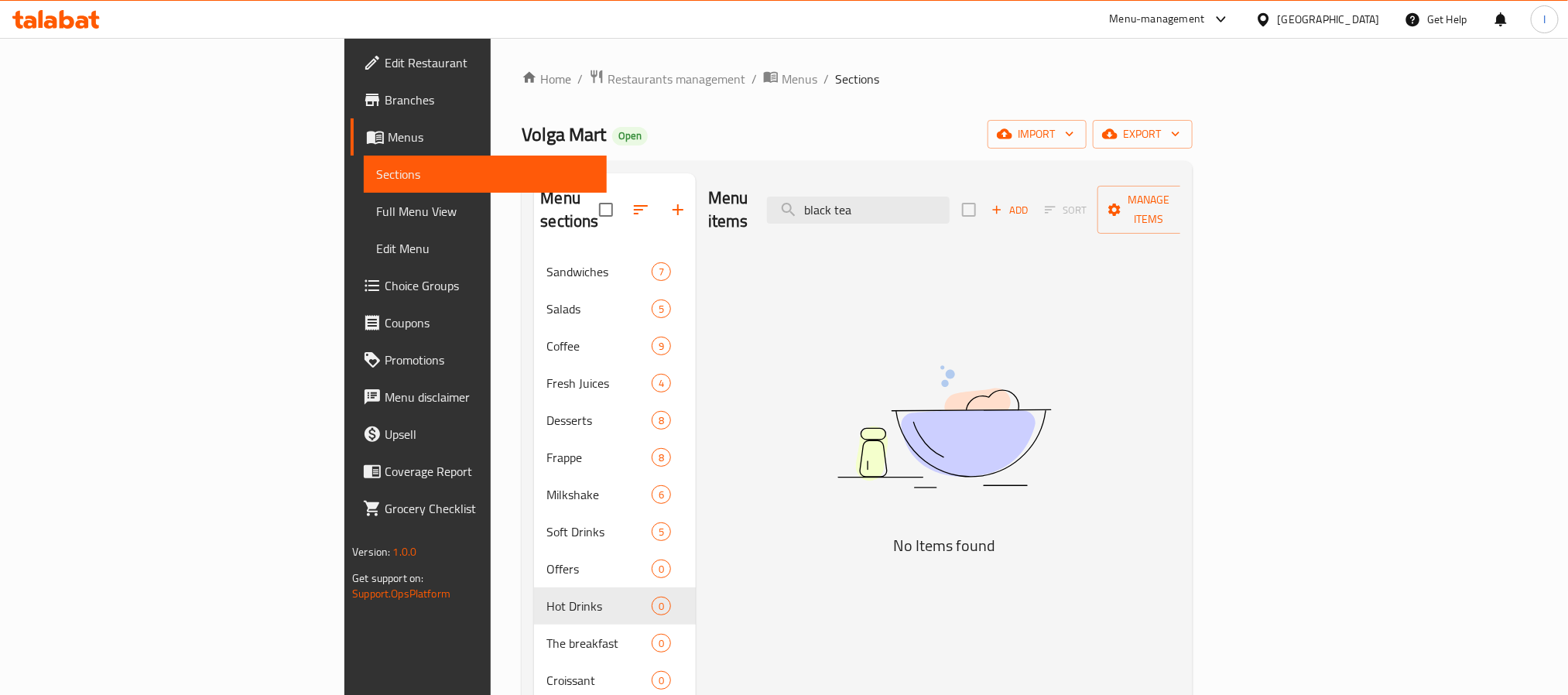
type input "black tea"
click at [1051, 98] on div "Home / Restaurants management / Menus / Sections Volga Mart Open import export …" at bounding box center [857, 560] width 671 height 983
click at [734, 149] on div "Volga Mart Open import export" at bounding box center [857, 134] width 671 height 29
click at [950, 207] on input "black tea" at bounding box center [858, 210] width 183 height 27
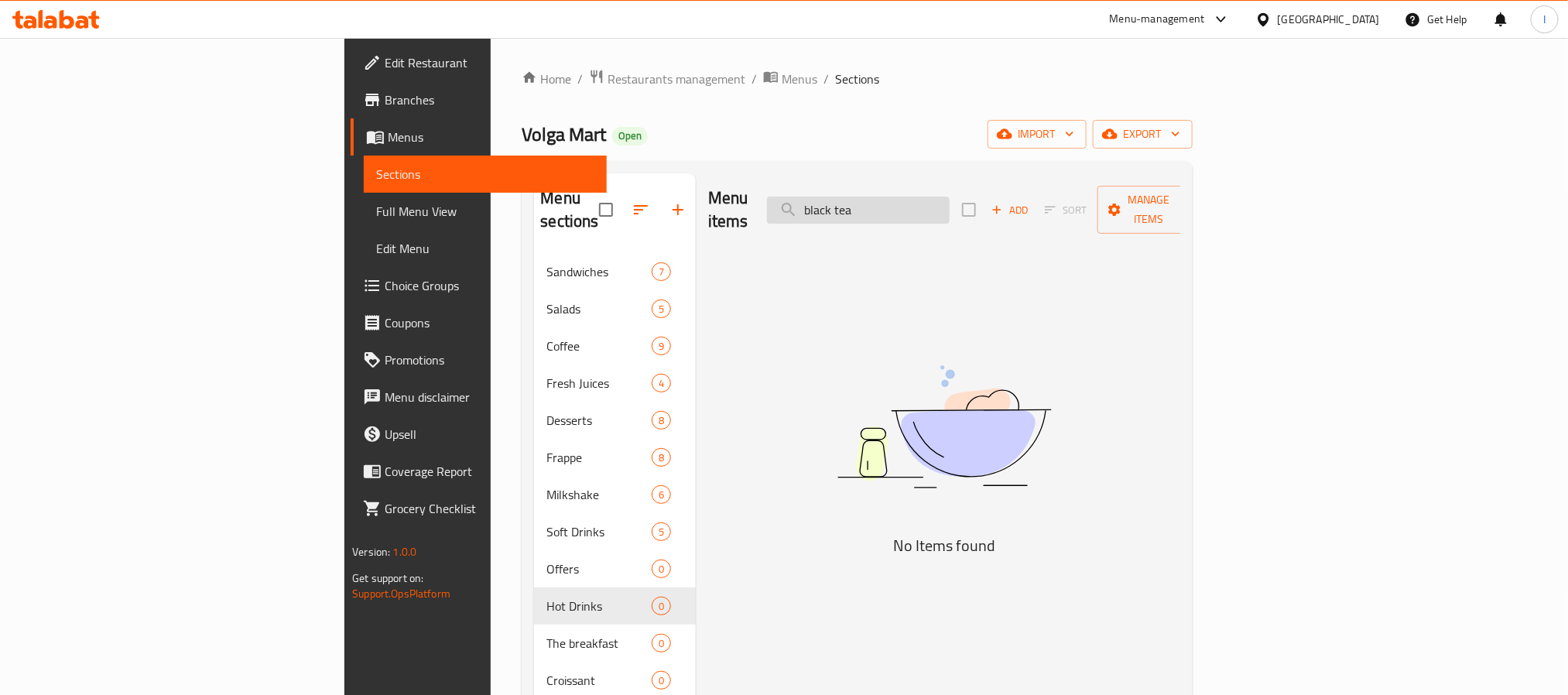
click at [950, 207] on input "black tea" at bounding box center [858, 210] width 183 height 27
click at [945, 147] on div "Volga Mart Open import export" at bounding box center [857, 134] width 671 height 29
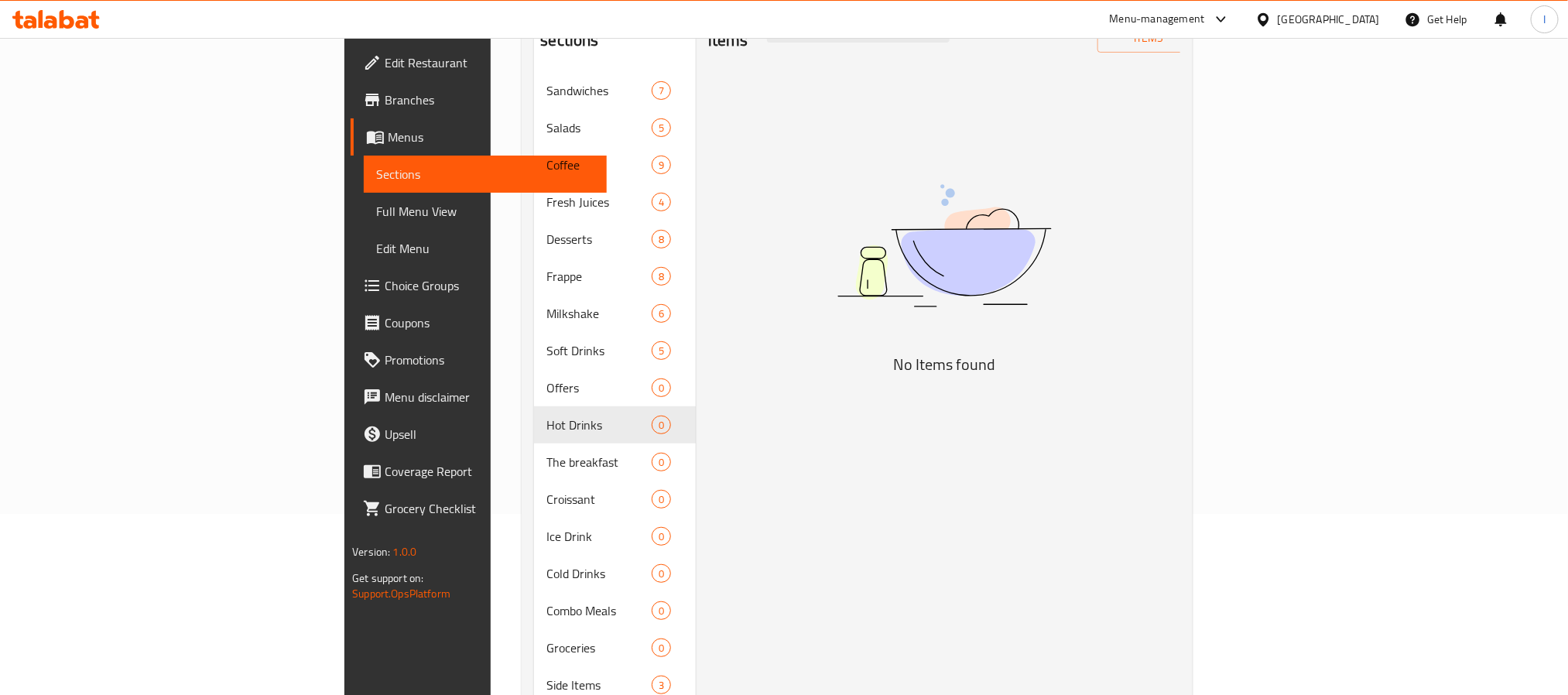
scroll to position [348, 0]
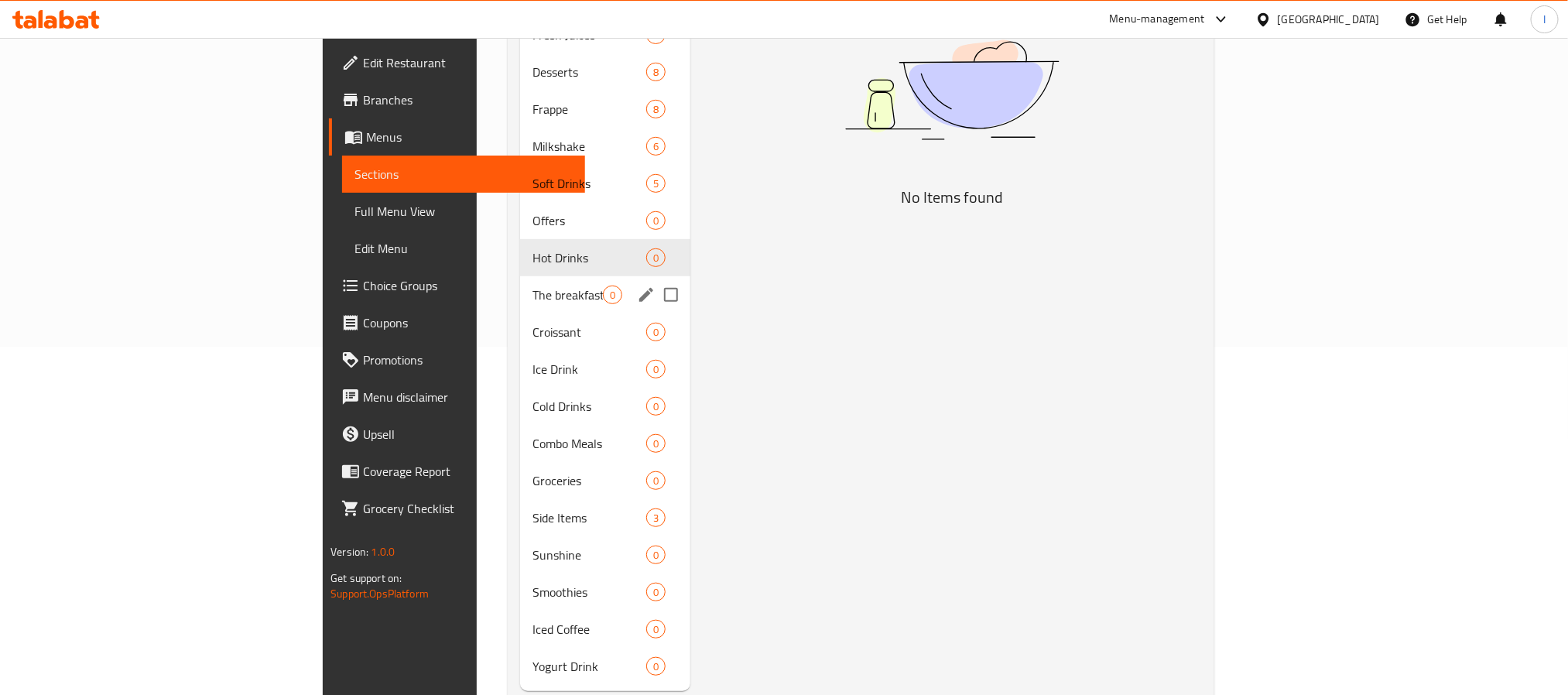
click at [532, 285] on span "The breakfast" at bounding box center [567, 294] width 71 height 18
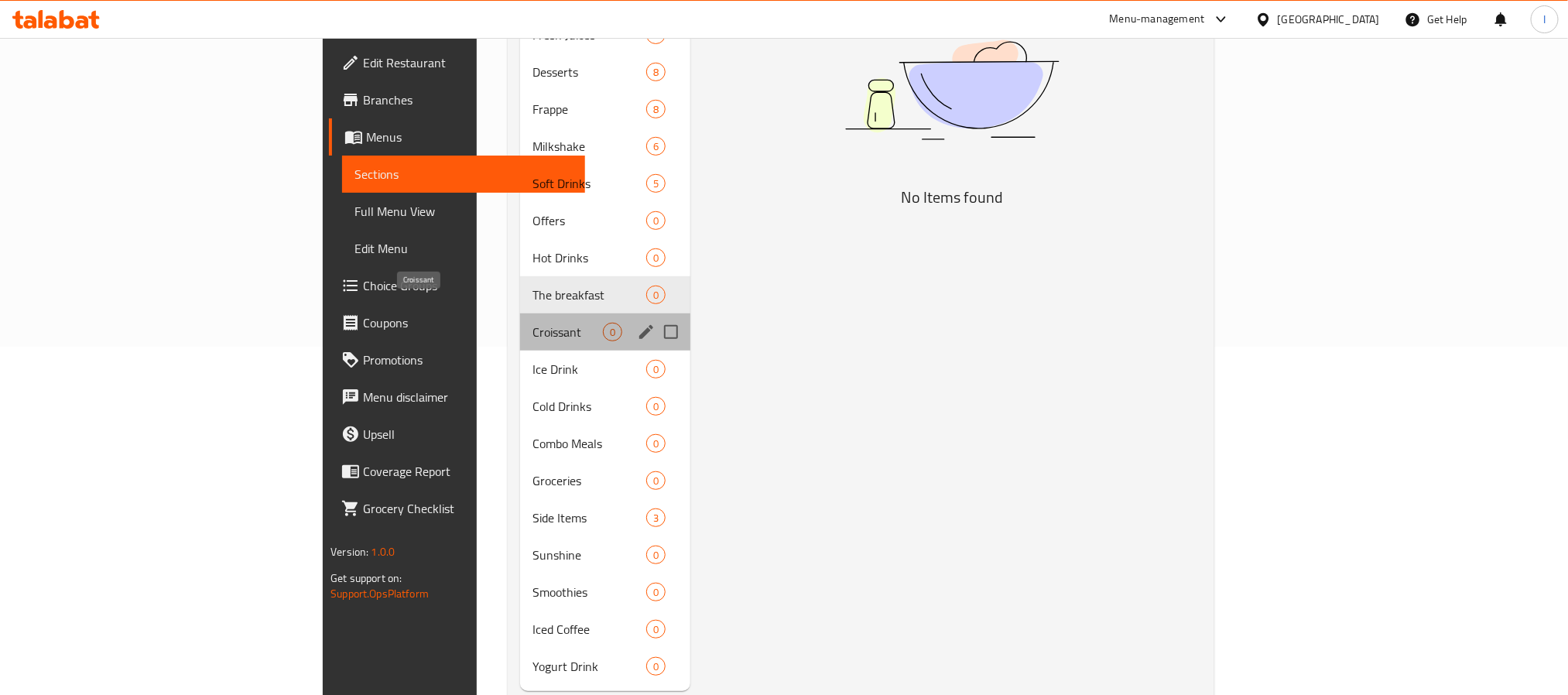
click at [532, 322] on span "Croissant" at bounding box center [567, 331] width 71 height 18
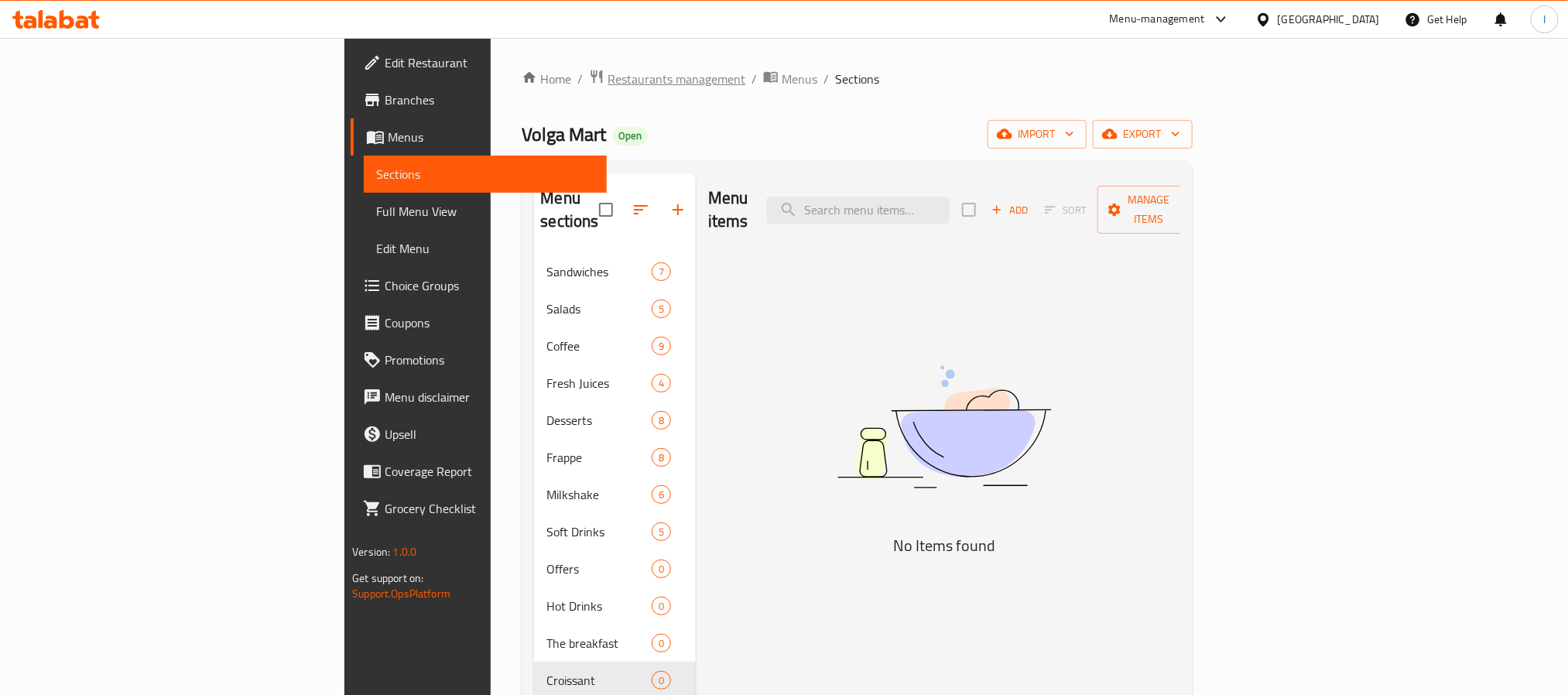
click at [608, 87] on span "Restaurants management" at bounding box center [676, 79] width 137 height 18
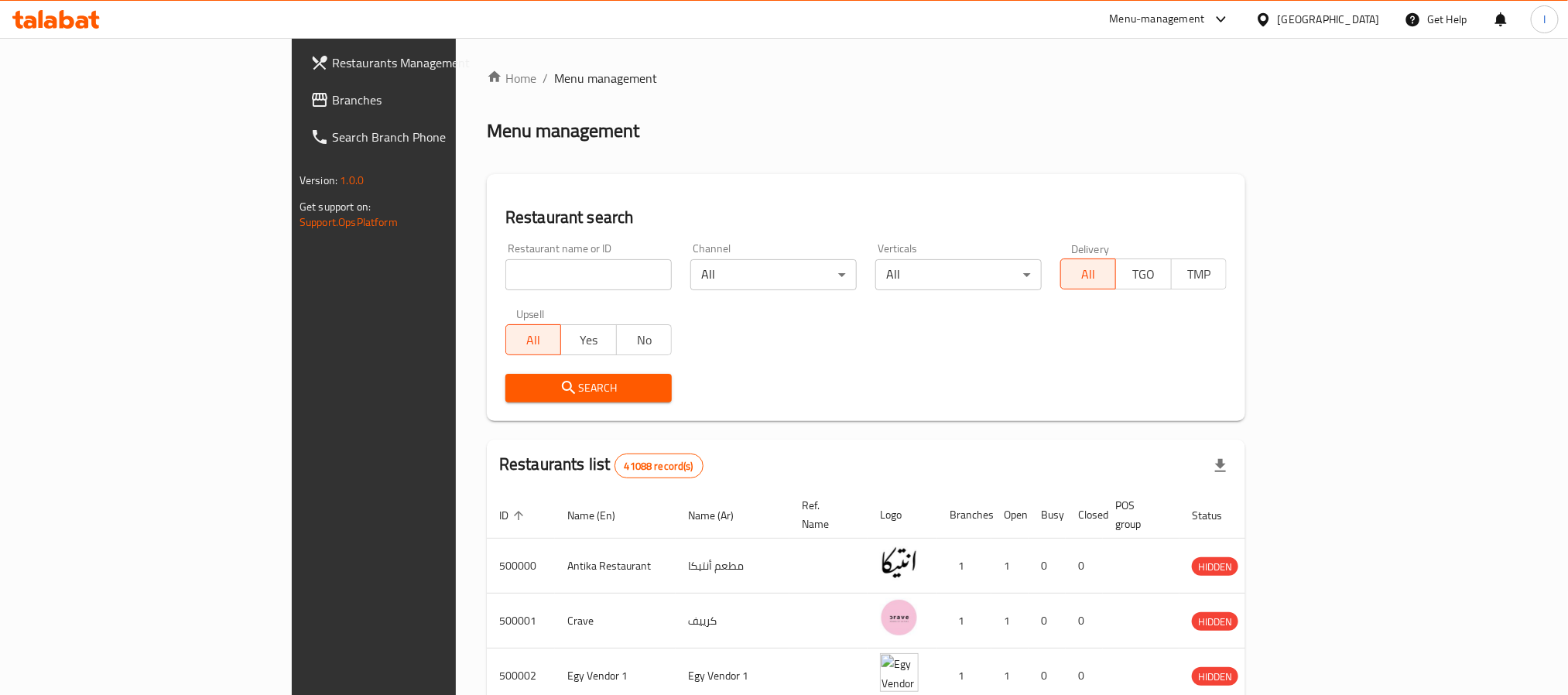
click at [298, 111] on link "Branches" at bounding box center [425, 99] width 255 height 37
